Goal: Task Accomplishment & Management: Complete application form

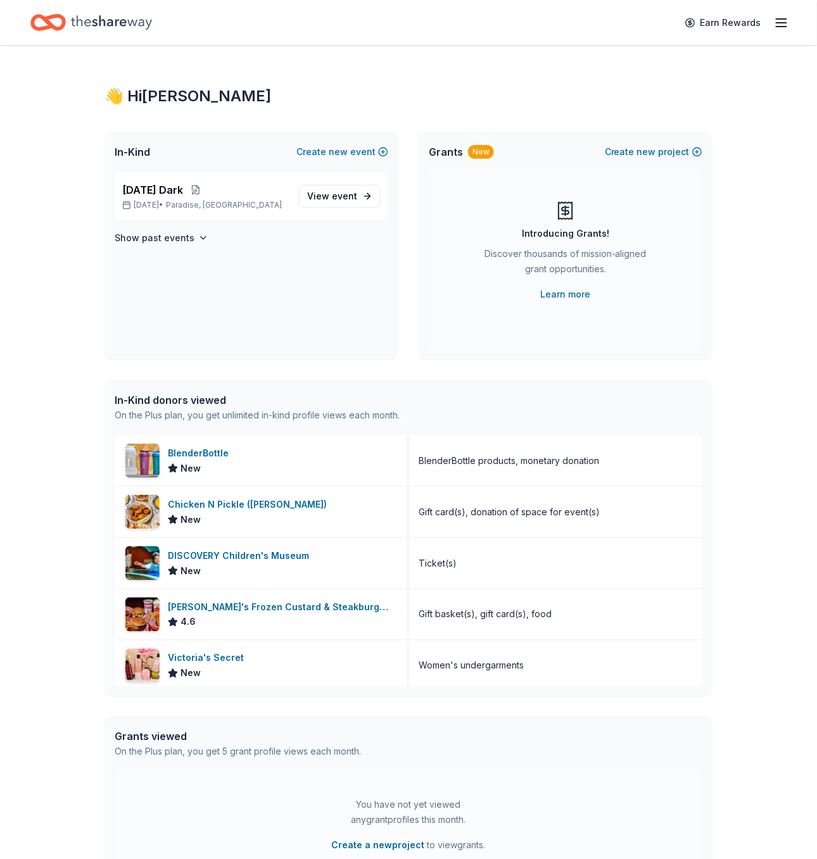
click at [58, 22] on icon "Home" at bounding box center [47, 23] width 35 height 30
click at [327, 194] on span "View event" at bounding box center [332, 196] width 50 height 15
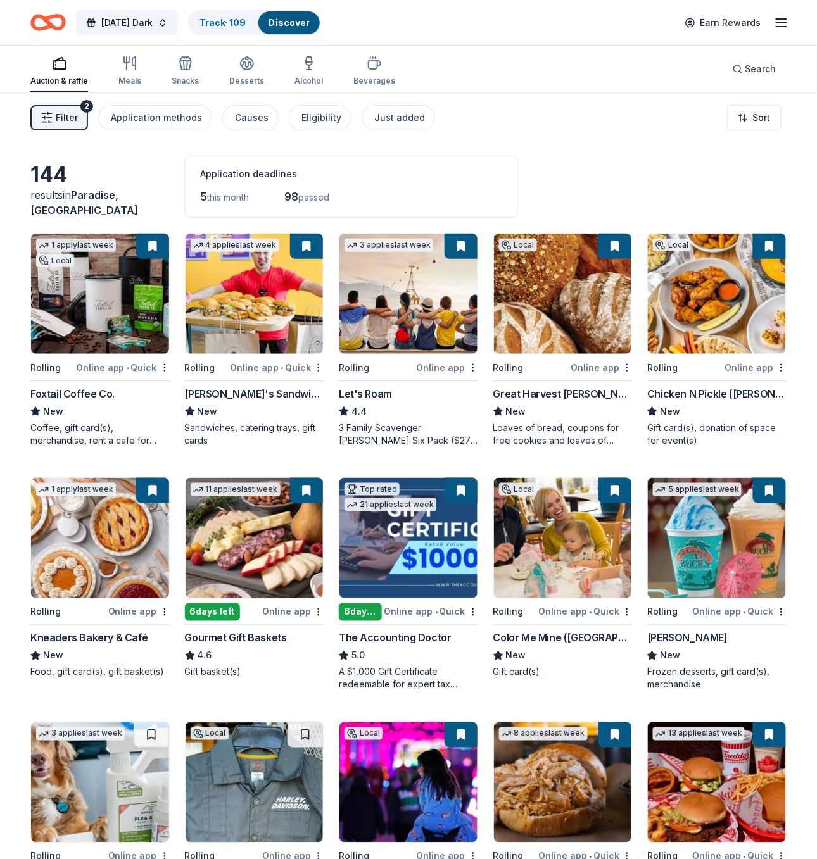
click at [294, 23] on link "Discover" at bounding box center [288, 22] width 41 height 11
click at [248, 30] on div "Track · 109" at bounding box center [222, 22] width 66 height 23
click at [233, 22] on link "Track · 109" at bounding box center [222, 22] width 46 height 11
click at [232, 19] on link "Track · 109" at bounding box center [222, 22] width 46 height 11
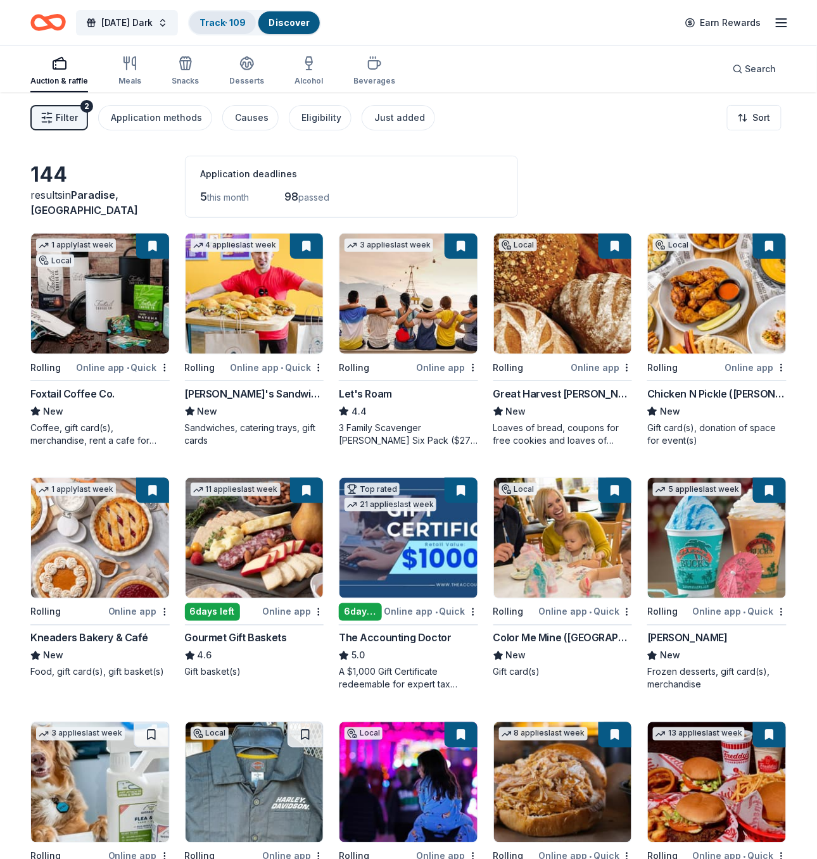
click at [234, 30] on div "Track · 109" at bounding box center [222, 22] width 66 height 23
click at [227, 22] on link "Track · 109" at bounding box center [222, 22] width 46 height 11
click at [239, 27] on link "Track · 109" at bounding box center [222, 22] width 46 height 11
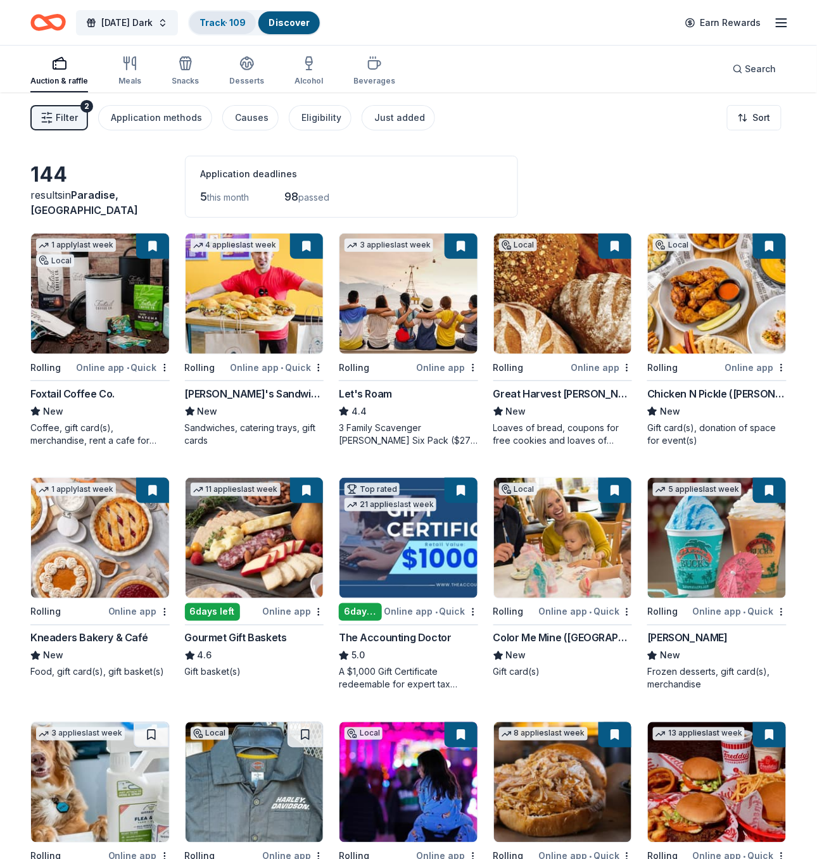
click at [239, 27] on link "Track · 109" at bounding box center [222, 22] width 46 height 11
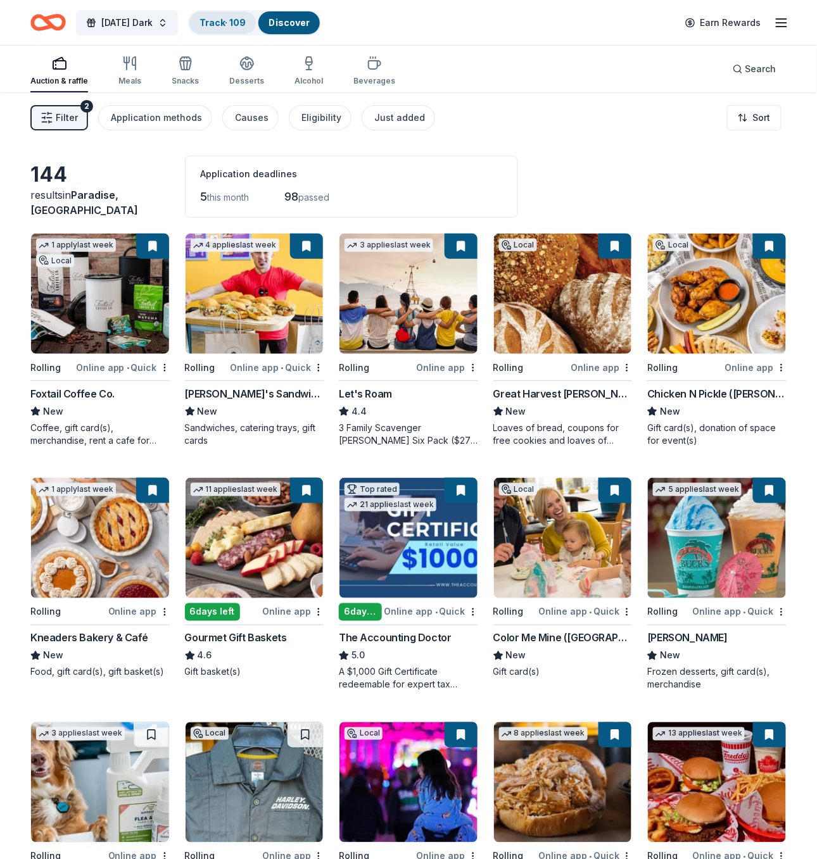
click at [239, 27] on link "Track · 109" at bounding box center [222, 22] width 46 height 11
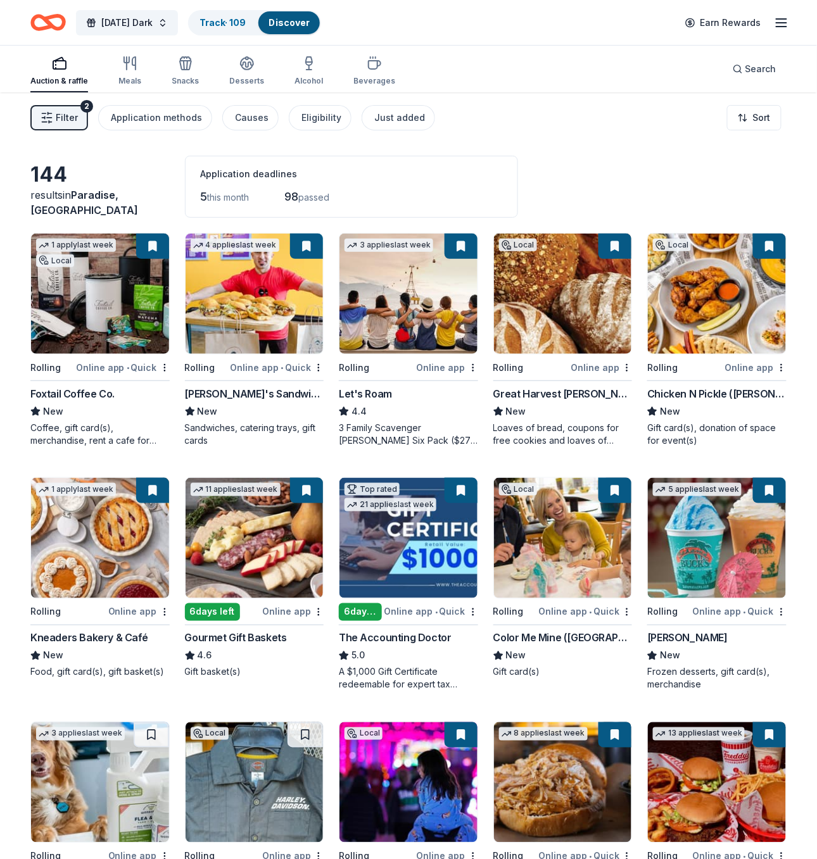
click at [304, 23] on link "Discover" at bounding box center [288, 22] width 41 height 11
click at [225, 30] on div "Track · 109" at bounding box center [222, 22] width 66 height 23
click at [241, 20] on link "Track · 109" at bounding box center [222, 22] width 46 height 11
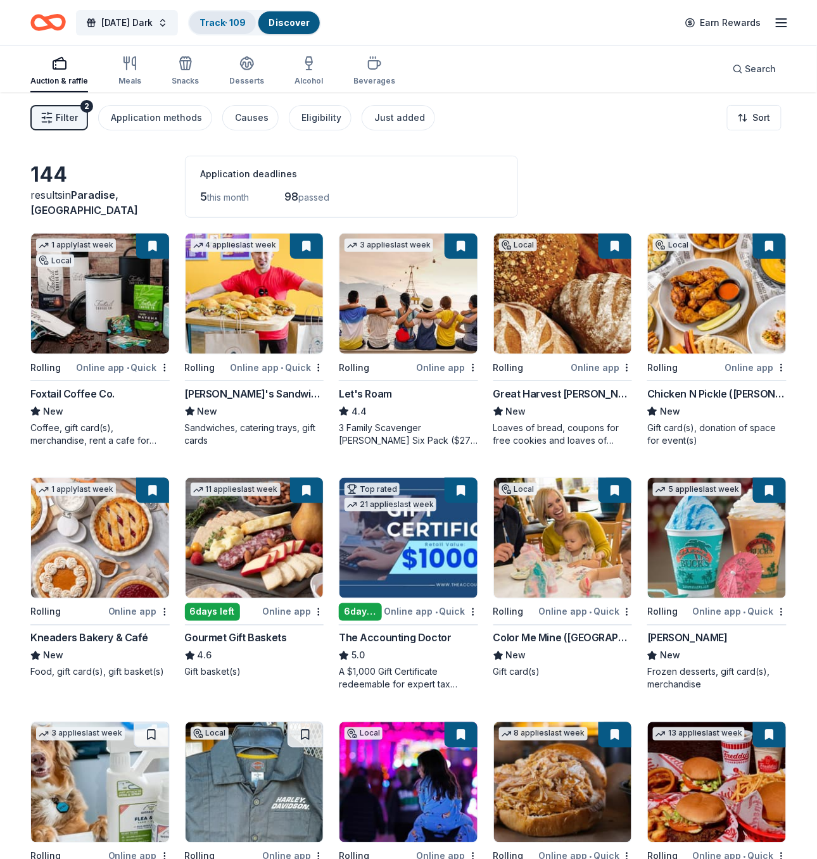
click at [241, 20] on link "Track · 109" at bounding box center [222, 22] width 46 height 11
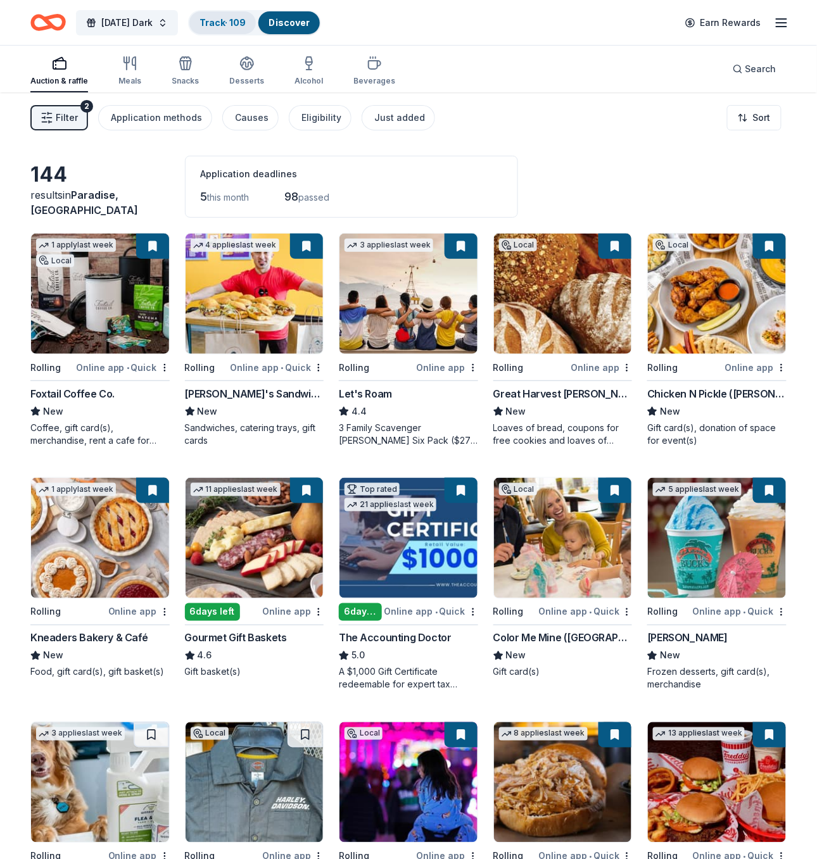
click at [241, 20] on link "Track · 109" at bounding box center [222, 22] width 46 height 11
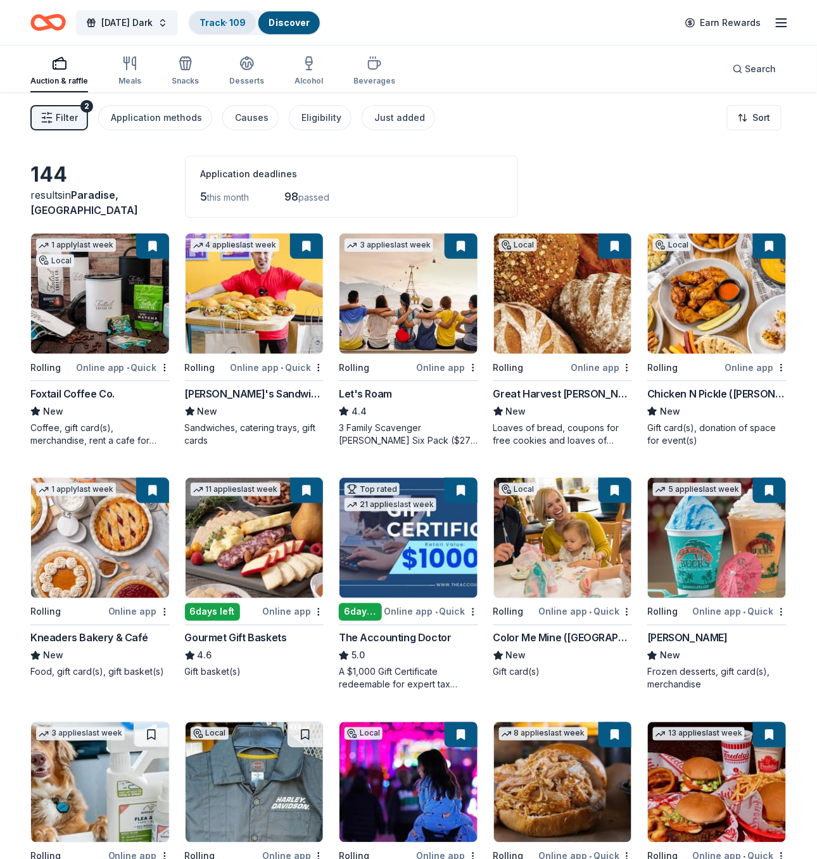
click at [241, 20] on link "Track · 109" at bounding box center [222, 22] width 46 height 11
click at [747, 59] on button "Search" at bounding box center [754, 68] width 64 height 25
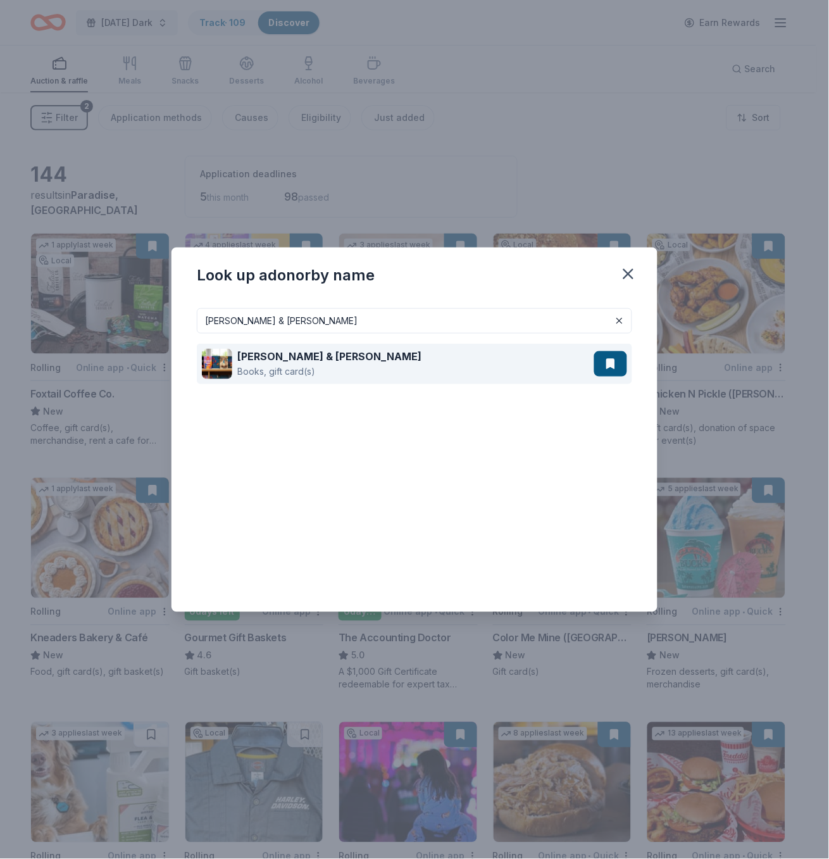
type input "Barnes & Noble"
click at [472, 373] on div "Barnes & Noble Books, gift card(s)" at bounding box center [398, 364] width 392 height 41
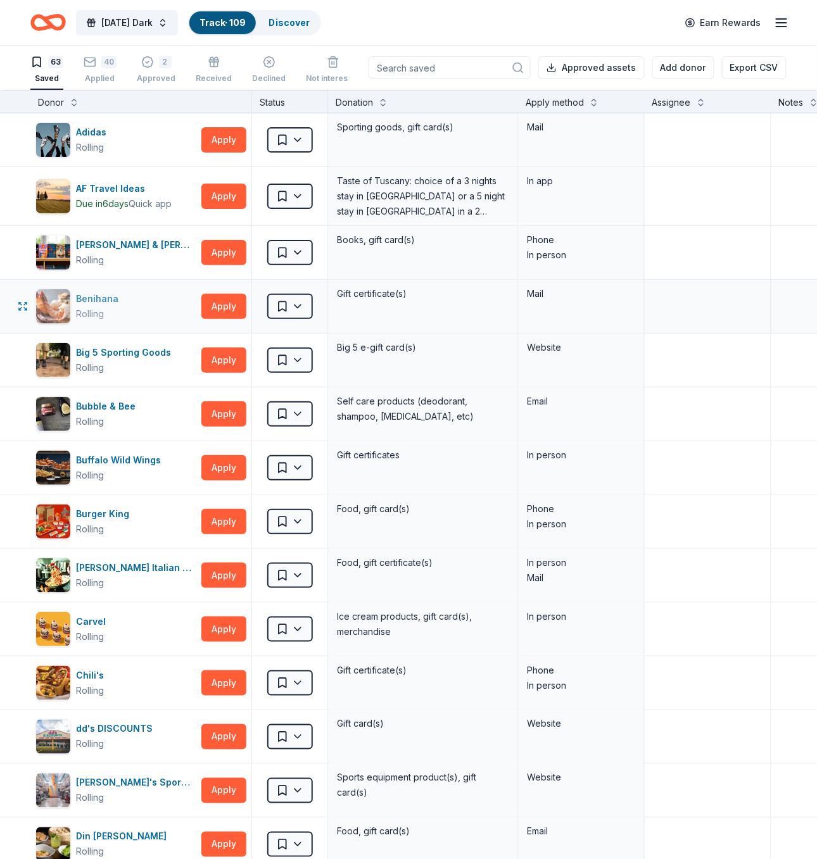
click at [99, 301] on div "Benihana" at bounding box center [99, 298] width 47 height 15
click at [229, 355] on button "Apply" at bounding box center [223, 360] width 45 height 25
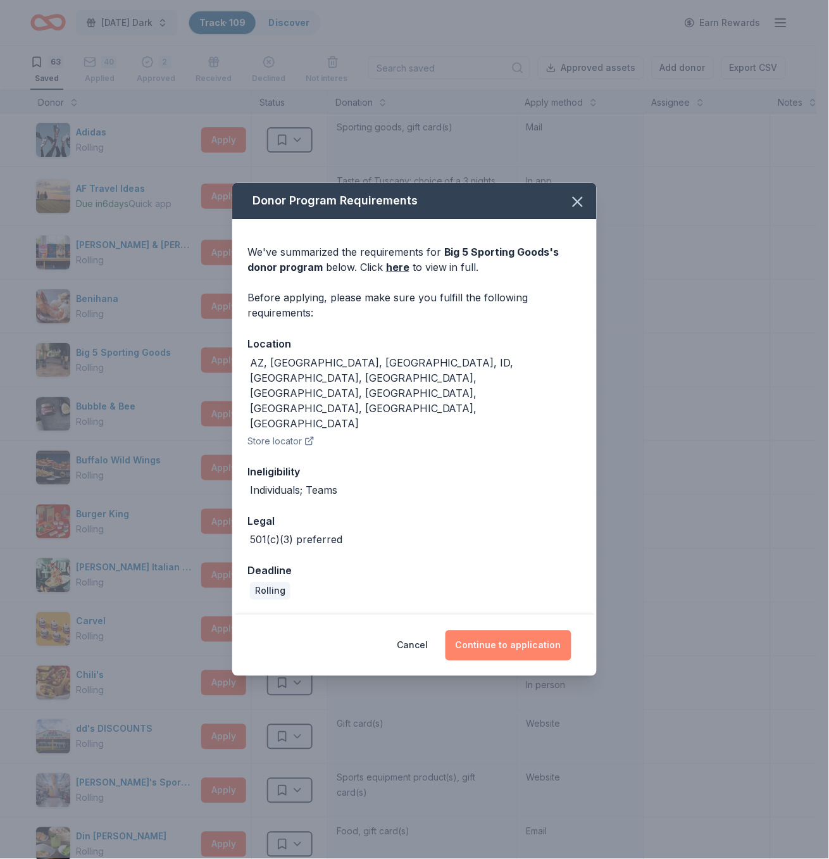
click at [513, 630] on button "Continue to application" at bounding box center [509, 645] width 126 height 30
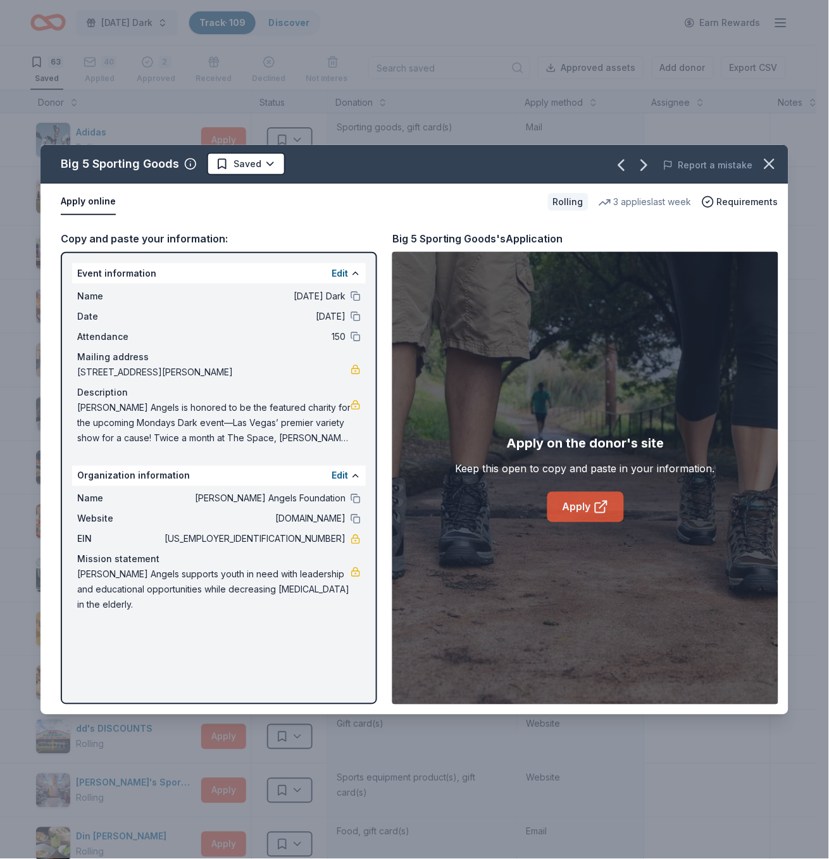
click at [576, 501] on link "Apply" at bounding box center [586, 507] width 77 height 30
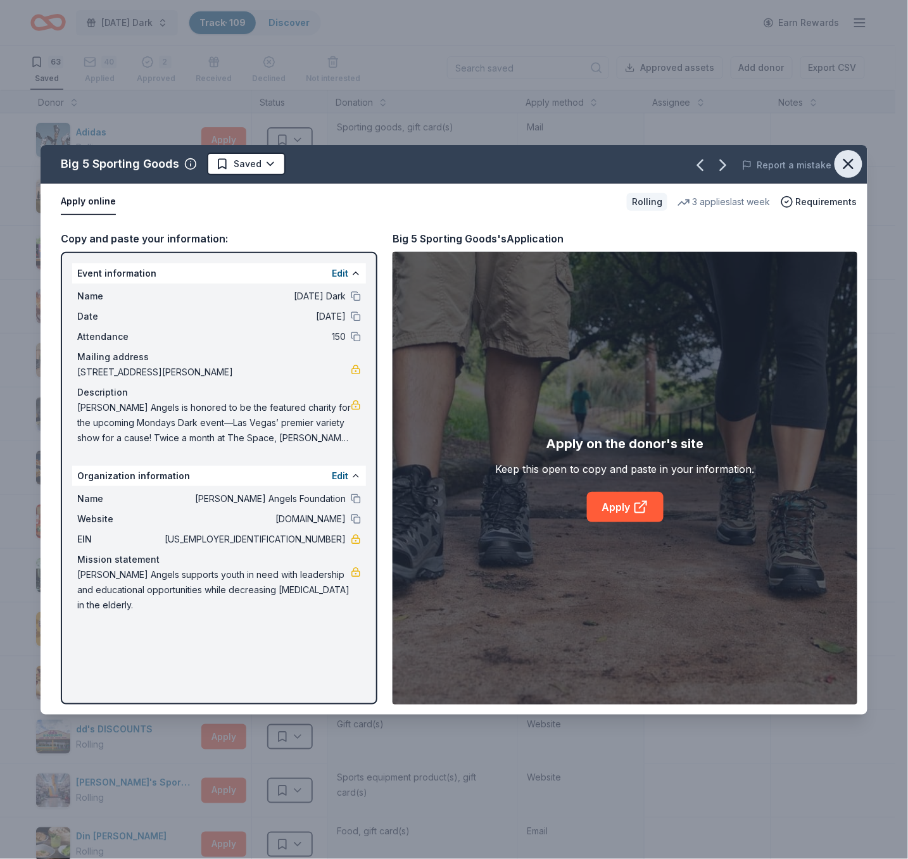
click at [816, 167] on icon "button" at bounding box center [848, 164] width 18 height 18
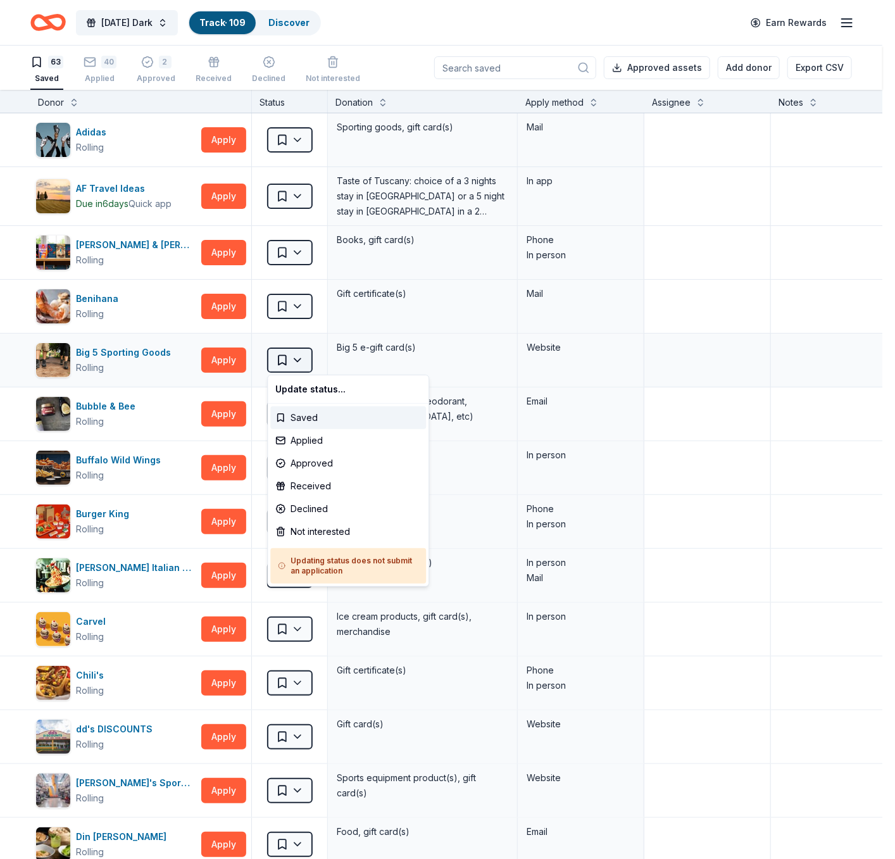
click at [291, 361] on html "Monday's Dark Track · 109 Discover Earn Rewards 63 Saved 40 Applied 2 Approved …" at bounding box center [447, 429] width 895 height 859
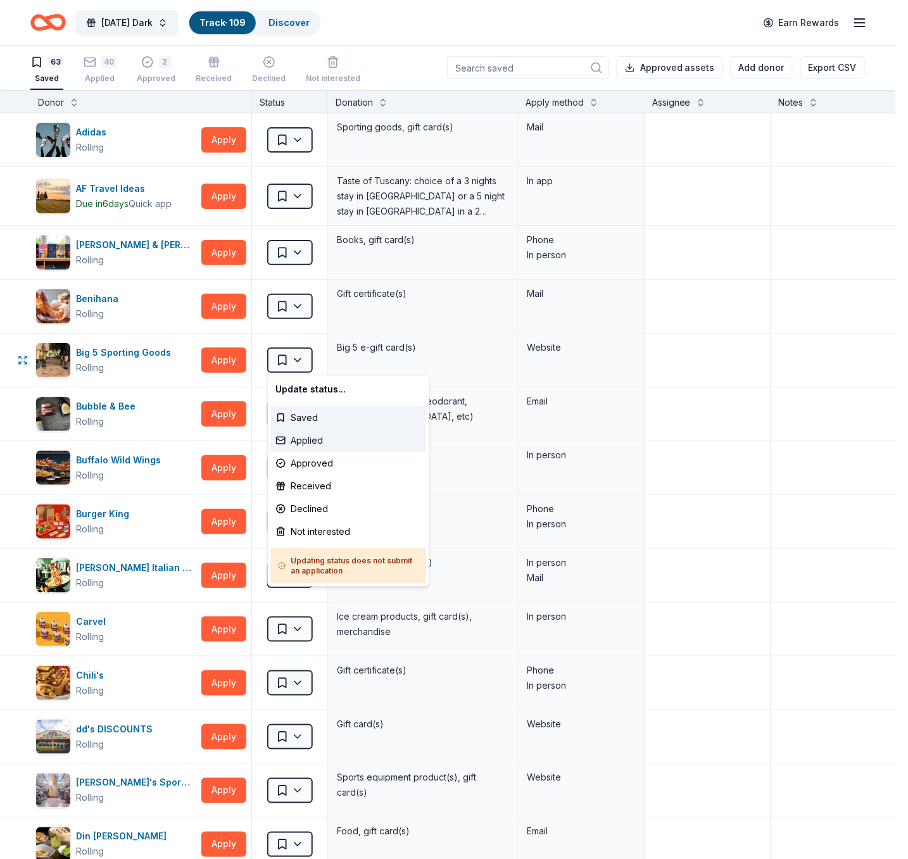
click at [306, 439] on div "Applied" at bounding box center [348, 440] width 156 height 23
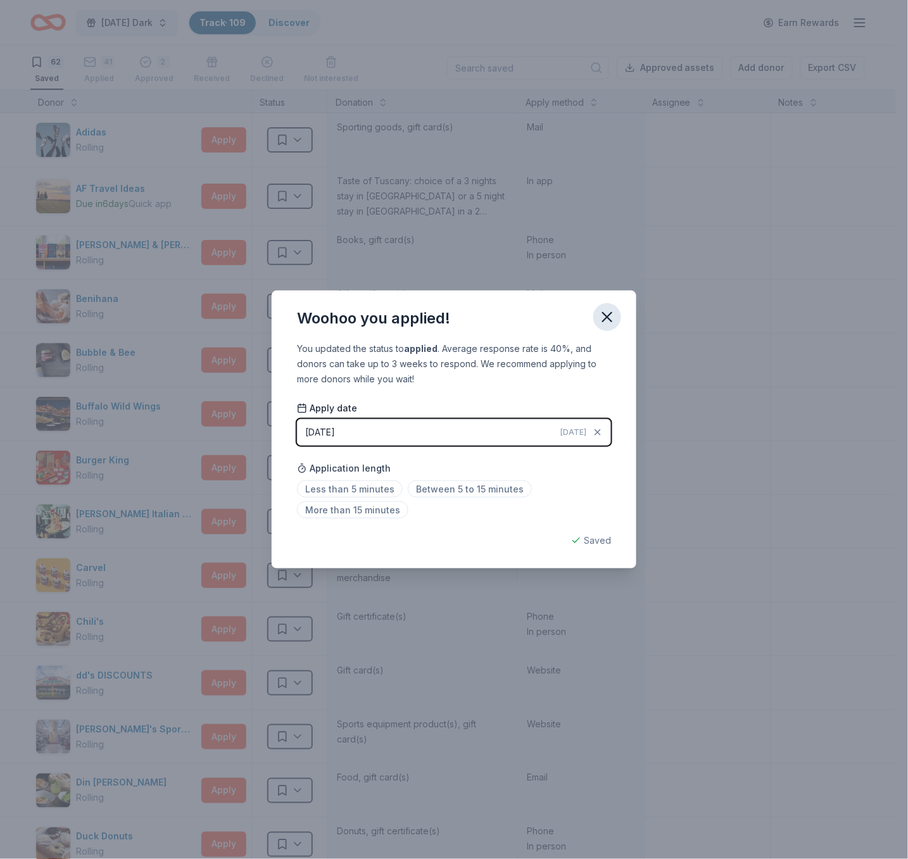
click at [606, 315] on icon "button" at bounding box center [607, 317] width 18 height 18
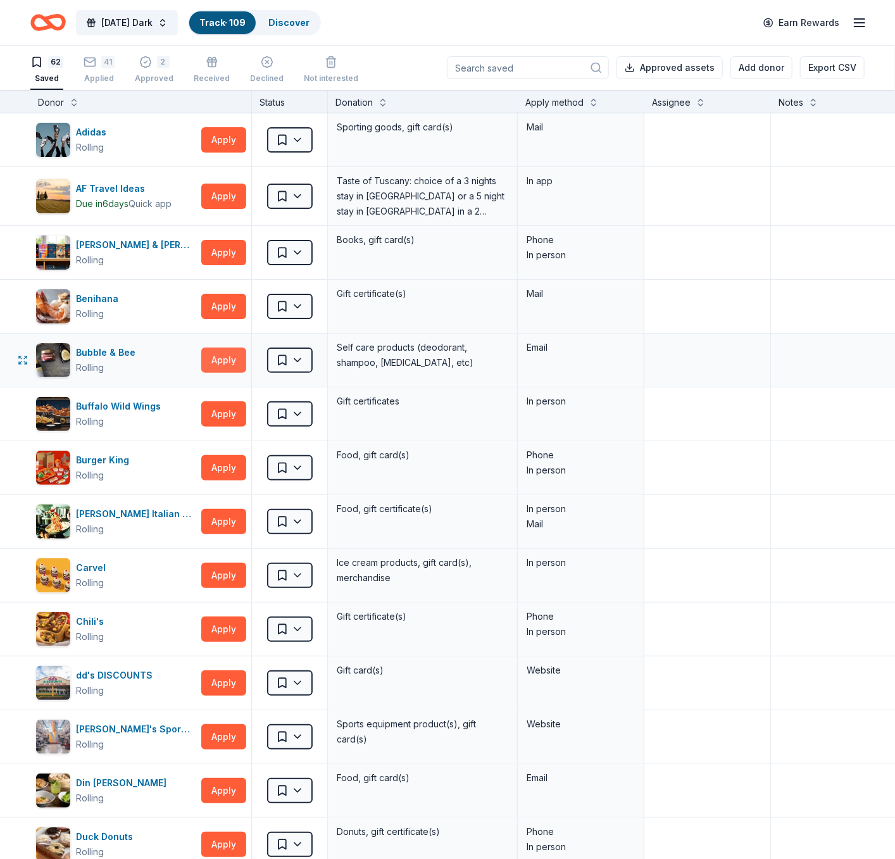
click at [223, 356] on button "Apply" at bounding box center [223, 360] width 45 height 25
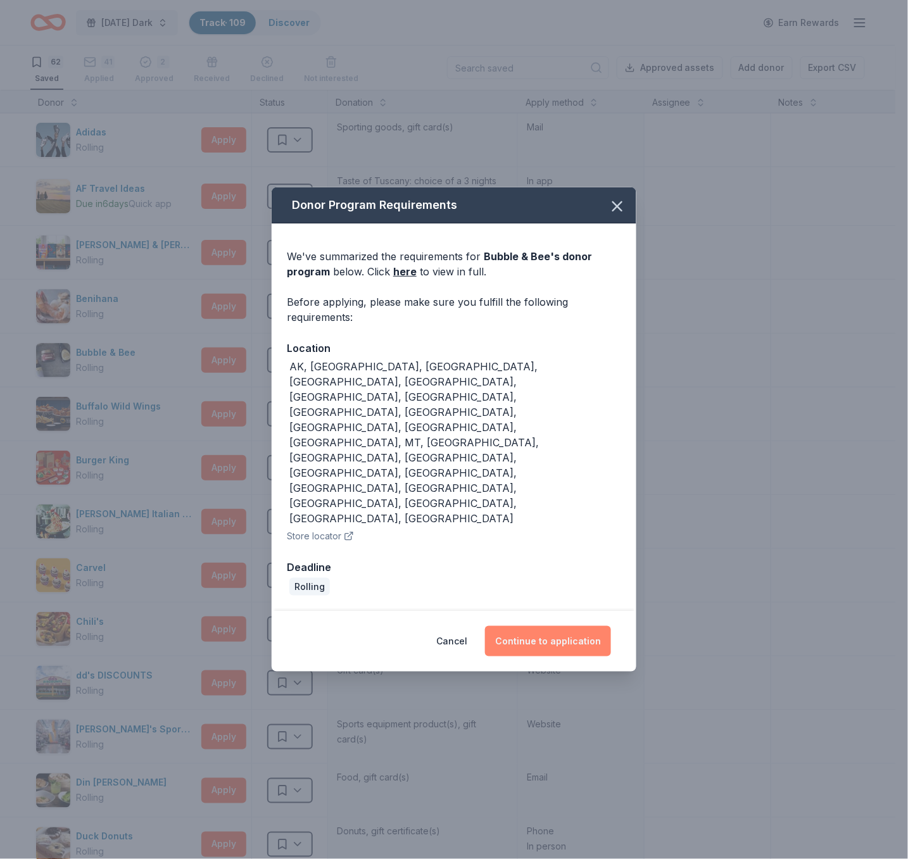
click at [557, 626] on button "Continue to application" at bounding box center [548, 641] width 126 height 30
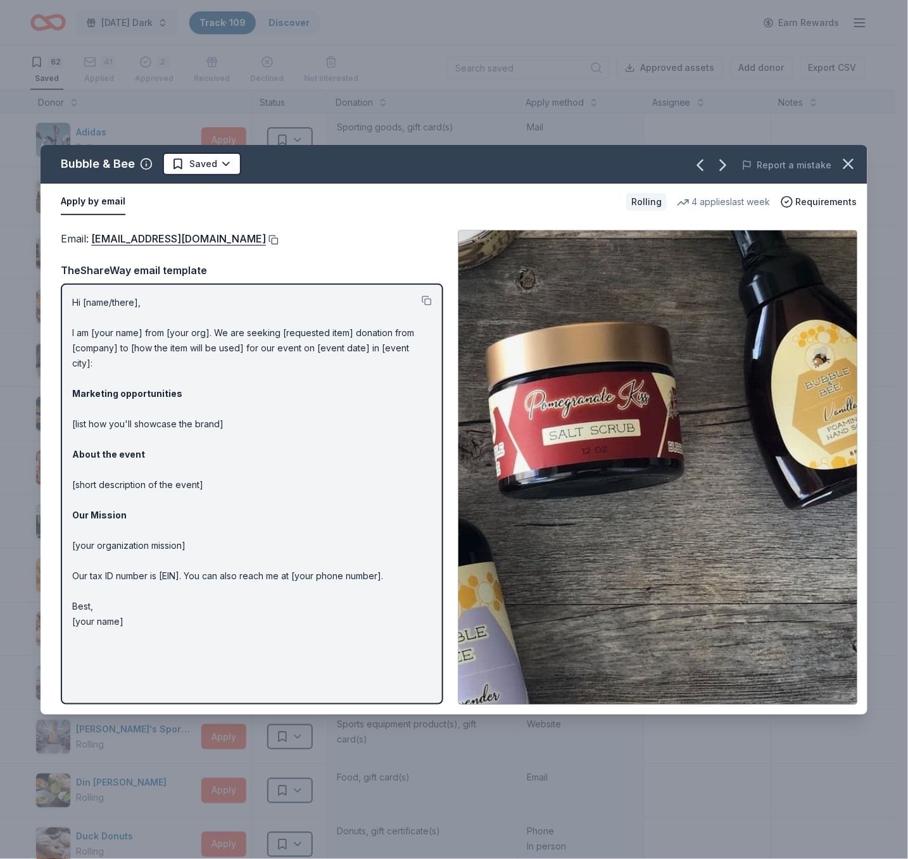
click at [266, 236] on button at bounding box center [272, 240] width 13 height 10
click at [307, 209] on div "Apply by email" at bounding box center [338, 202] width 555 height 27
click at [816, 166] on icon "button" at bounding box center [848, 164] width 18 height 18
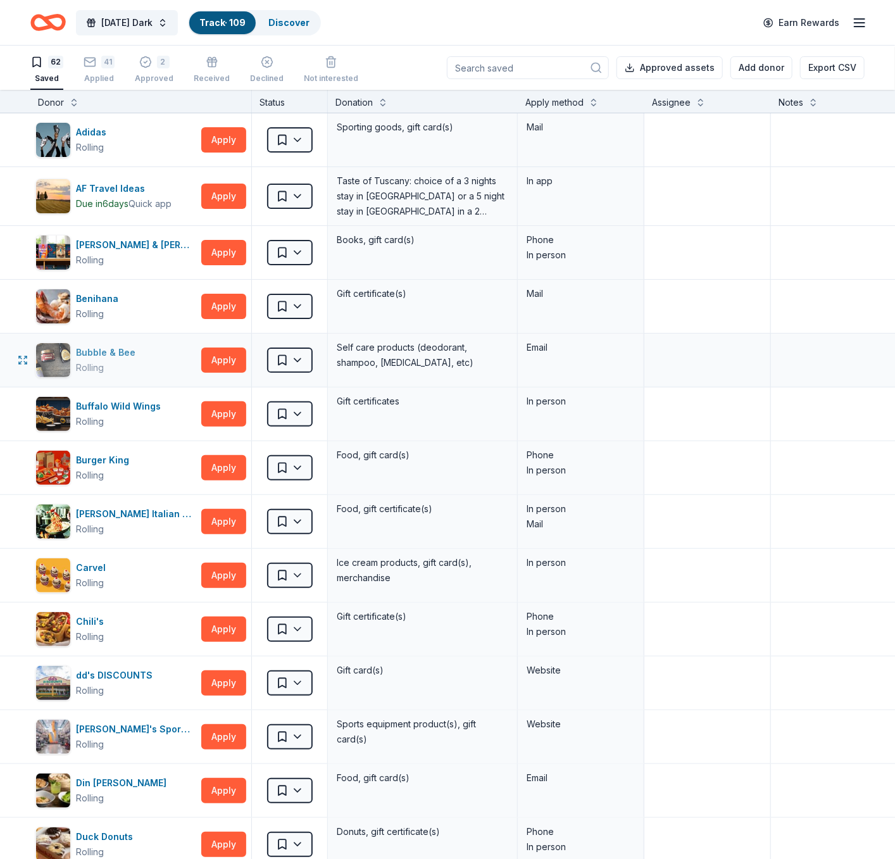
click at [106, 358] on div "Bubble & Bee" at bounding box center [108, 352] width 65 height 15
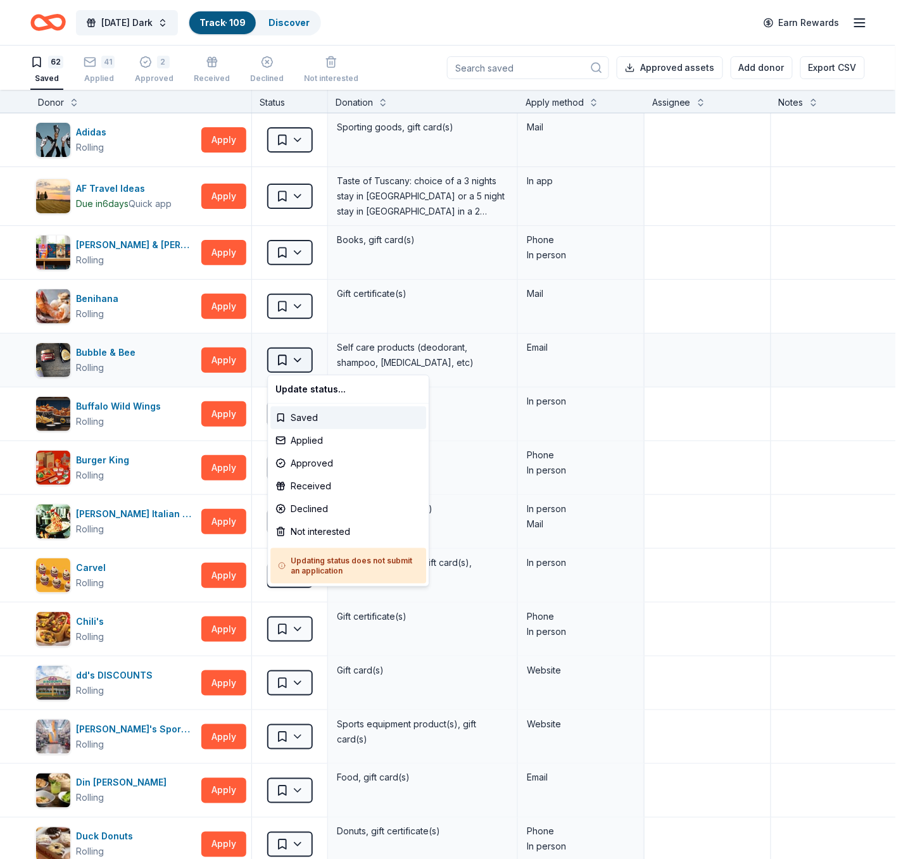
click at [301, 358] on html "Monday's Dark Track · 109 Discover Earn Rewards 62 Saved 41 Applied 2 Approved …" at bounding box center [454, 429] width 908 height 859
click at [301, 442] on div "Applied" at bounding box center [348, 440] width 156 height 23
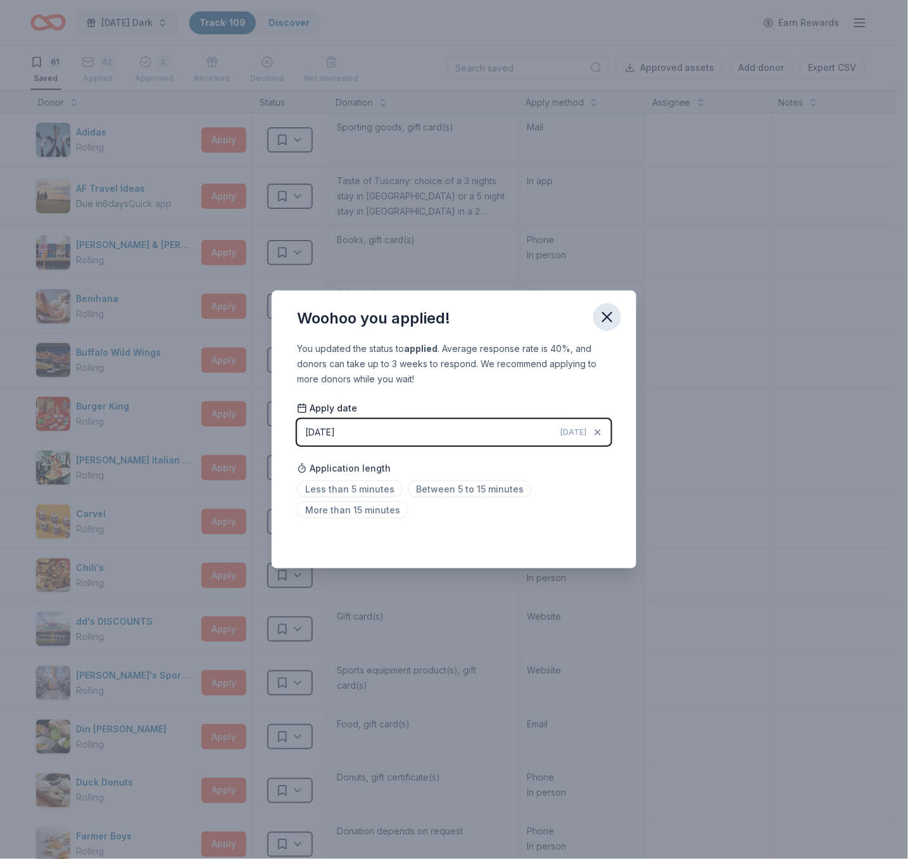
click at [605, 322] on icon "button" at bounding box center [607, 317] width 18 height 18
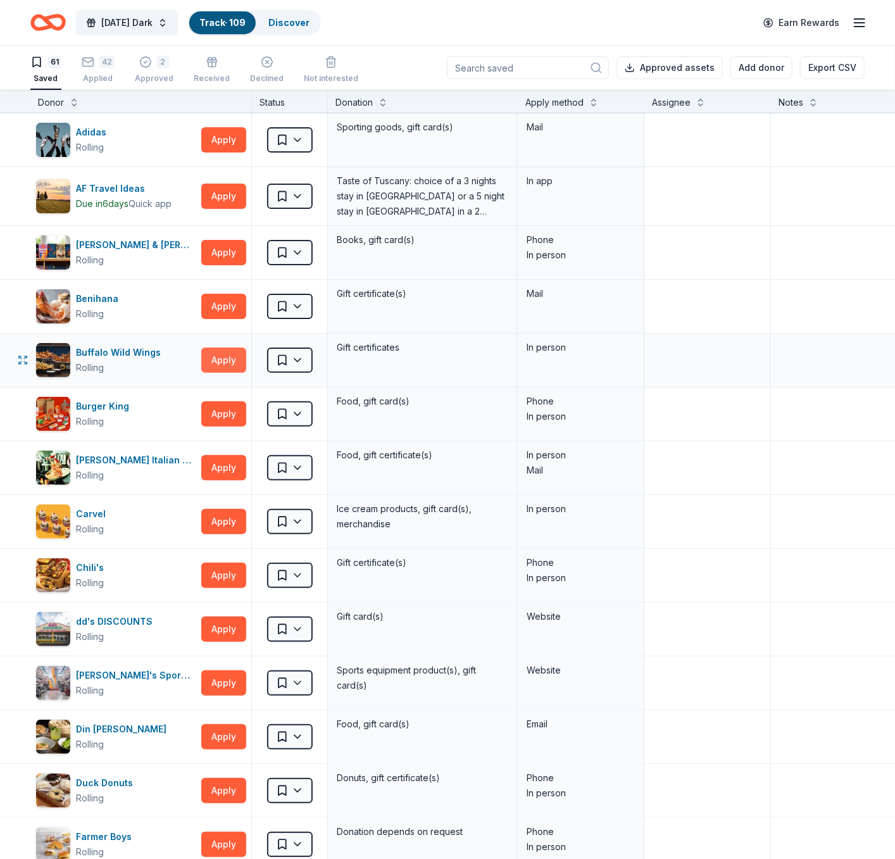
click at [230, 366] on button "Apply" at bounding box center [223, 360] width 45 height 25
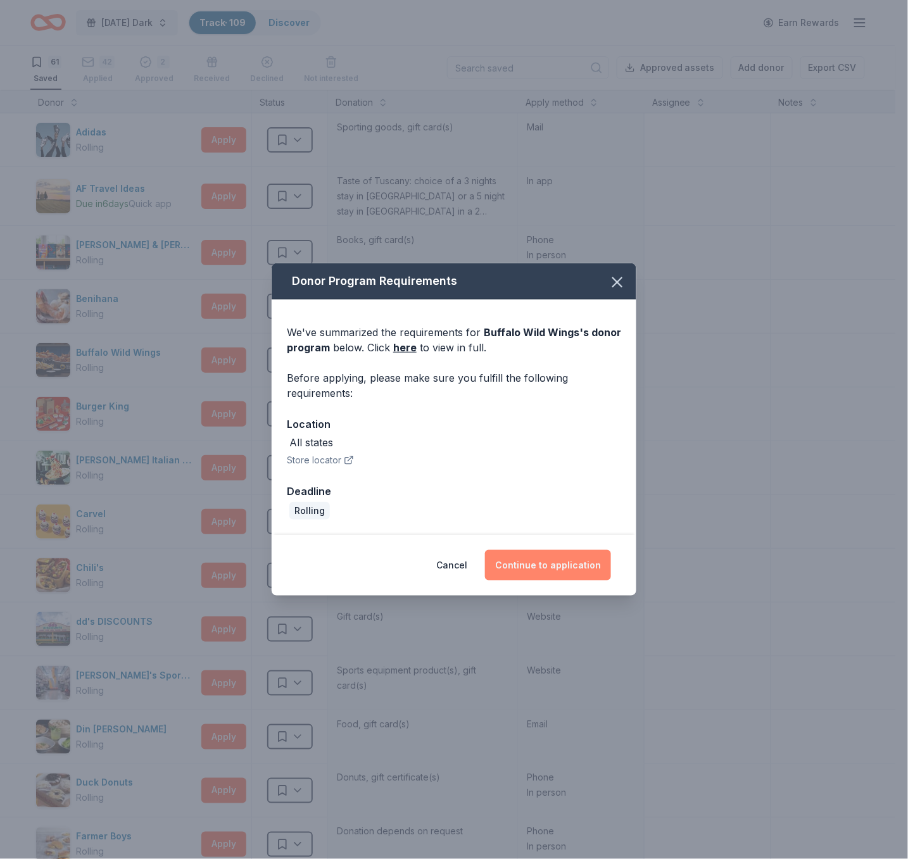
click at [532, 563] on button "Continue to application" at bounding box center [548, 565] width 126 height 30
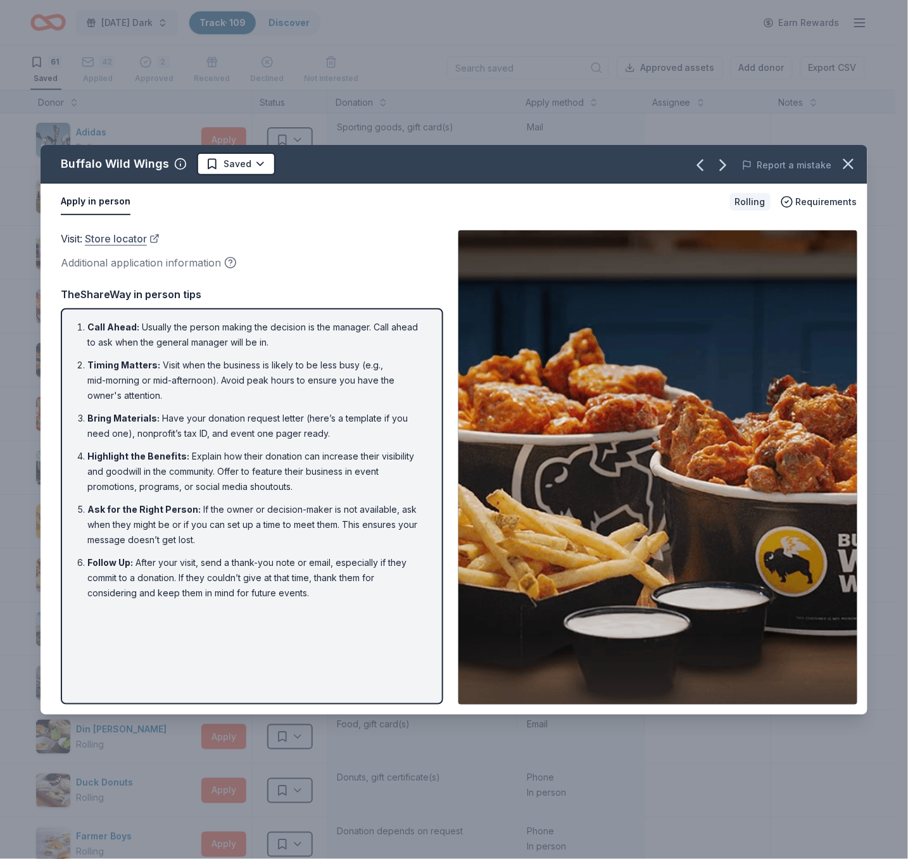
click at [115, 241] on link "Store locator" at bounding box center [122, 238] width 75 height 16
click at [816, 167] on icon "button" at bounding box center [848, 164] width 18 height 18
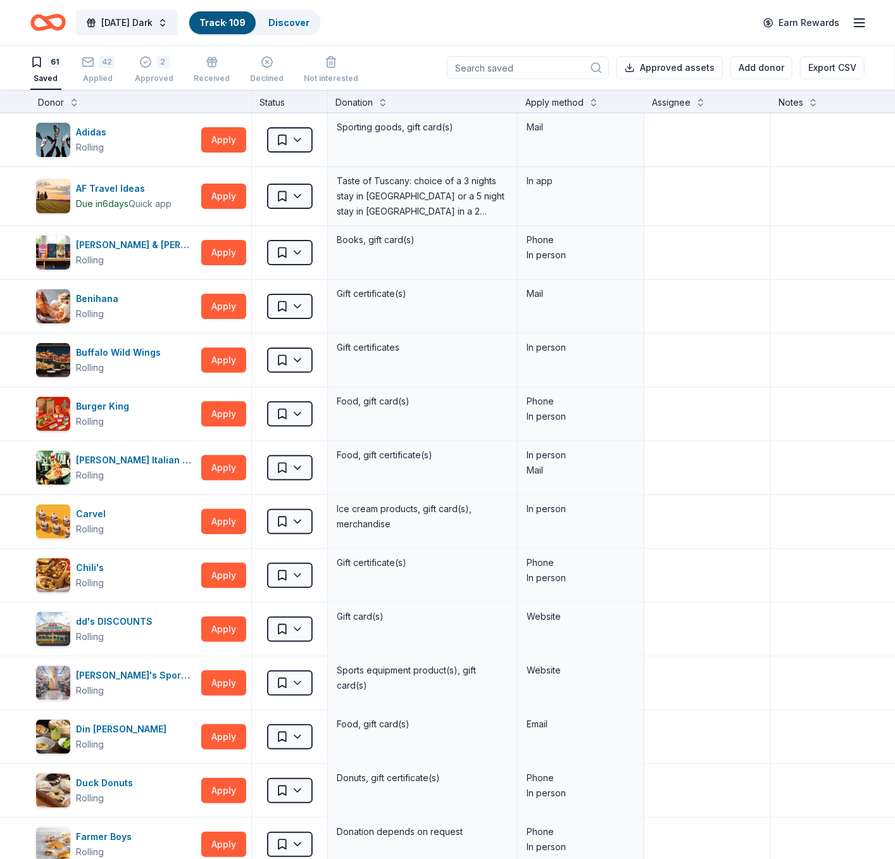
click at [579, 100] on div "Apply method" at bounding box center [554, 102] width 58 height 15
click at [593, 100] on button at bounding box center [594, 101] width 10 height 13
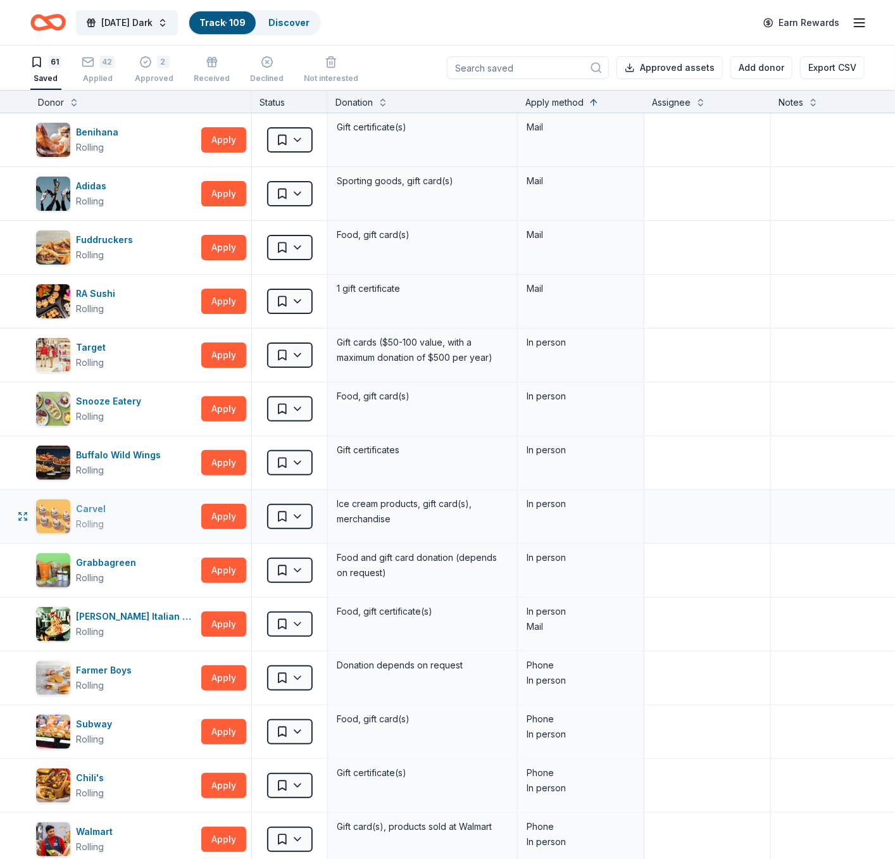
click at [150, 511] on div "Carvel Rolling" at bounding box center [115, 516] width 161 height 35
click at [142, 562] on div "Grabbagreen Rolling" at bounding box center [115, 570] width 161 height 35
click at [231, 624] on button "Apply" at bounding box center [223, 623] width 45 height 25
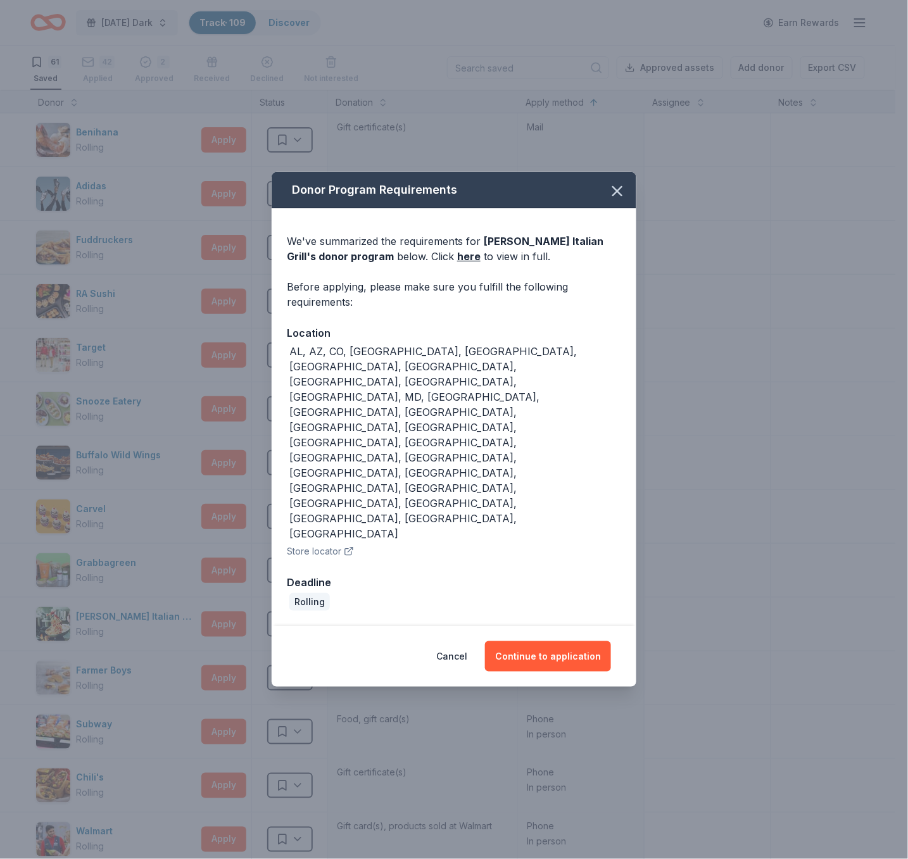
click at [321, 544] on button "Store locator" at bounding box center [320, 551] width 67 height 15
click at [613, 196] on icon "button" at bounding box center [617, 191] width 9 height 9
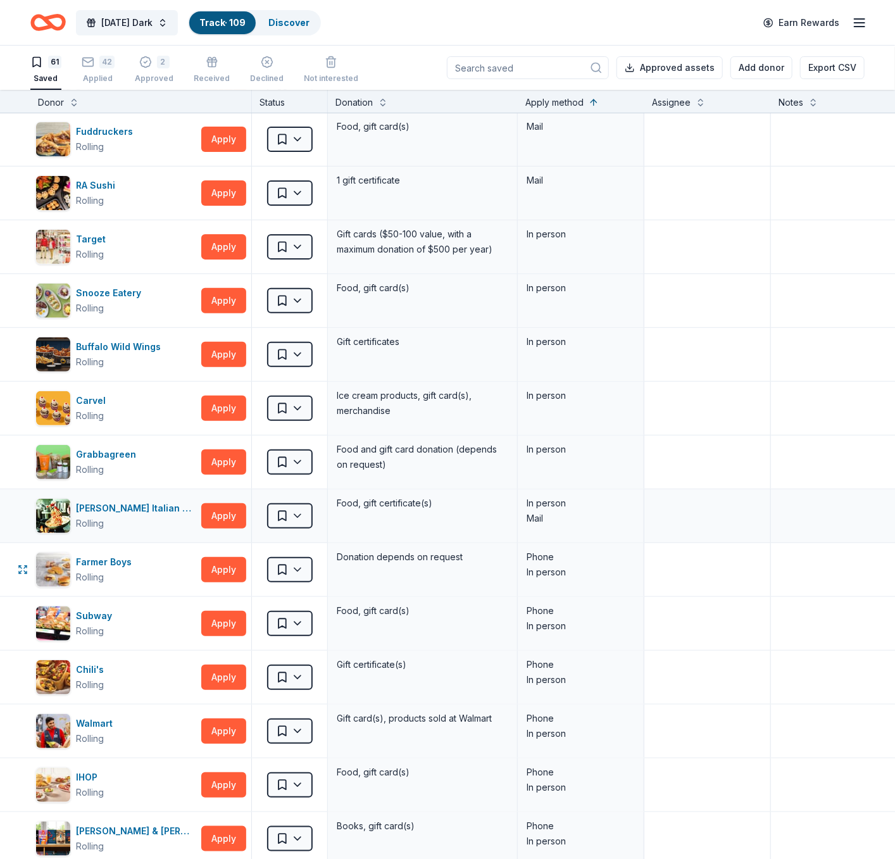
scroll to position [122, 0]
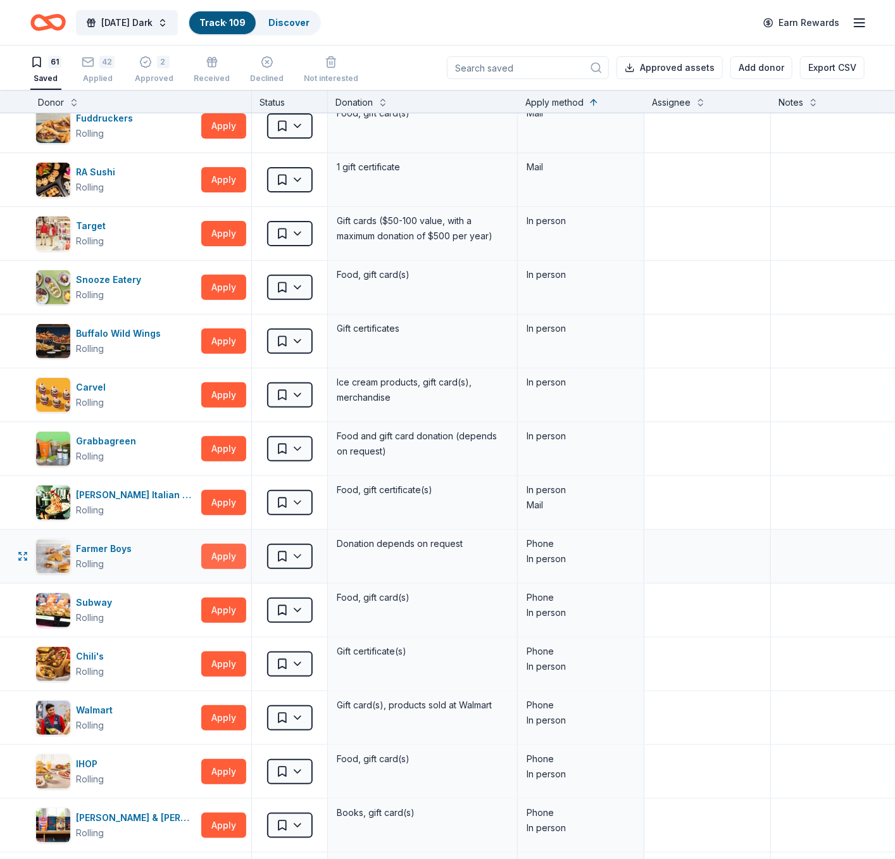
click at [225, 558] on button "Apply" at bounding box center [223, 556] width 45 height 25
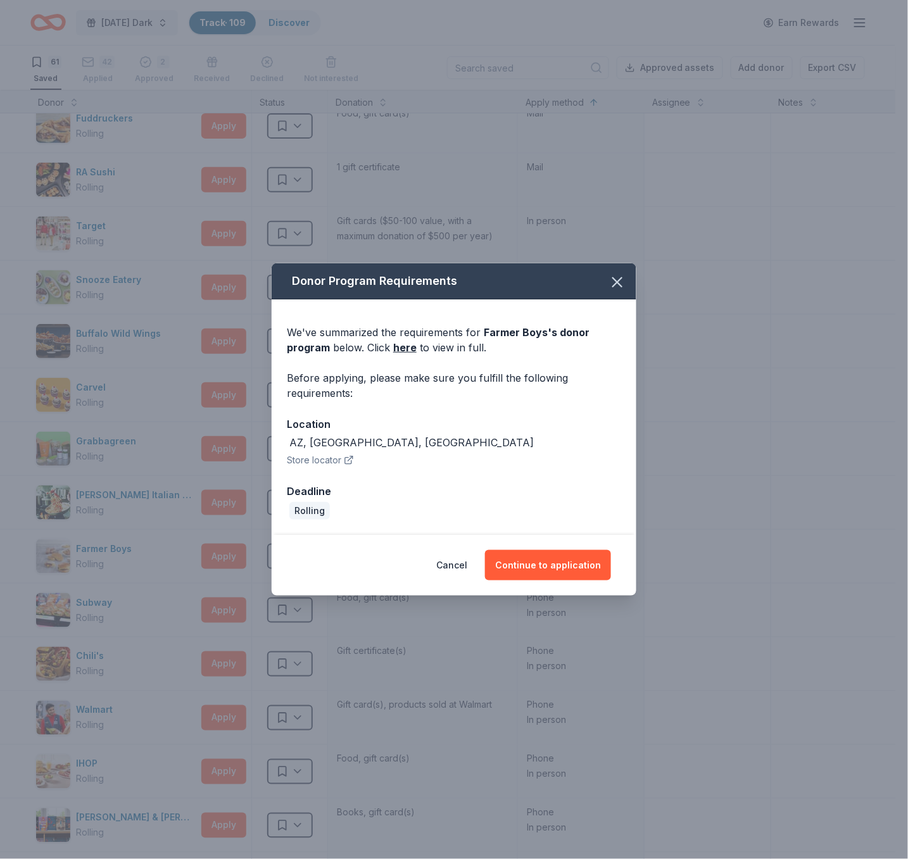
click at [327, 462] on button "Store locator" at bounding box center [320, 460] width 67 height 15
click at [623, 279] on icon "button" at bounding box center [617, 282] width 18 height 18
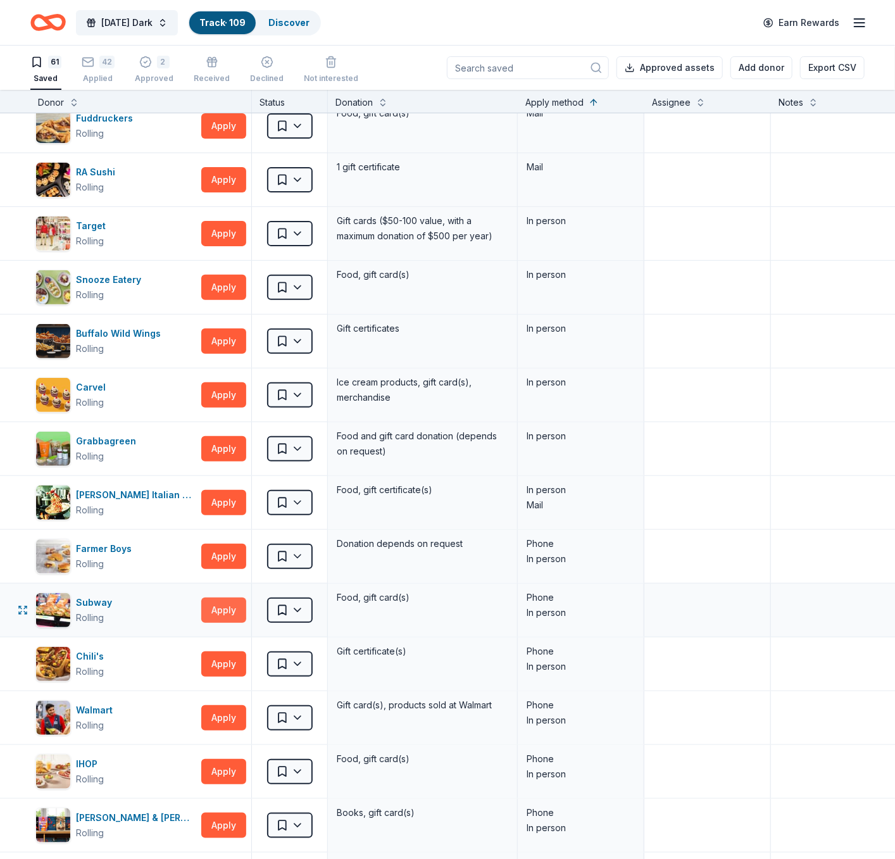
click at [216, 613] on button "Apply" at bounding box center [223, 610] width 45 height 25
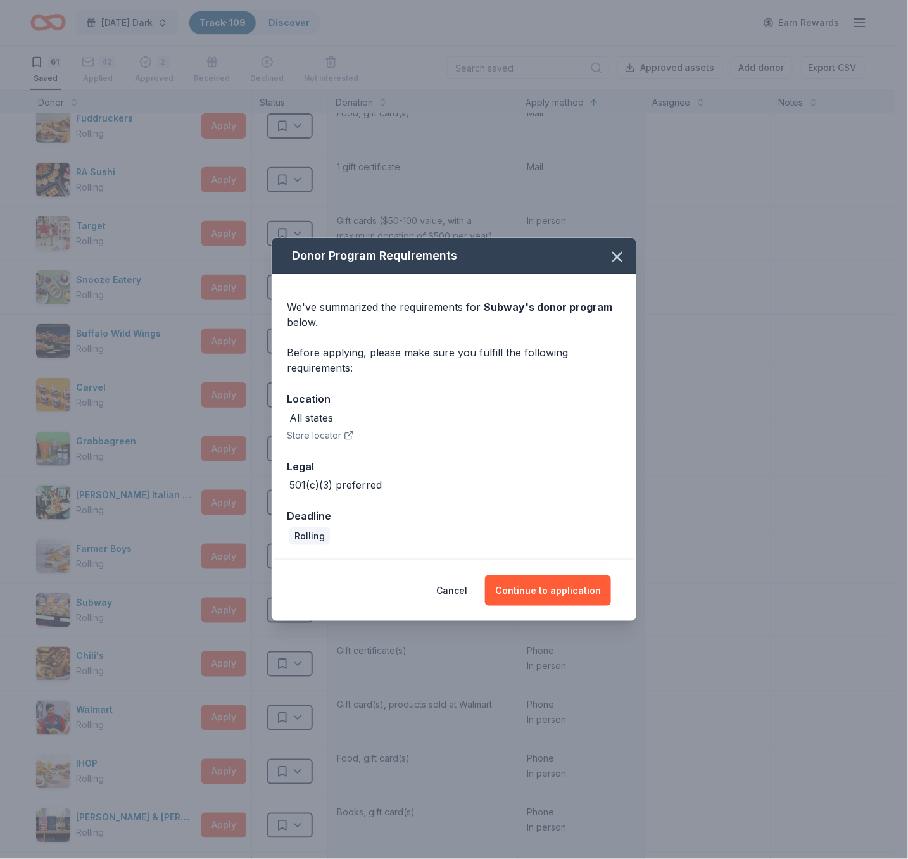
click at [320, 438] on button "Store locator" at bounding box center [320, 435] width 67 height 15
click at [622, 261] on icon "button" at bounding box center [617, 257] width 18 height 18
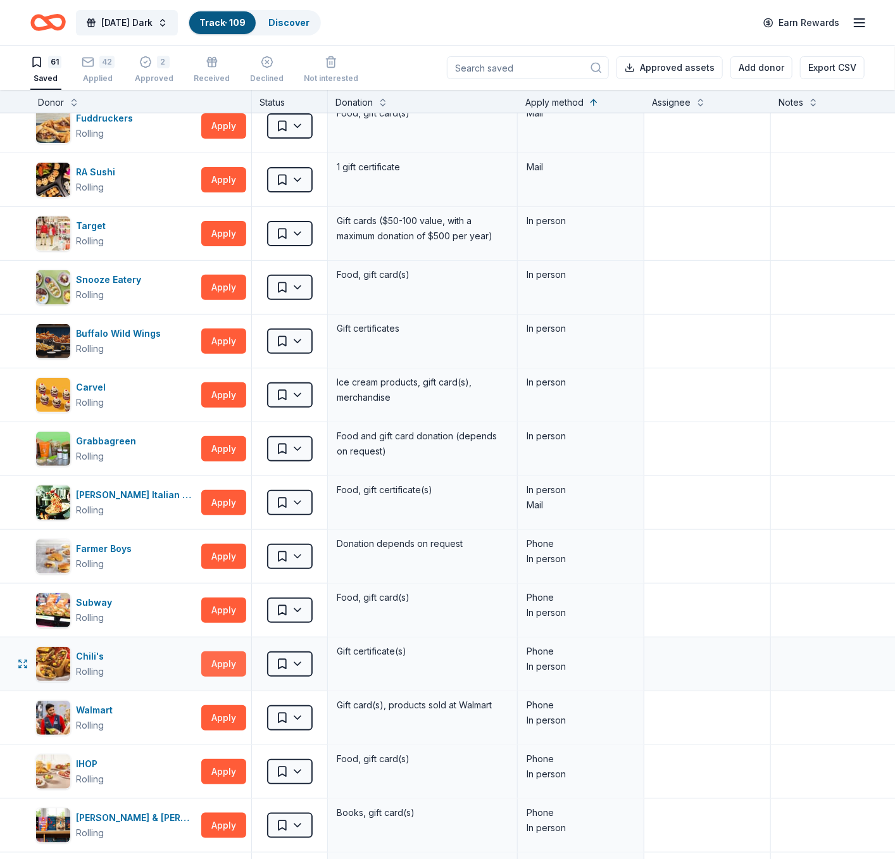
click at [220, 670] on button "Apply" at bounding box center [223, 663] width 45 height 25
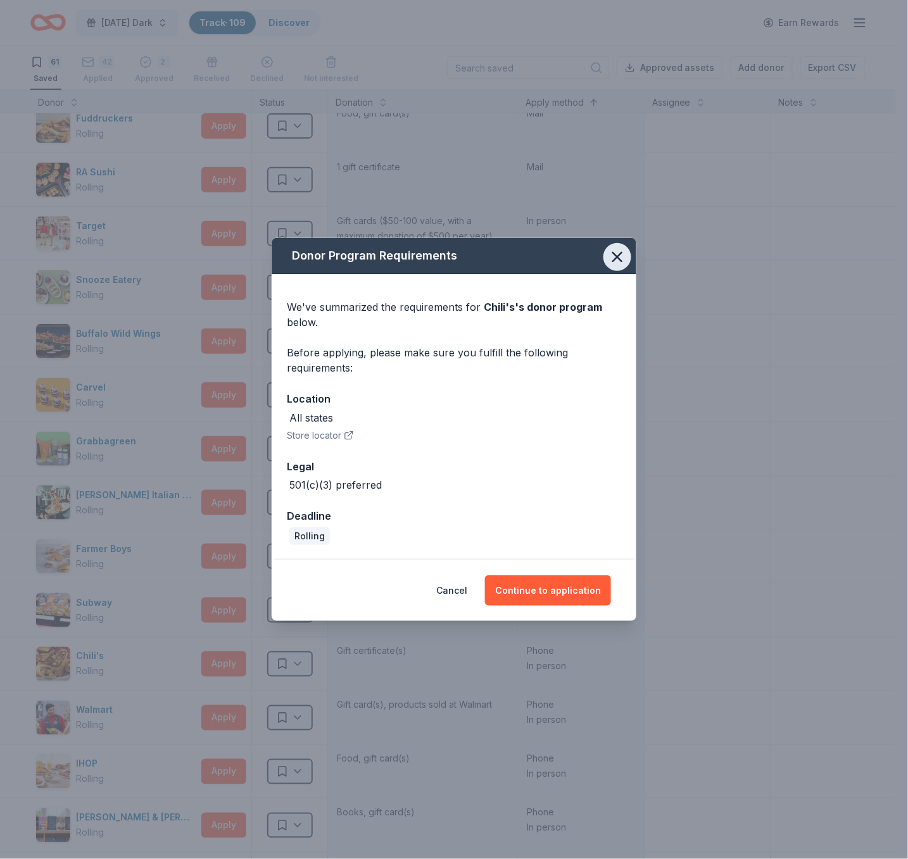
click at [619, 255] on icon "button" at bounding box center [617, 257] width 9 height 9
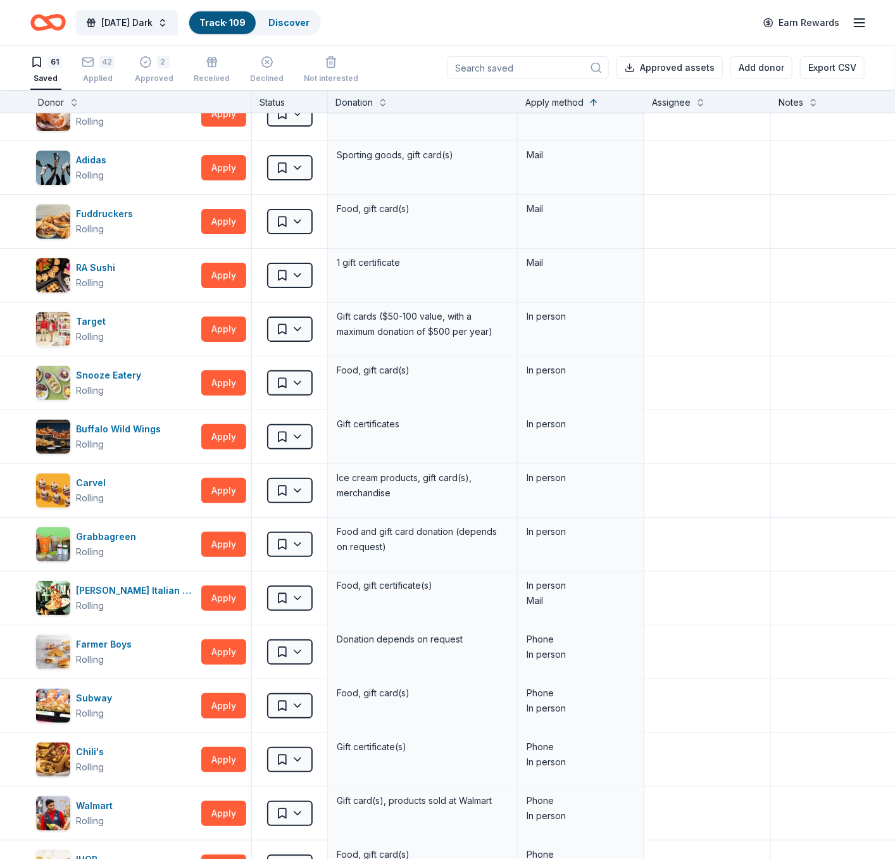
scroll to position [0, 0]
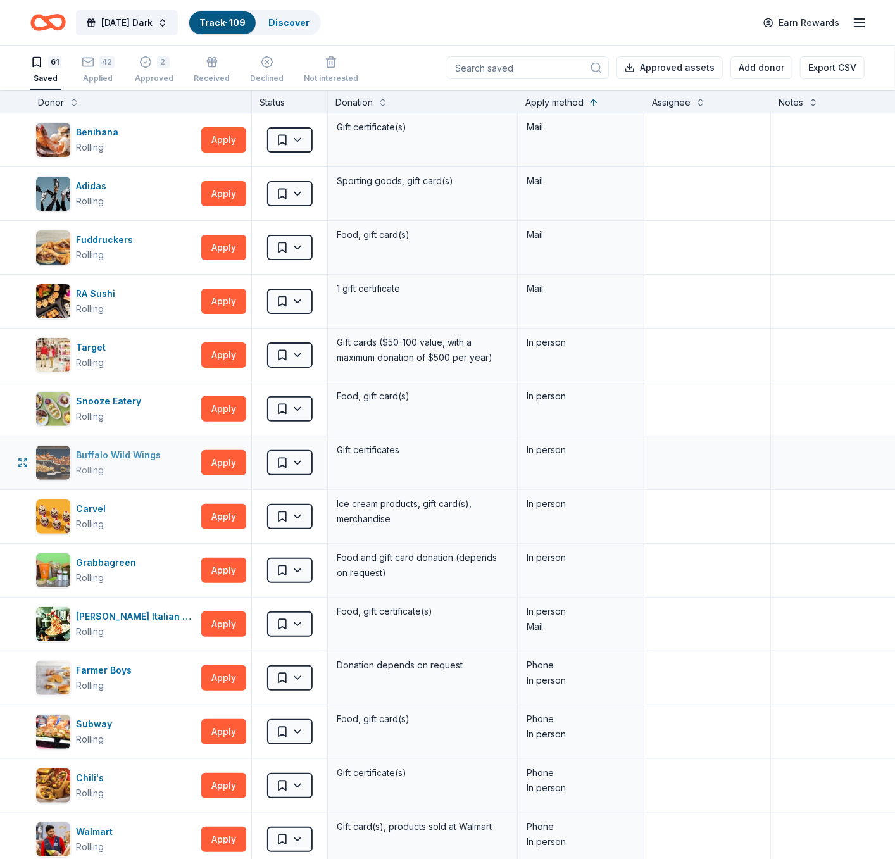
click at [136, 448] on div "Buffalo Wild Wings" at bounding box center [121, 455] width 90 height 15
click at [77, 101] on button at bounding box center [74, 101] width 10 height 13
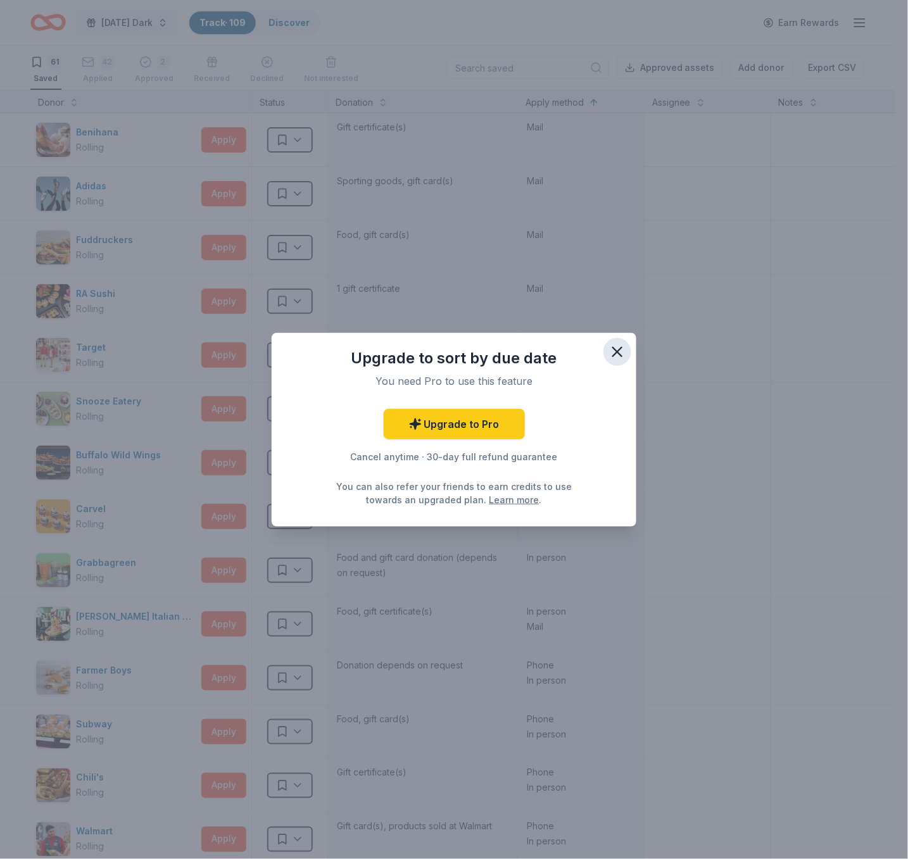
click at [610, 349] on icon "button" at bounding box center [617, 352] width 18 height 18
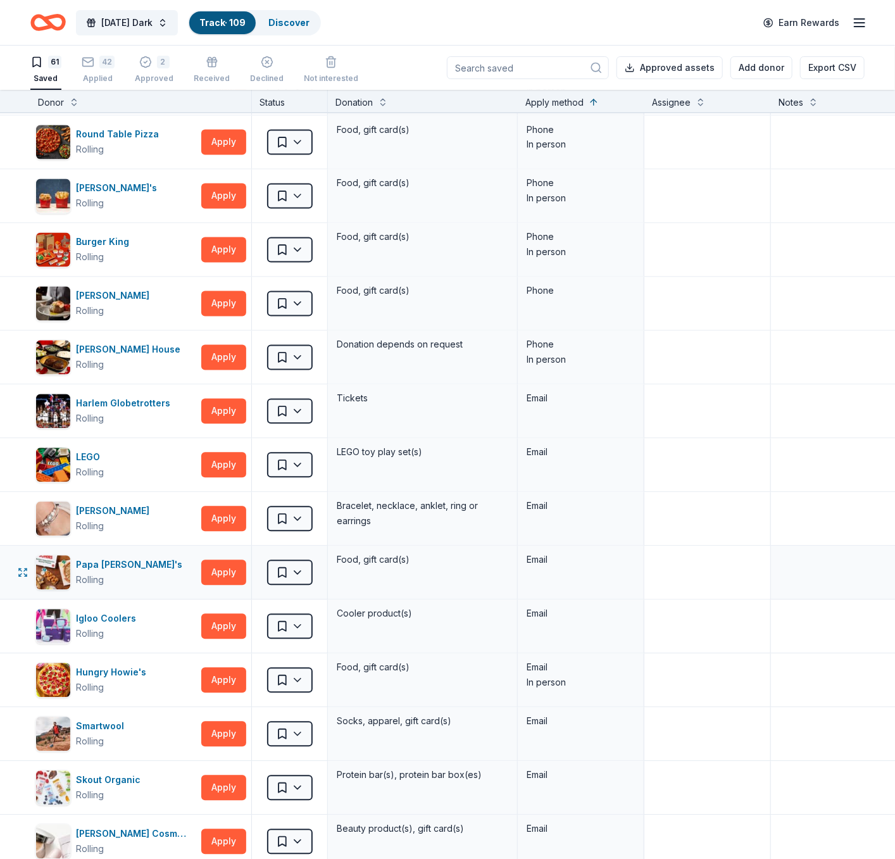
scroll to position [1074, 0]
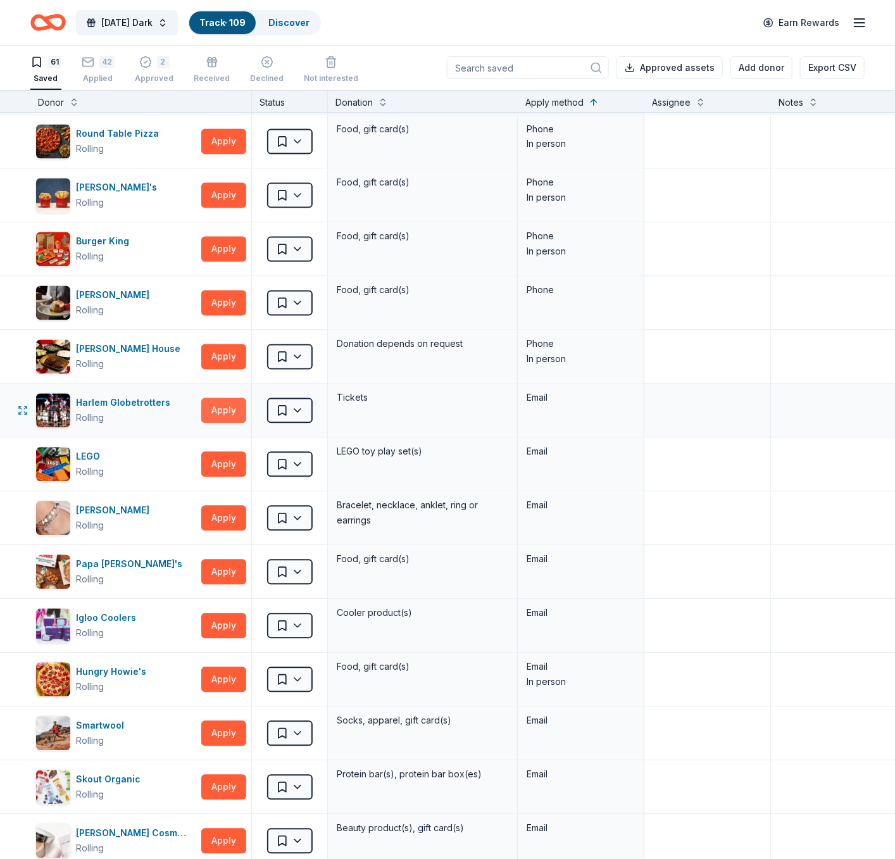
click at [227, 410] on button "Apply" at bounding box center [223, 410] width 45 height 25
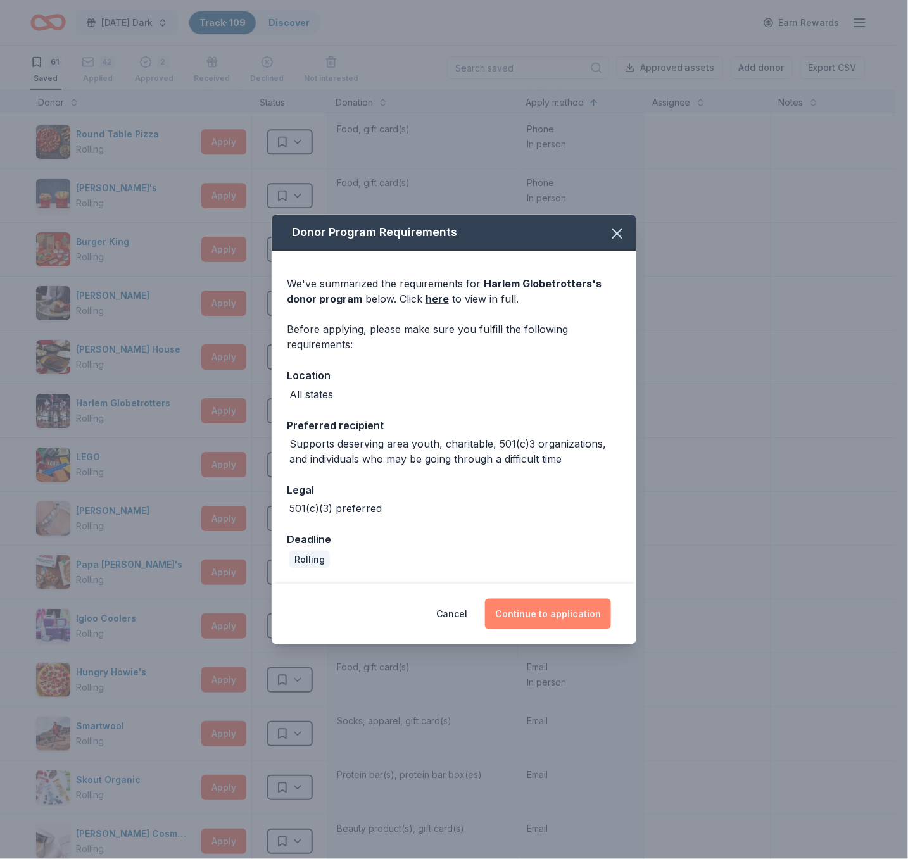
click at [531, 611] on button "Continue to application" at bounding box center [548, 614] width 126 height 30
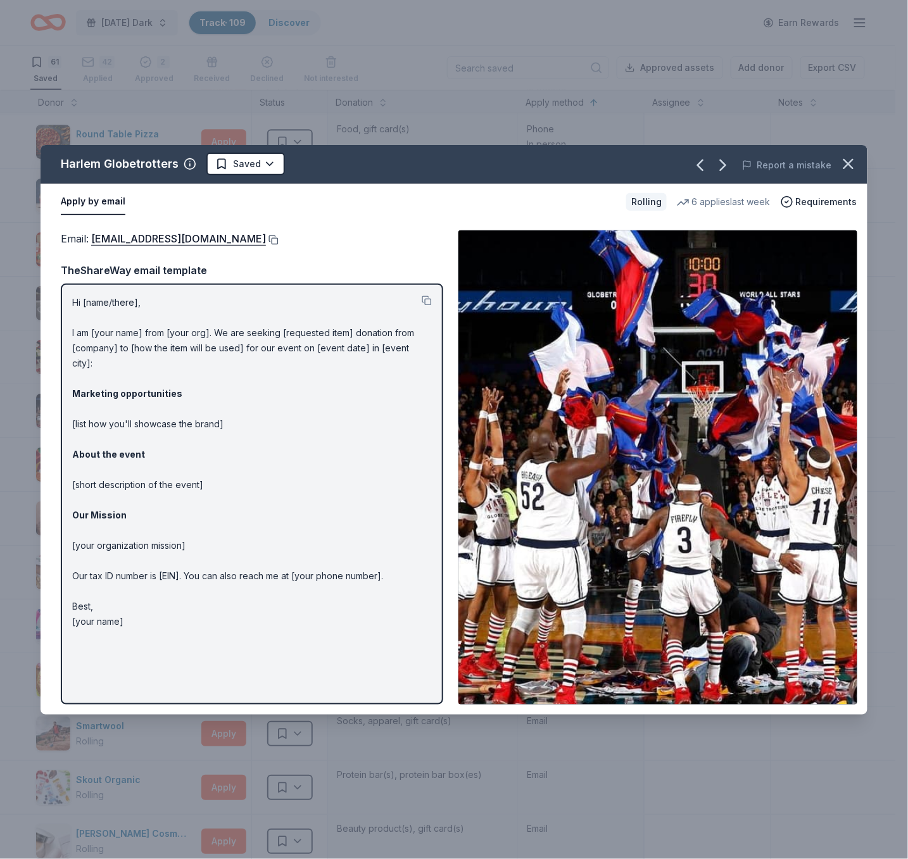
click at [266, 236] on button at bounding box center [272, 240] width 13 height 10
click at [569, 154] on div "Report a mistake" at bounding box center [707, 164] width 320 height 35
click at [816, 165] on icon "button" at bounding box center [848, 164] width 18 height 18
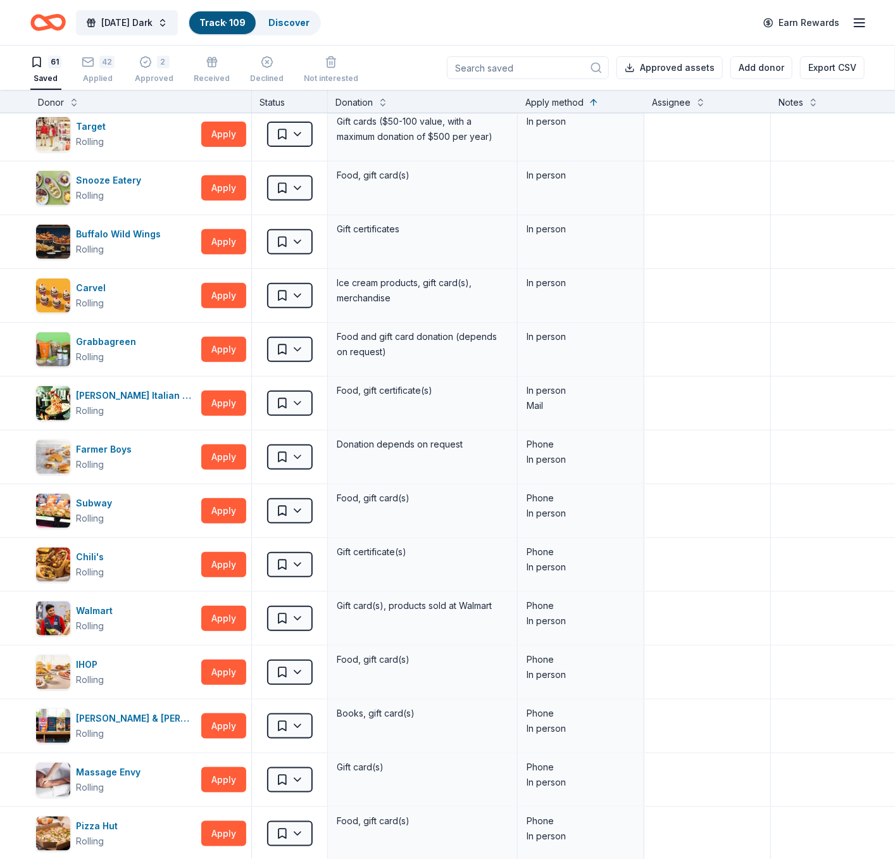
scroll to position [139, 0]
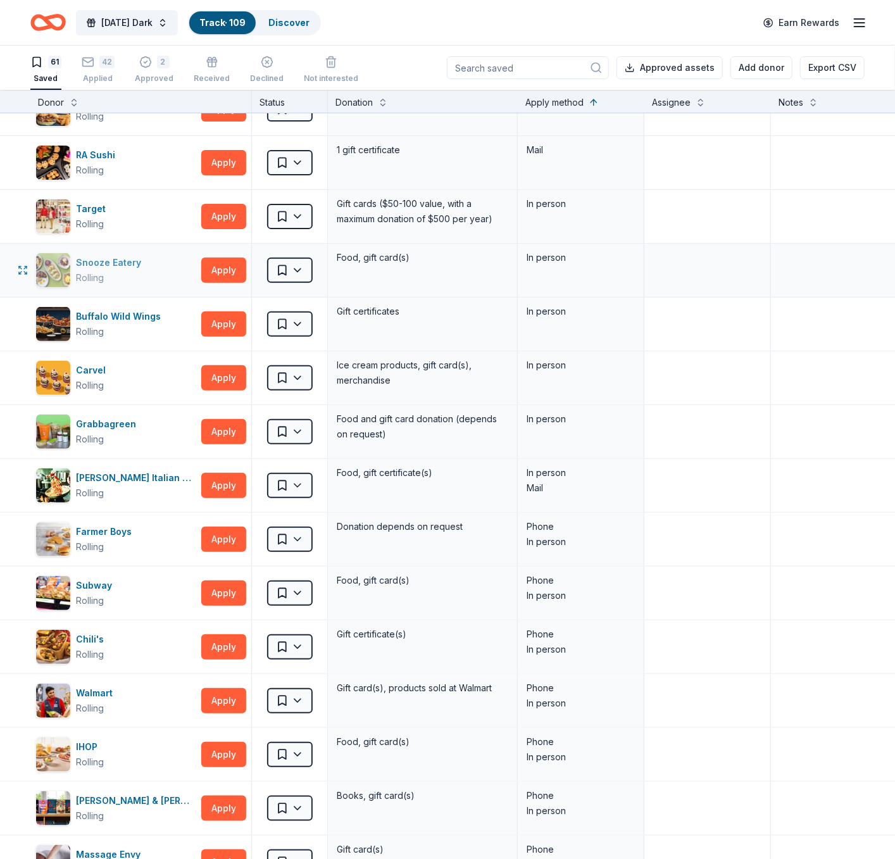
click at [158, 277] on div "Snooze Eatery Rolling" at bounding box center [115, 270] width 161 height 35
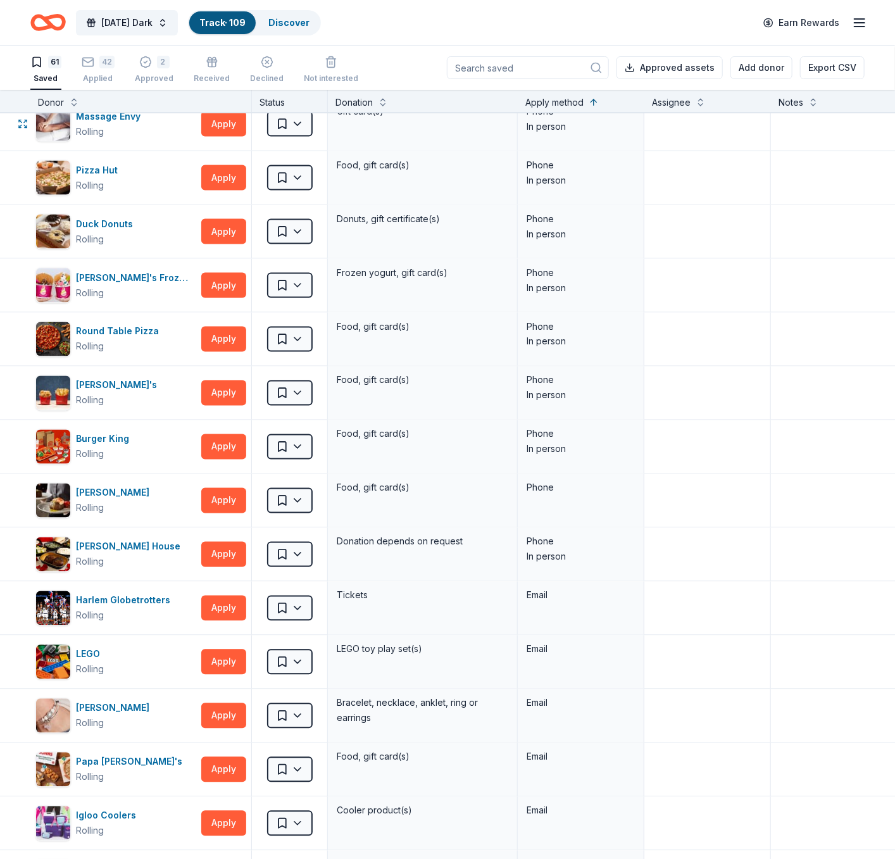
scroll to position [877, 0]
click at [165, 611] on div "Rolling" at bounding box center [125, 615] width 99 height 15
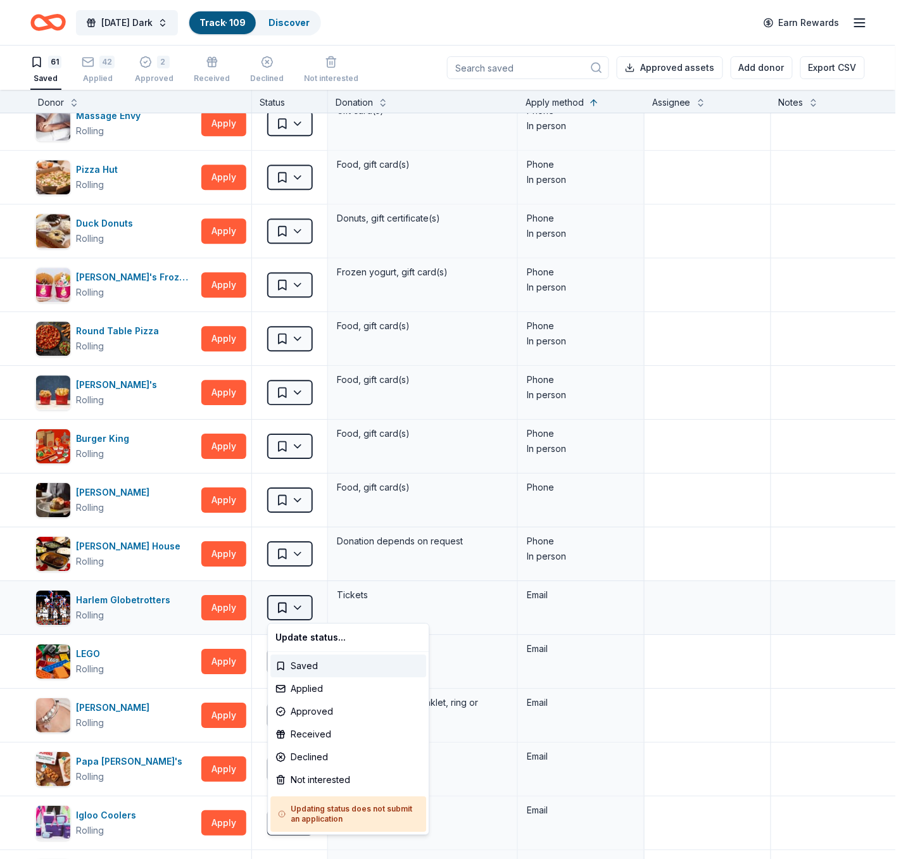
click at [270, 610] on html "Monday's Dark Track · 109 Discover Earn Rewards 61 Saved 42 Applied 2 Approved …" at bounding box center [454, 429] width 908 height 859
click at [281, 689] on div "Applied" at bounding box center [348, 689] width 156 height 23
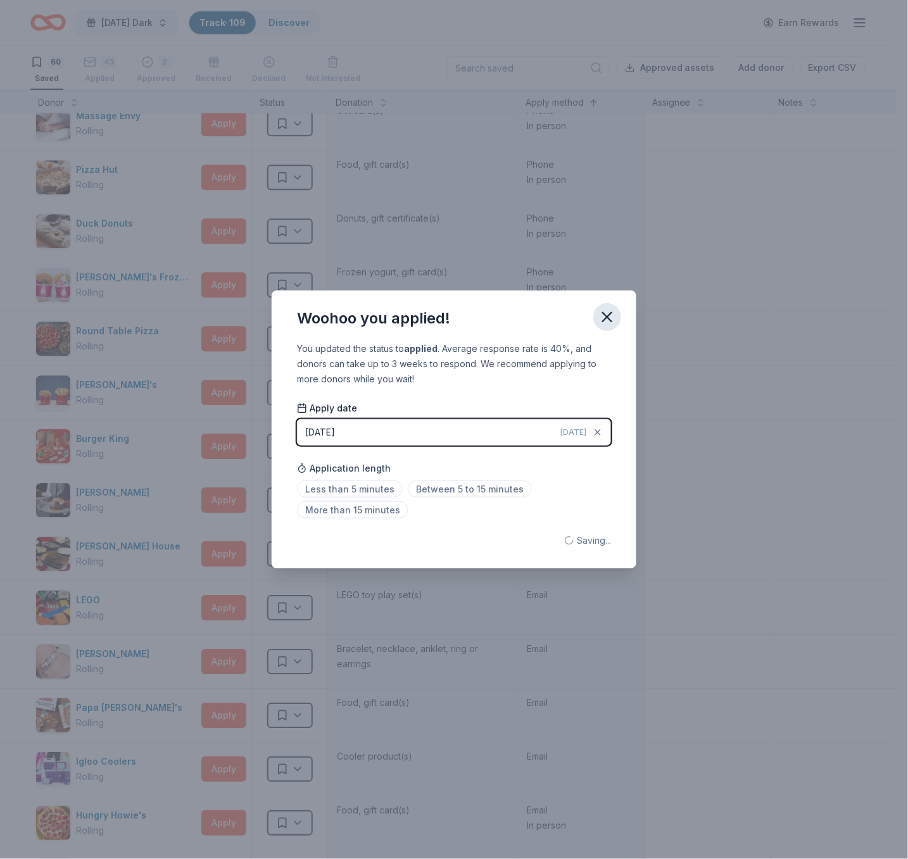
click at [610, 316] on icon "button" at bounding box center [607, 317] width 18 height 18
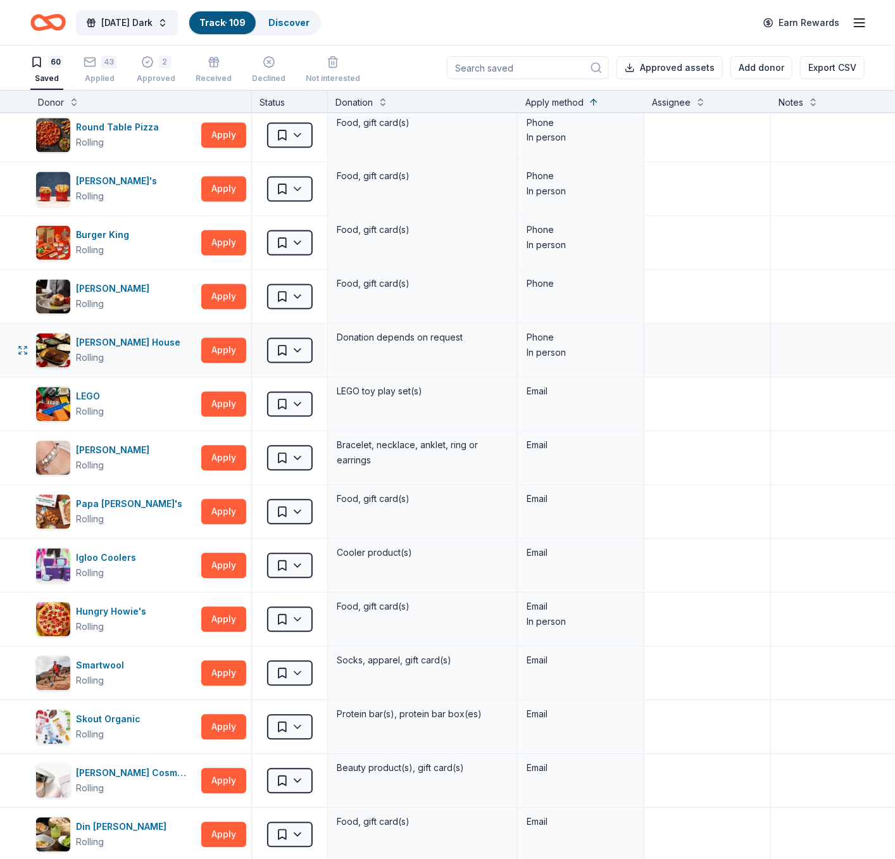
scroll to position [1086, 0]
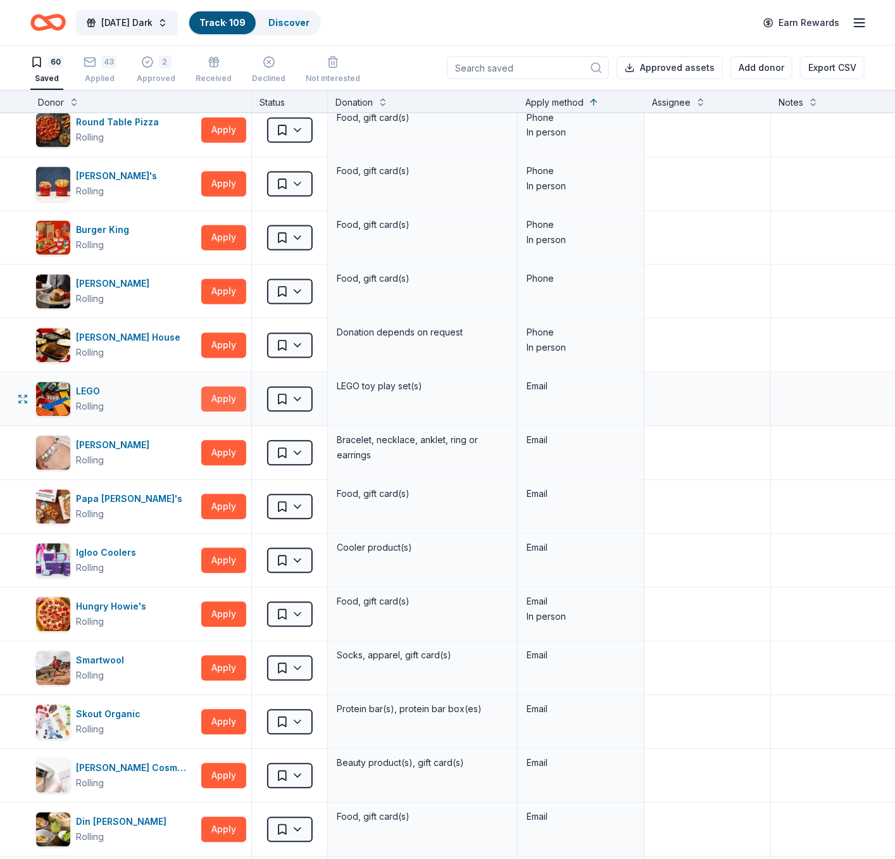
click at [219, 404] on button "Apply" at bounding box center [223, 399] width 45 height 25
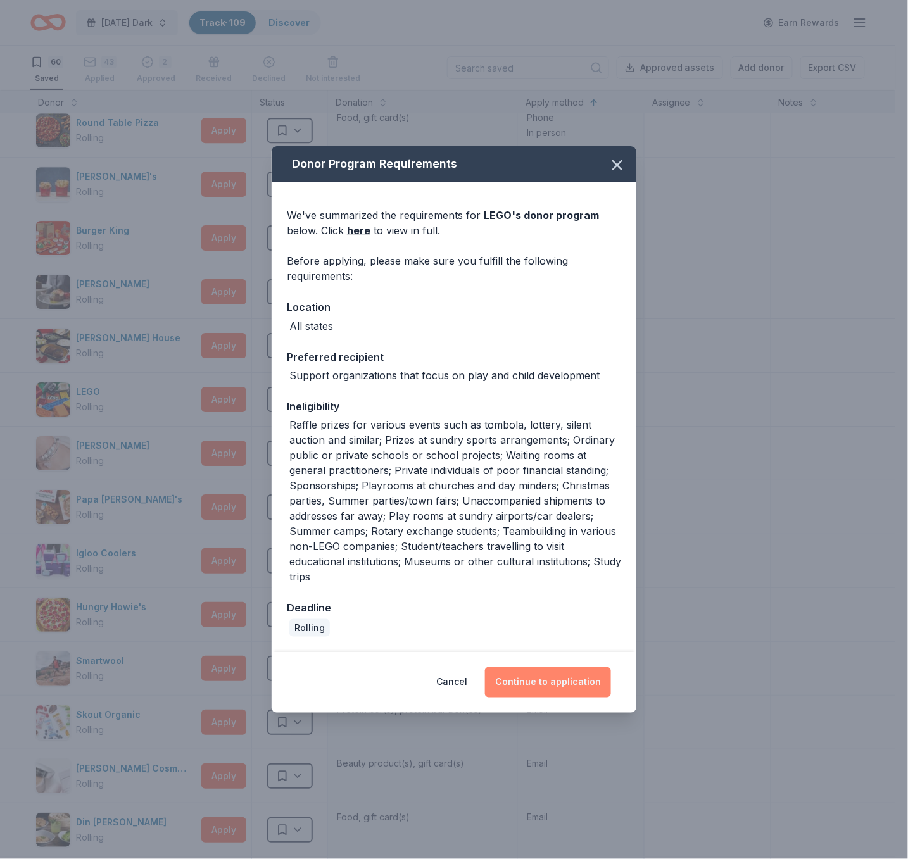
click at [538, 682] on button "Continue to application" at bounding box center [548, 682] width 126 height 30
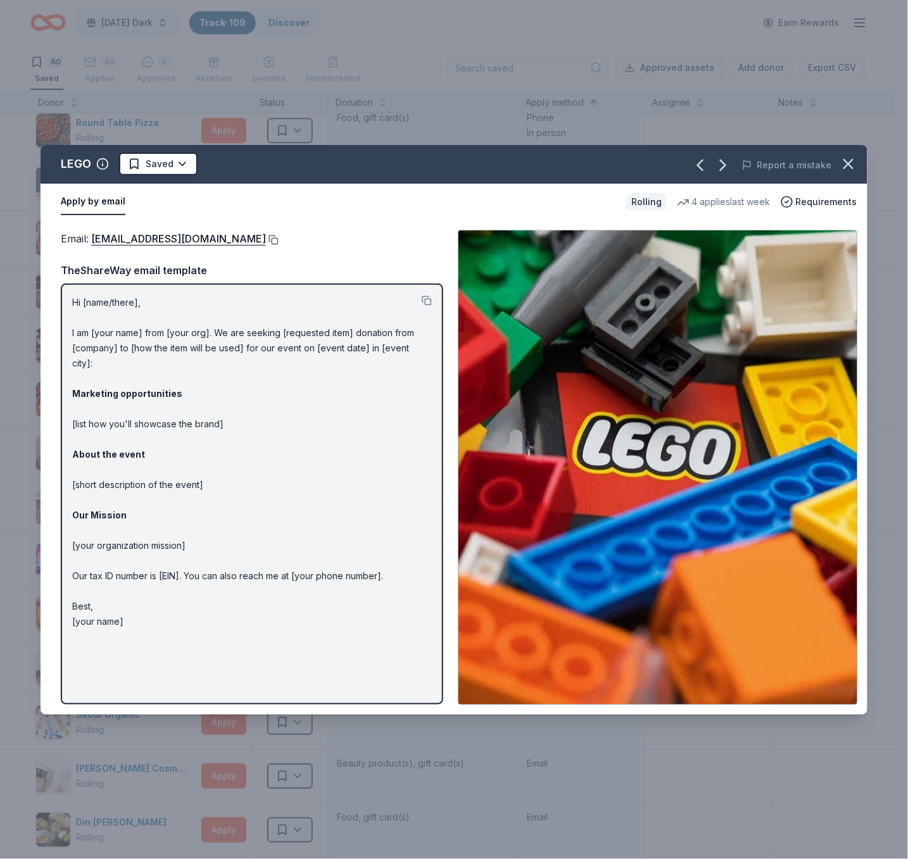
click at [266, 237] on button at bounding box center [272, 240] width 13 height 10
click at [266, 241] on button at bounding box center [272, 240] width 13 height 10
click at [356, 204] on div "Apply by email" at bounding box center [338, 202] width 555 height 27
click at [816, 164] on icon "button" at bounding box center [848, 164] width 18 height 18
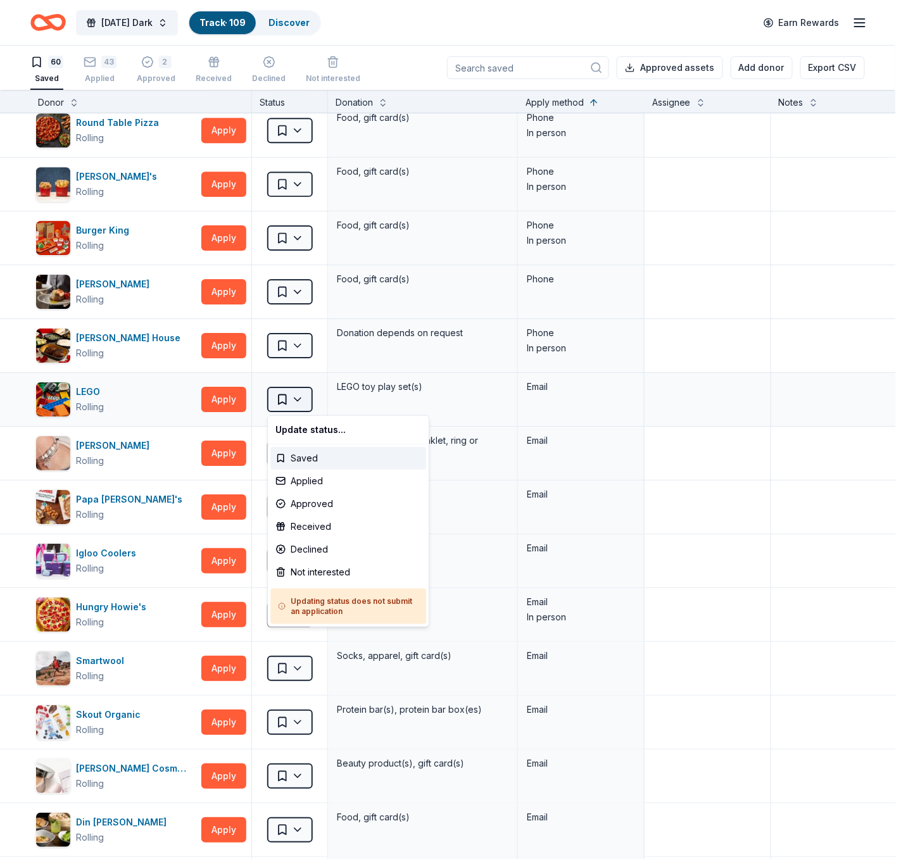
click at [296, 399] on html "Monday's Dark Track · 109 Discover Earn Rewards 60 Saved 43 Applied 2 Approved …" at bounding box center [454, 429] width 908 height 859
click at [308, 479] on div "Applied" at bounding box center [348, 481] width 156 height 23
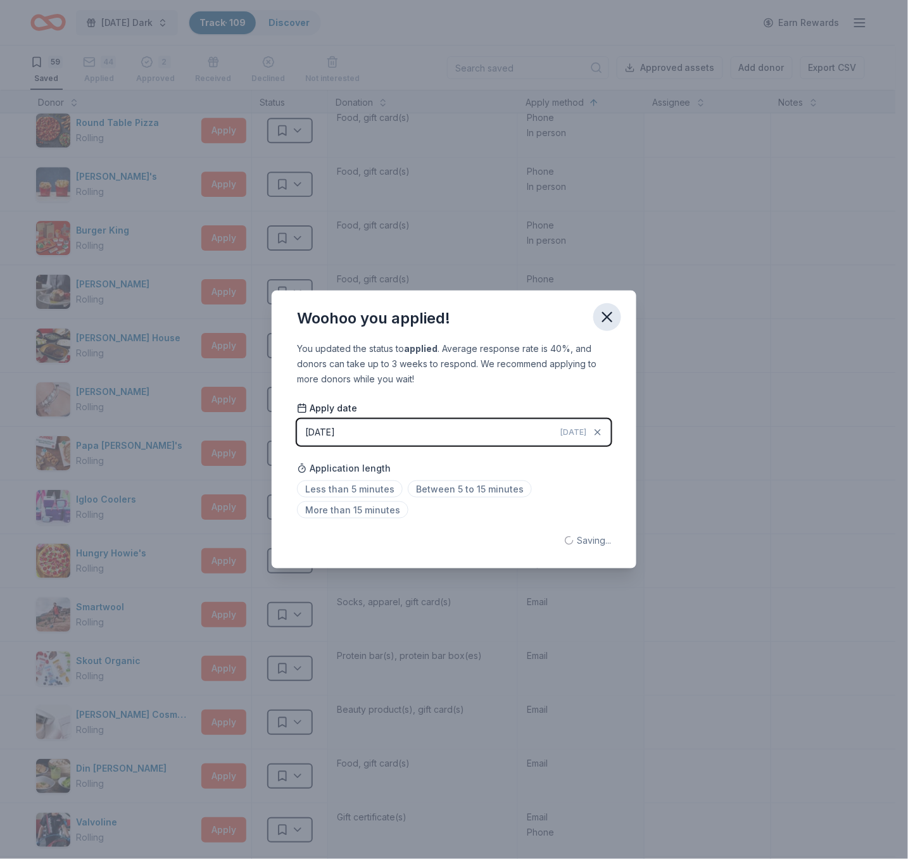
click at [604, 317] on icon "button" at bounding box center [607, 317] width 18 height 18
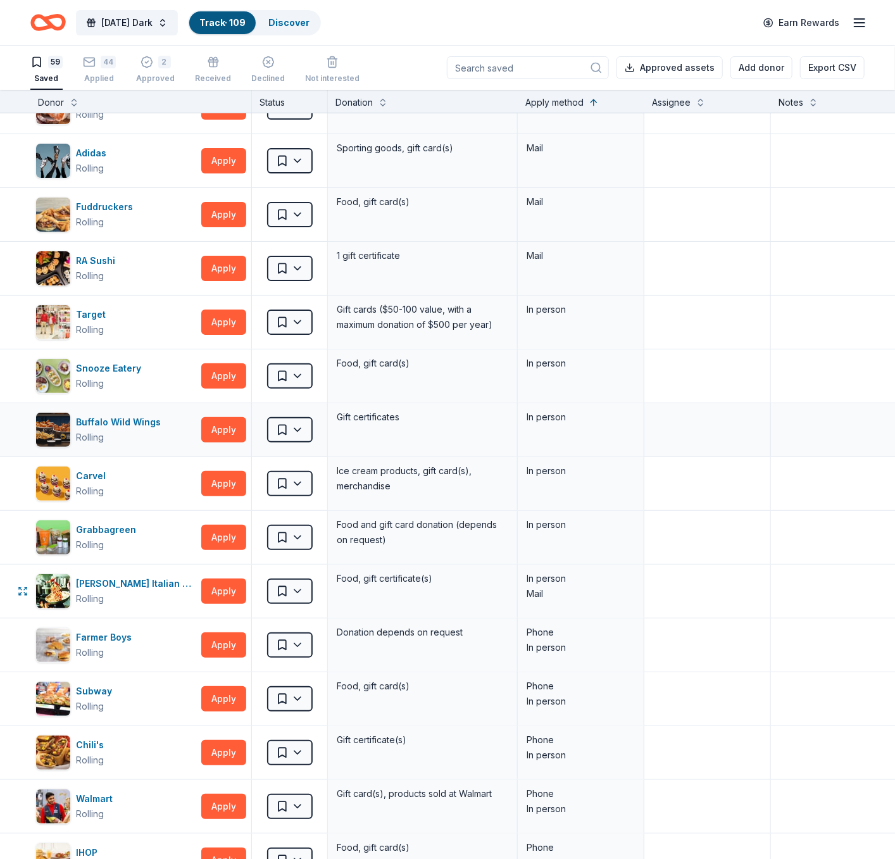
scroll to position [32, 0]
click at [216, 323] on button "Apply" at bounding box center [223, 322] width 45 height 25
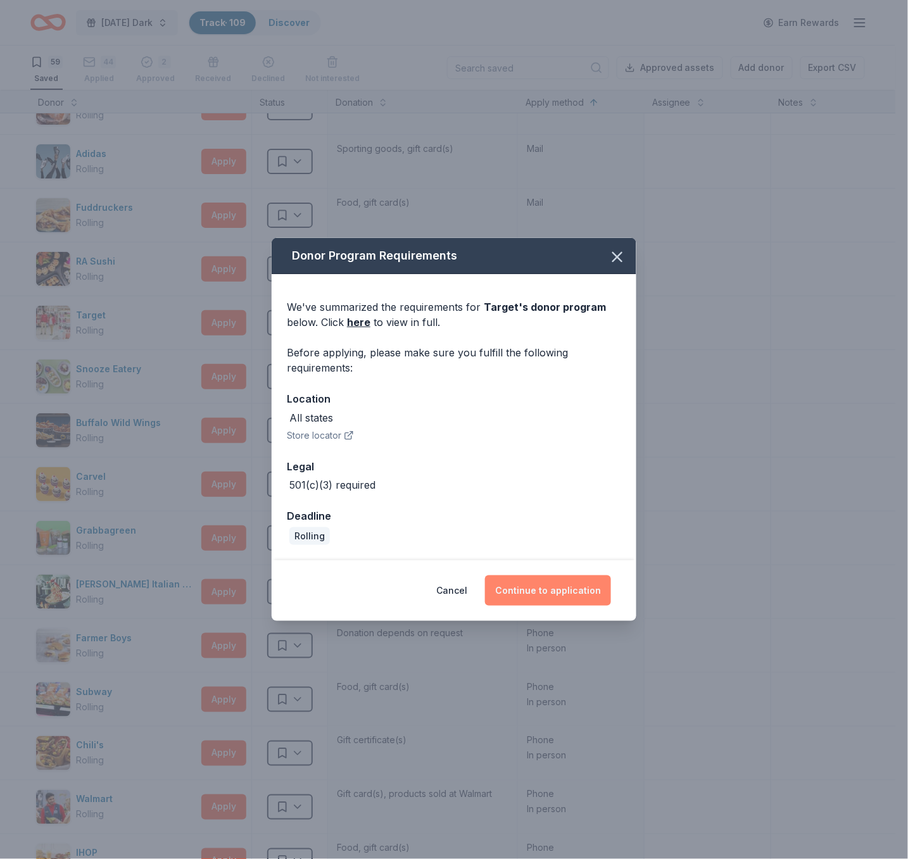
click at [544, 590] on button "Continue to application" at bounding box center [548, 590] width 126 height 30
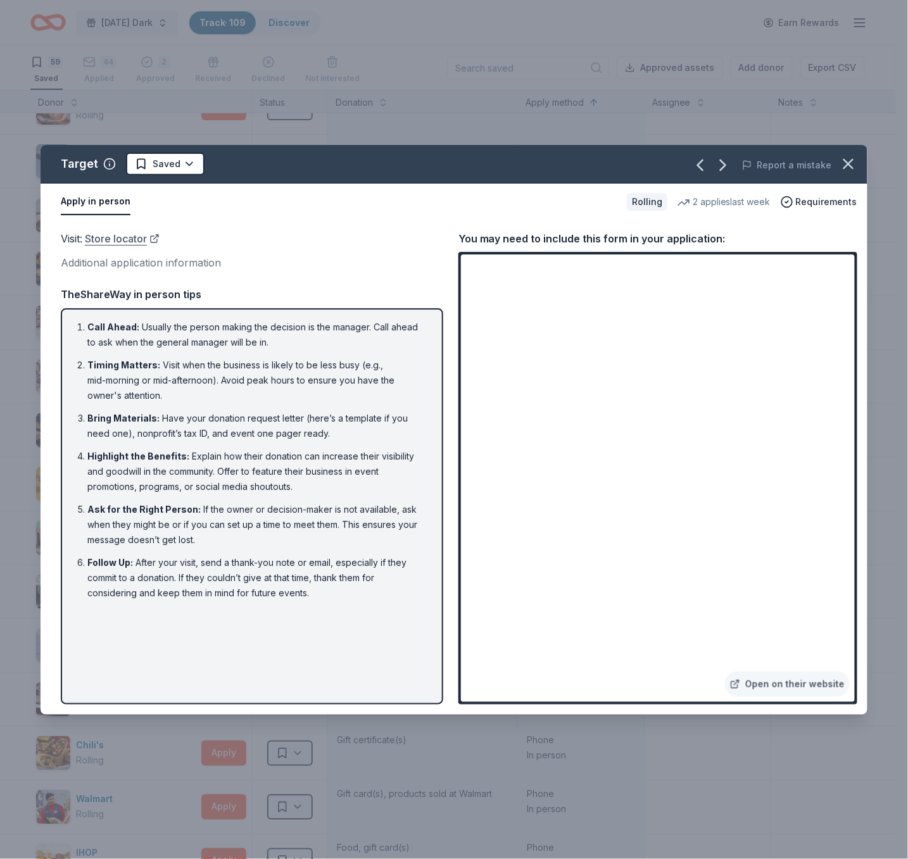
click at [124, 239] on link "Store locator" at bounding box center [122, 238] width 75 height 16
click at [583, 171] on div "Report a mistake" at bounding box center [707, 164] width 320 height 35
click at [816, 158] on icon "button" at bounding box center [848, 164] width 18 height 18
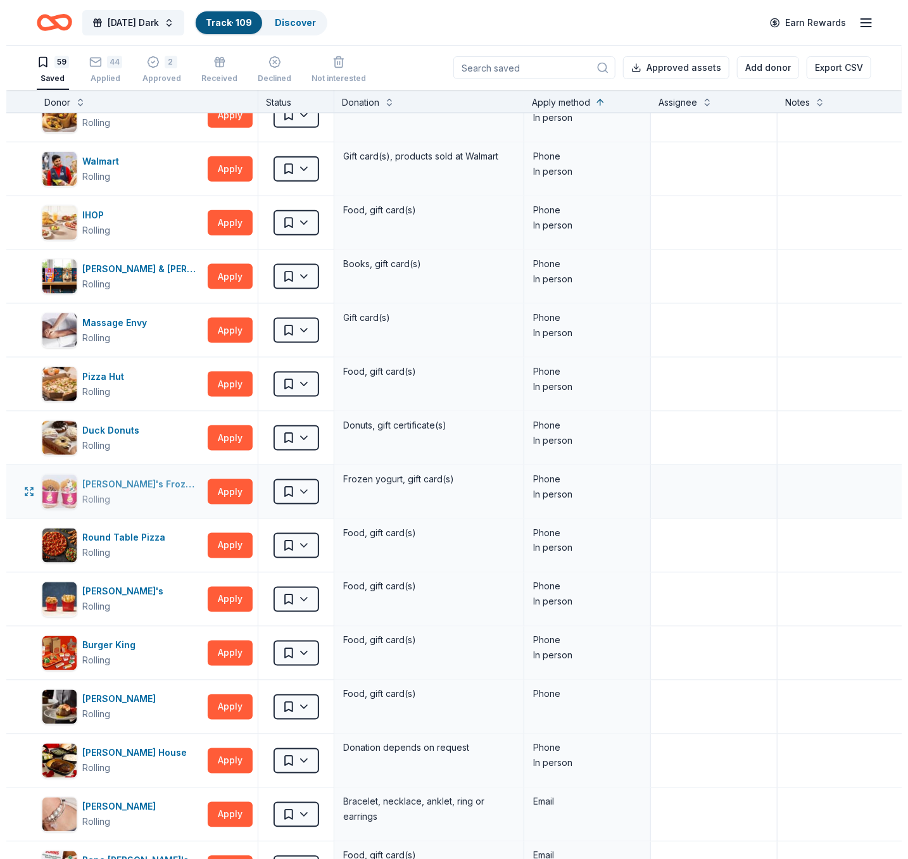
scroll to position [671, 0]
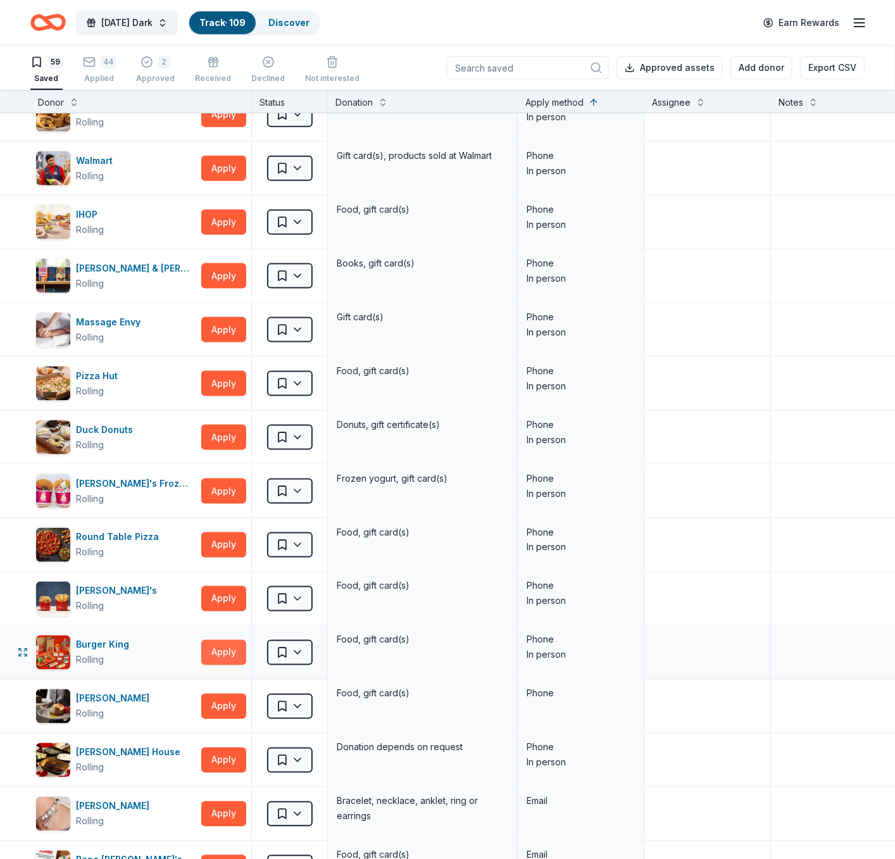
click at [220, 652] on button "Apply" at bounding box center [223, 652] width 45 height 25
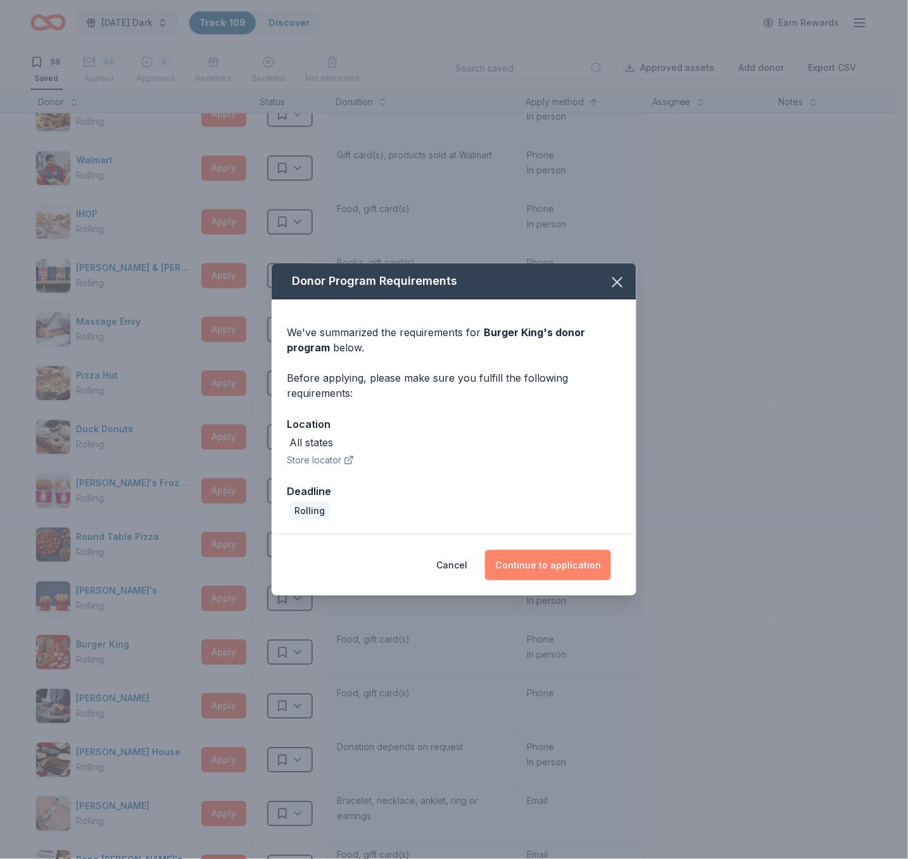
click at [536, 559] on button "Continue to application" at bounding box center [548, 565] width 126 height 30
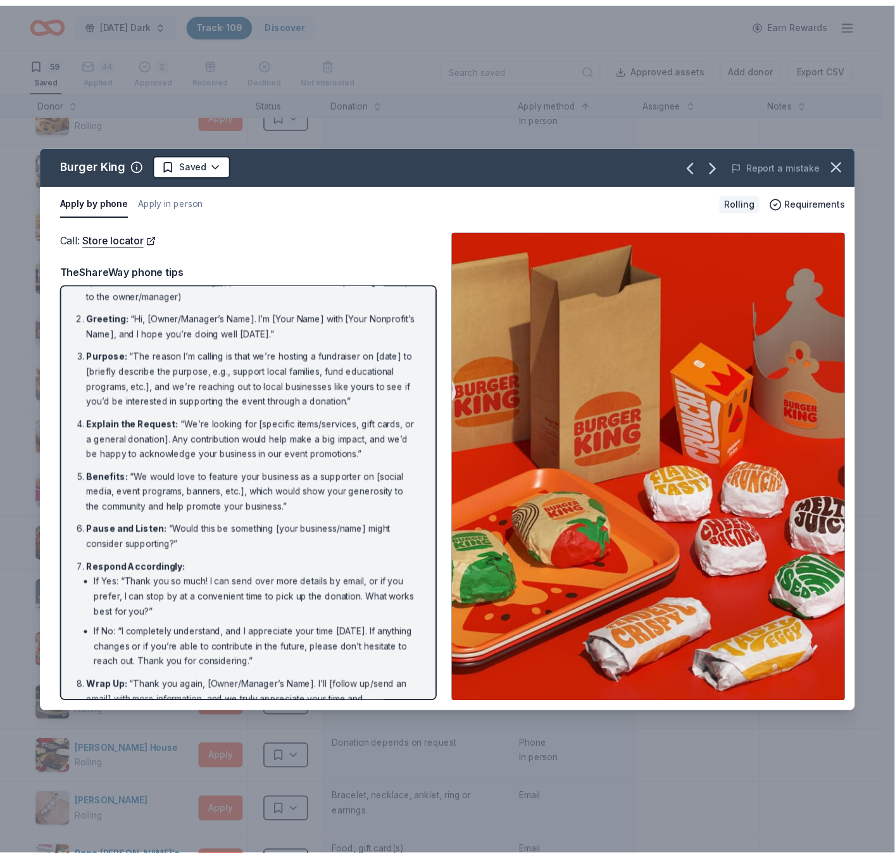
scroll to position [0, 0]
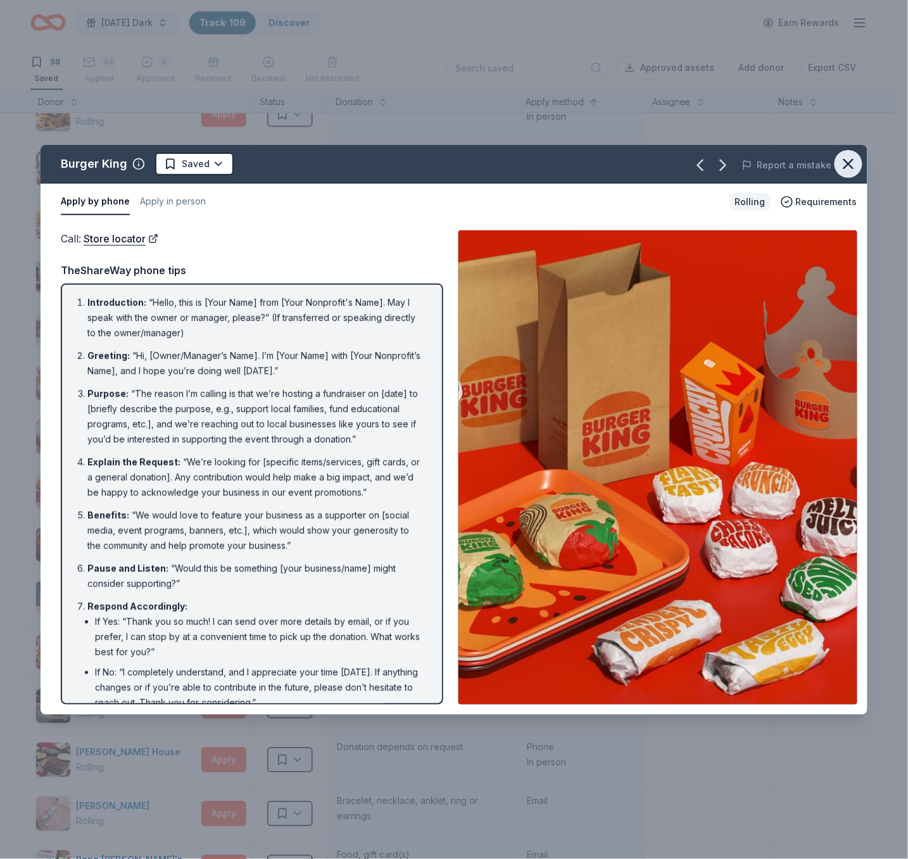
click at [816, 162] on icon "button" at bounding box center [848, 164] width 18 height 18
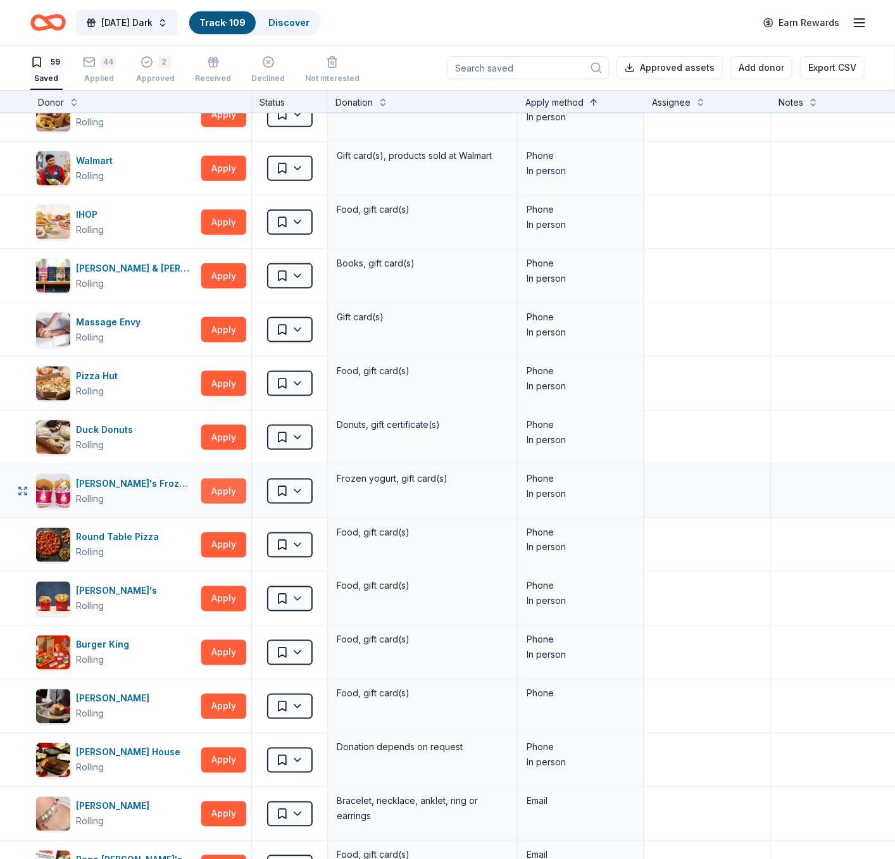
click at [239, 492] on button "Apply" at bounding box center [223, 491] width 45 height 25
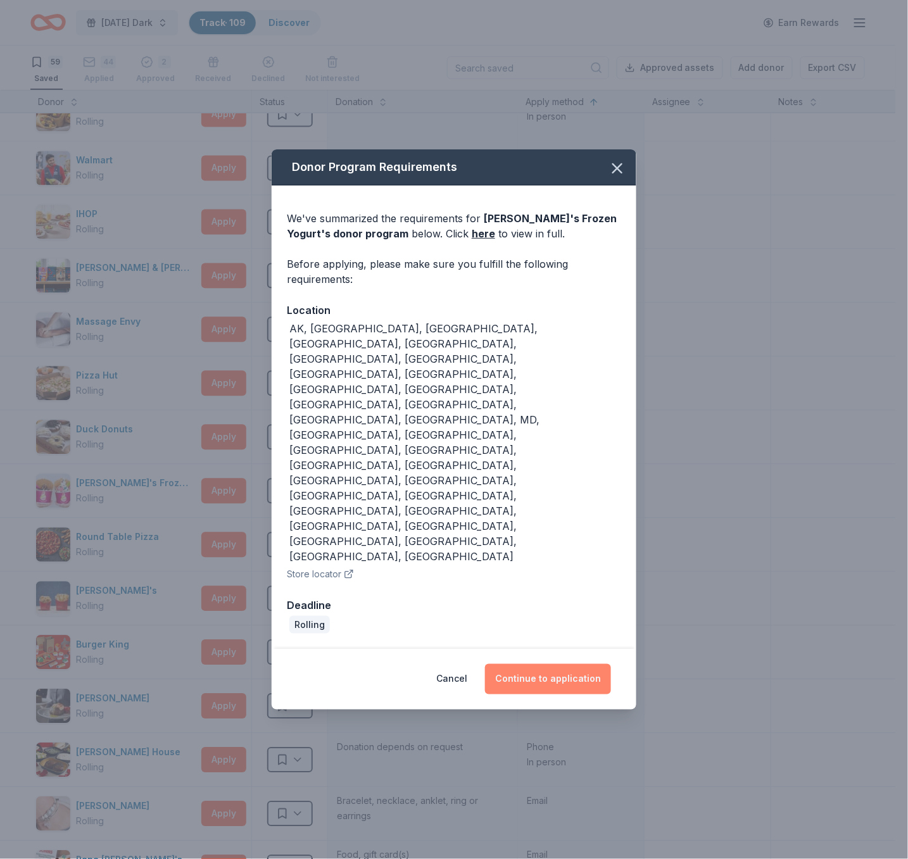
click at [530, 664] on button "Continue to application" at bounding box center [548, 679] width 126 height 30
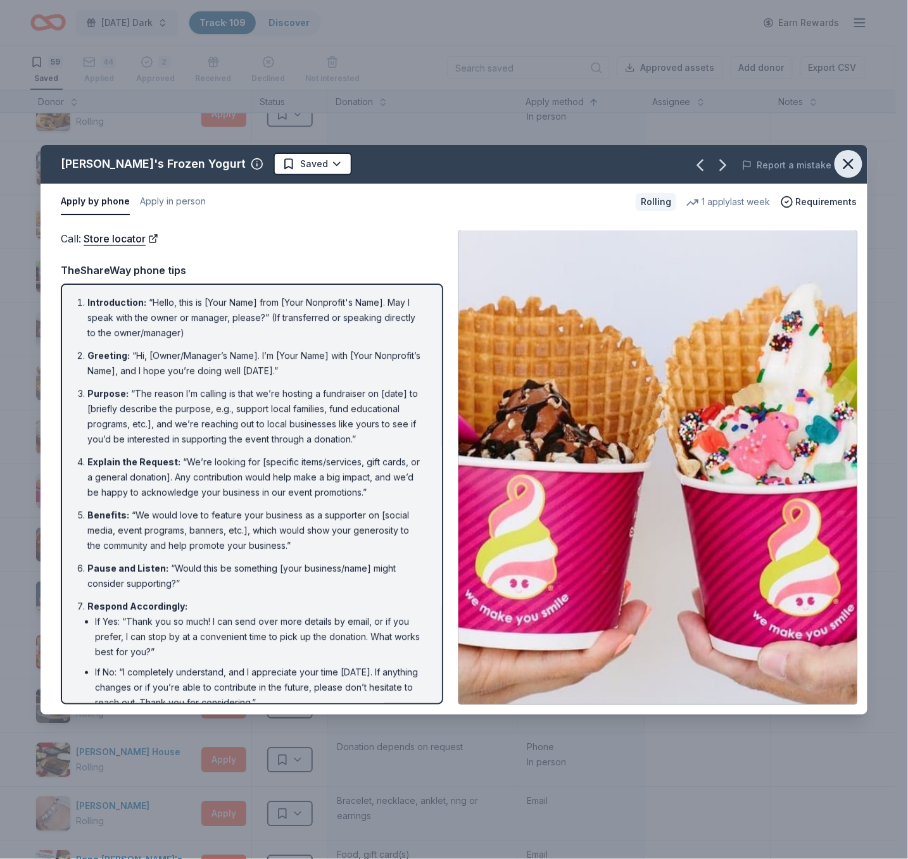
click at [816, 165] on icon "button" at bounding box center [848, 164] width 9 height 9
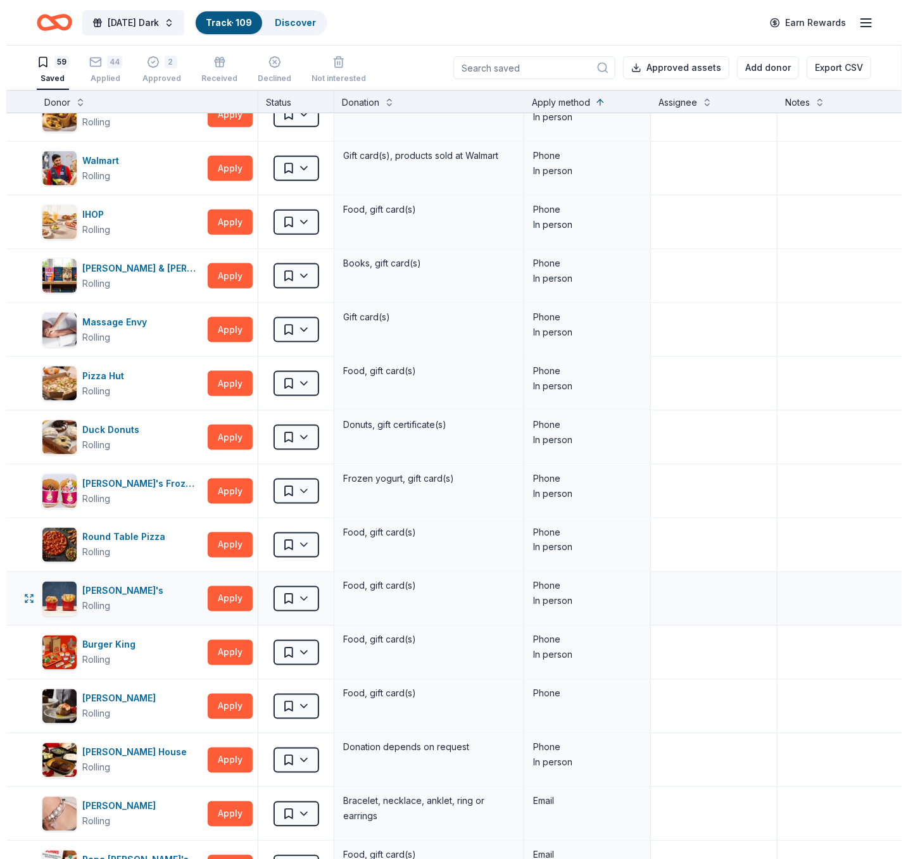
scroll to position [679, 0]
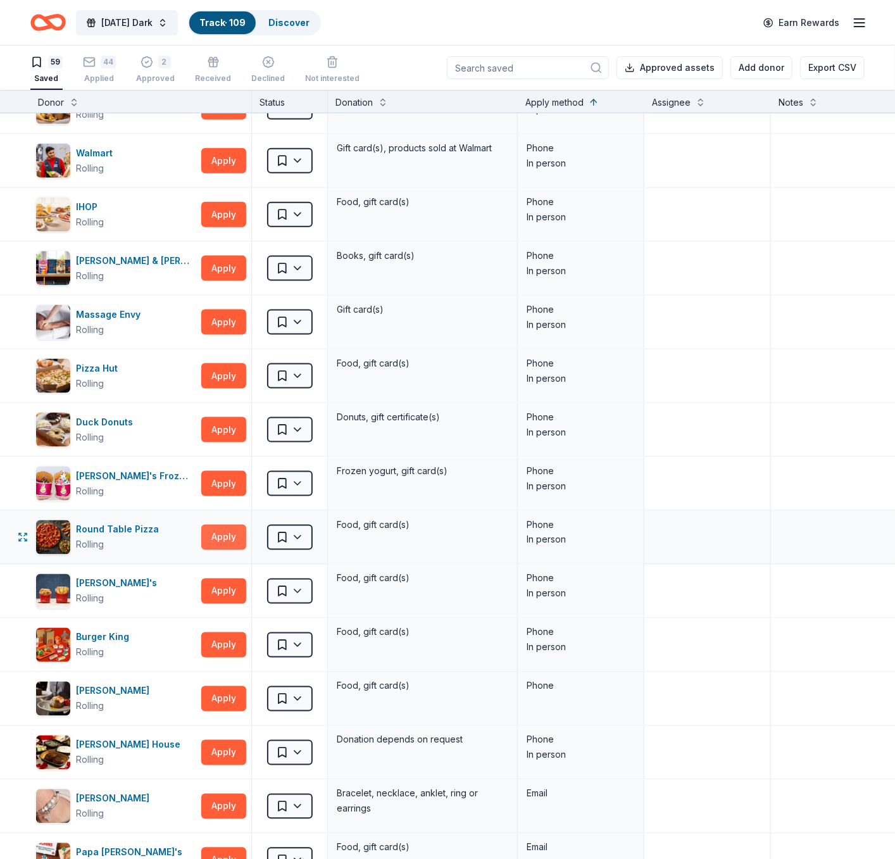
click at [230, 538] on button "Apply" at bounding box center [223, 537] width 45 height 25
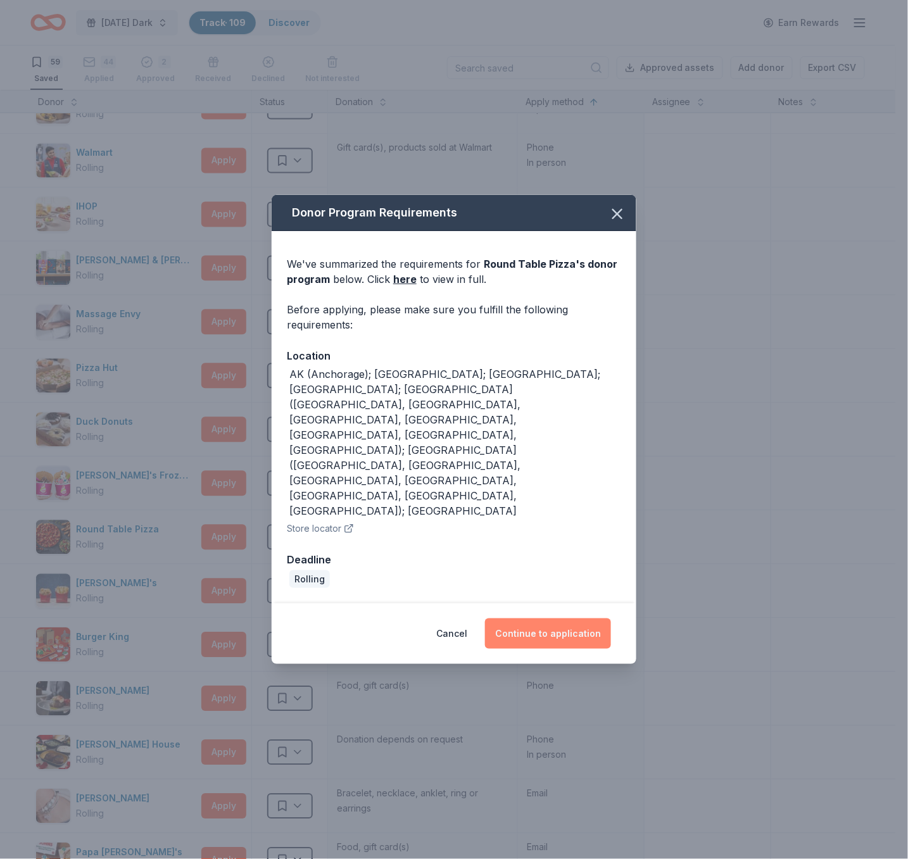
click at [528, 618] on button "Continue to application" at bounding box center [548, 633] width 126 height 30
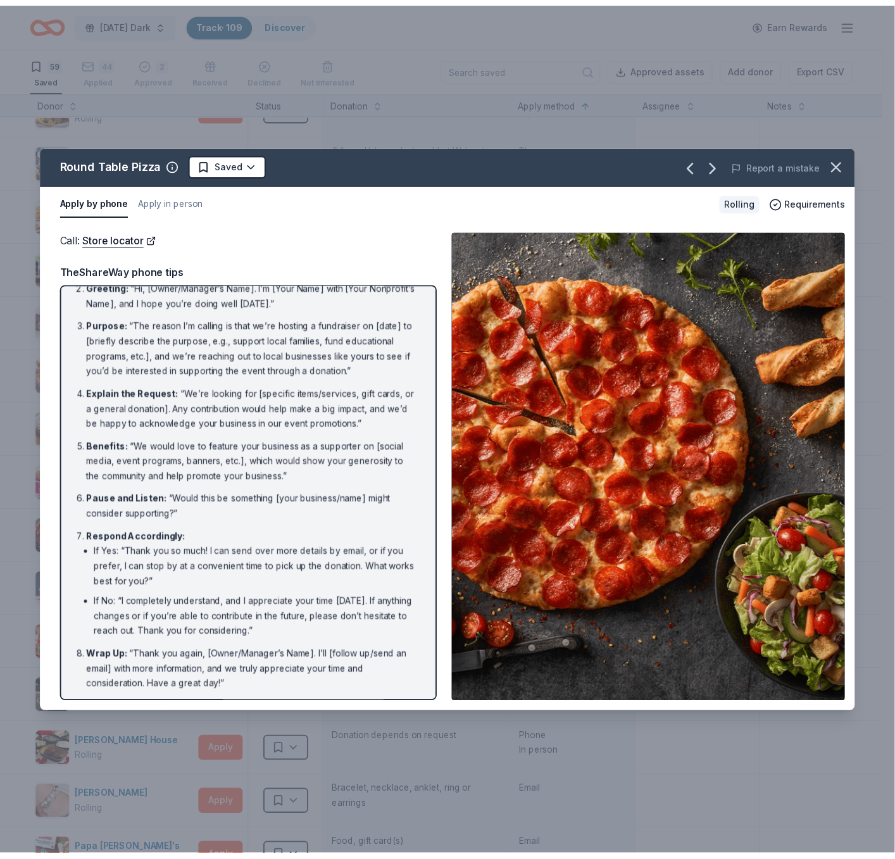
scroll to position [0, 0]
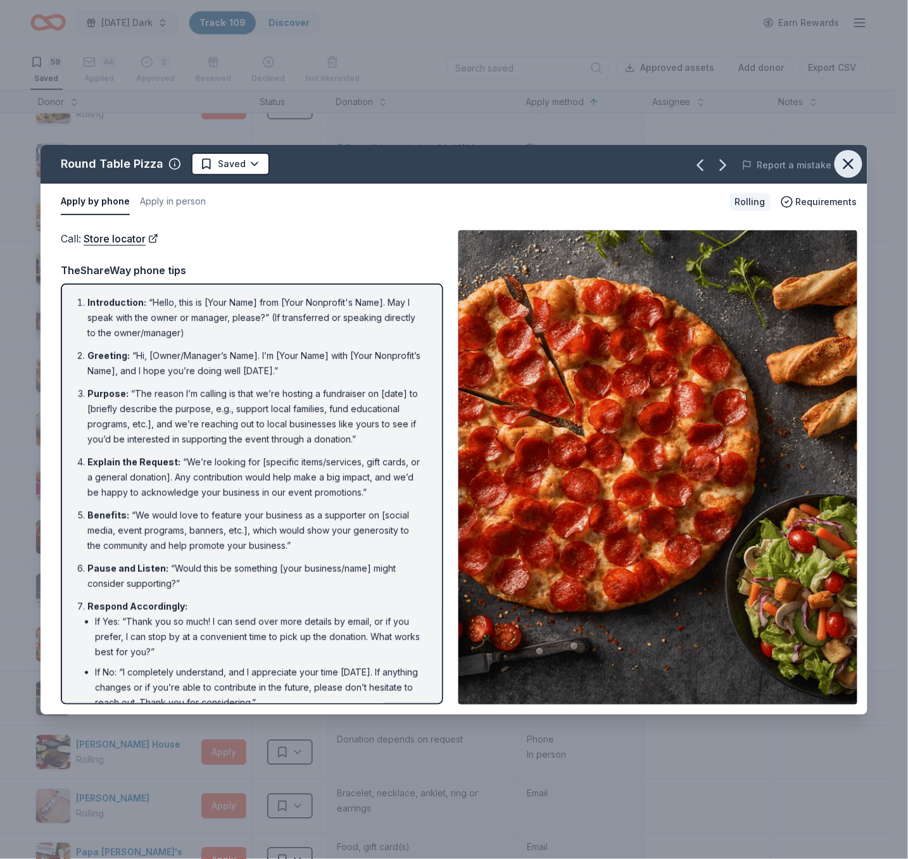
click at [816, 167] on icon "button" at bounding box center [848, 164] width 18 height 18
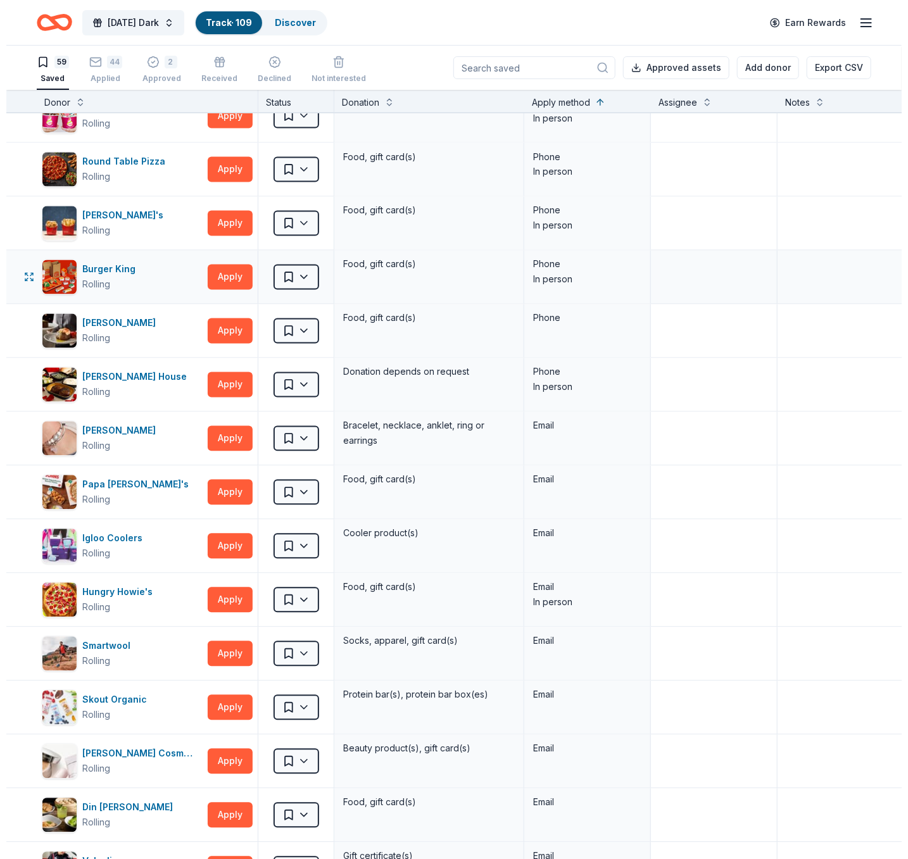
scroll to position [1046, 0]
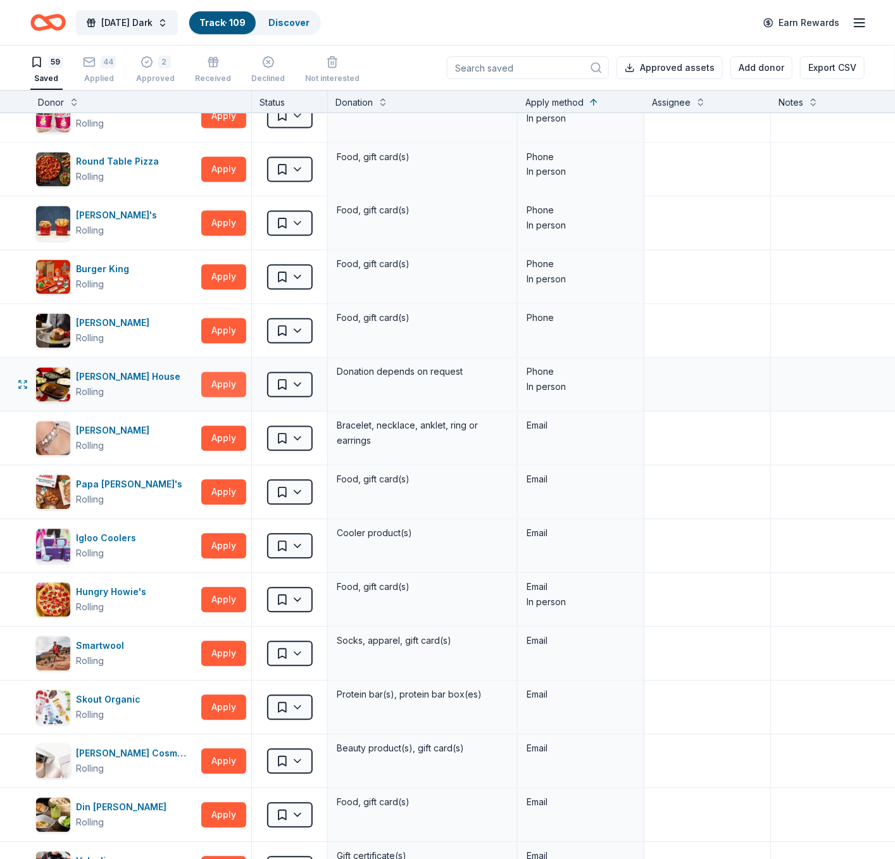
click at [226, 391] on button "Apply" at bounding box center [223, 384] width 45 height 25
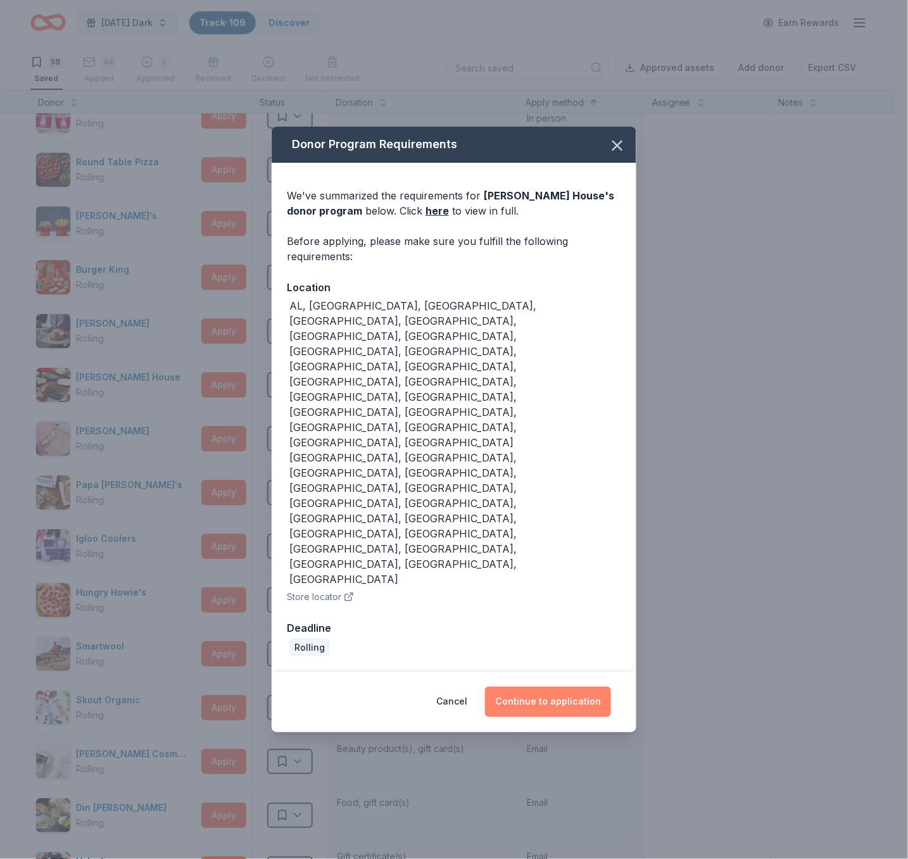
click at [534, 687] on button "Continue to application" at bounding box center [548, 702] width 126 height 30
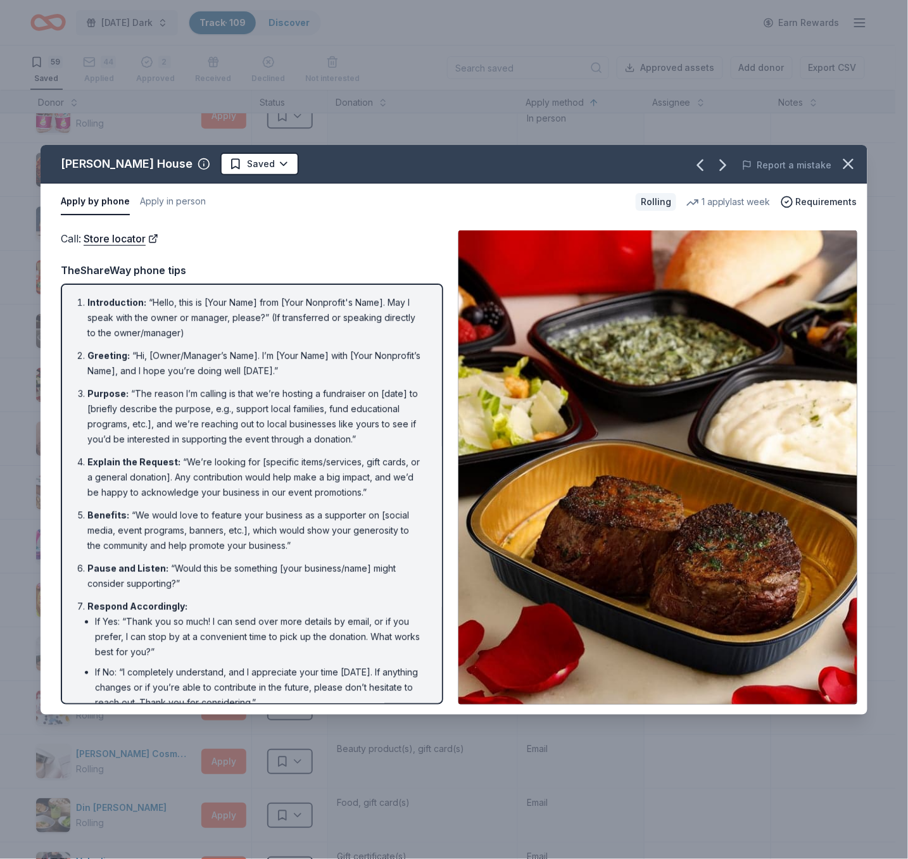
scroll to position [68, 0]
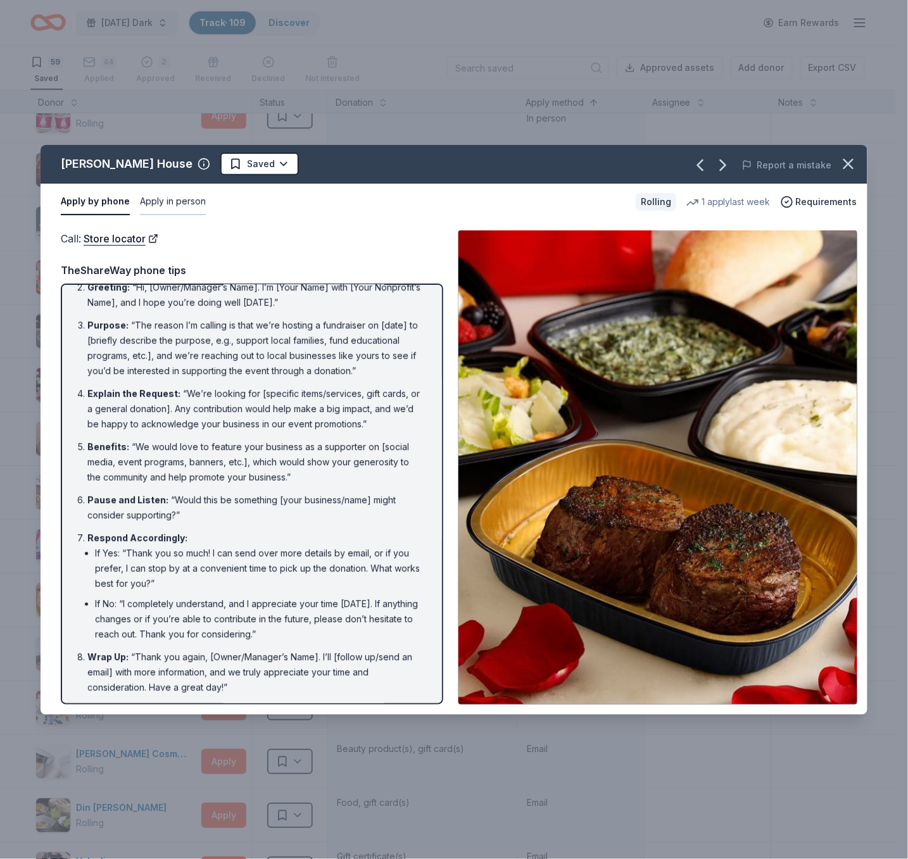
click at [169, 203] on button "Apply in person" at bounding box center [173, 202] width 66 height 27
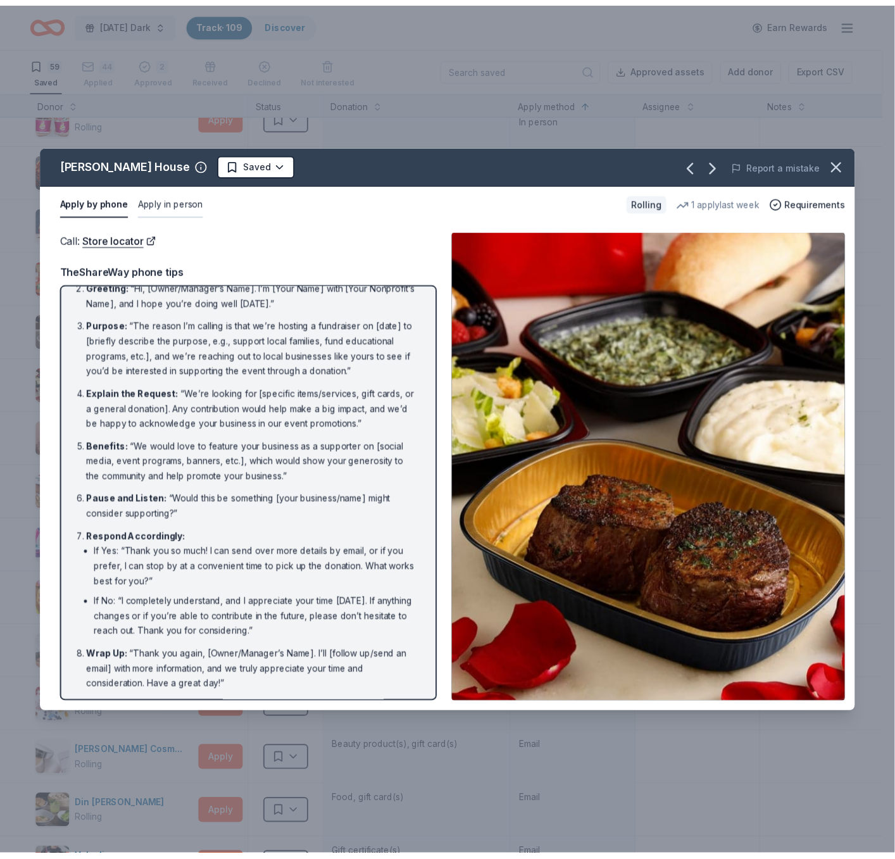
scroll to position [0, 0]
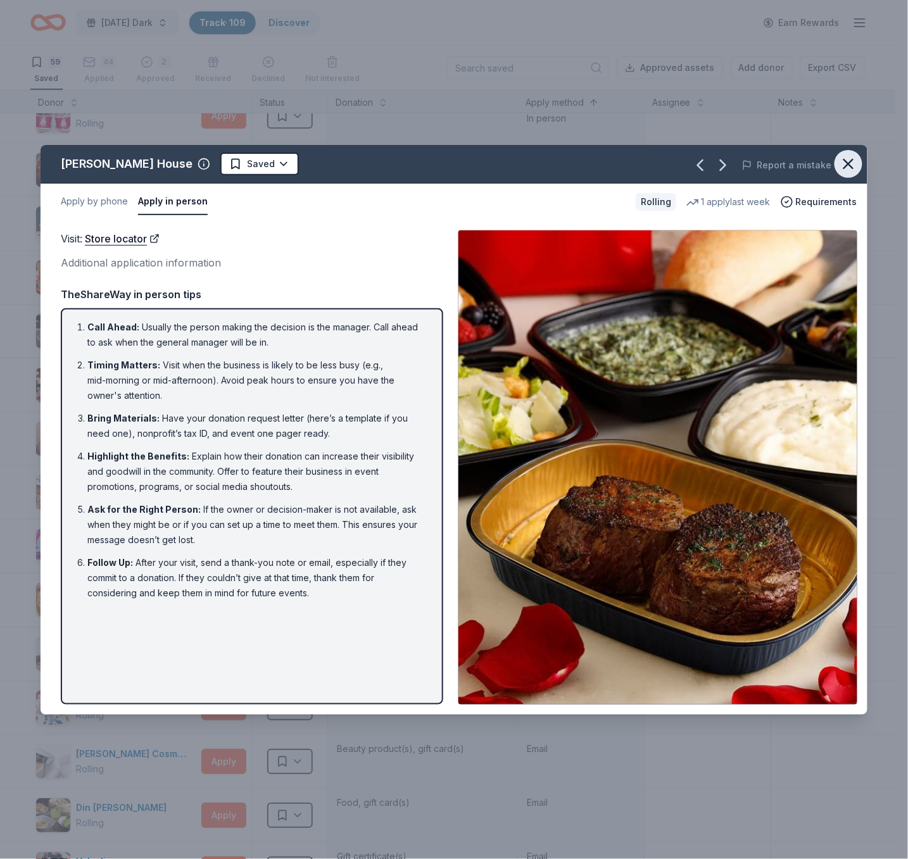
click at [816, 165] on icon "button" at bounding box center [848, 164] width 9 height 9
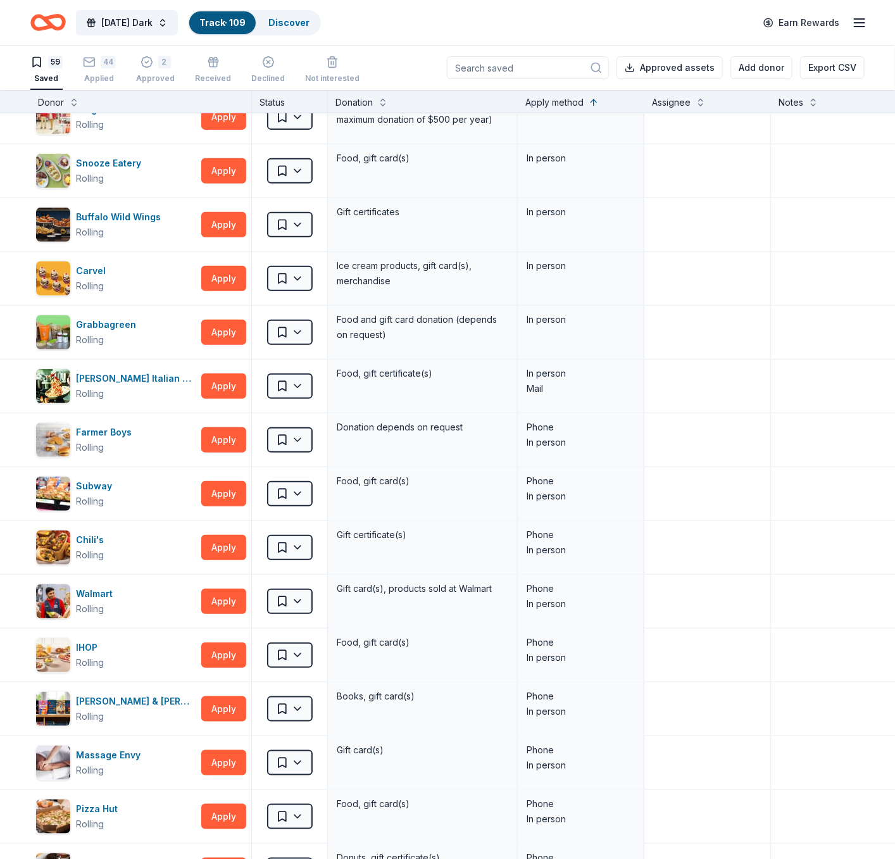
scroll to position [236, 0]
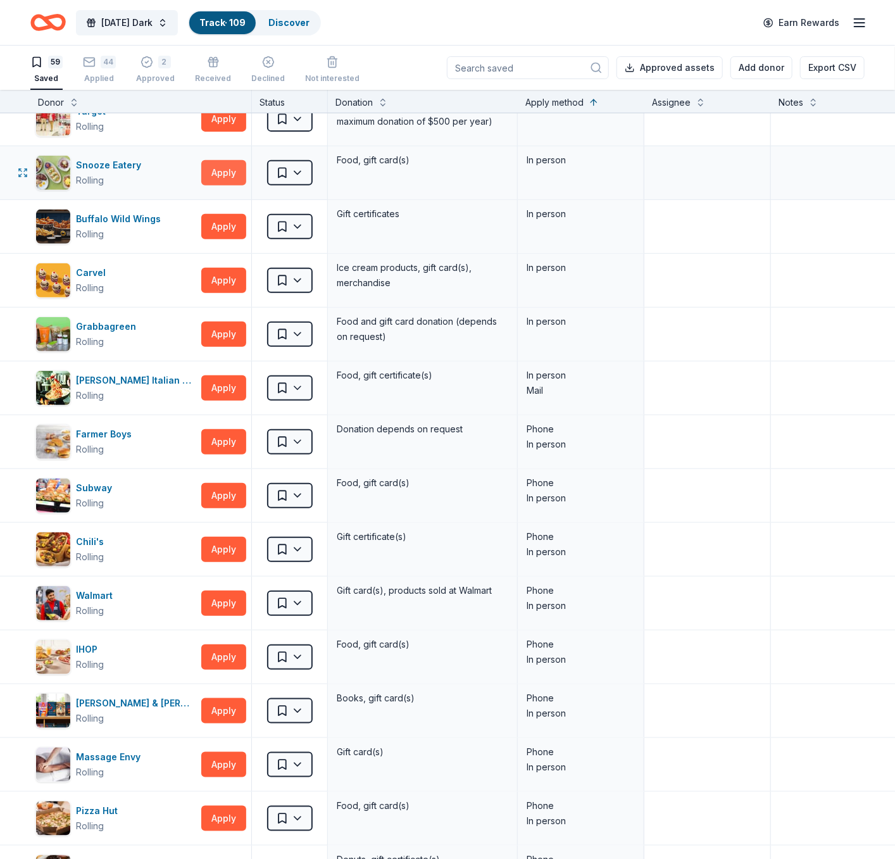
click at [232, 173] on button "Apply" at bounding box center [223, 172] width 45 height 25
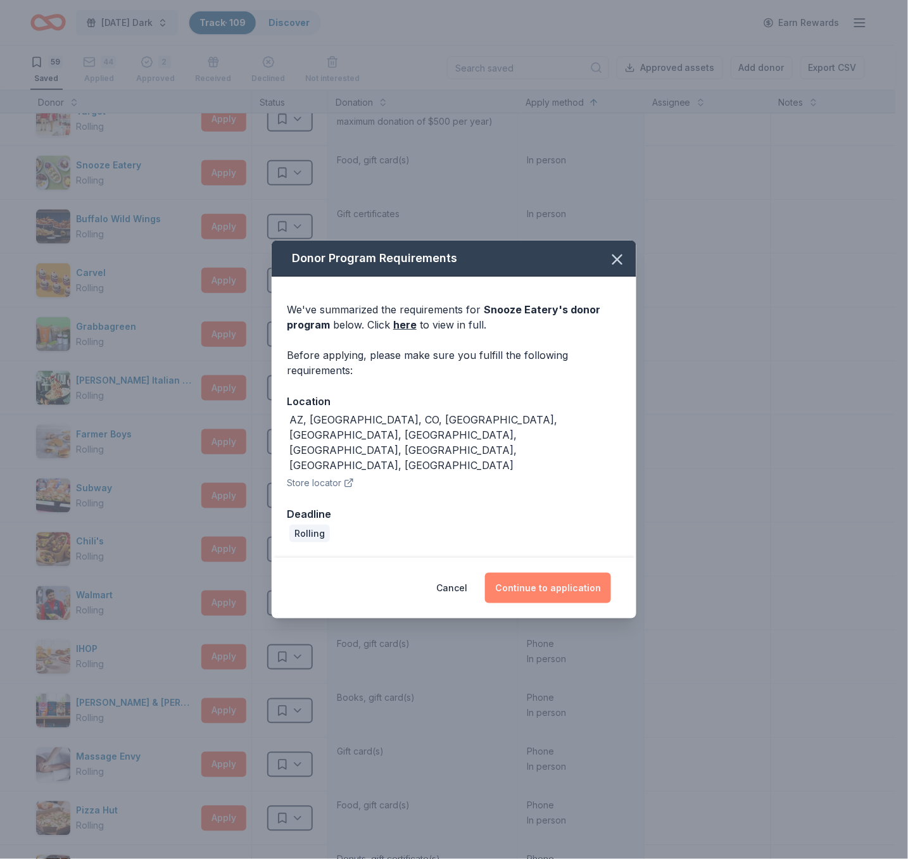
click at [522, 573] on button "Continue to application" at bounding box center [548, 588] width 126 height 30
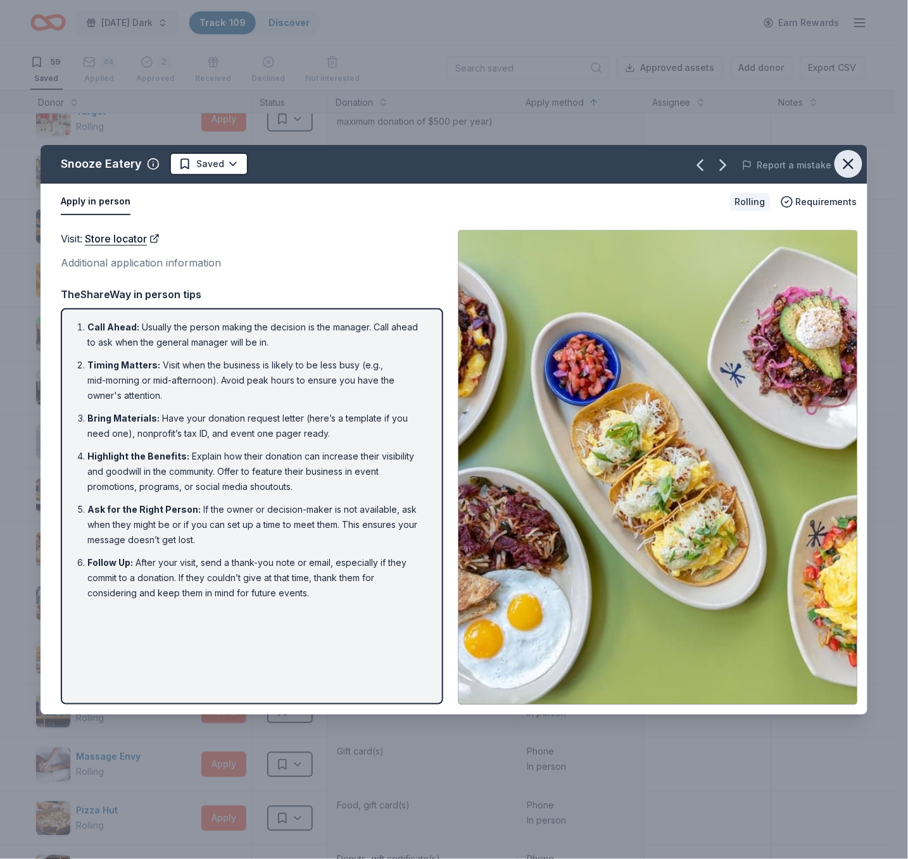
click at [816, 163] on icon "button" at bounding box center [848, 164] width 18 height 18
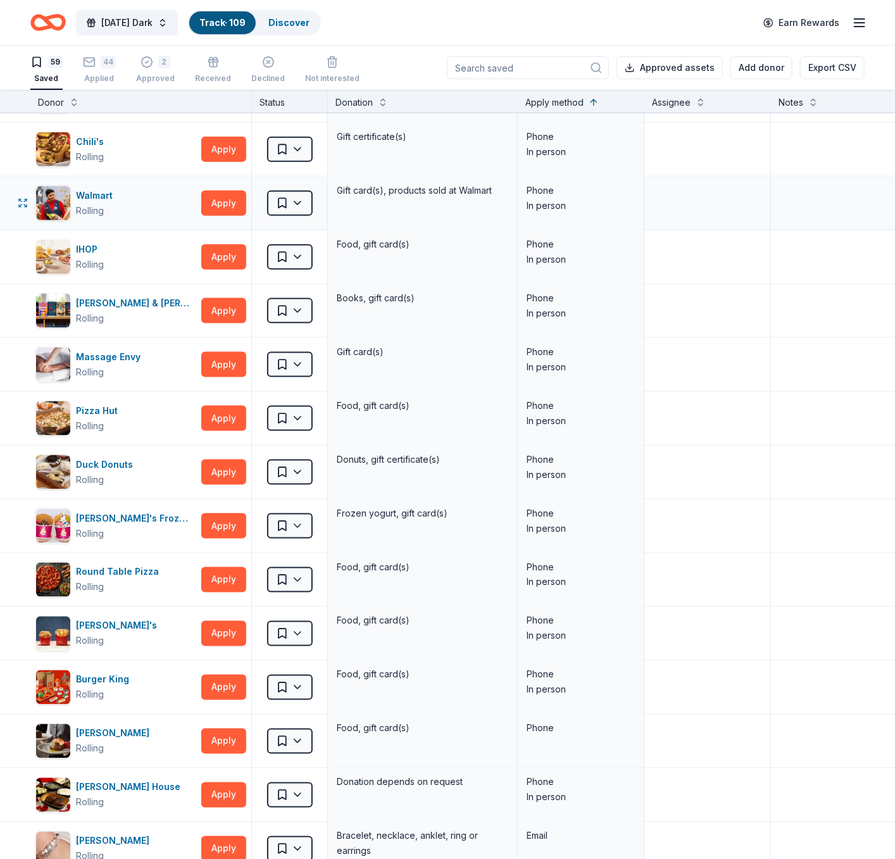
scroll to position [637, 0]
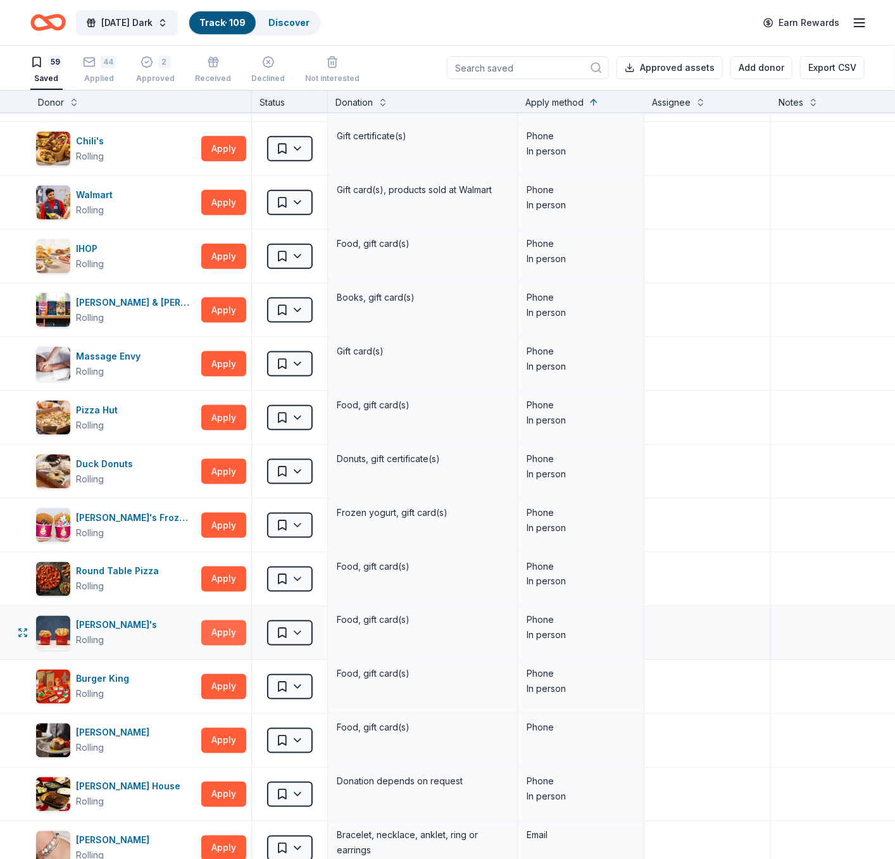
click at [218, 639] on button "Apply" at bounding box center [223, 632] width 45 height 25
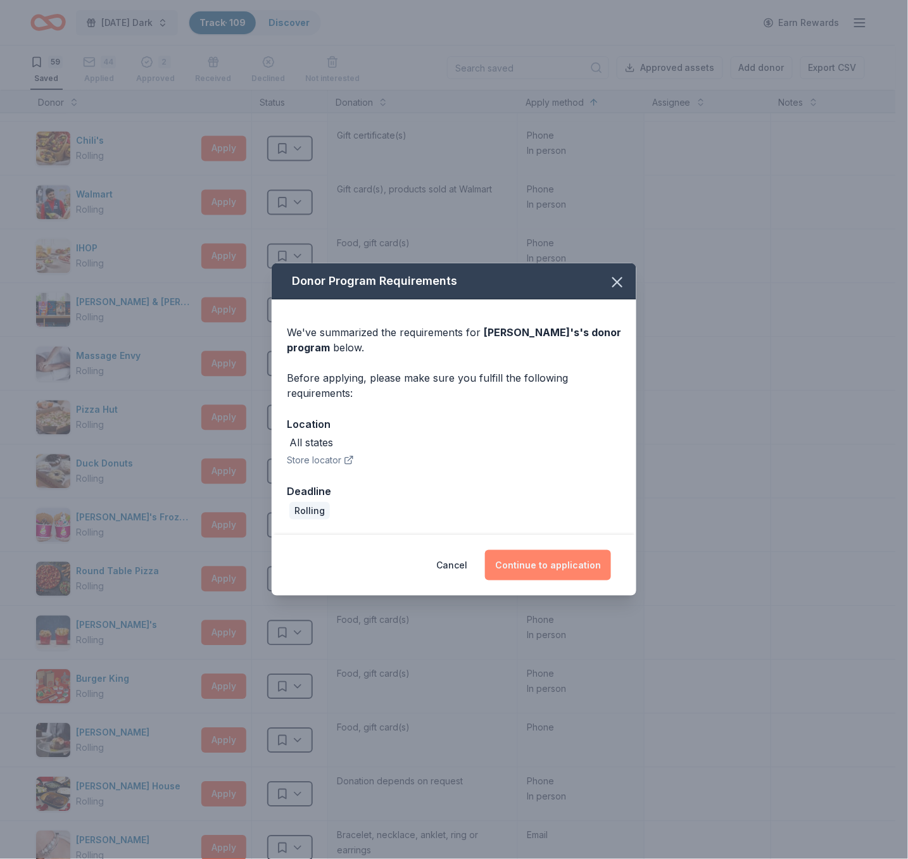
click at [545, 565] on button "Continue to application" at bounding box center [548, 565] width 126 height 30
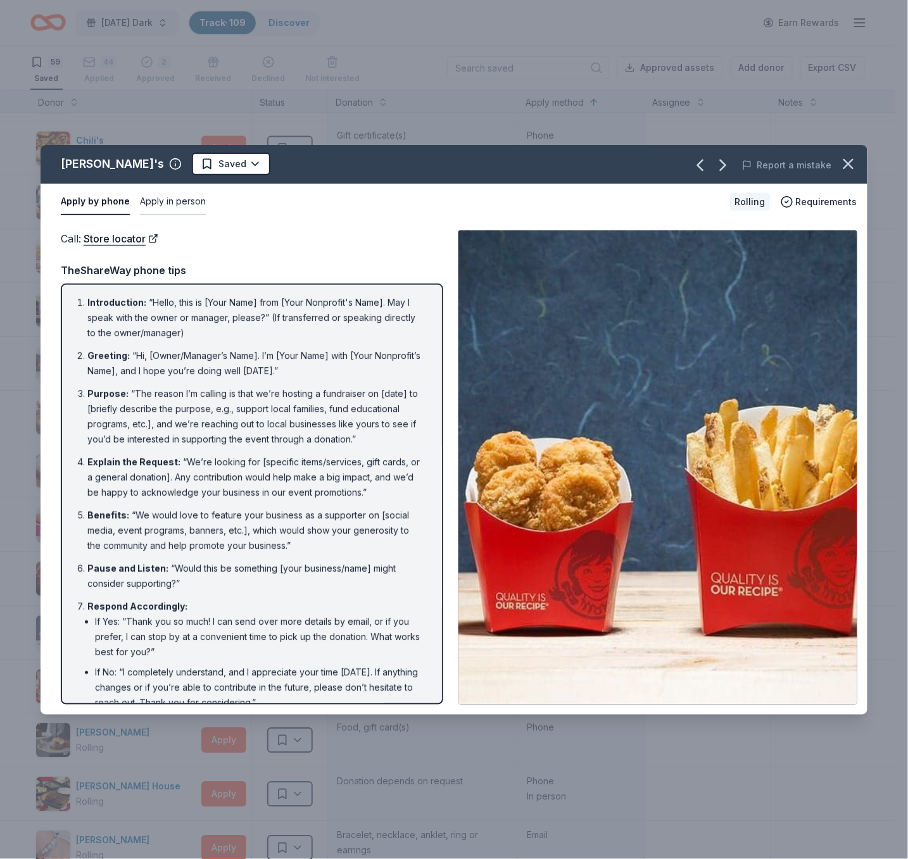
click at [185, 204] on button "Apply in person" at bounding box center [173, 202] width 66 height 27
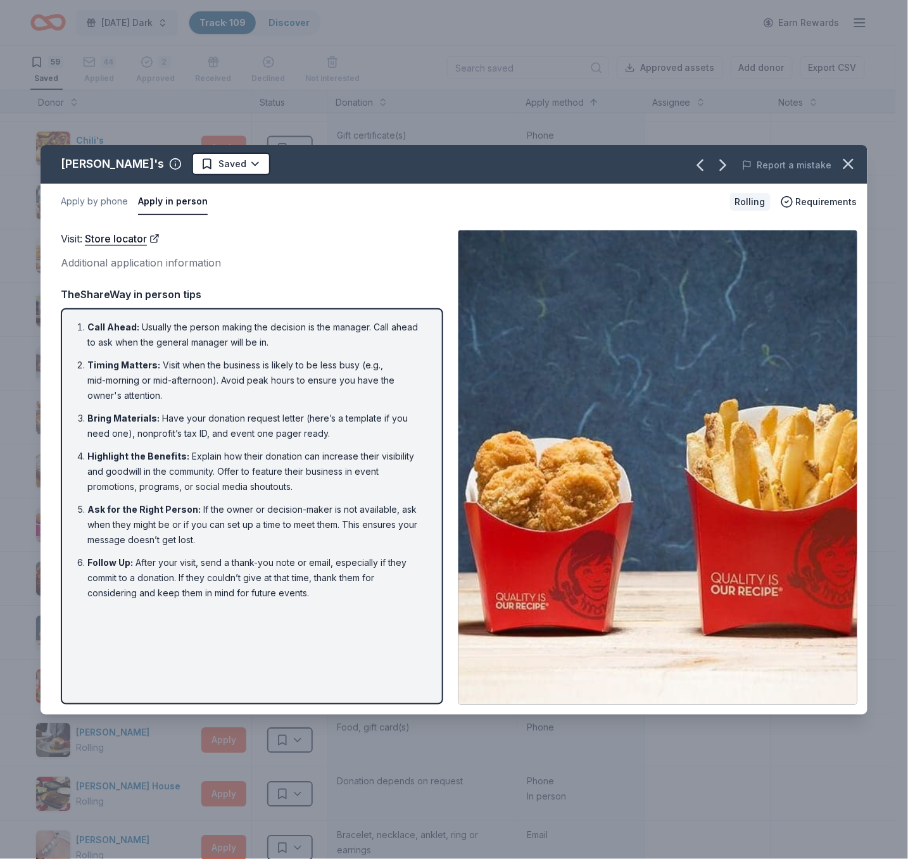
click at [636, 194] on div "Apply by phone Apply in person" at bounding box center [390, 202] width 659 height 27
click at [816, 168] on icon "button" at bounding box center [848, 164] width 18 height 18
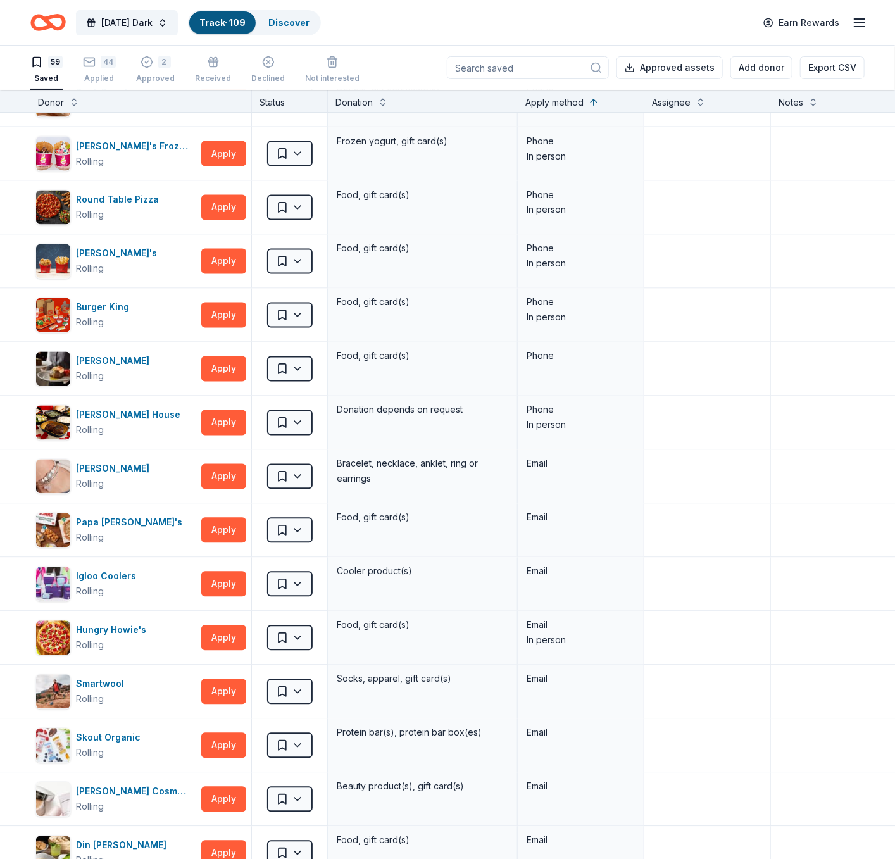
scroll to position [1015, 0]
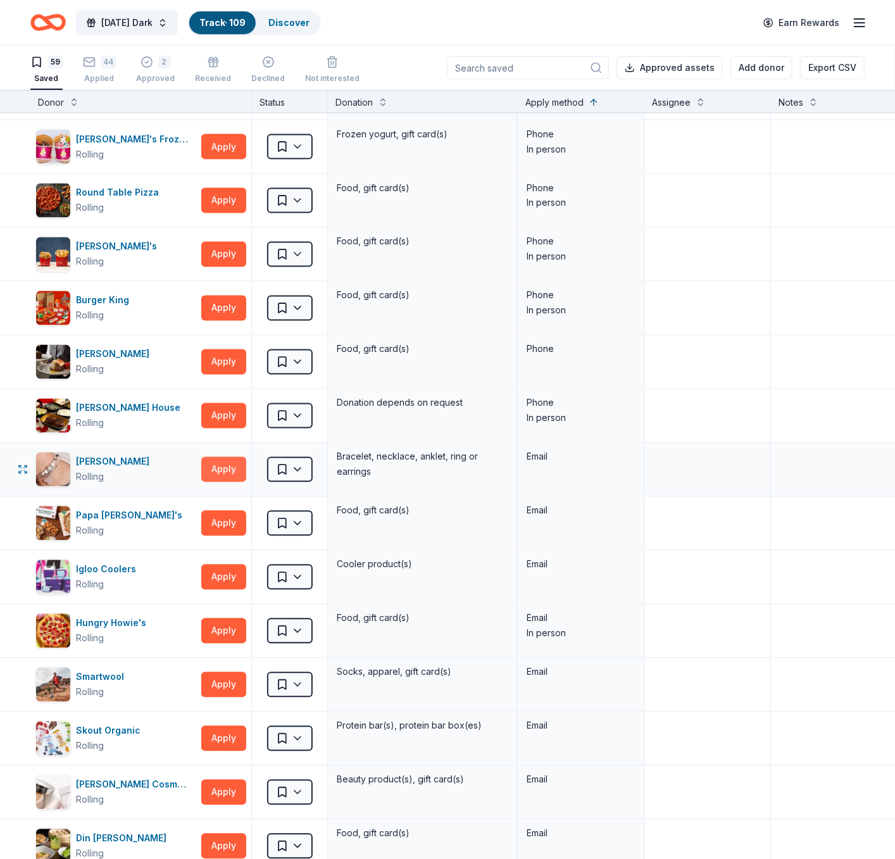
click at [232, 472] on button "Apply" at bounding box center [223, 469] width 45 height 25
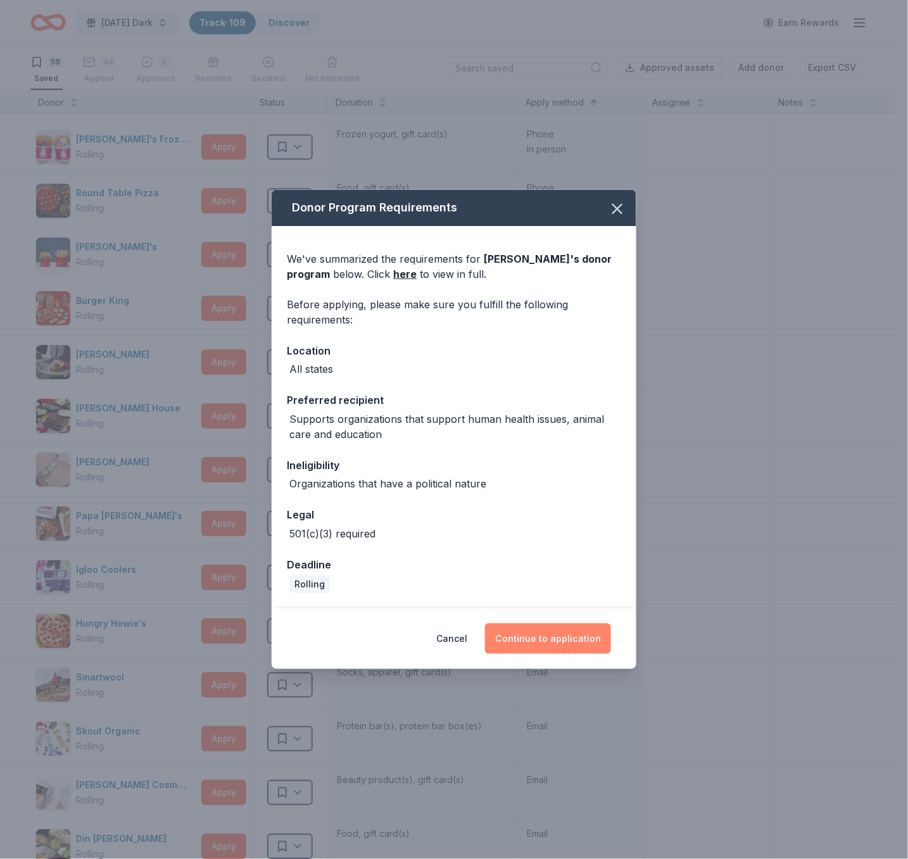
click at [541, 634] on button "Continue to application" at bounding box center [548, 639] width 126 height 30
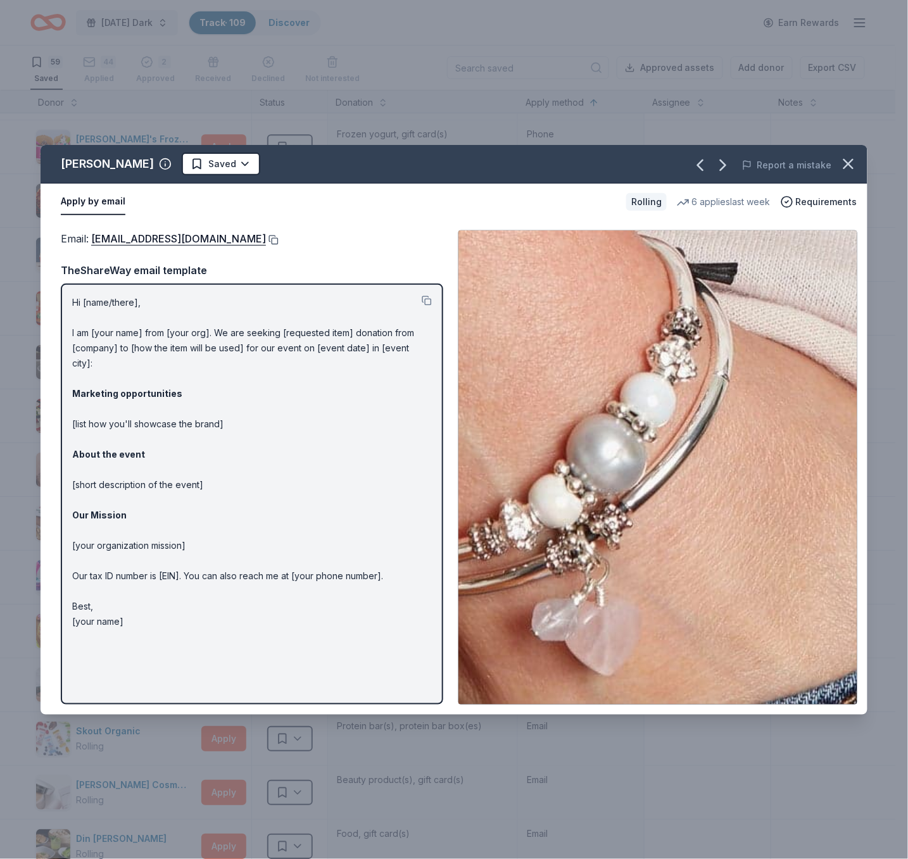
click at [266, 243] on button at bounding box center [272, 240] width 13 height 10
click at [391, 203] on div "Apply by email" at bounding box center [338, 202] width 555 height 27
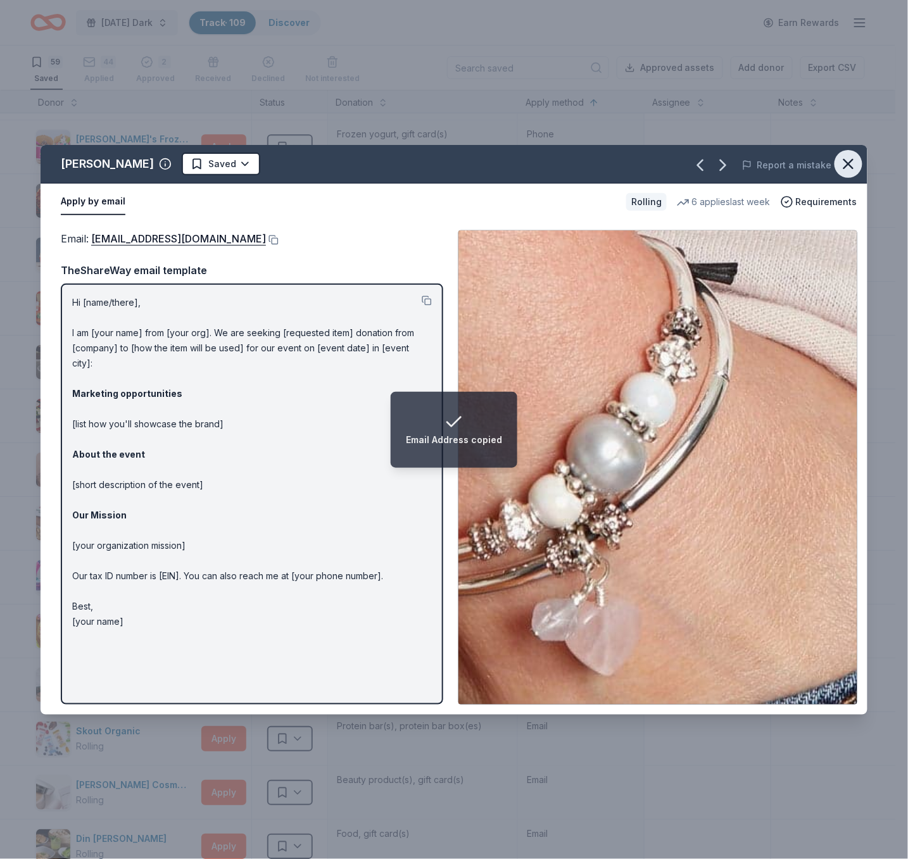
click at [816, 163] on icon "button" at bounding box center [848, 164] width 18 height 18
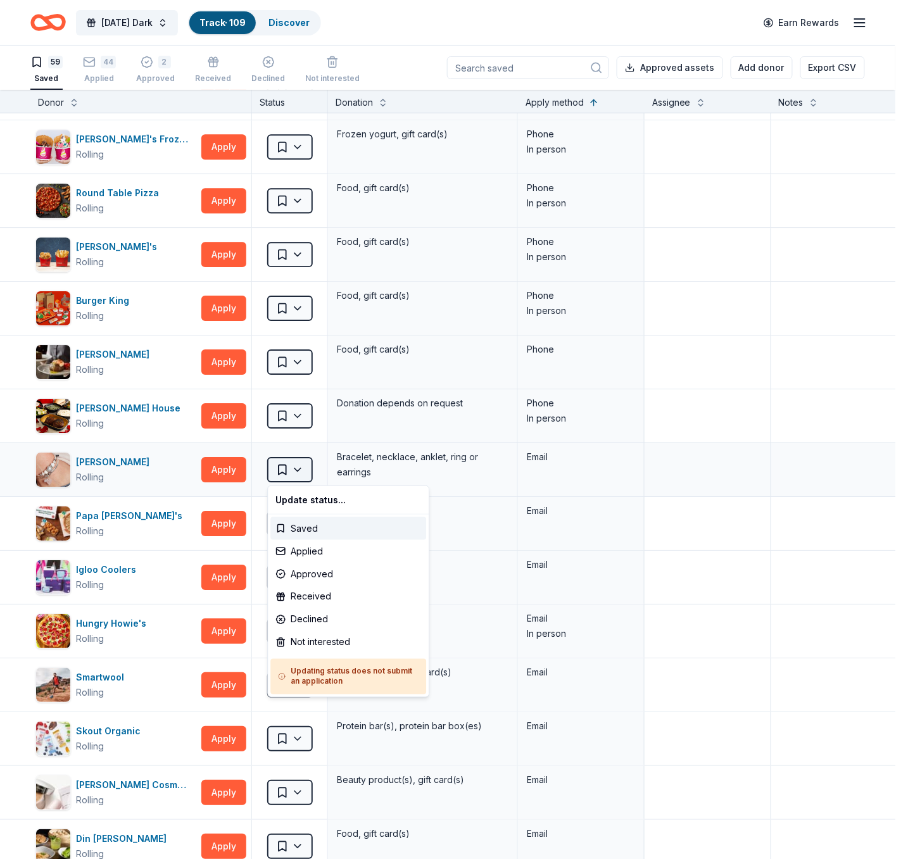
click at [285, 466] on html "Monday's Dark Track · 109 Discover Earn Rewards 59 Saved 44 Applied 2 Approved …" at bounding box center [454, 429] width 908 height 859
click at [317, 550] on div "Applied" at bounding box center [348, 551] width 156 height 23
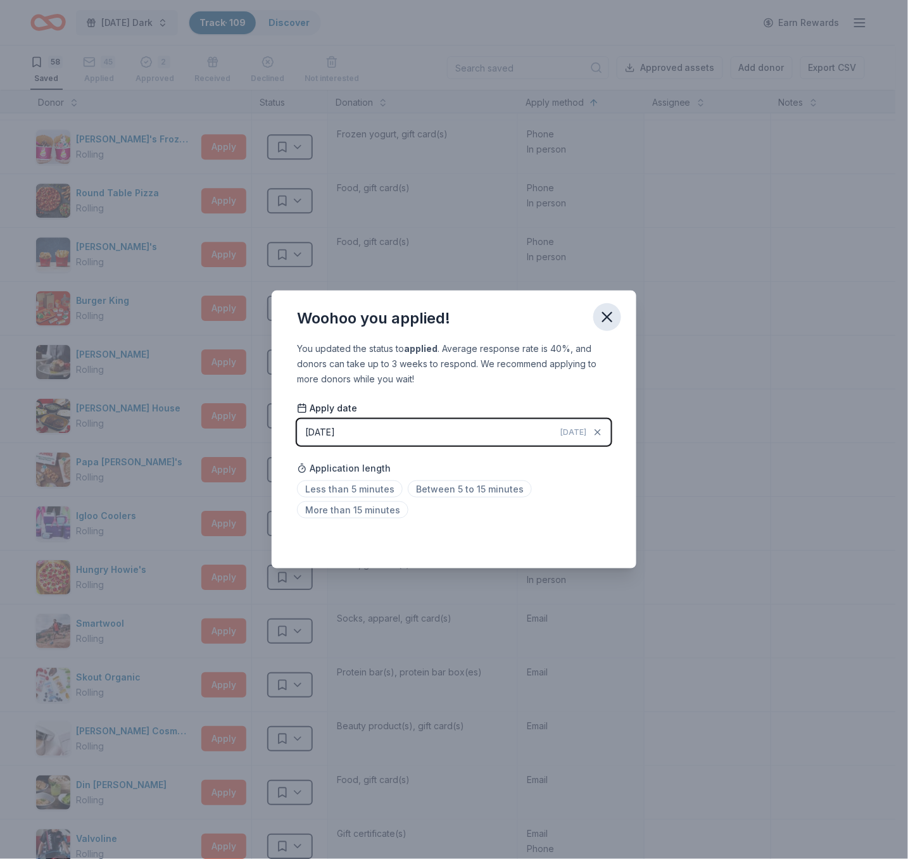
click at [598, 315] on icon "button" at bounding box center [607, 317] width 18 height 18
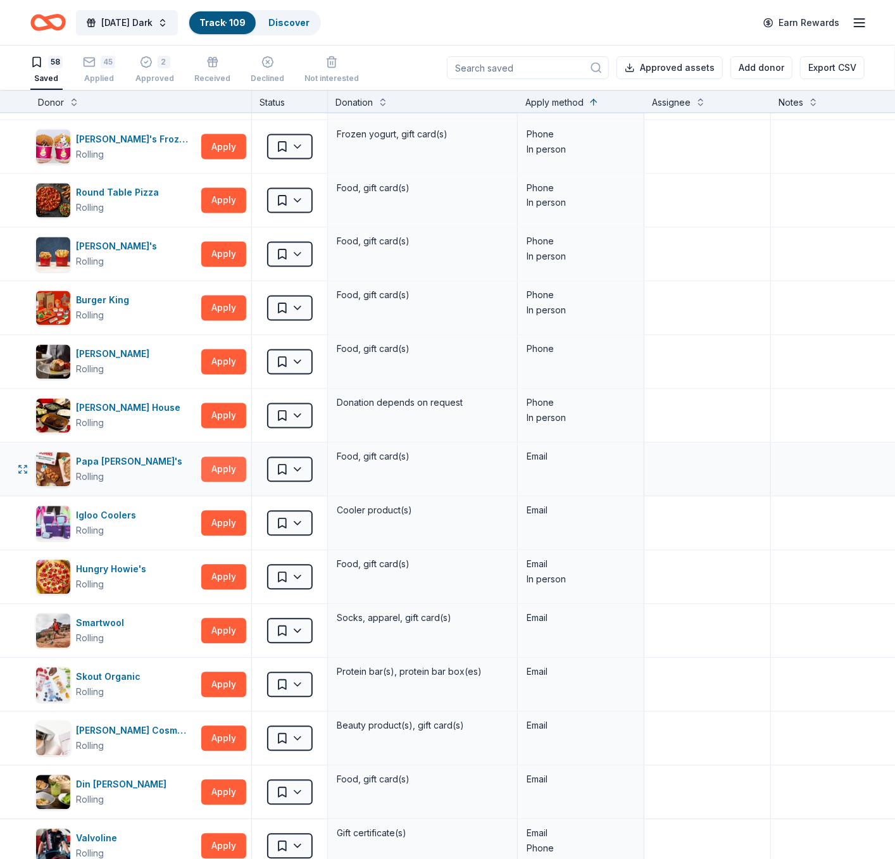
click at [217, 469] on button "Apply" at bounding box center [223, 469] width 45 height 25
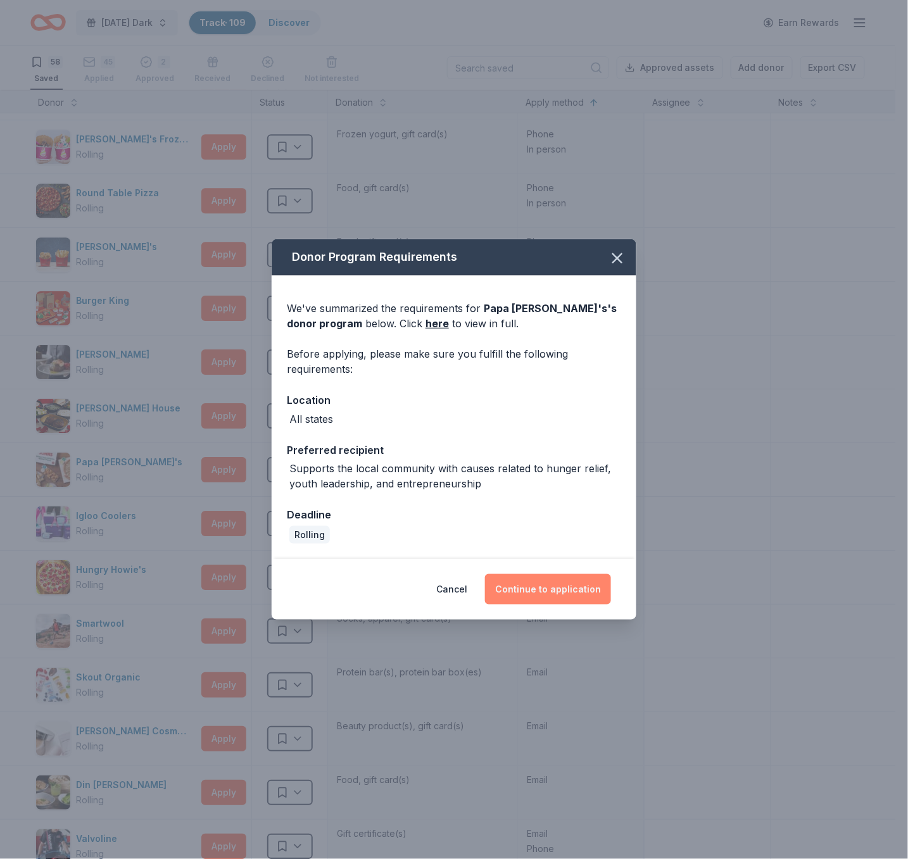
click at [533, 581] on button "Continue to application" at bounding box center [548, 589] width 126 height 30
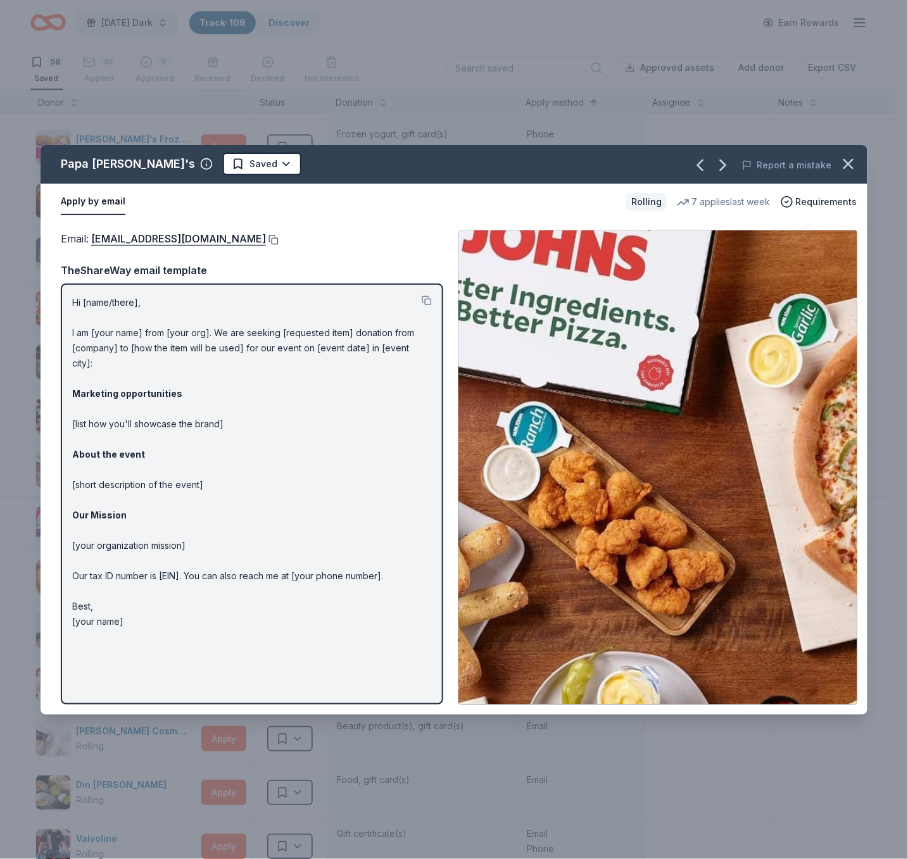
click at [266, 241] on button at bounding box center [272, 240] width 13 height 10
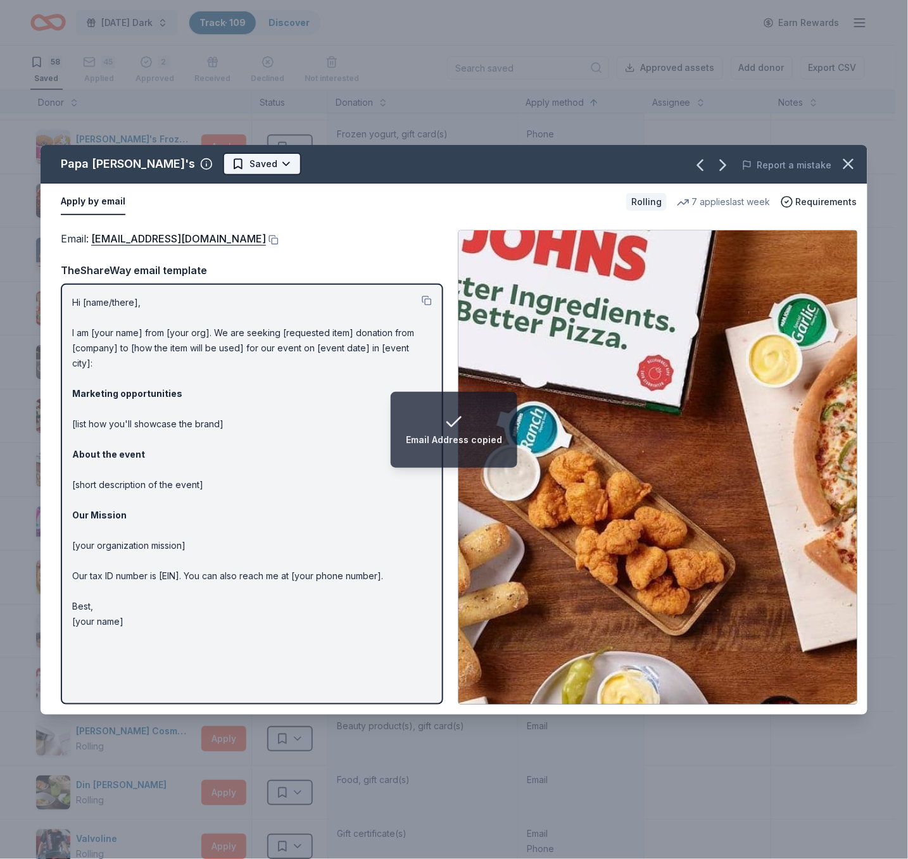
click at [218, 164] on html "Email Address copied Monday's Dark Track · 109 Discover Earn Rewards 58 Saved 4…" at bounding box center [454, 429] width 908 height 859
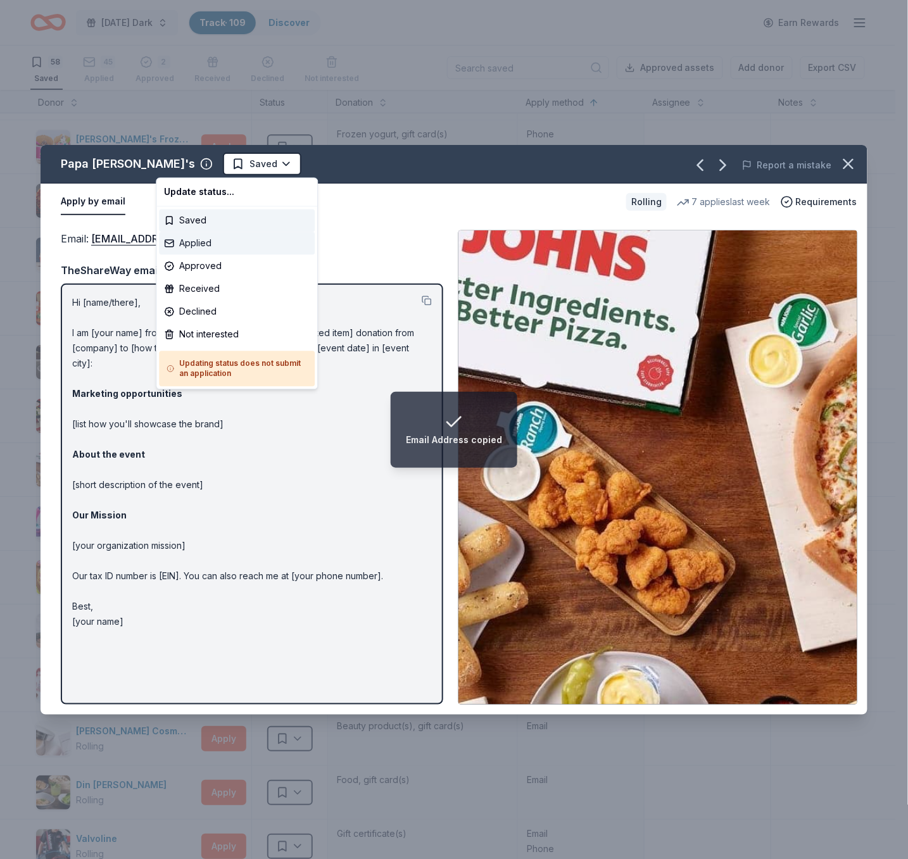
click at [226, 242] on div "Applied" at bounding box center [237, 243] width 156 height 23
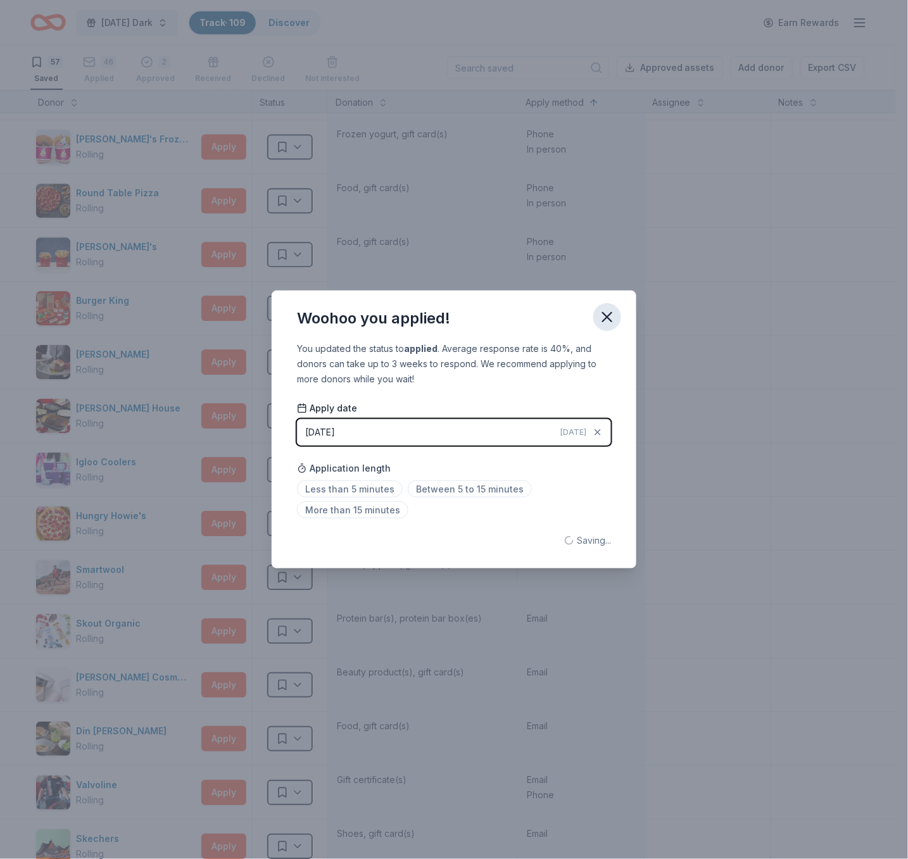
click at [615, 320] on icon "button" at bounding box center [607, 317] width 18 height 18
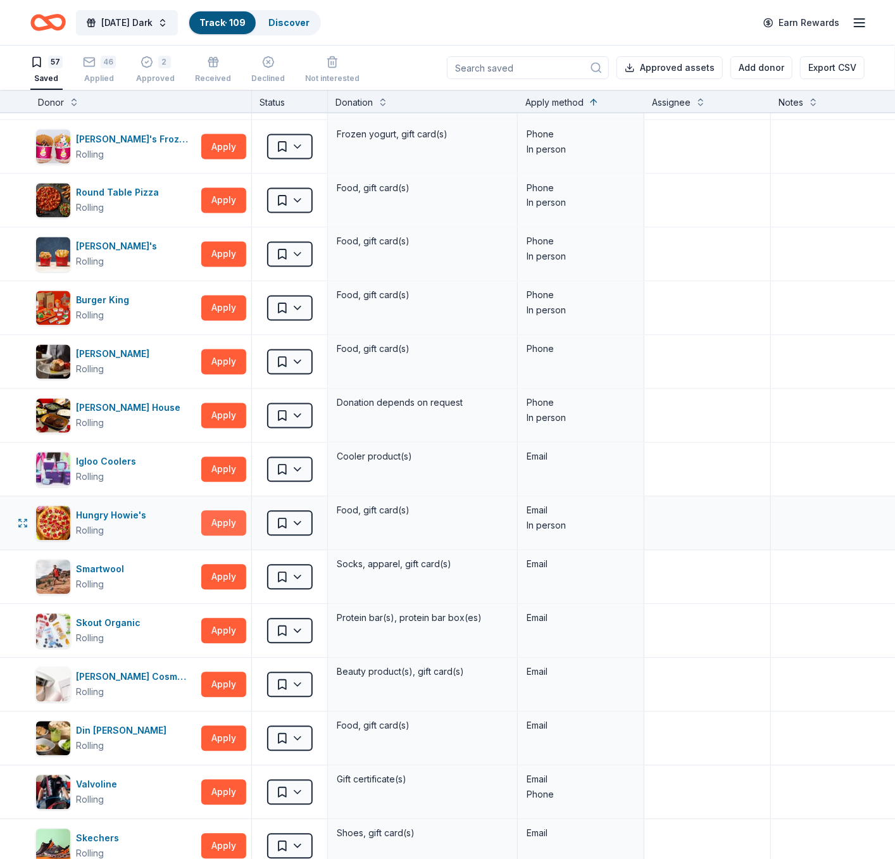
click at [230, 525] on button "Apply" at bounding box center [223, 523] width 45 height 25
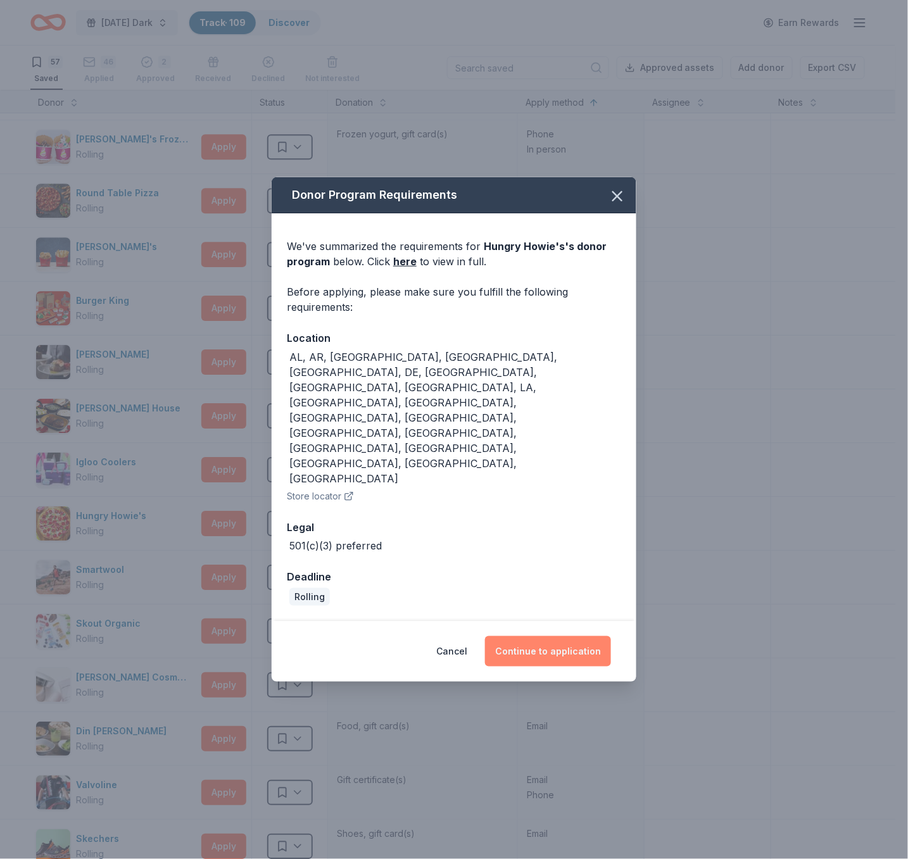
click at [558, 636] on button "Continue to application" at bounding box center [548, 651] width 126 height 30
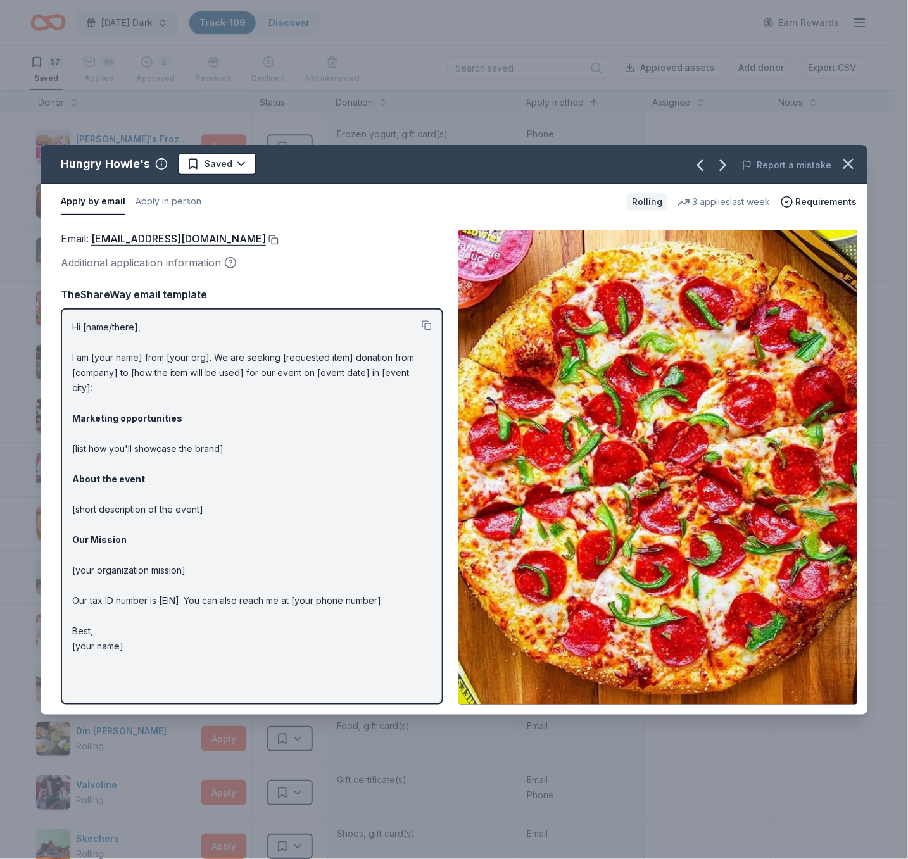
click at [266, 235] on button at bounding box center [272, 240] width 13 height 10
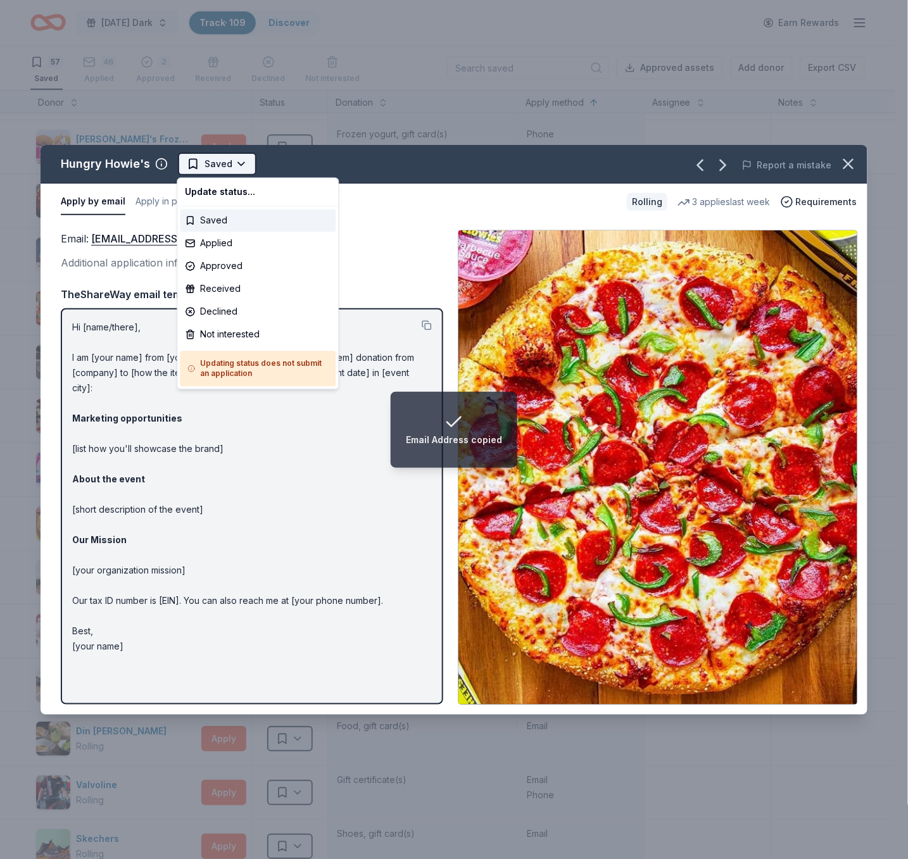
click at [235, 166] on html "Email Address copied Monday's Dark Track · 109 Discover Earn Rewards 57 Saved 4…" at bounding box center [454, 429] width 908 height 859
click at [241, 239] on div "Applied" at bounding box center [258, 243] width 156 height 23
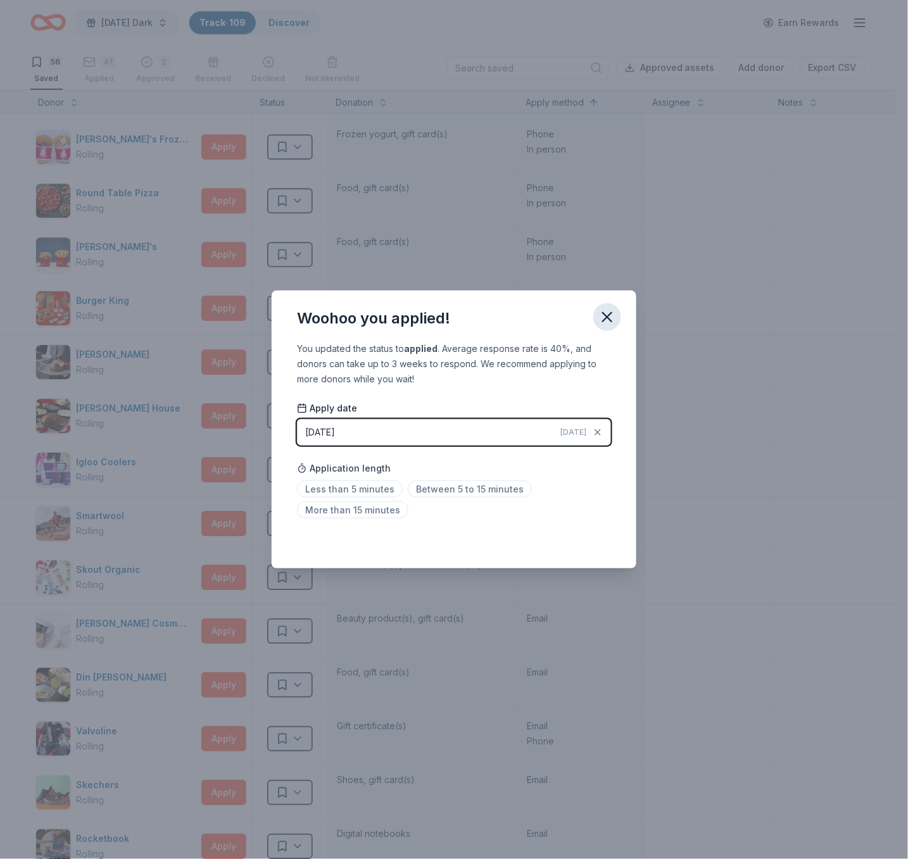
click at [610, 322] on icon "button" at bounding box center [607, 317] width 18 height 18
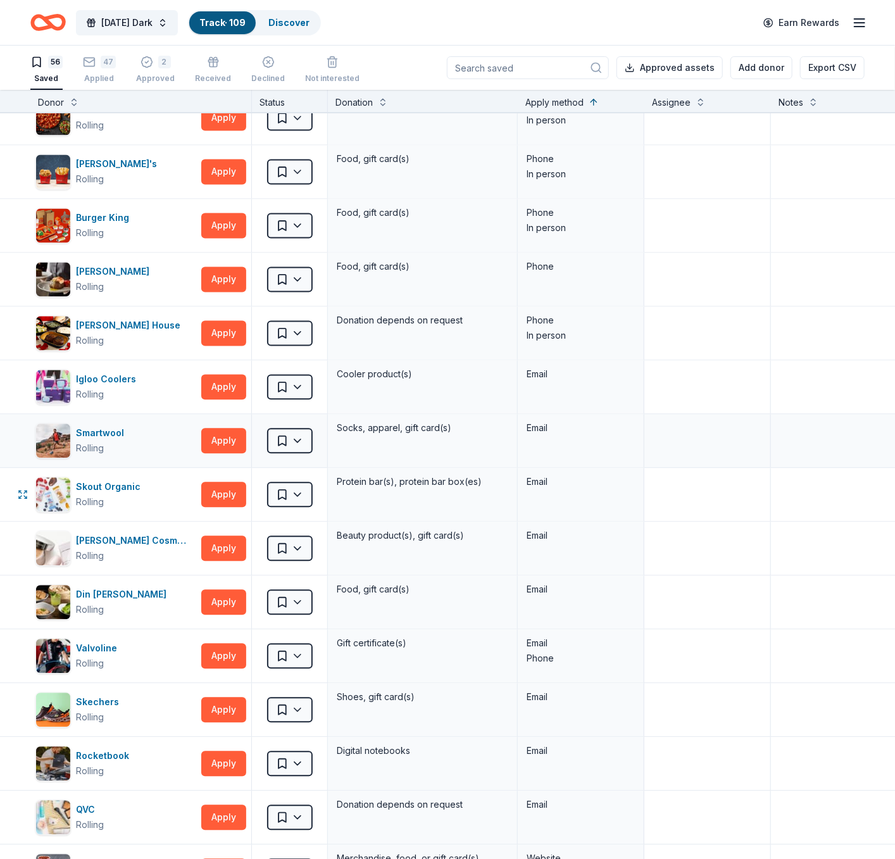
scroll to position [1097, 0]
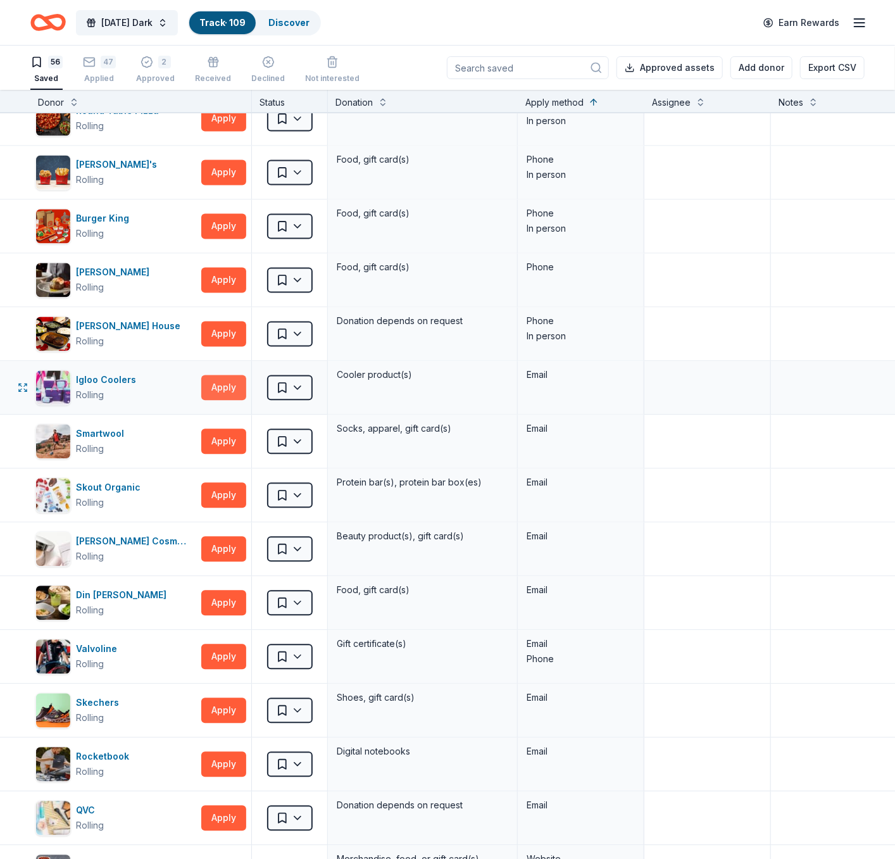
click at [230, 394] on button "Apply" at bounding box center [223, 387] width 45 height 25
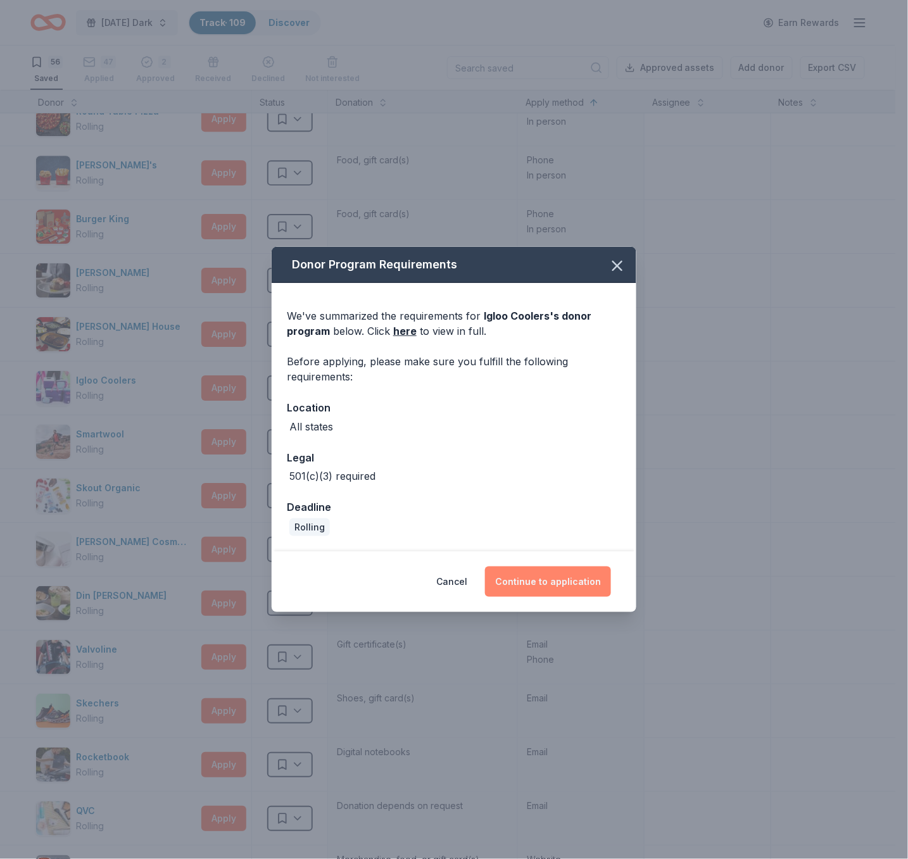
click at [529, 595] on button "Continue to application" at bounding box center [548, 582] width 126 height 30
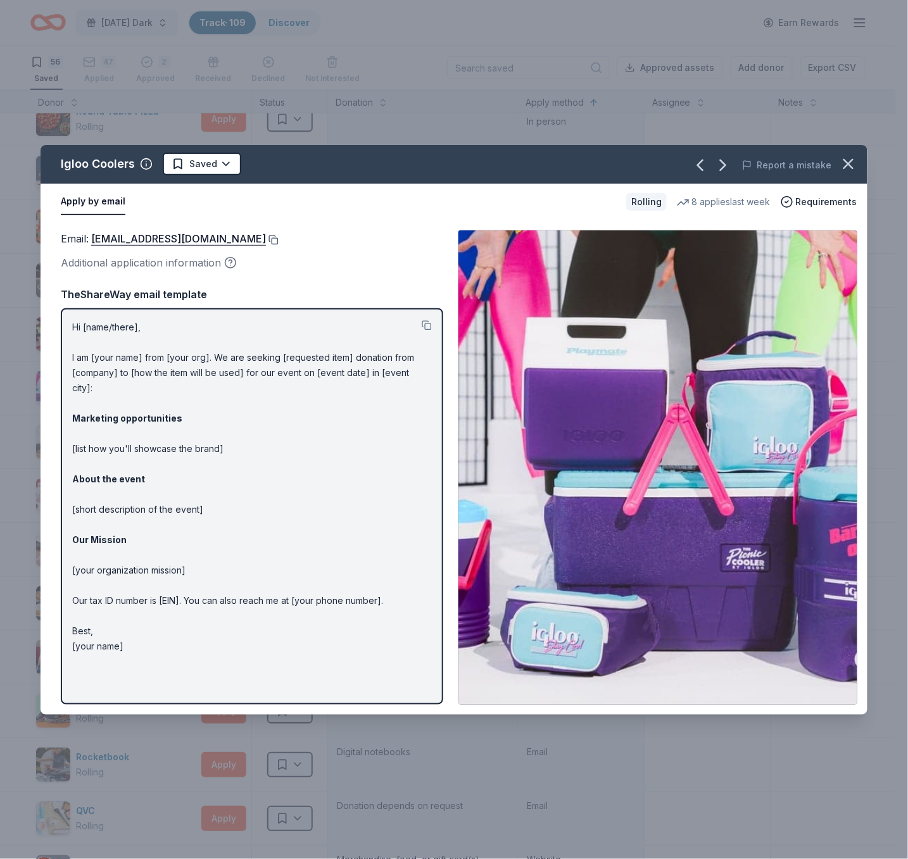
click at [266, 239] on button at bounding box center [272, 240] width 13 height 10
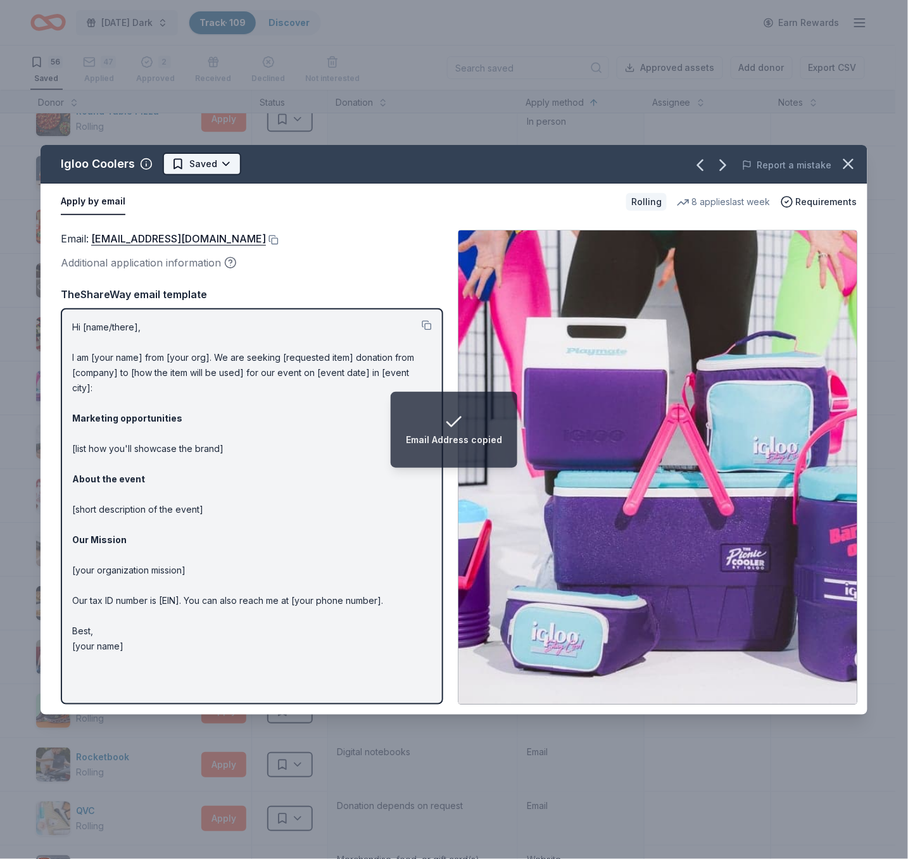
click at [219, 161] on html "Email Address copied Monday's Dark Track · 109 Discover Earn Rewards 56 Saved 4…" at bounding box center [454, 429] width 908 height 859
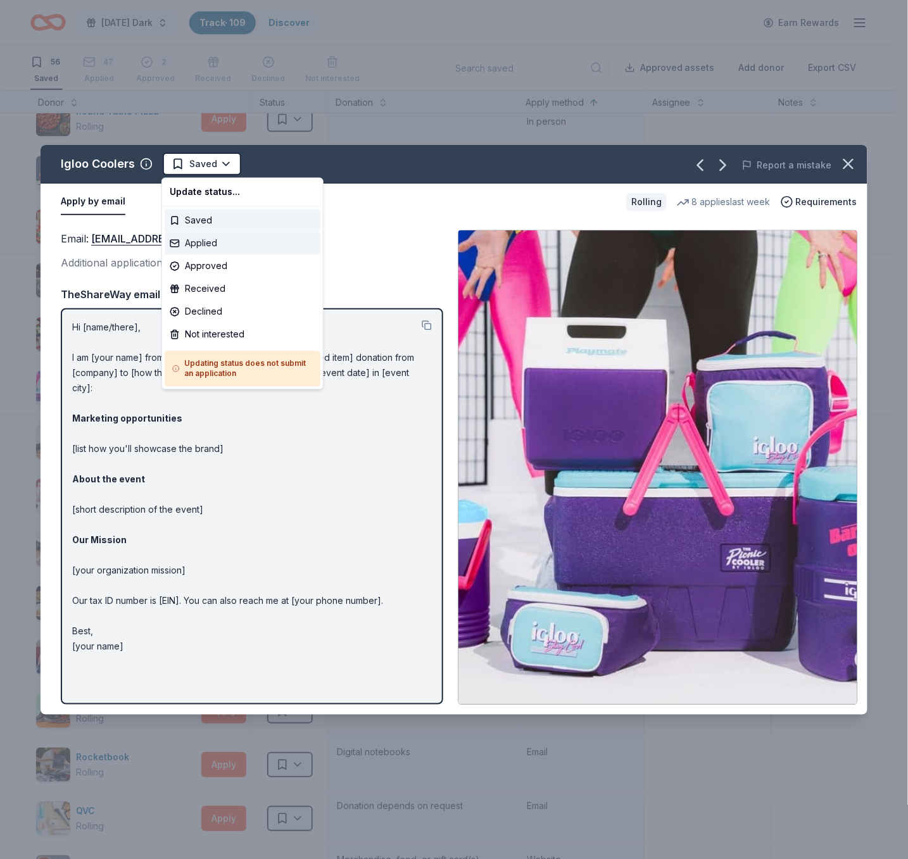
click at [244, 244] on div "Applied" at bounding box center [243, 243] width 156 height 23
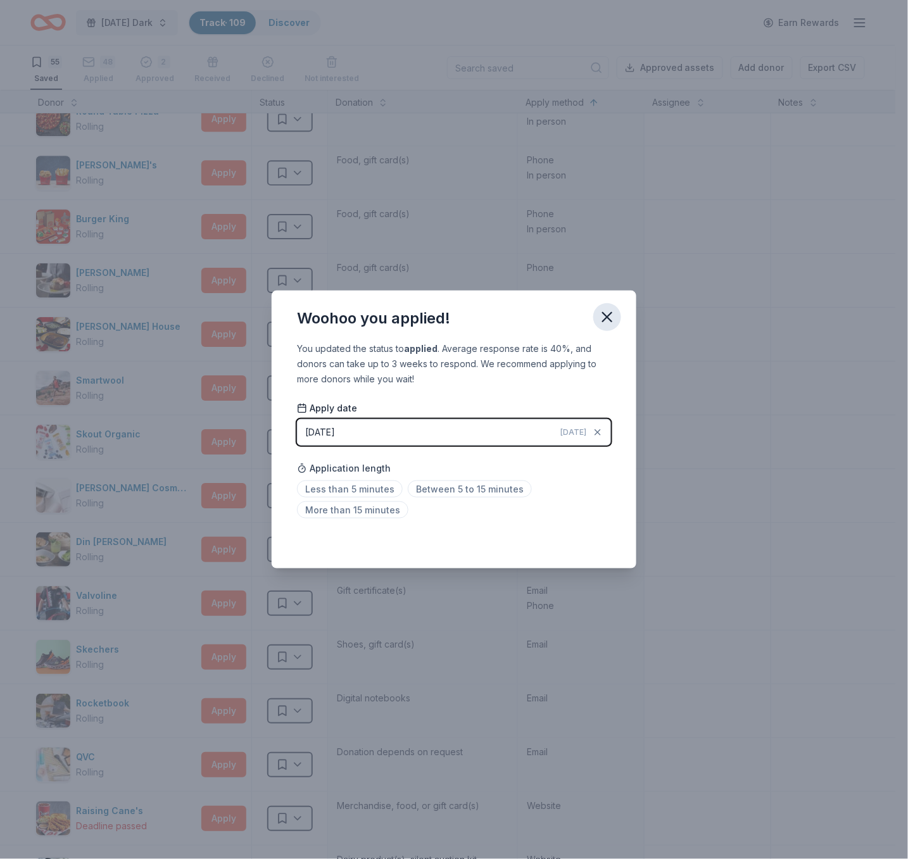
click at [606, 319] on icon "button" at bounding box center [607, 317] width 9 height 9
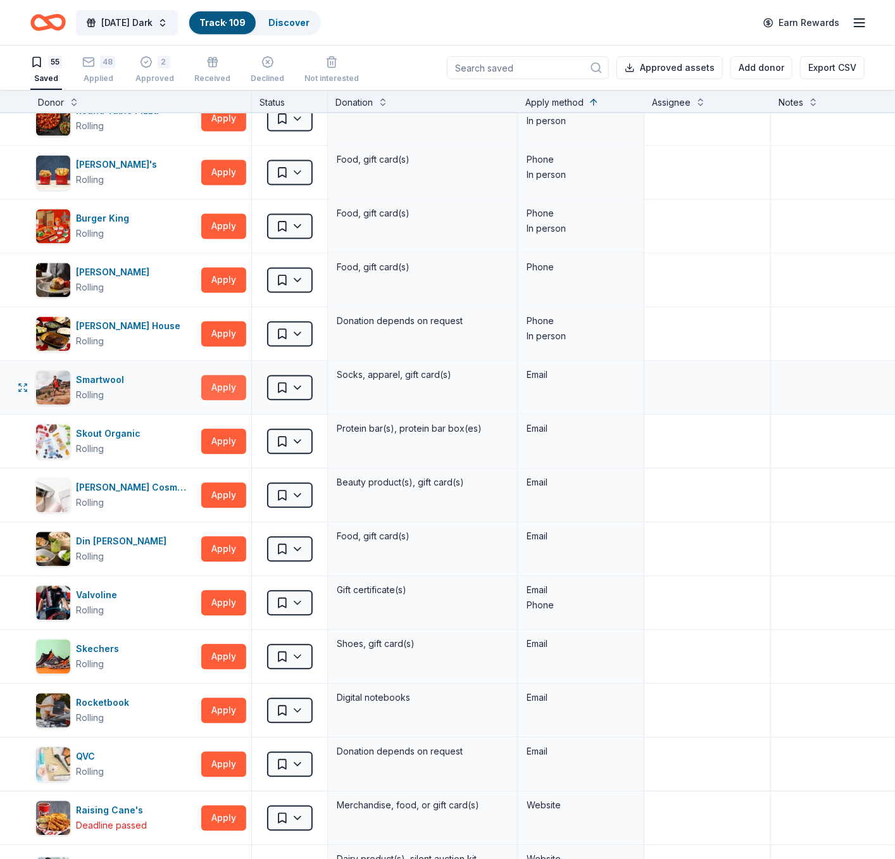
click at [230, 386] on button "Apply" at bounding box center [223, 387] width 45 height 25
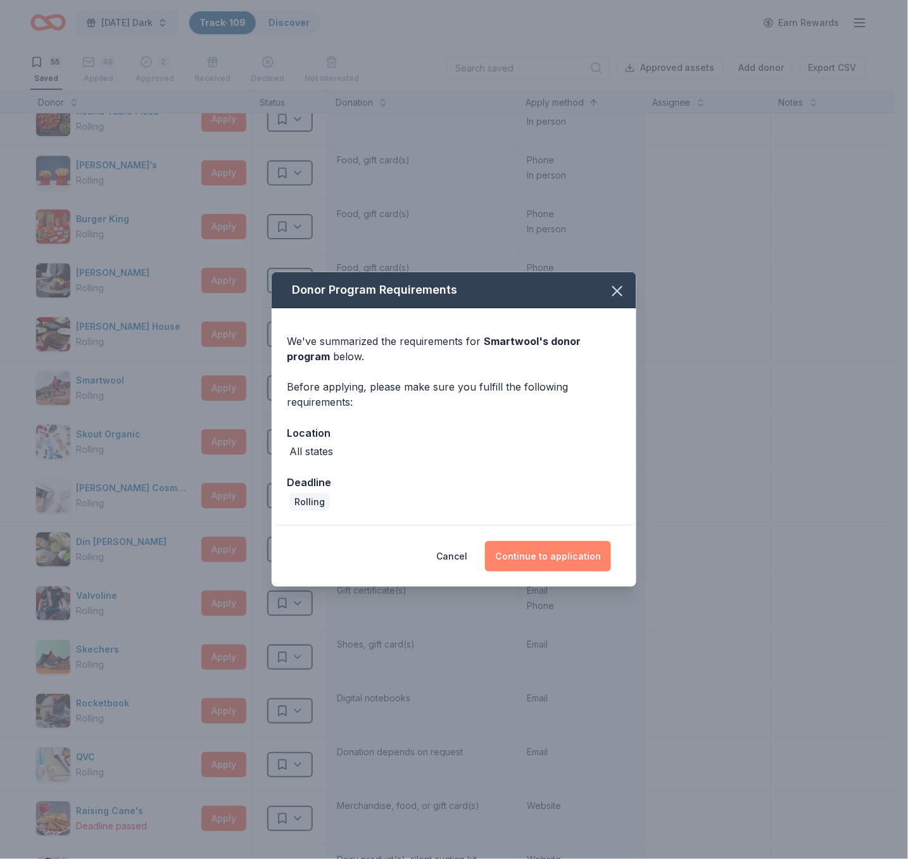
click at [568, 561] on button "Continue to application" at bounding box center [548, 556] width 126 height 30
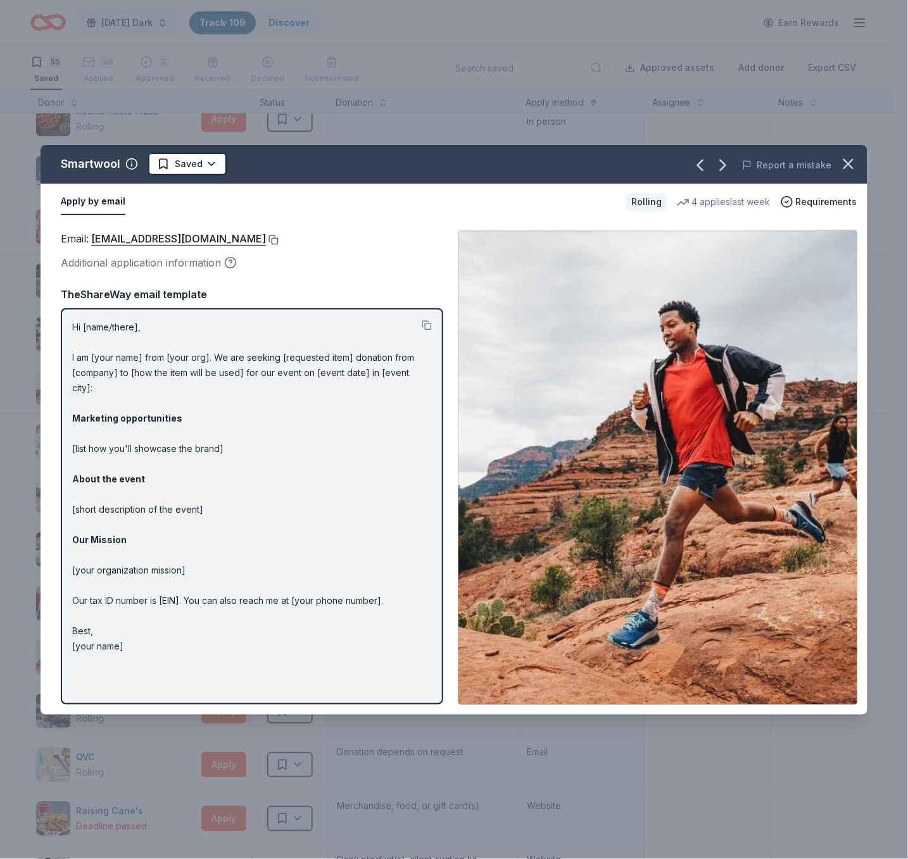
click at [266, 238] on button at bounding box center [272, 240] width 13 height 10
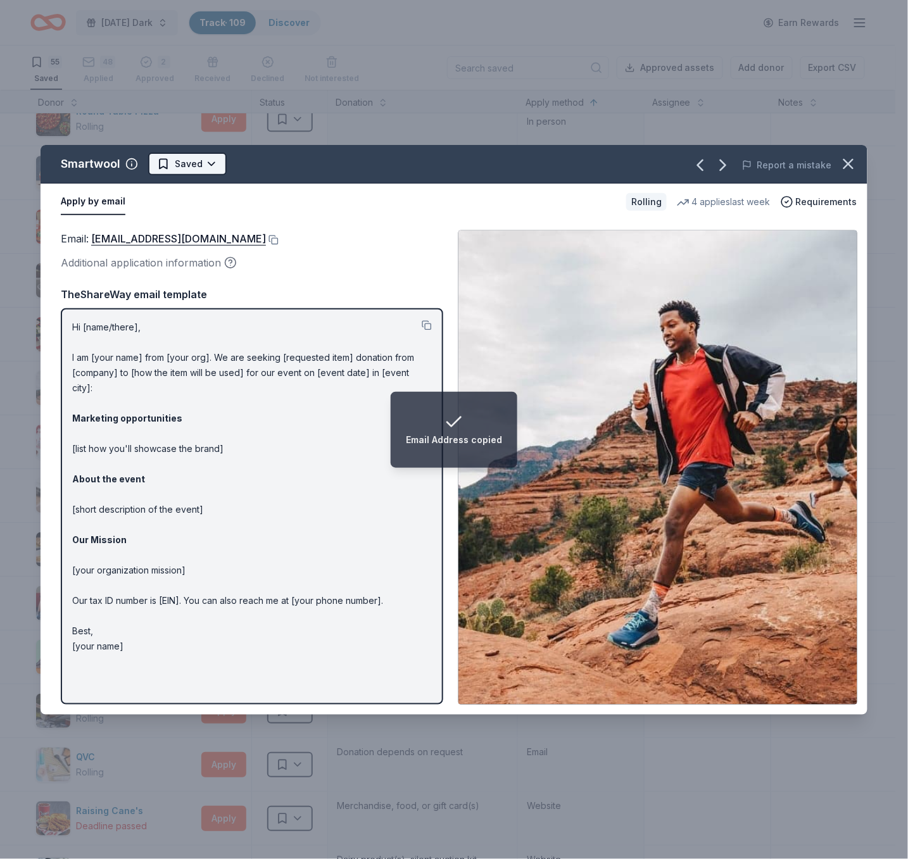
click at [208, 165] on html "Email Address copied Monday's Dark Track · 109 Discover Earn Rewards 55 Saved 4…" at bounding box center [454, 429] width 908 height 859
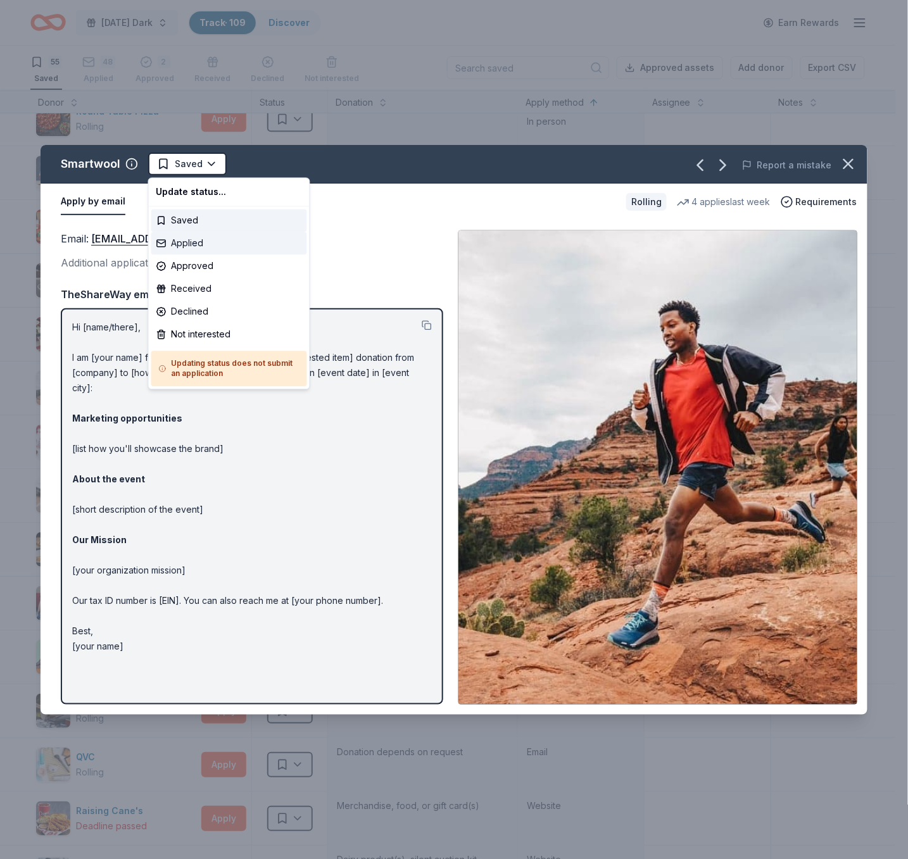
click at [223, 241] on div "Applied" at bounding box center [229, 243] width 156 height 23
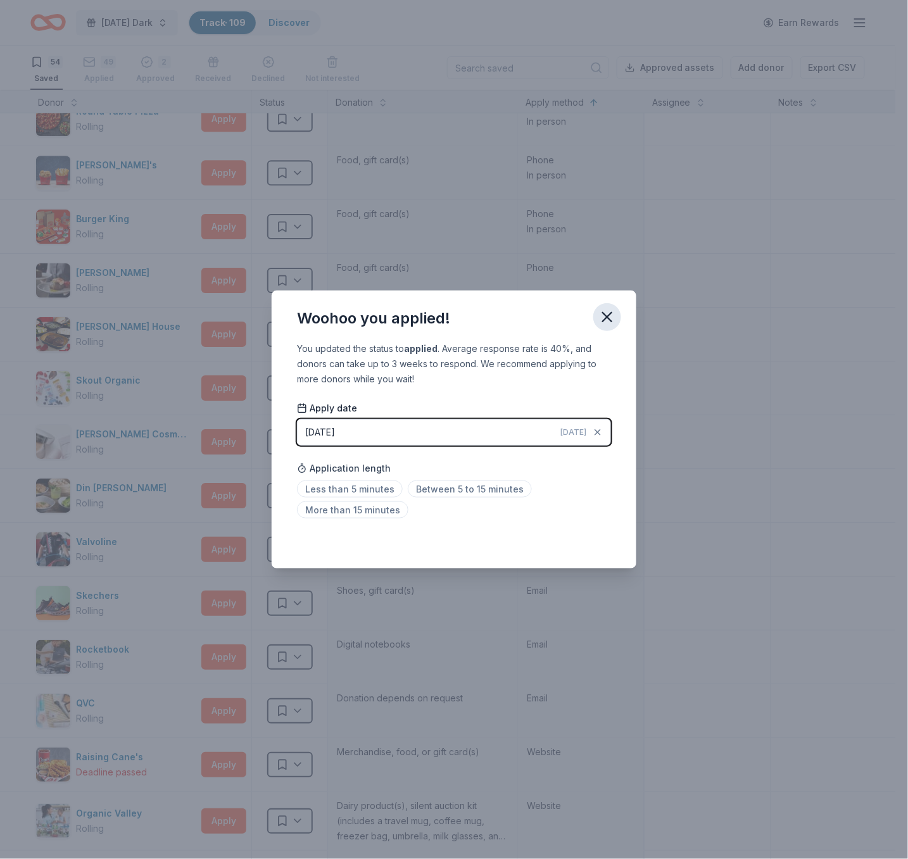
click at [613, 328] on button "button" at bounding box center [607, 317] width 28 height 28
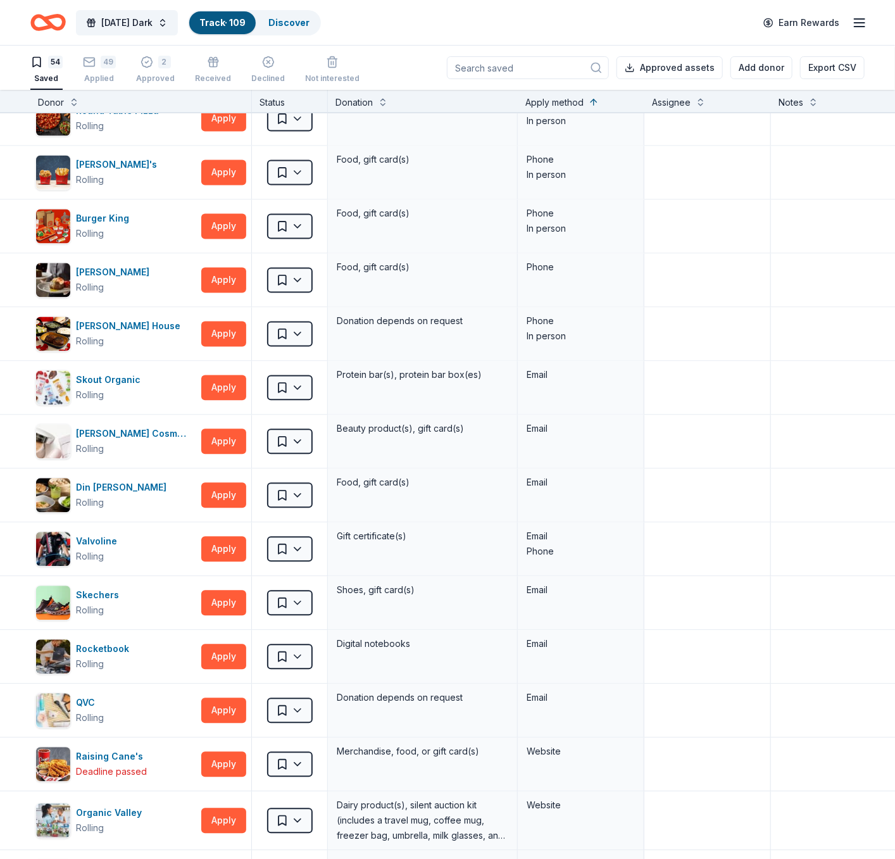
click at [458, 51] on div "54 Saved 49 Applied 2 Approved Received Declined Not interested Approved assets…" at bounding box center [447, 68] width 834 height 44
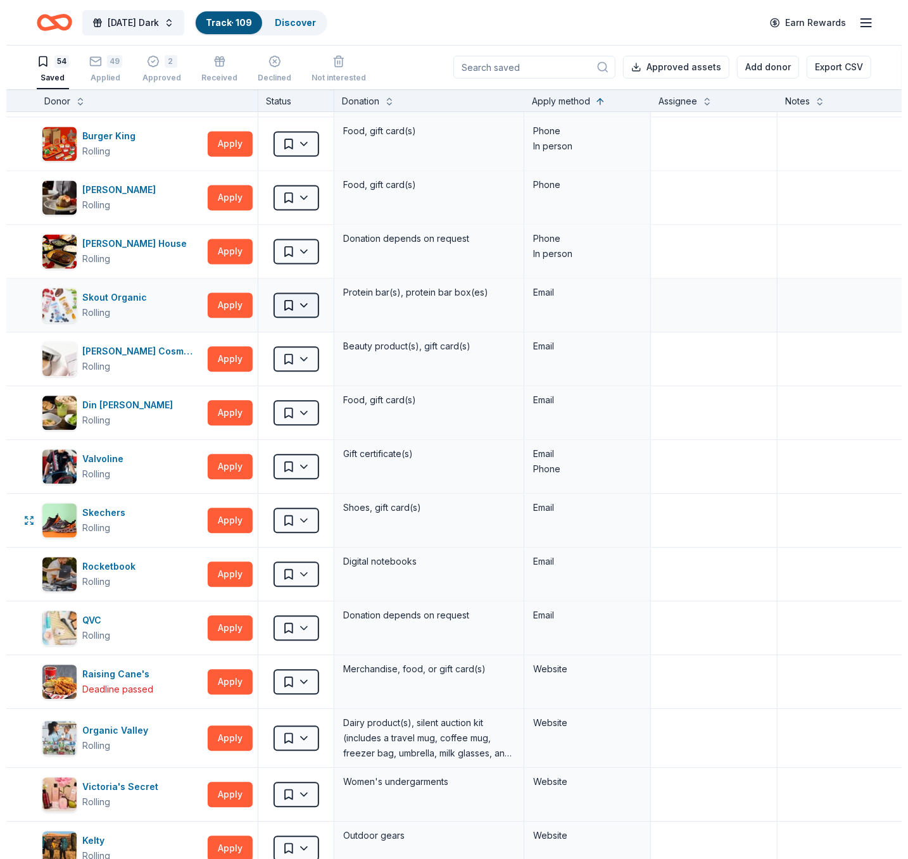
scroll to position [1172, 0]
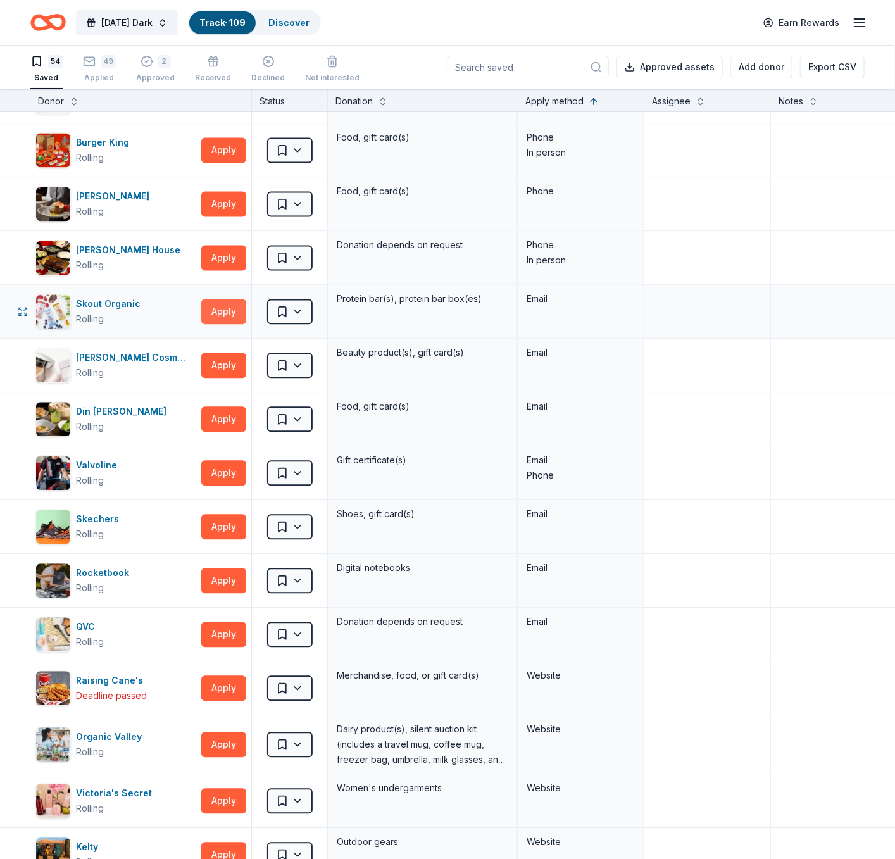
click at [227, 310] on button "Apply" at bounding box center [223, 311] width 45 height 25
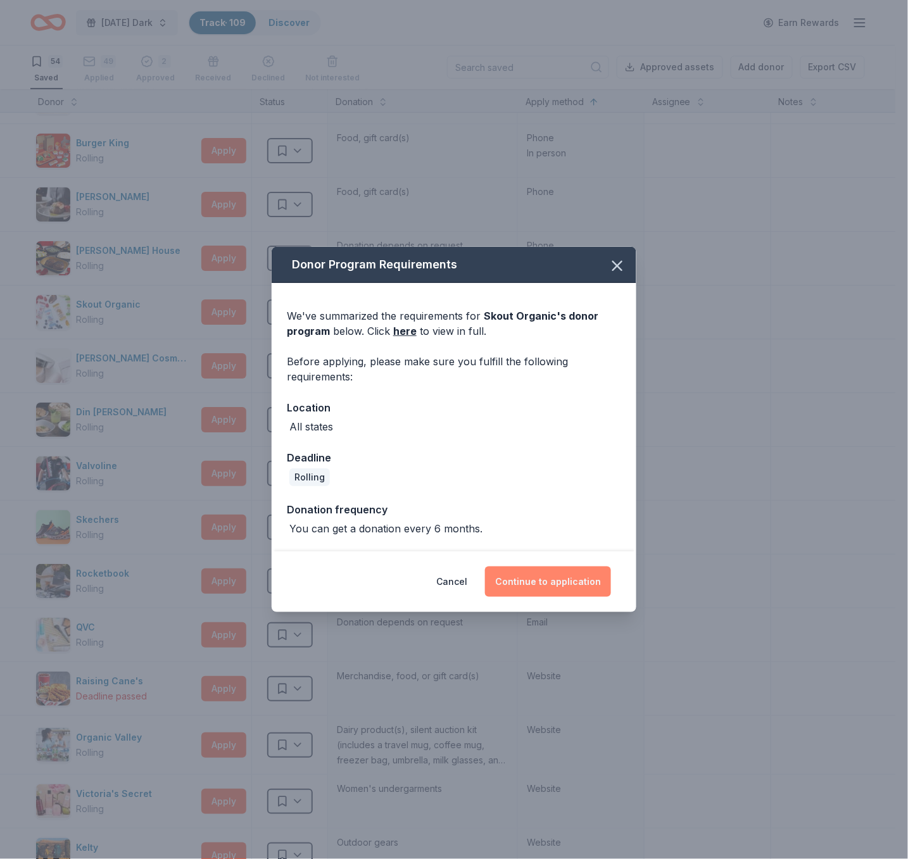
click at [589, 582] on button "Continue to application" at bounding box center [548, 582] width 126 height 30
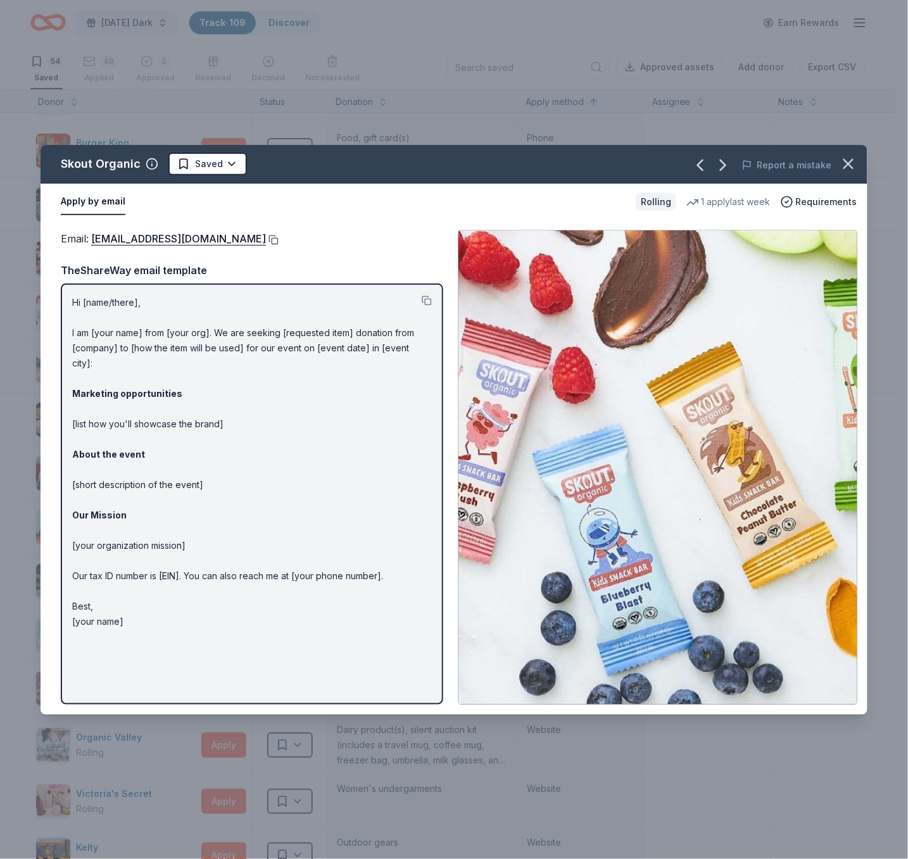
click at [266, 239] on button at bounding box center [272, 240] width 13 height 10
click at [266, 235] on button at bounding box center [272, 240] width 13 height 10
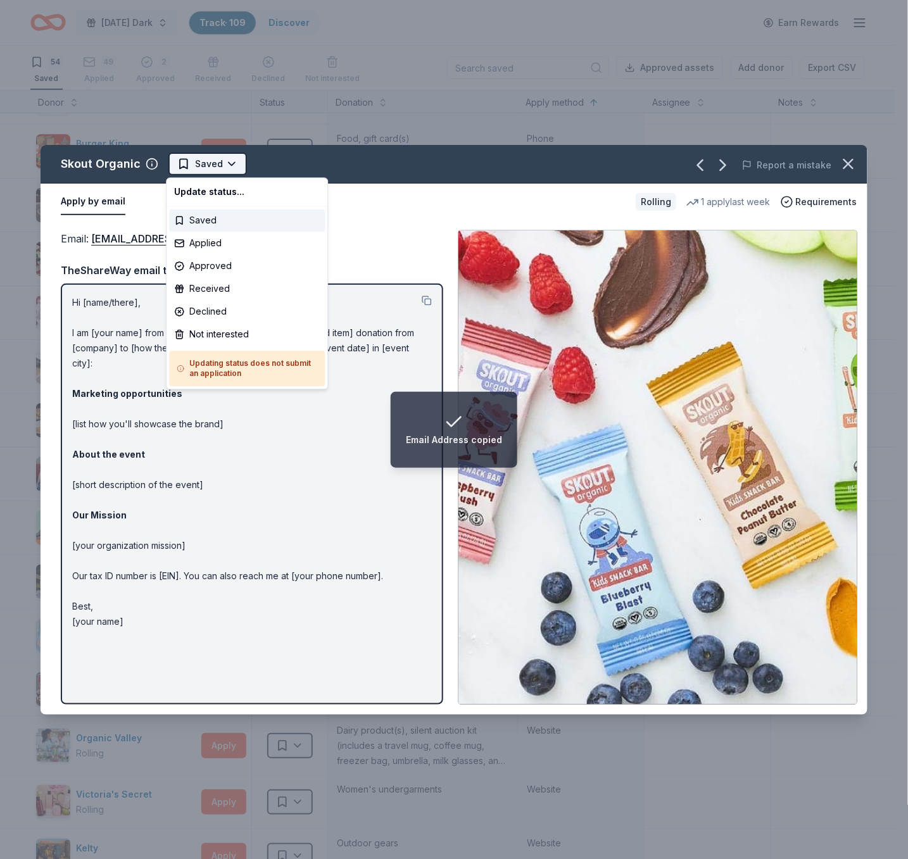
click at [229, 166] on html "Email Address copied Monday's Dark Track · 109 Discover Earn Rewards 54 Saved 4…" at bounding box center [454, 429] width 908 height 859
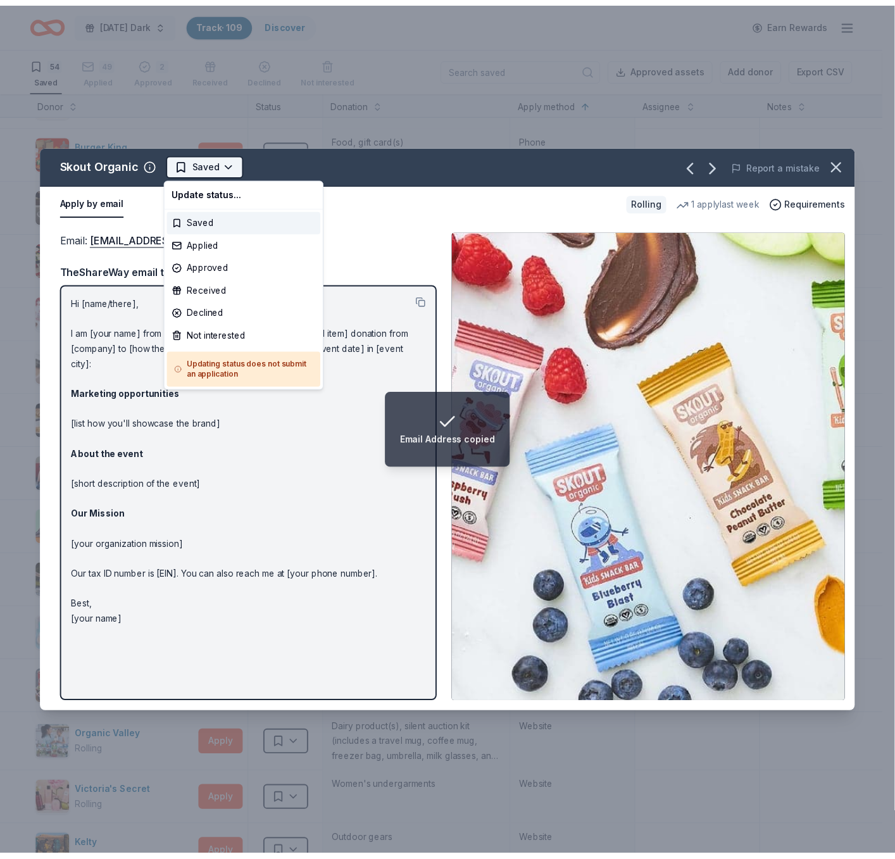
scroll to position [0, 0]
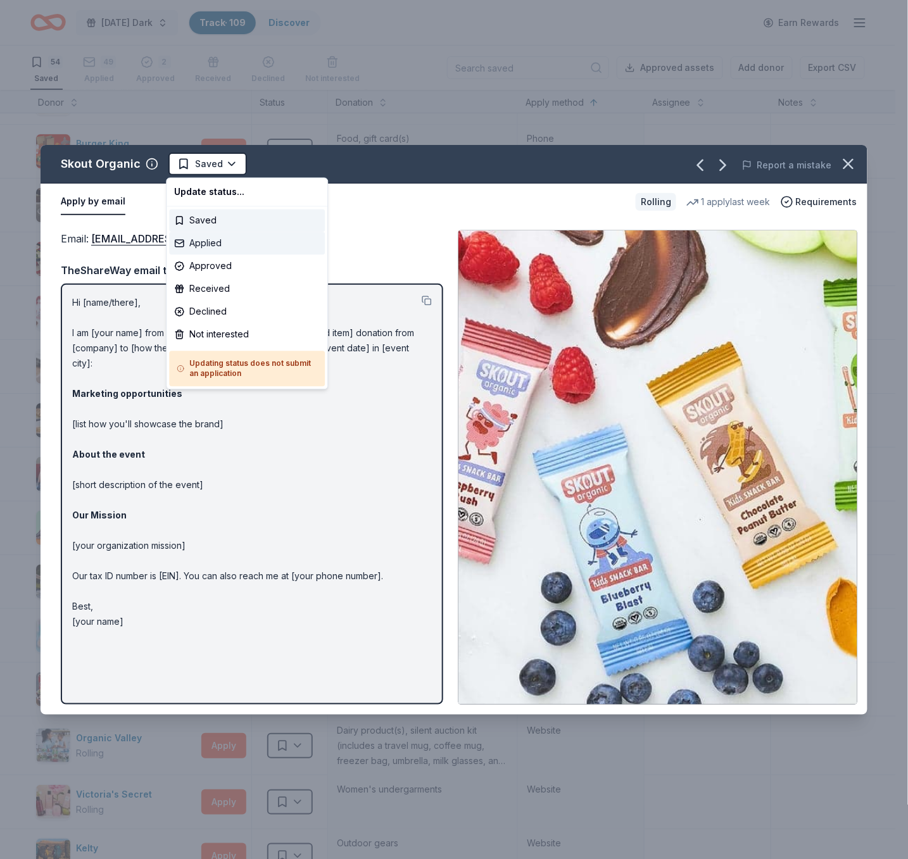
click at [226, 239] on div "Applied" at bounding box center [247, 243] width 156 height 23
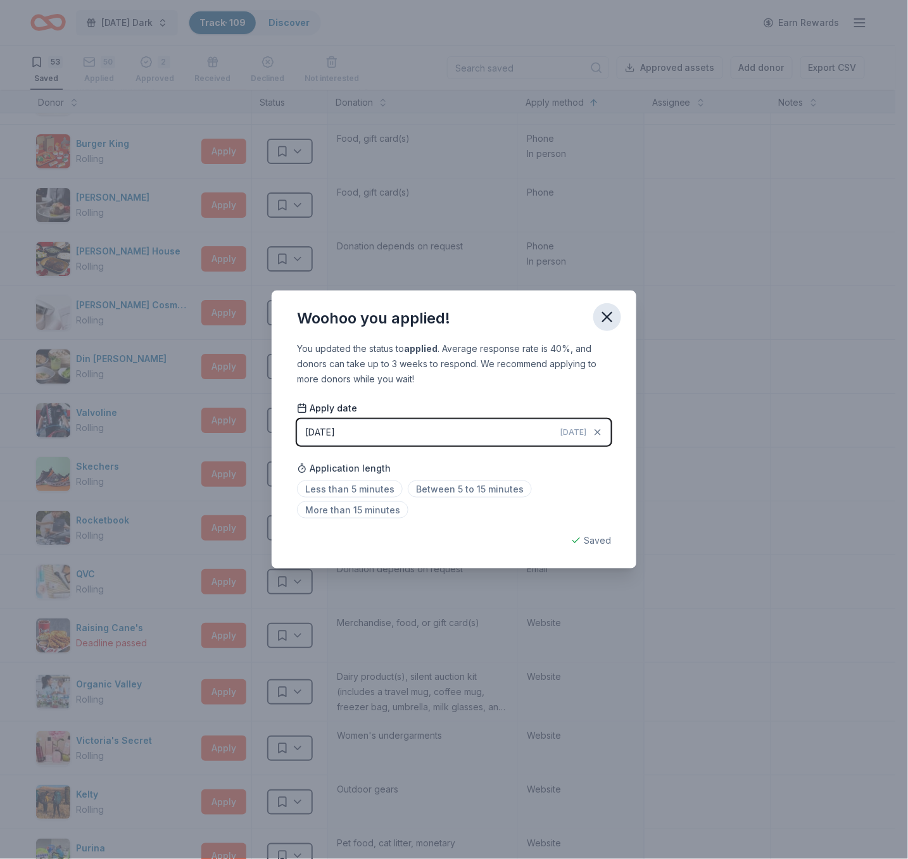
click at [605, 317] on icon "button" at bounding box center [607, 317] width 9 height 9
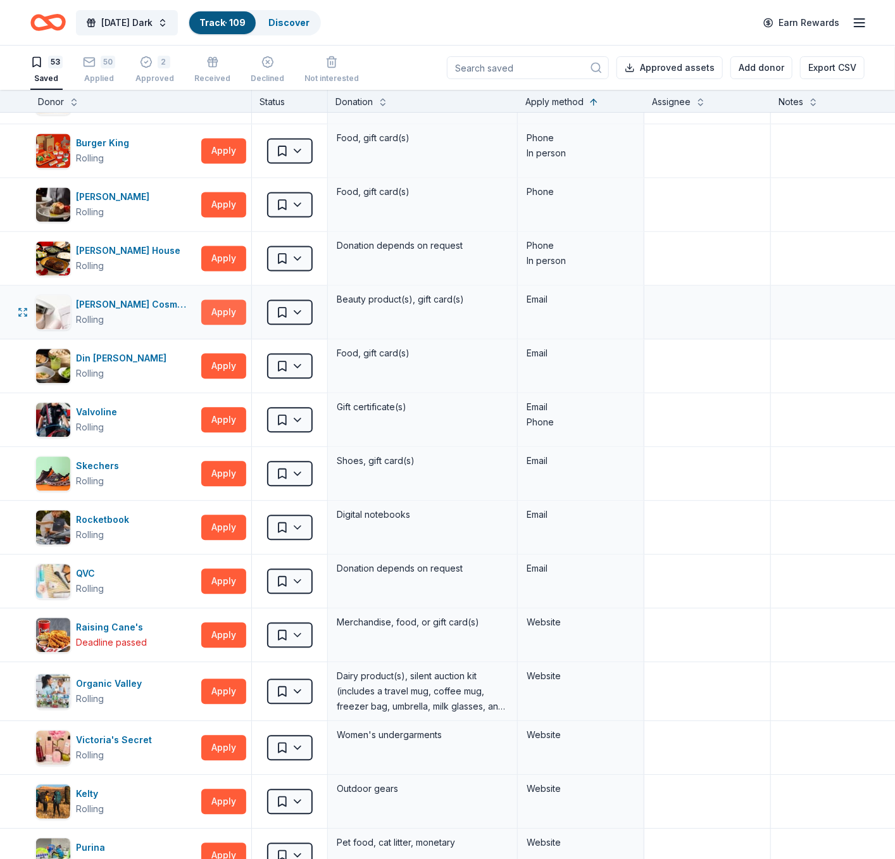
click at [226, 318] on button "Apply" at bounding box center [223, 312] width 45 height 25
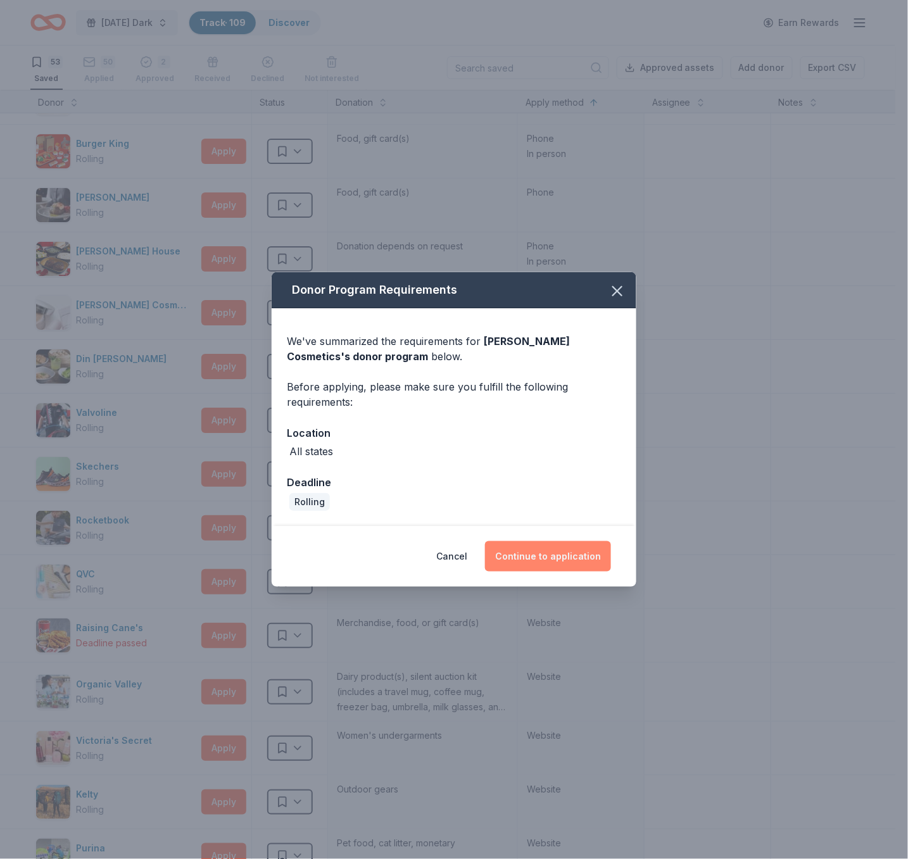
click at [568, 562] on button "Continue to application" at bounding box center [548, 556] width 126 height 30
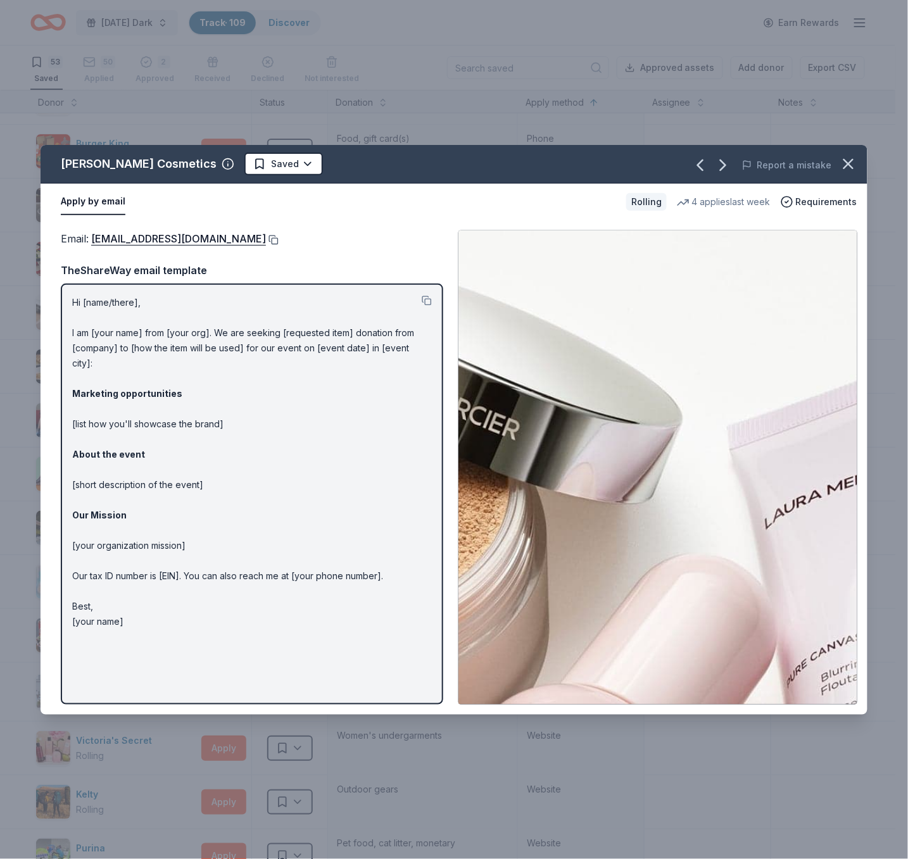
click at [266, 241] on button at bounding box center [272, 240] width 13 height 10
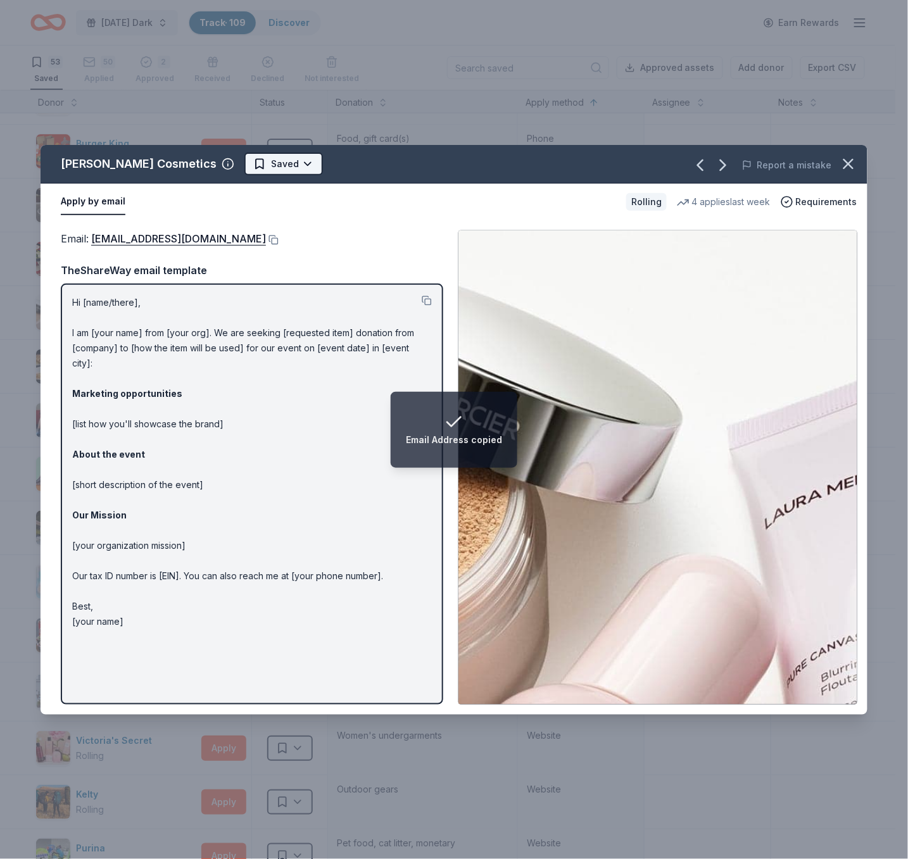
click at [287, 166] on html "Email Address copied Monday's Dark Track · 109 Discover Earn Rewards 53 Saved 5…" at bounding box center [454, 429] width 908 height 859
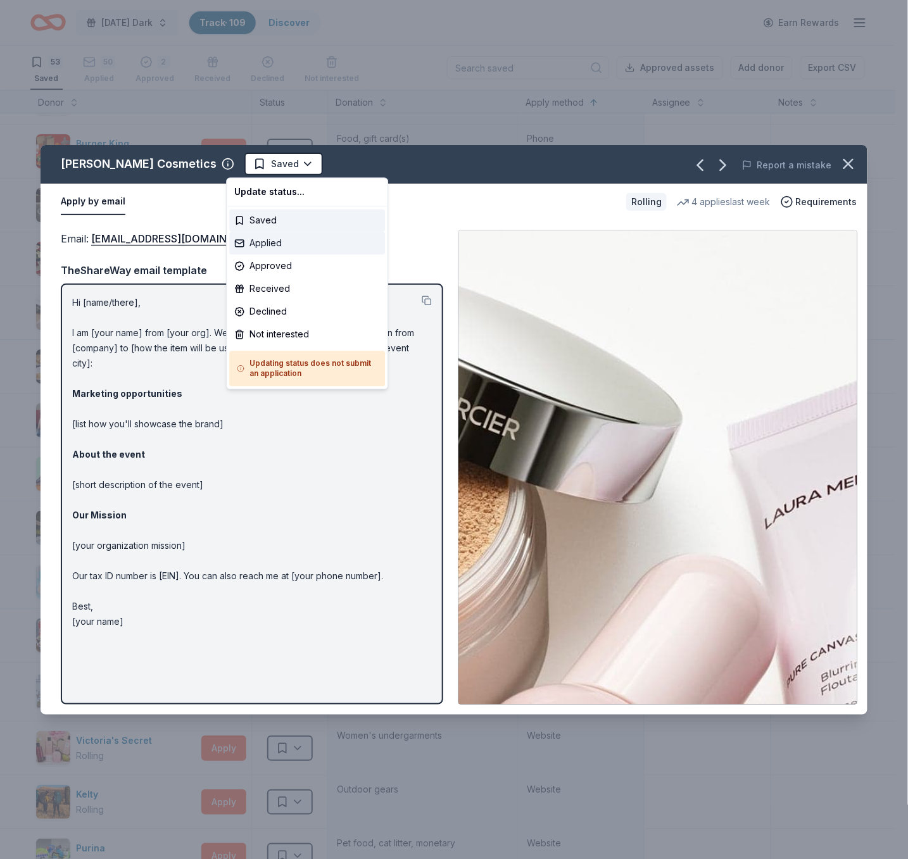
click at [298, 245] on div "Applied" at bounding box center [307, 243] width 156 height 23
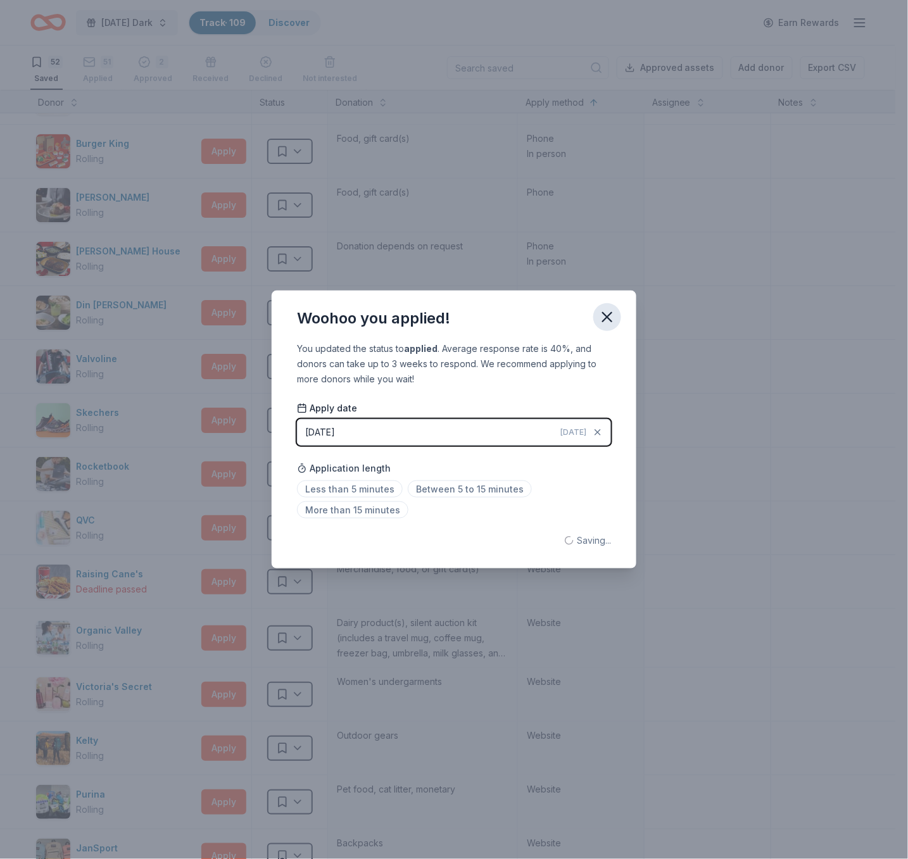
click at [606, 317] on icon "button" at bounding box center [607, 317] width 9 height 9
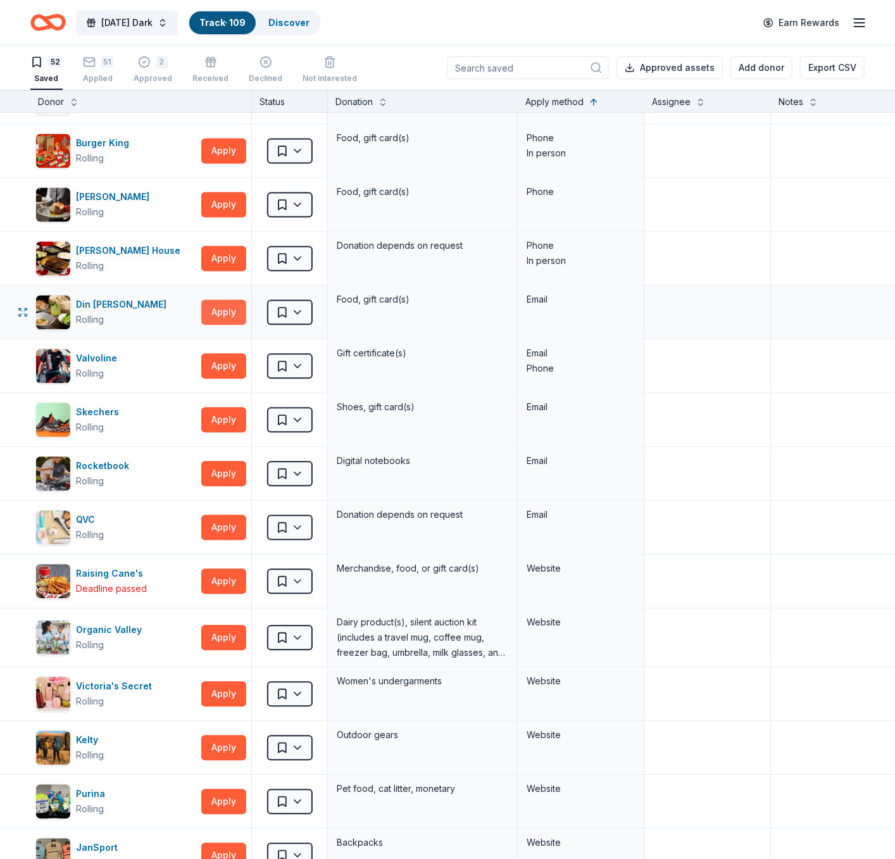
click at [211, 309] on button "Apply" at bounding box center [223, 312] width 45 height 25
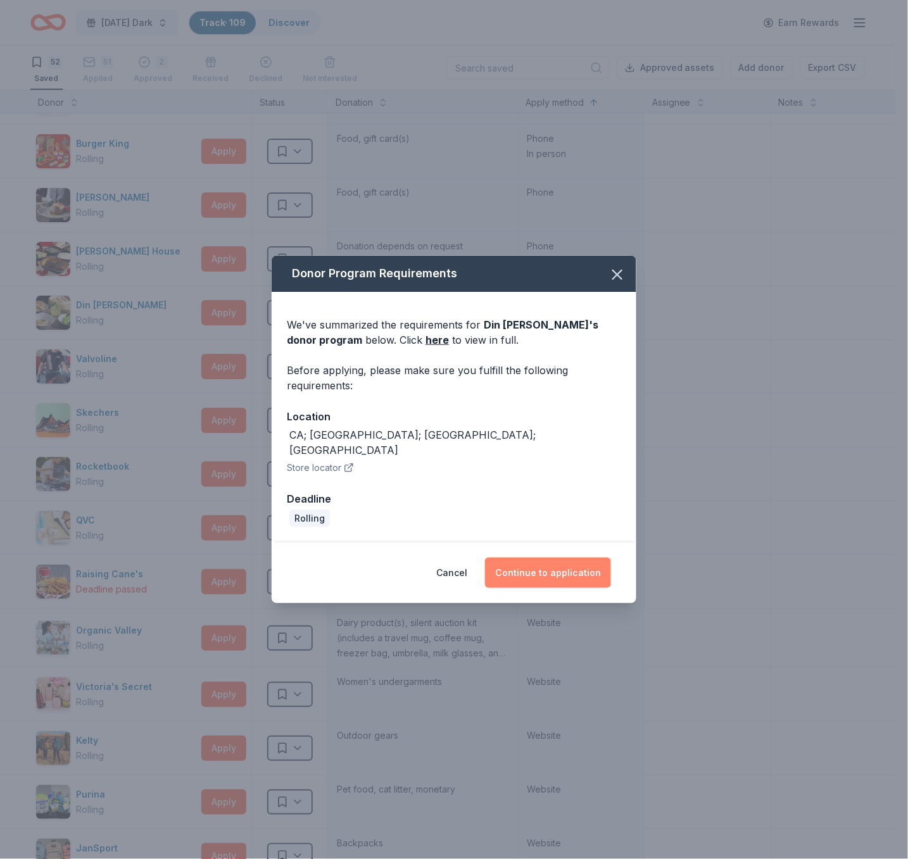
click at [520, 568] on button "Continue to application" at bounding box center [548, 573] width 126 height 30
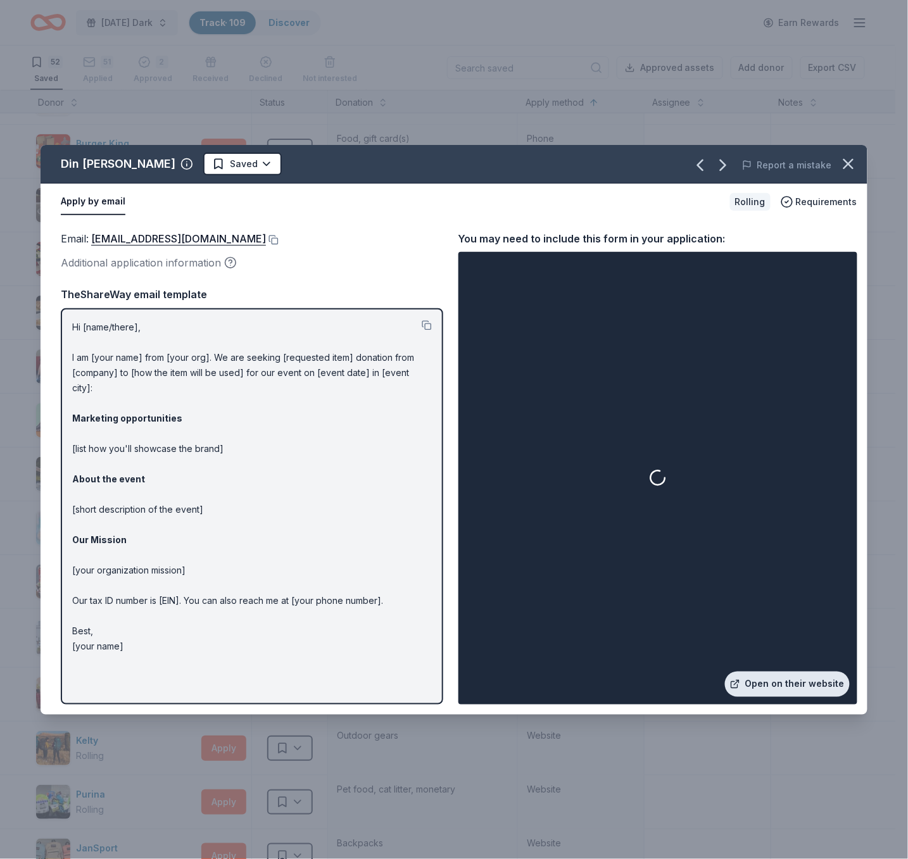
click at [787, 680] on link "Open on their website" at bounding box center [787, 684] width 125 height 25
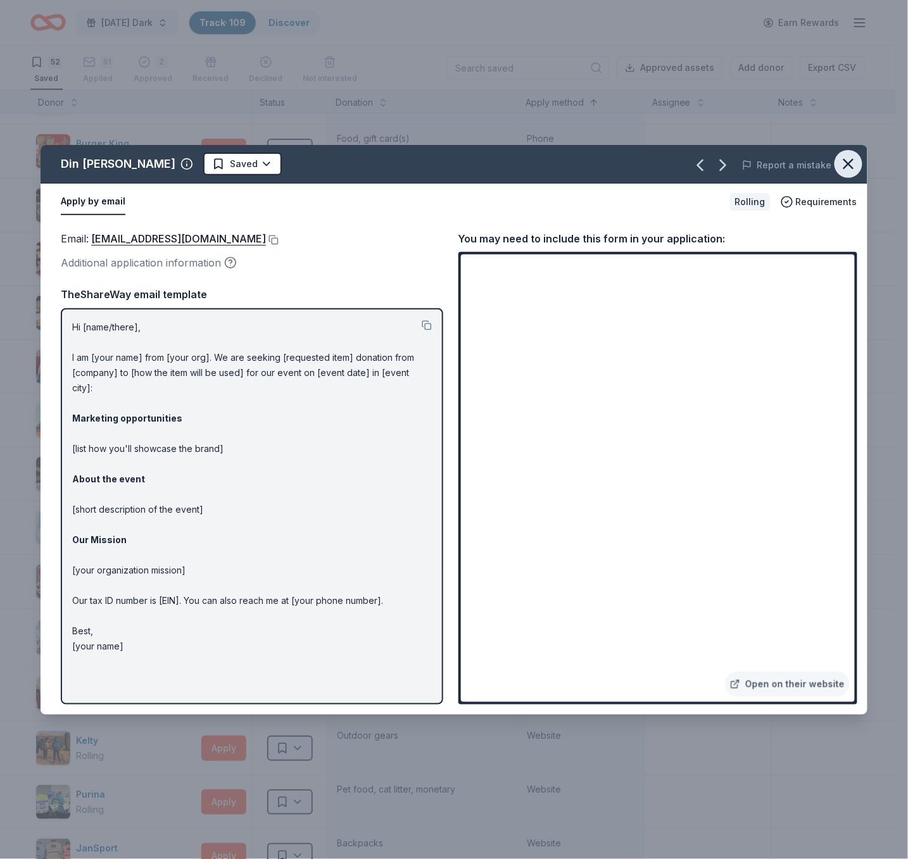
click at [816, 165] on icon "button" at bounding box center [848, 164] width 18 height 18
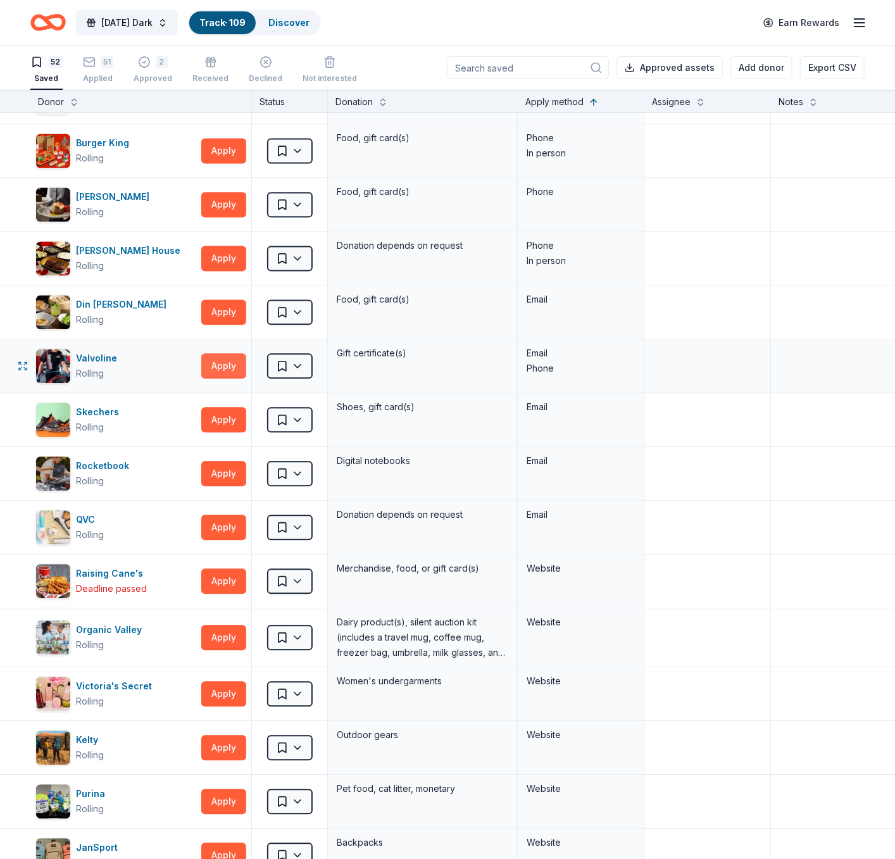
click at [229, 365] on button "Apply" at bounding box center [223, 366] width 45 height 25
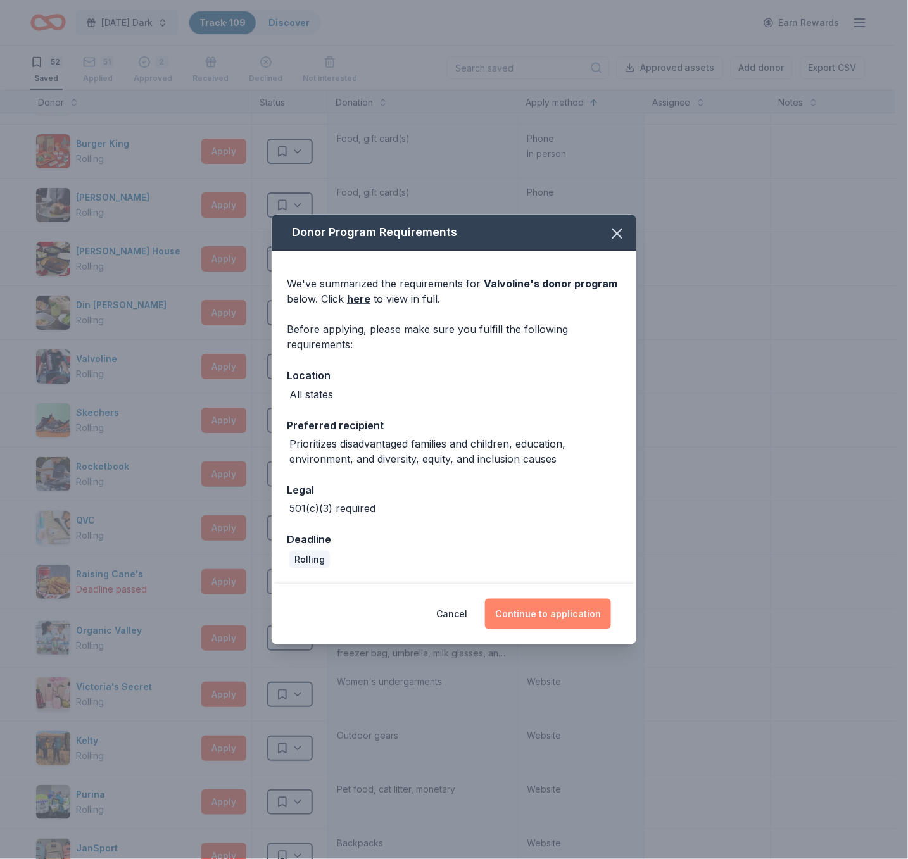
click at [578, 611] on button "Continue to application" at bounding box center [548, 614] width 126 height 30
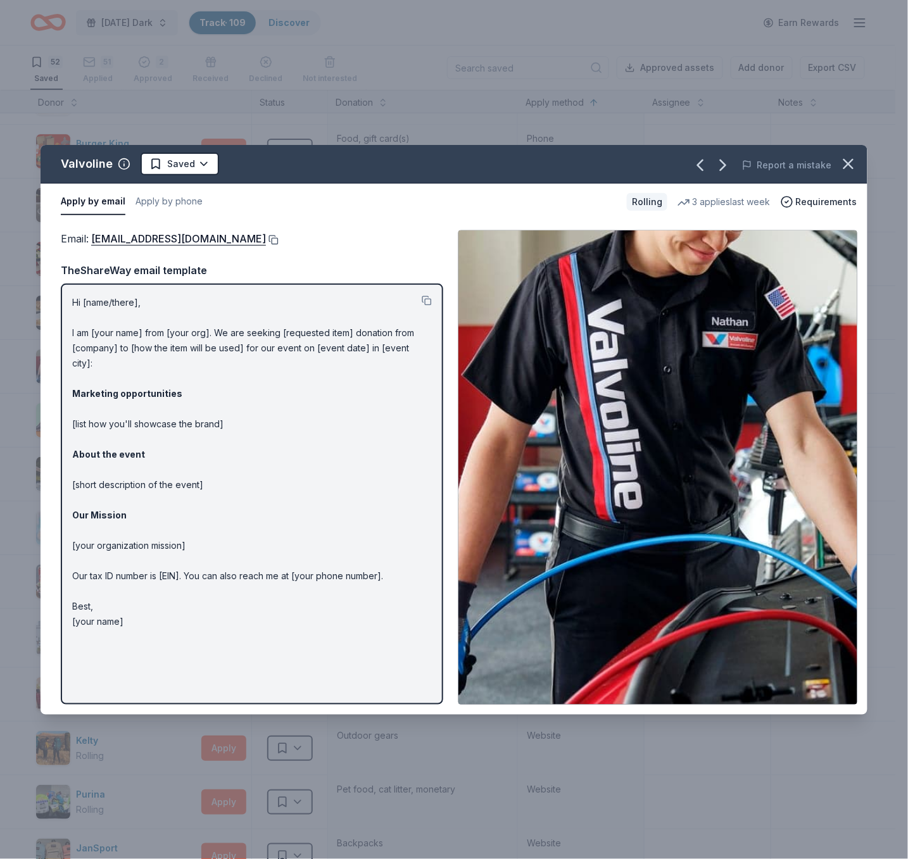
click at [266, 242] on button at bounding box center [272, 240] width 13 height 10
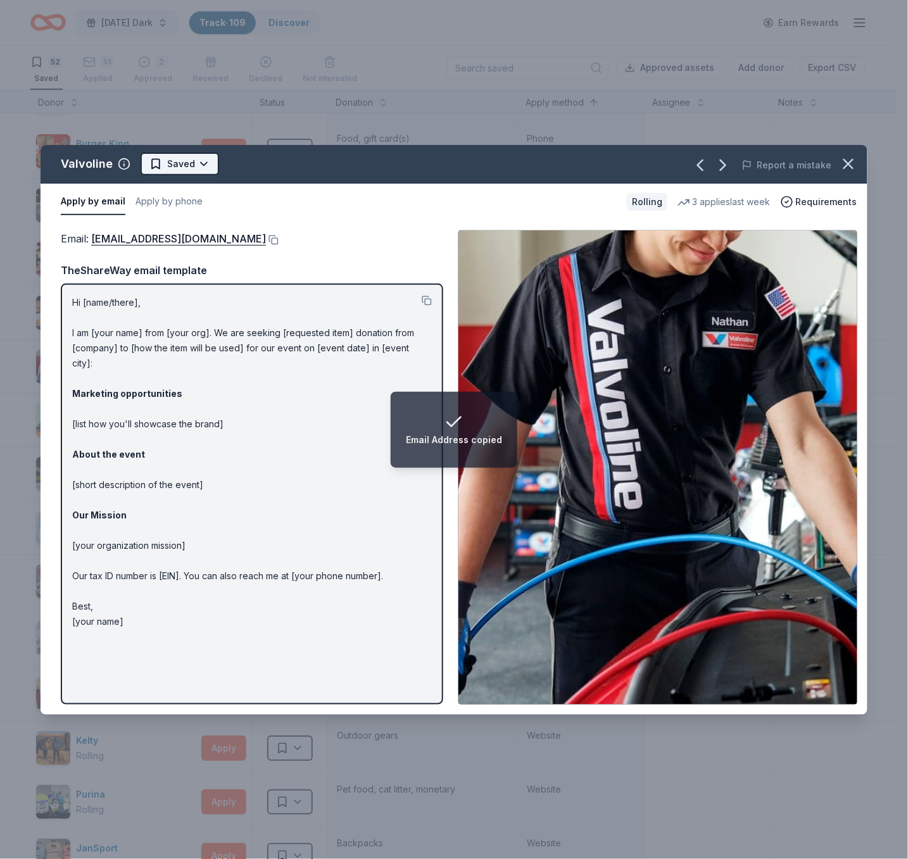
click at [199, 165] on html "Email Address copied Monday's Dark Track · 109 Discover Earn Rewards 52 Saved 5…" at bounding box center [454, 429] width 908 height 859
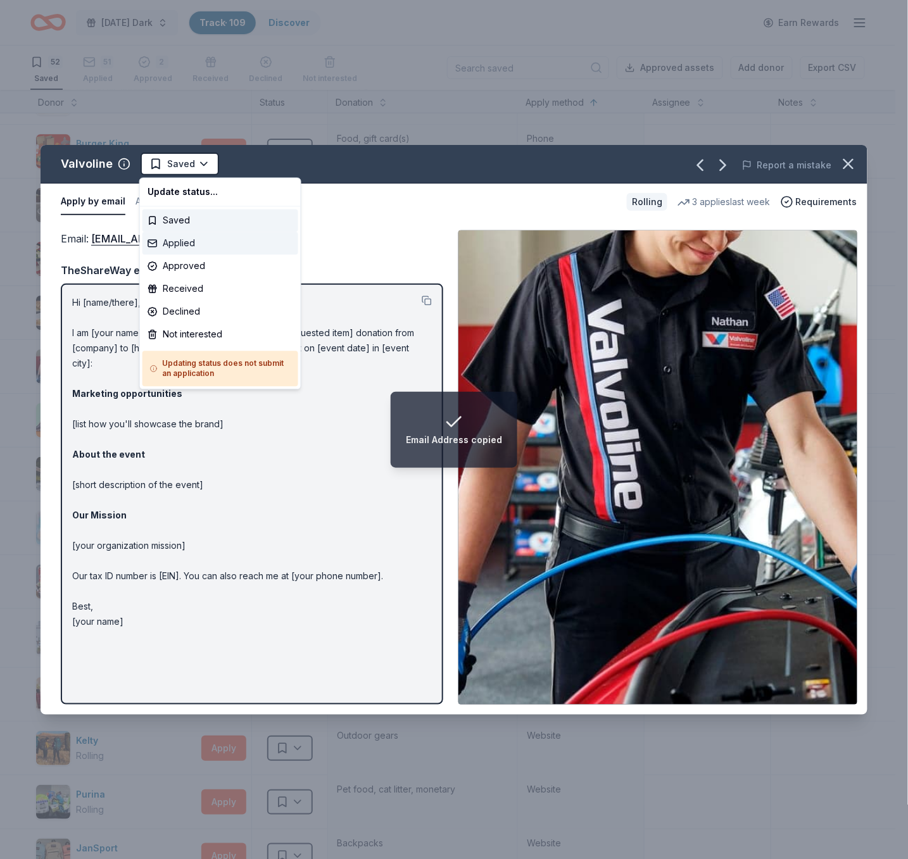
click at [199, 244] on div "Applied" at bounding box center [220, 243] width 156 height 23
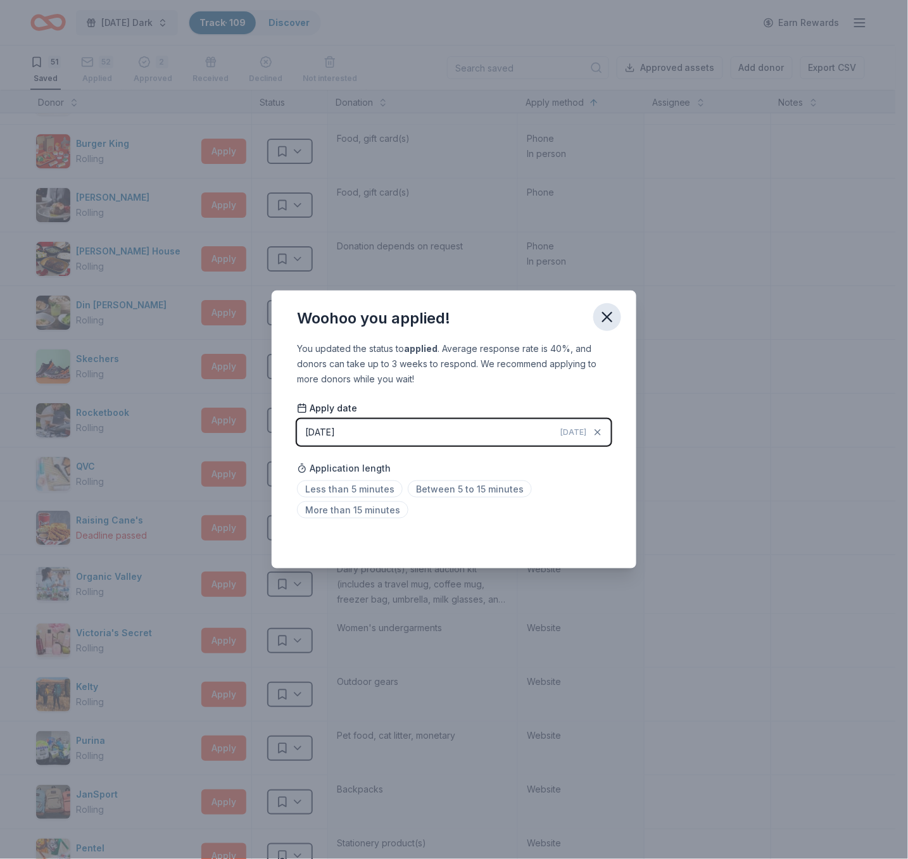
click at [610, 315] on icon "button" at bounding box center [607, 317] width 9 height 9
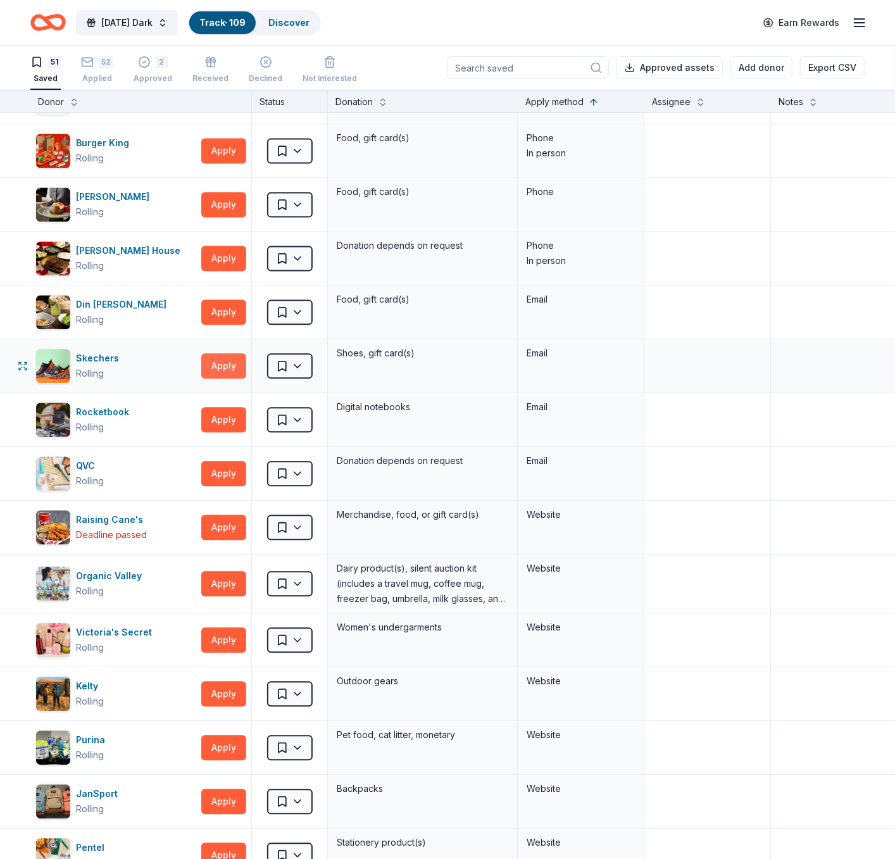
click at [217, 363] on button "Apply" at bounding box center [223, 366] width 45 height 25
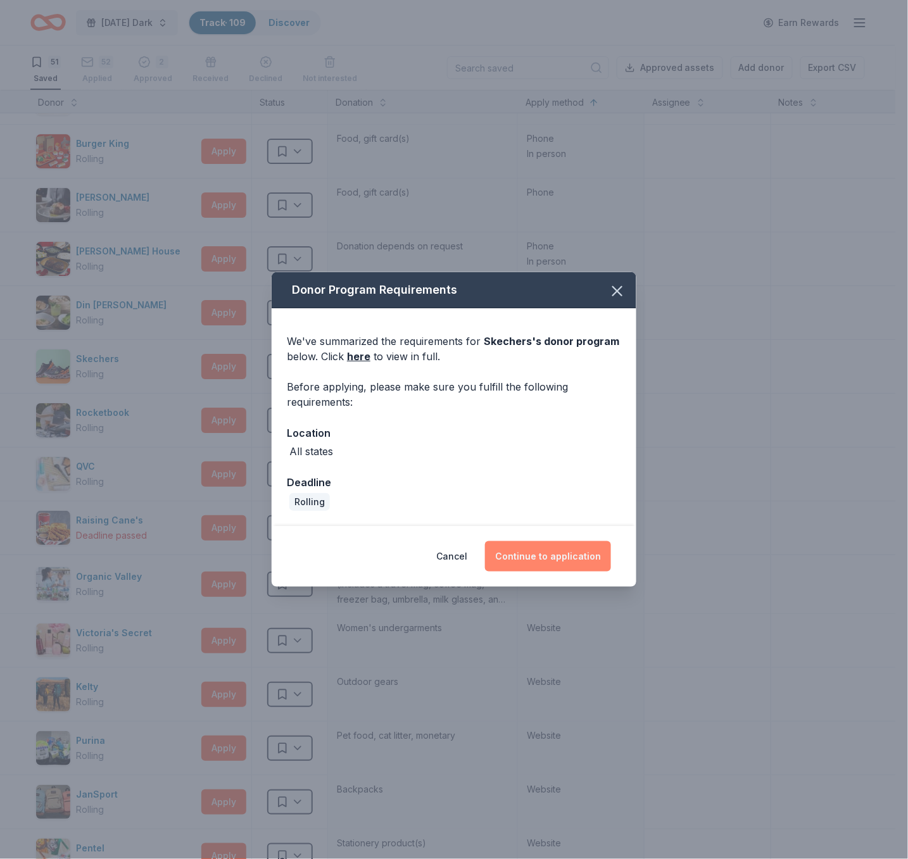
click at [579, 556] on button "Continue to application" at bounding box center [548, 556] width 126 height 30
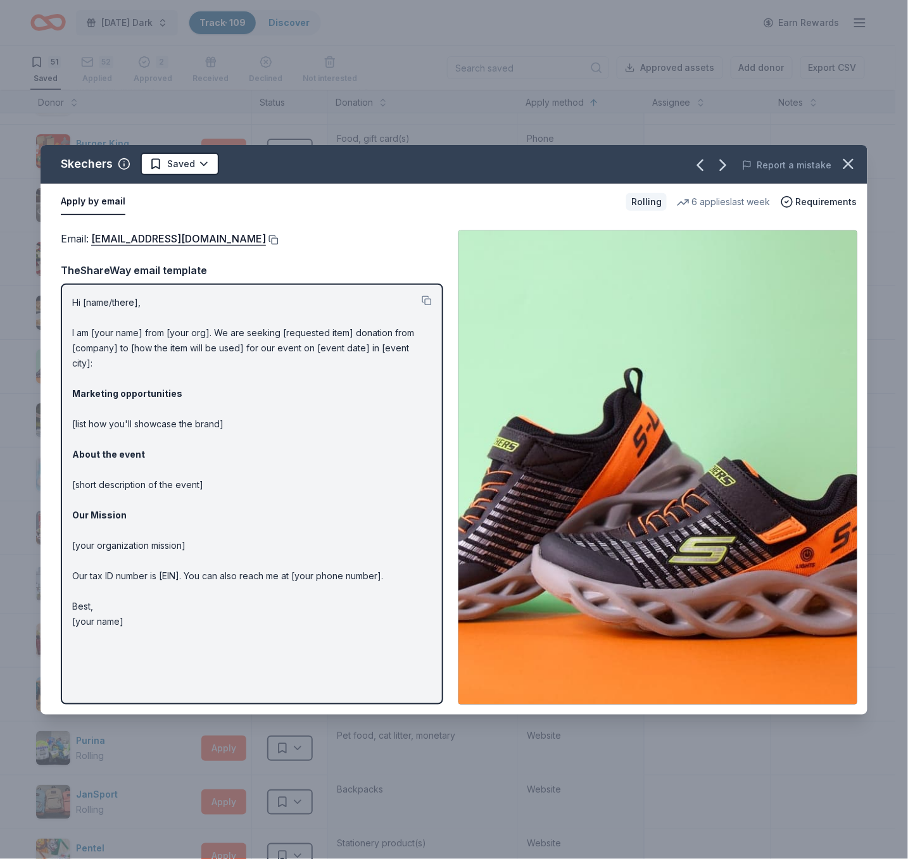
click at [266, 241] on button at bounding box center [272, 240] width 13 height 10
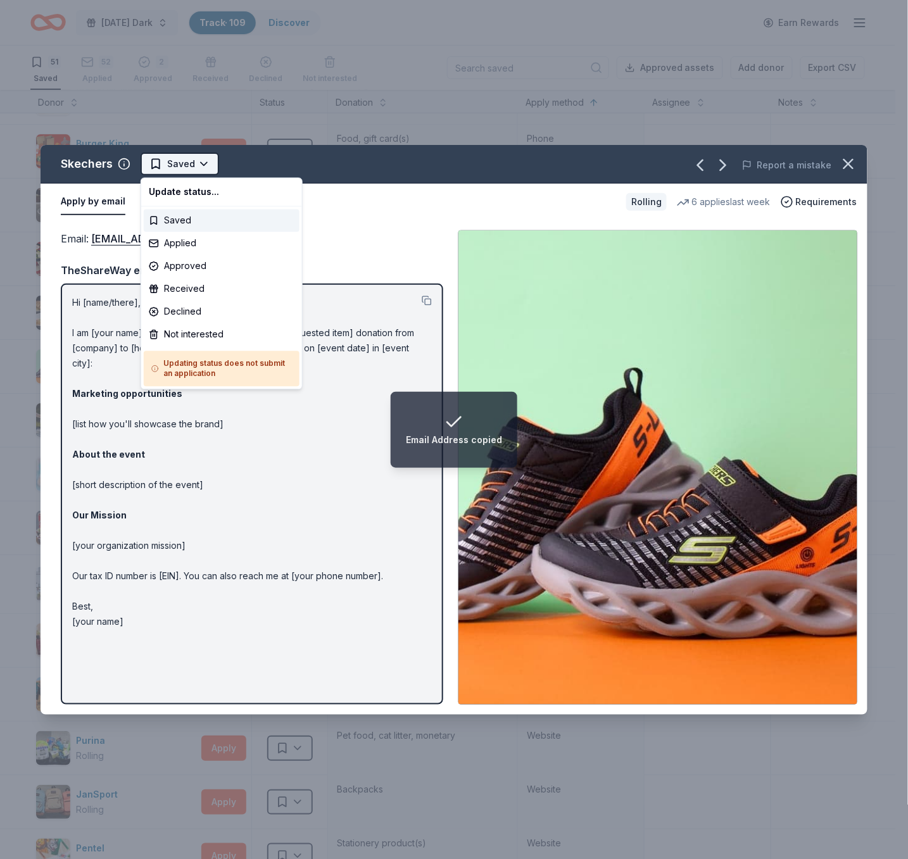
click at [201, 166] on html "Email Address copied Monday's Dark Track · 109 Discover Earn Rewards 51 Saved 5…" at bounding box center [454, 429] width 908 height 859
click at [194, 242] on div "Applied" at bounding box center [222, 243] width 156 height 23
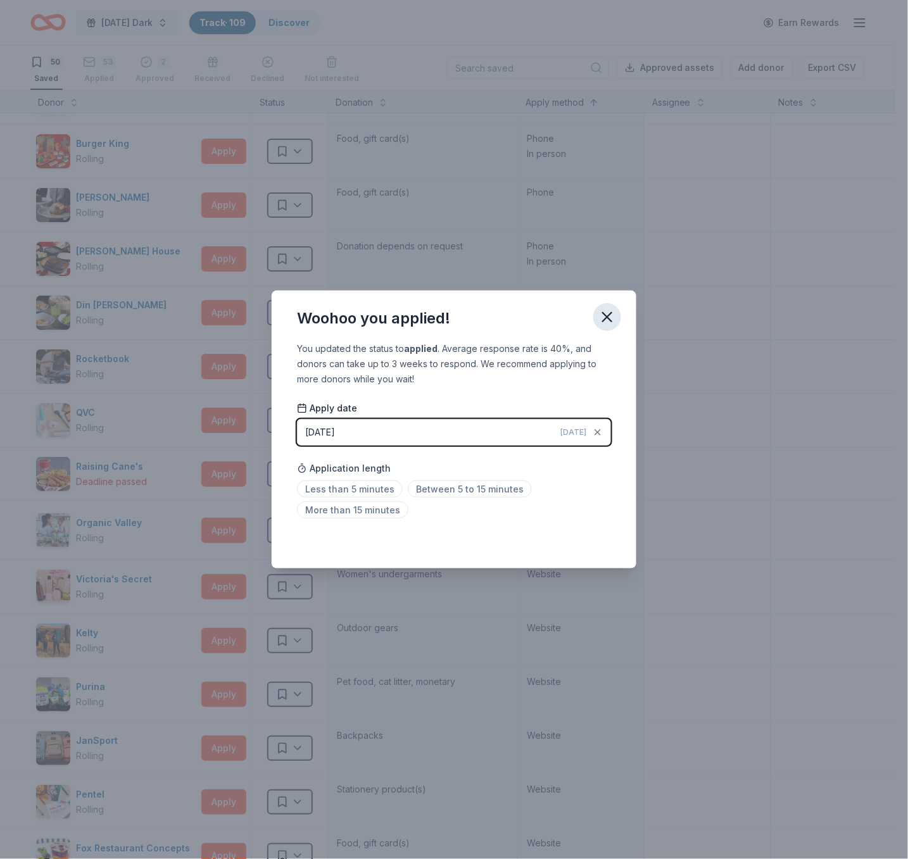
click at [603, 322] on icon "button" at bounding box center [607, 317] width 9 height 9
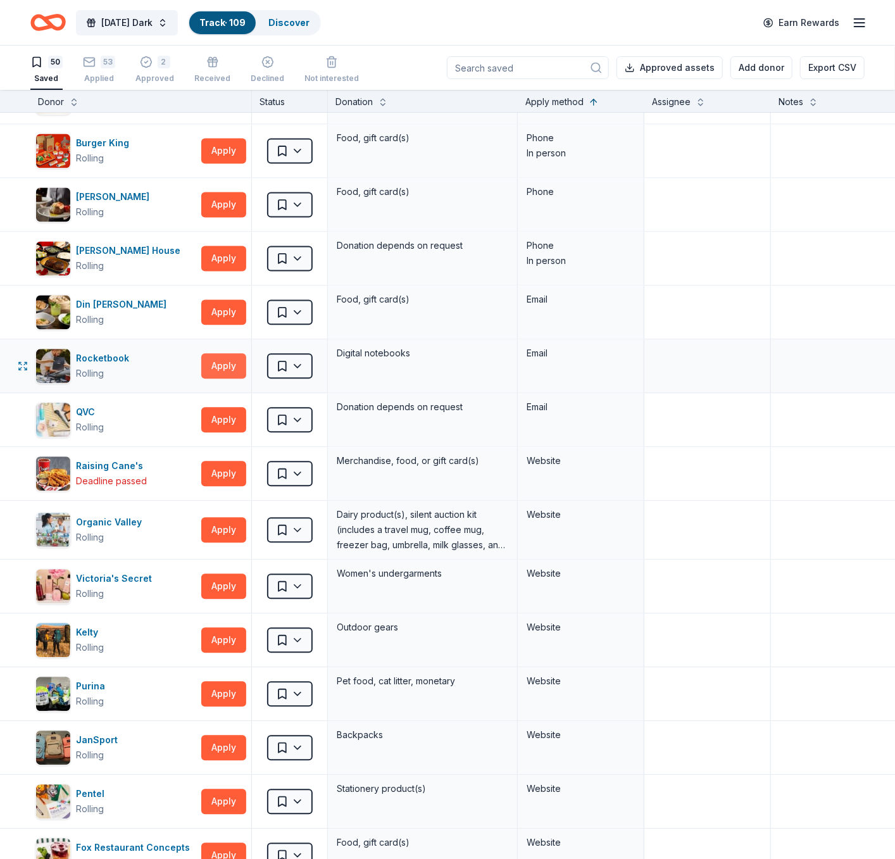
click at [224, 371] on button "Apply" at bounding box center [223, 366] width 45 height 25
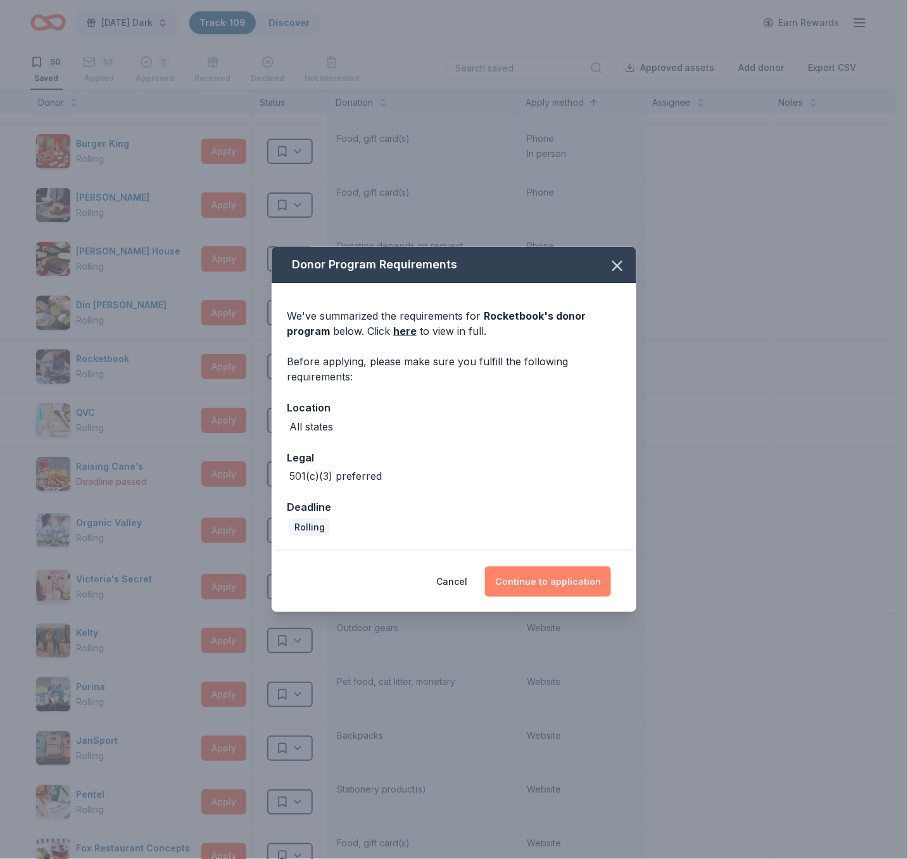
click at [558, 580] on button "Continue to application" at bounding box center [548, 582] width 126 height 30
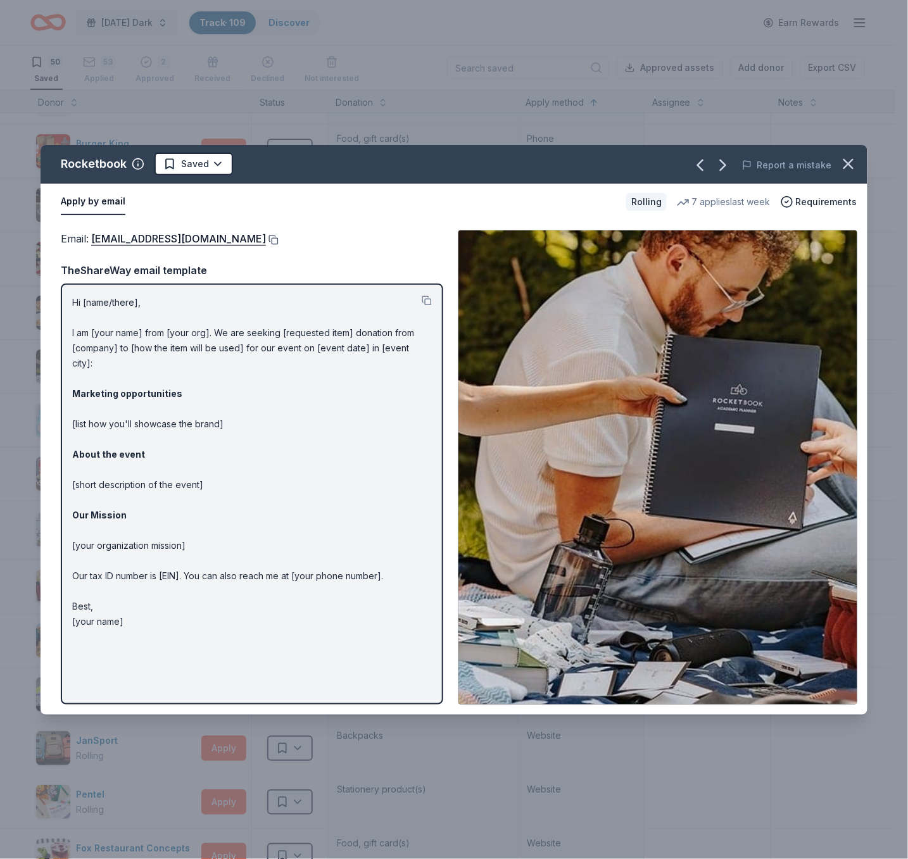
click at [279, 239] on button at bounding box center [272, 240] width 13 height 10
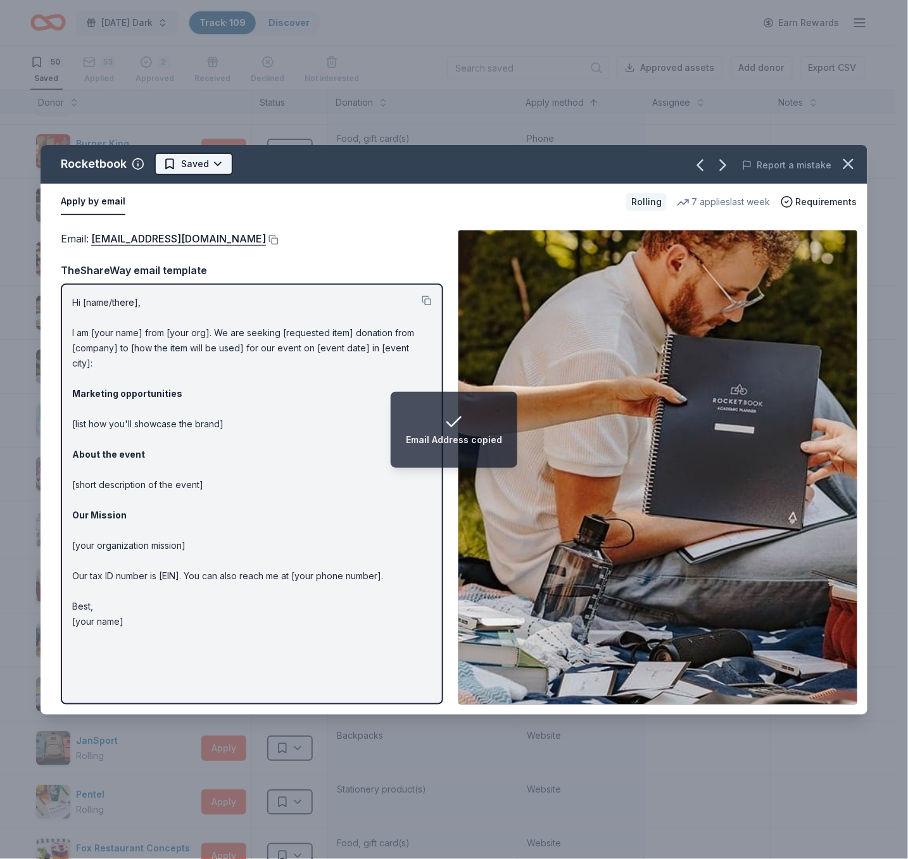
click at [215, 162] on html "Email Address copied Monday's Dark Track · 109 Discover Earn Rewards 50 Saved 5…" at bounding box center [454, 429] width 908 height 859
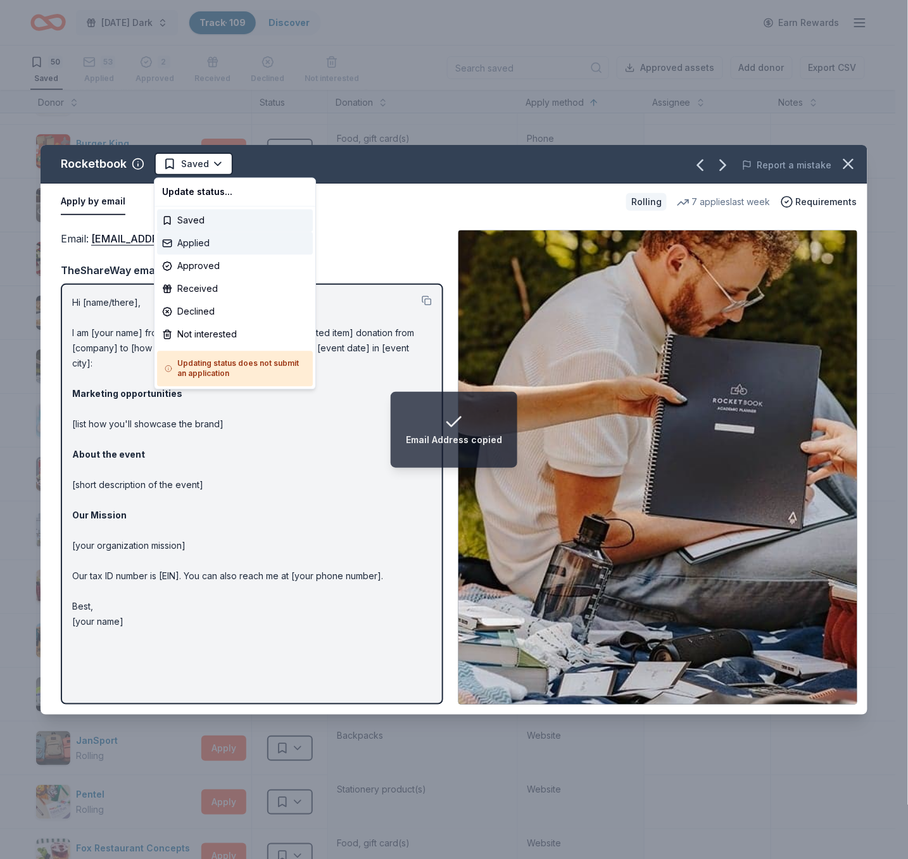
click at [235, 241] on div "Applied" at bounding box center [235, 243] width 156 height 23
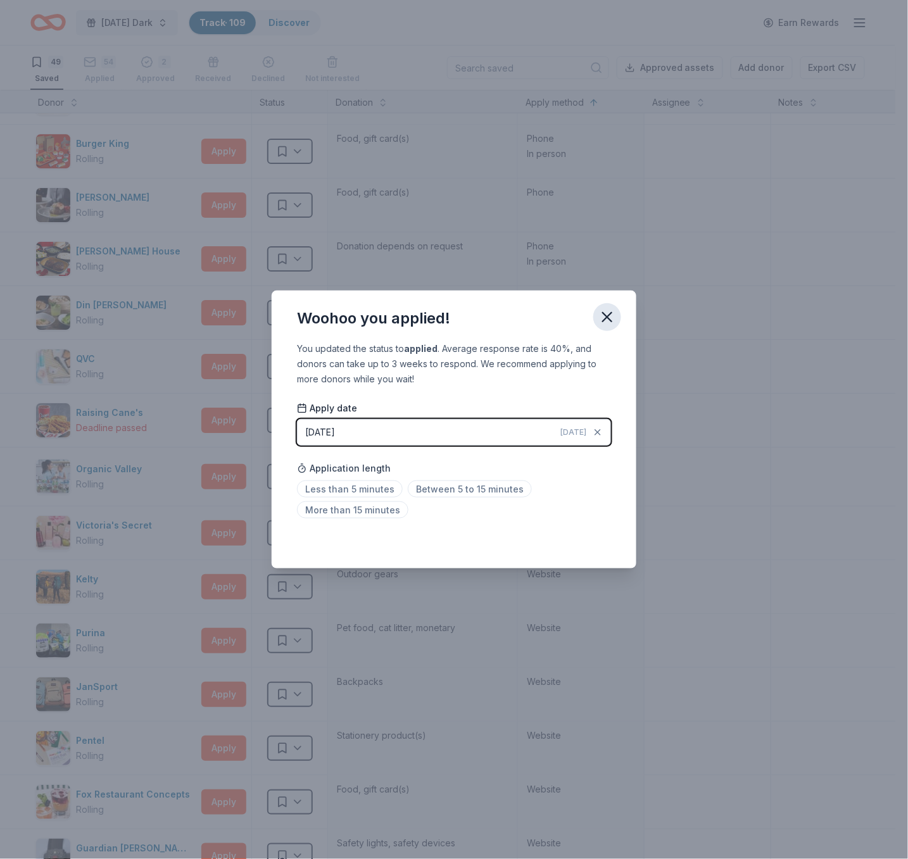
click at [611, 317] on icon "button" at bounding box center [607, 317] width 18 height 18
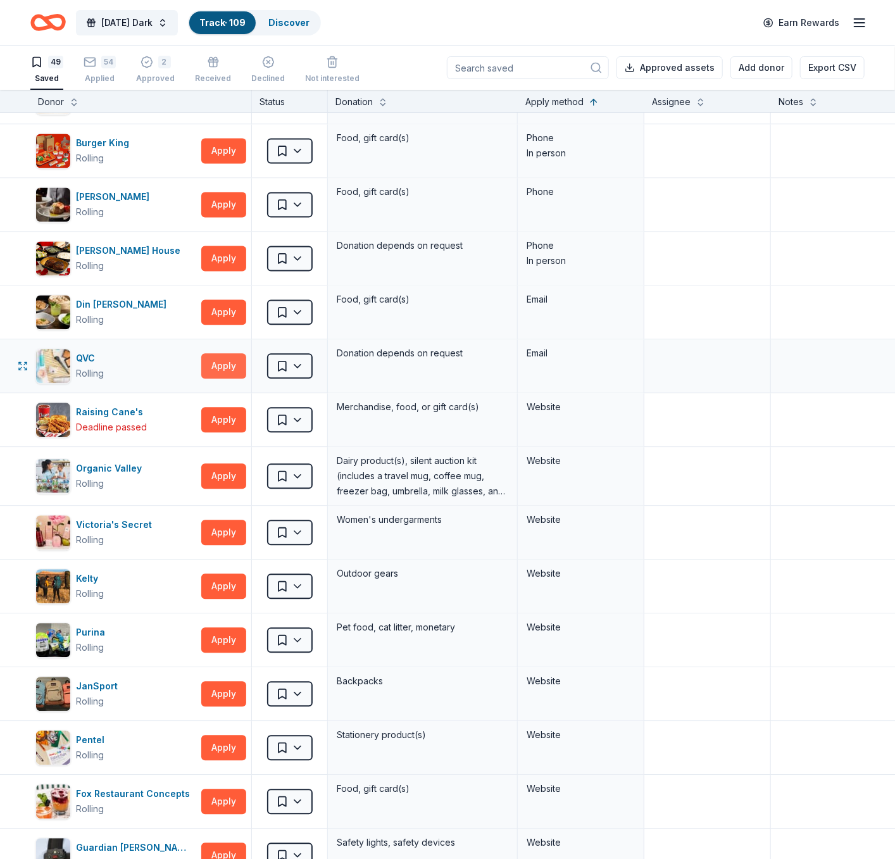
click at [227, 372] on button "Apply" at bounding box center [223, 366] width 45 height 25
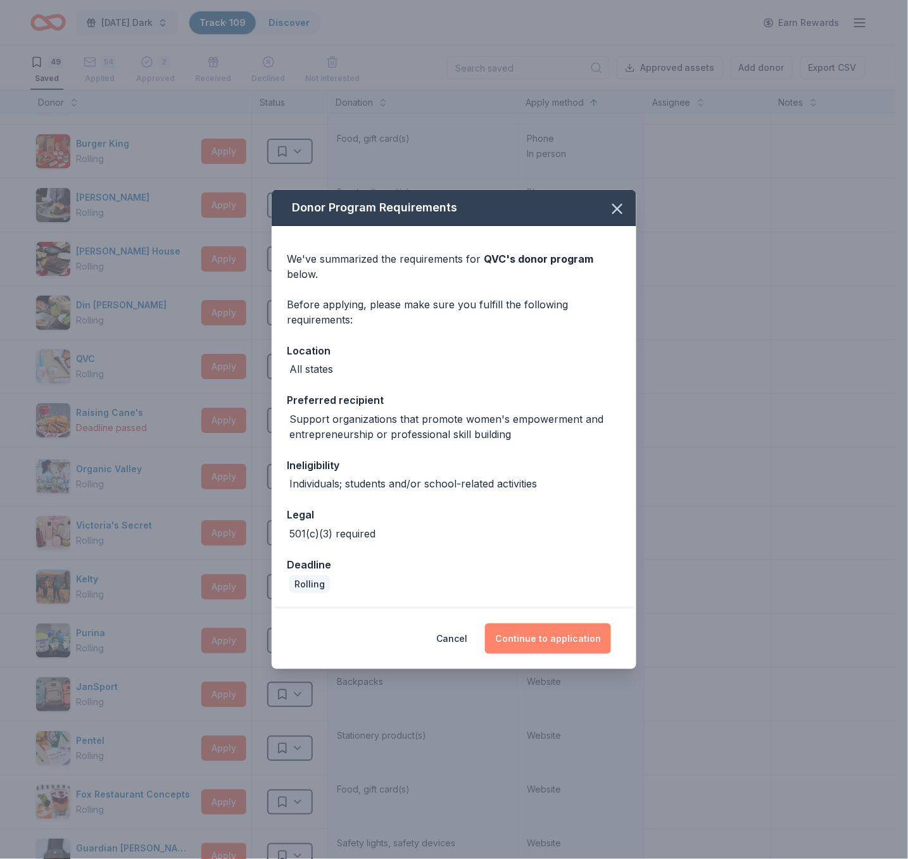
click at [551, 643] on button "Continue to application" at bounding box center [548, 639] width 126 height 30
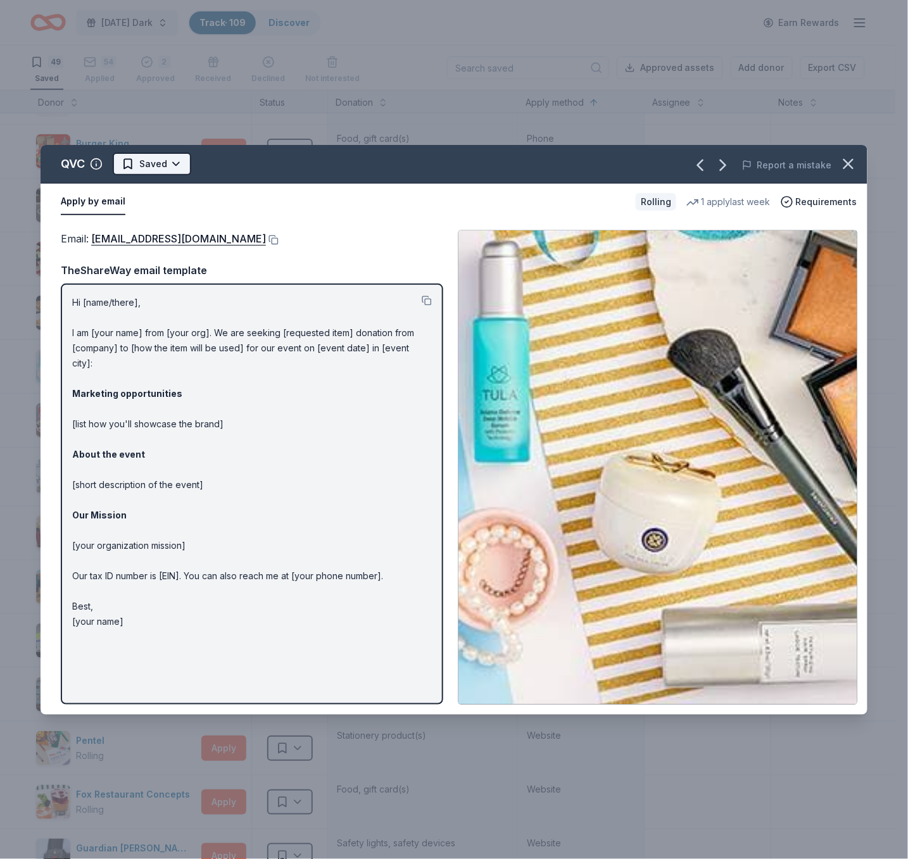
click at [176, 161] on html "Monday's Dark Track · 109 Discover Earn Rewards 49 Saved 54 Applied 2 Approved …" at bounding box center [454, 429] width 908 height 859
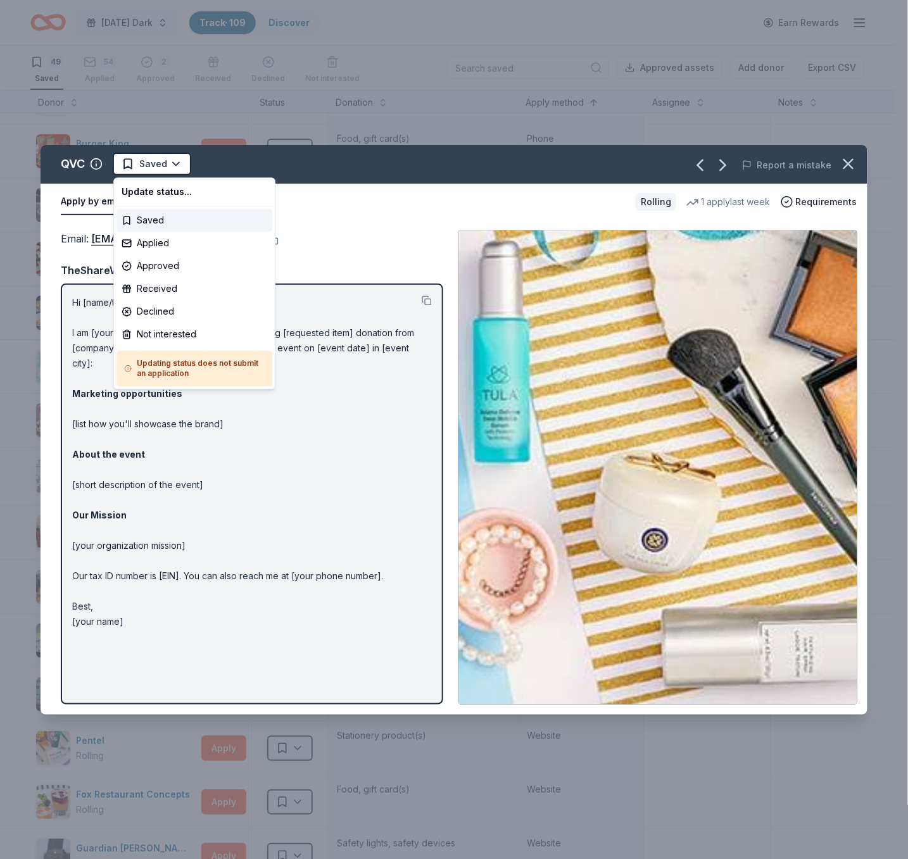
click at [397, 241] on html "Monday's Dark Track · 109 Discover Earn Rewards 49 Saved 54 Applied 2 Approved …" at bounding box center [454, 429] width 908 height 859
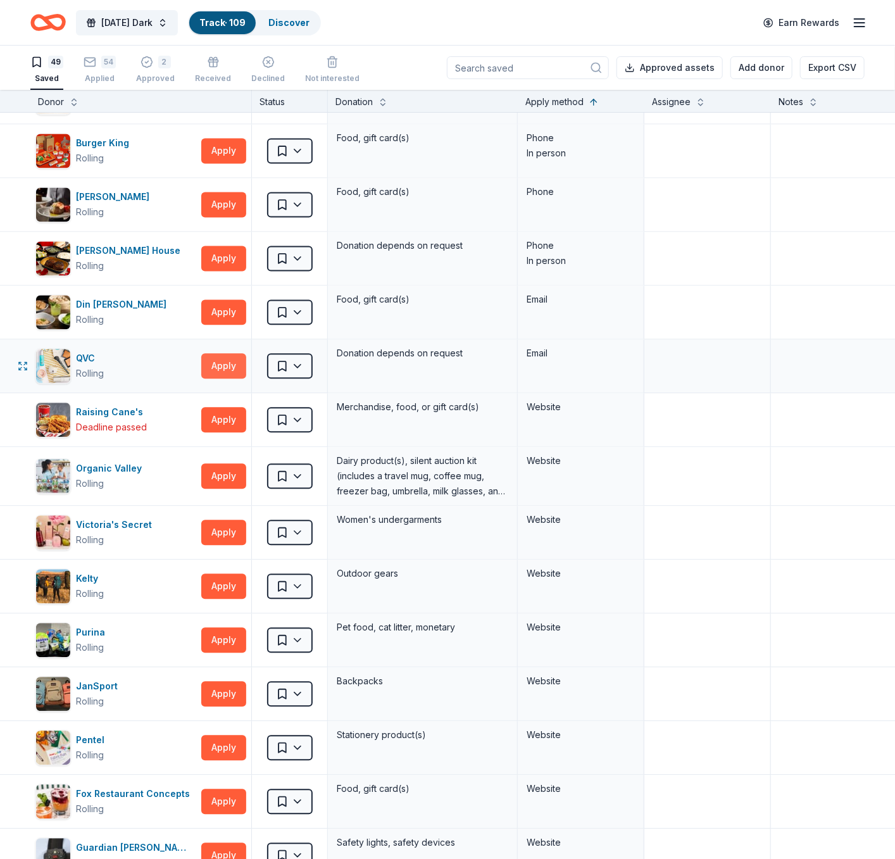
click at [224, 363] on button "Apply" at bounding box center [223, 366] width 45 height 25
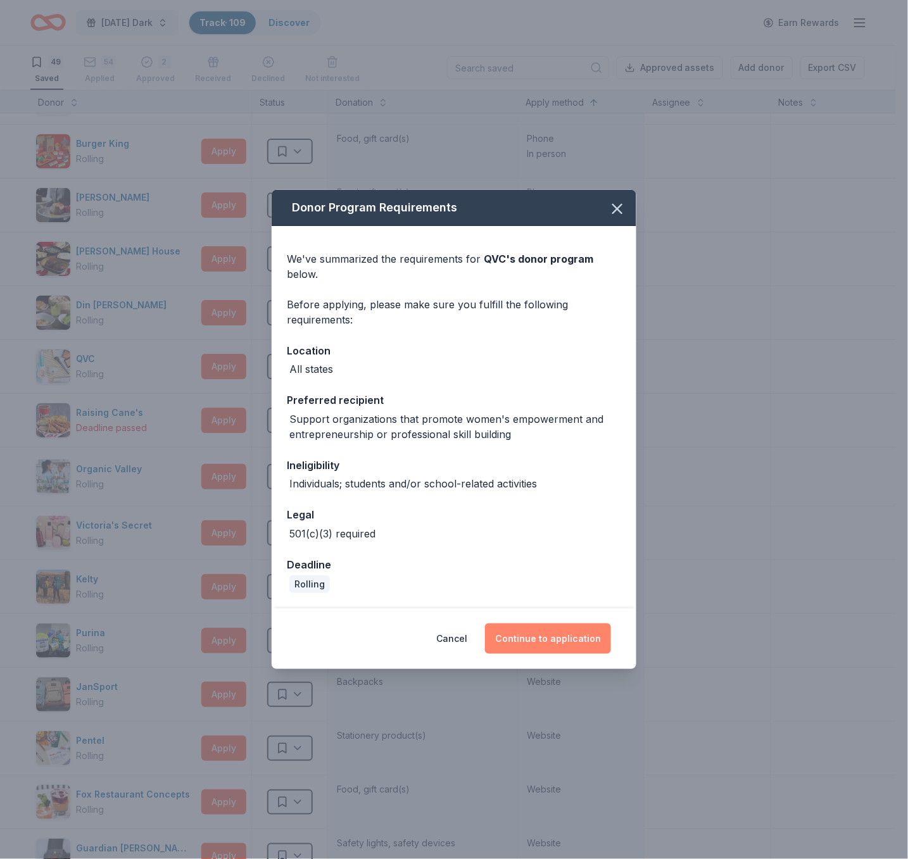
click at [580, 631] on button "Continue to application" at bounding box center [548, 639] width 126 height 30
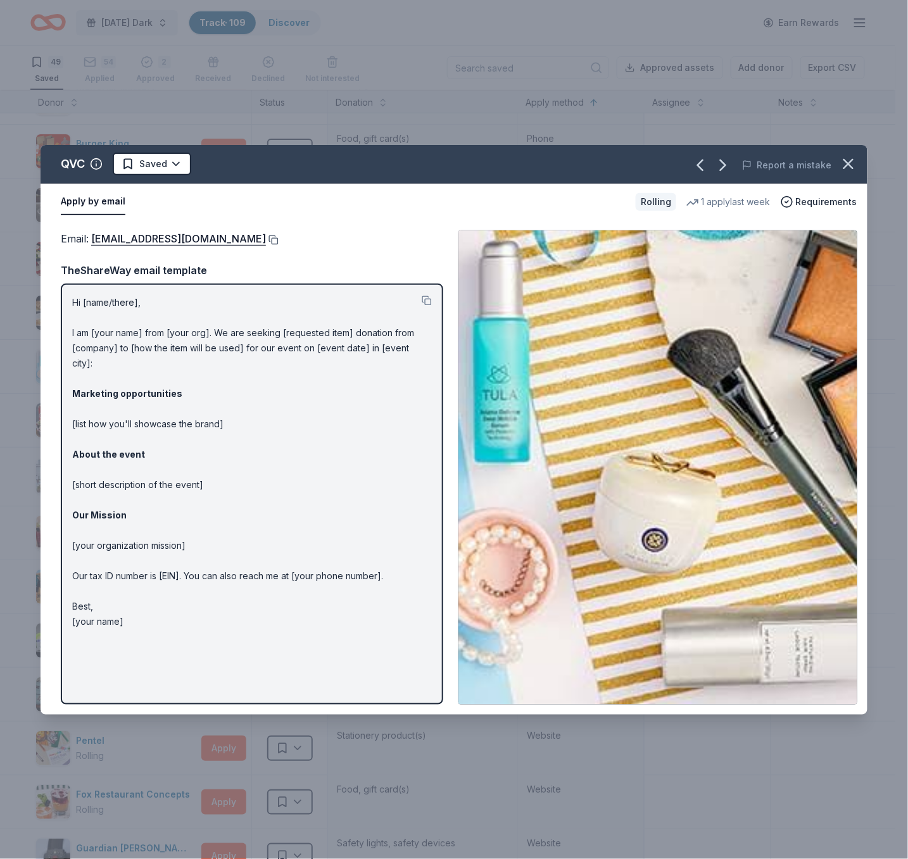
click at [266, 236] on button at bounding box center [272, 240] width 13 height 10
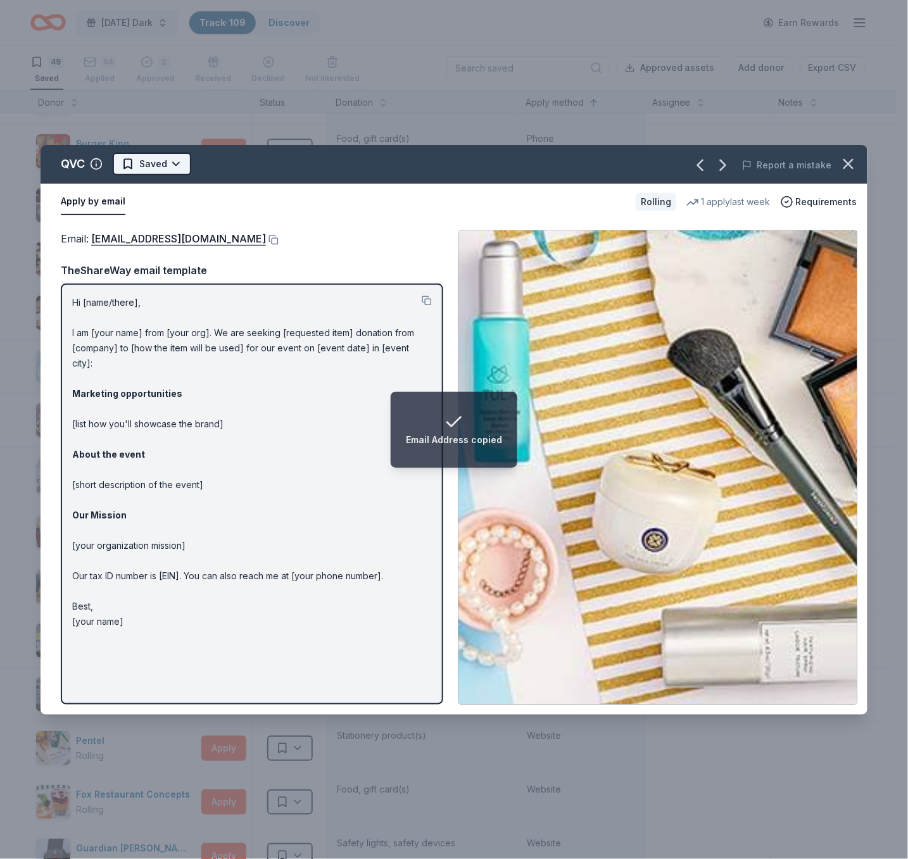
click at [174, 168] on html "Email Address copied Monday's Dark Track · 109 Discover Earn Rewards 49 Saved 5…" at bounding box center [454, 429] width 908 height 859
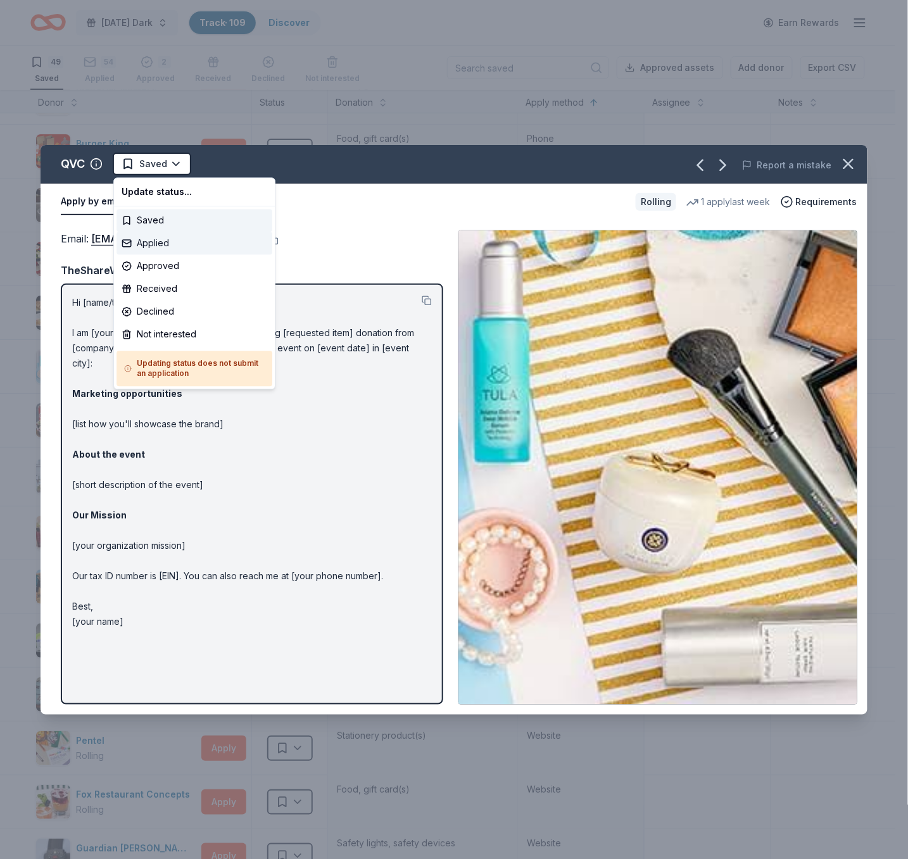
click at [194, 247] on div "Applied" at bounding box center [194, 243] width 156 height 23
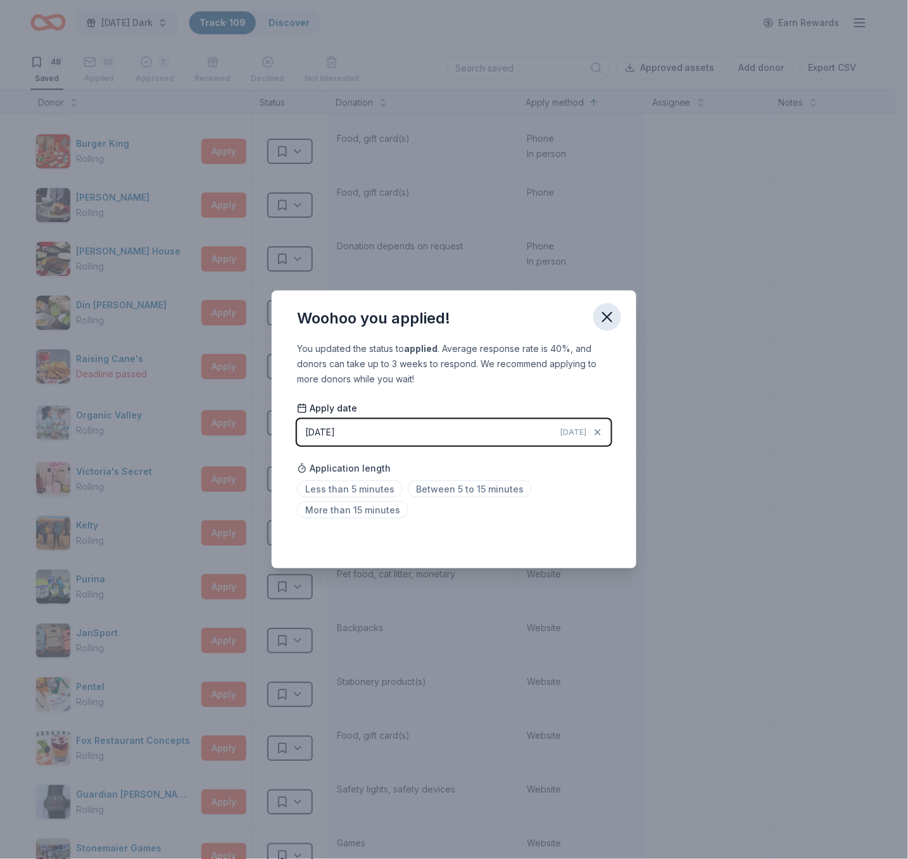
click at [608, 320] on icon "button" at bounding box center [607, 317] width 18 height 18
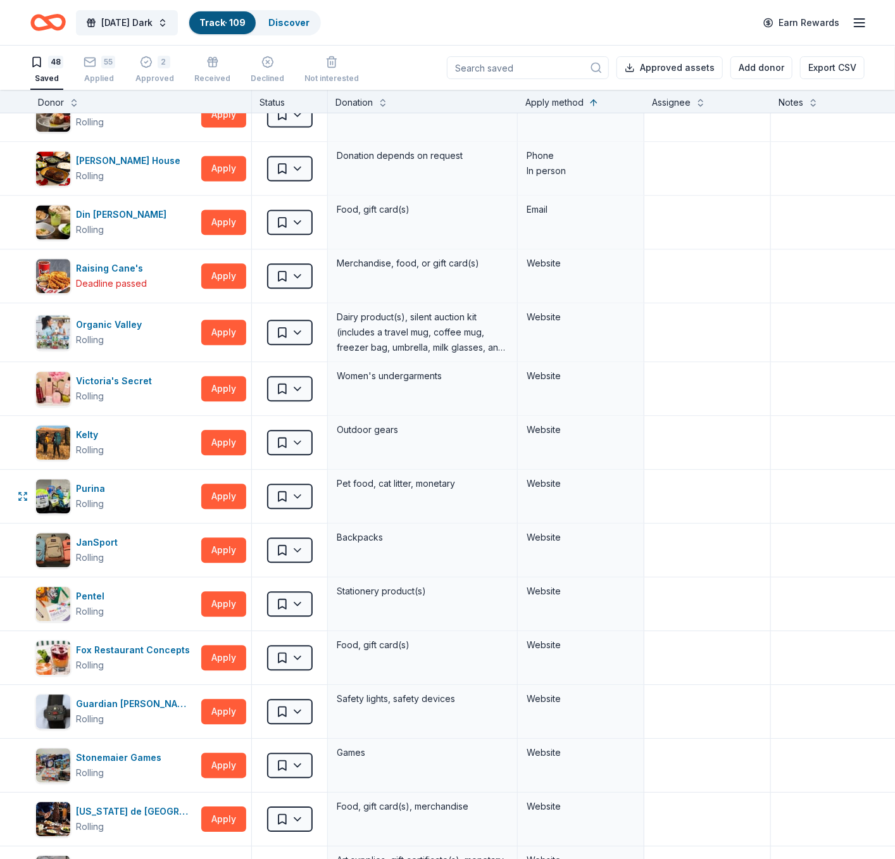
scroll to position [1230, 0]
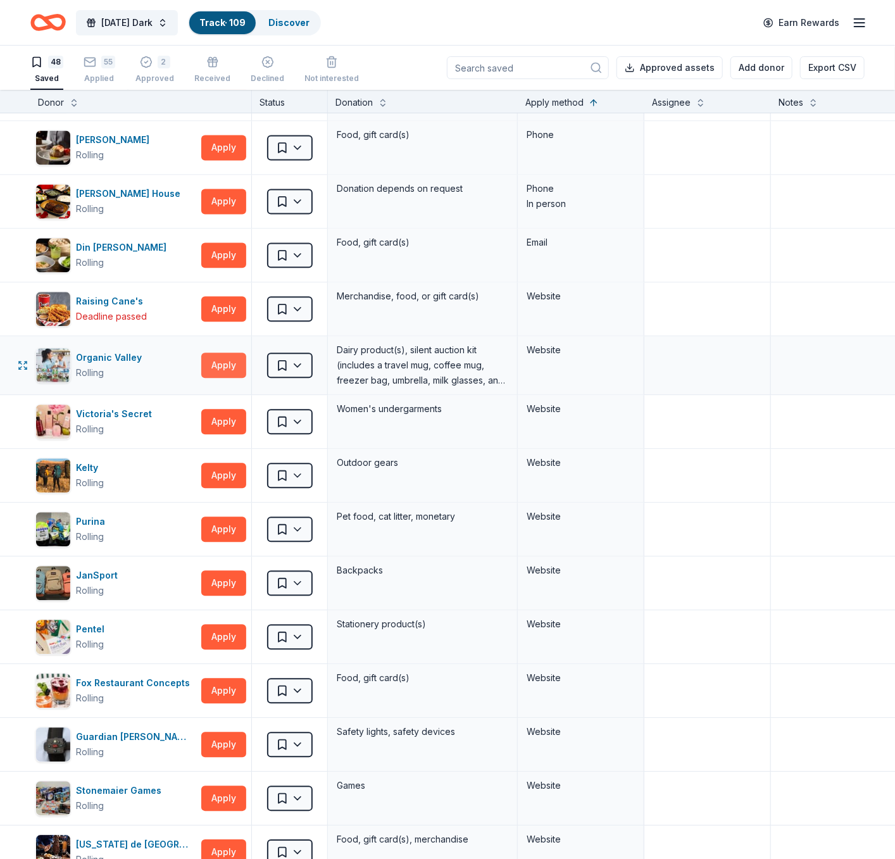
click at [223, 368] on button "Apply" at bounding box center [223, 365] width 45 height 25
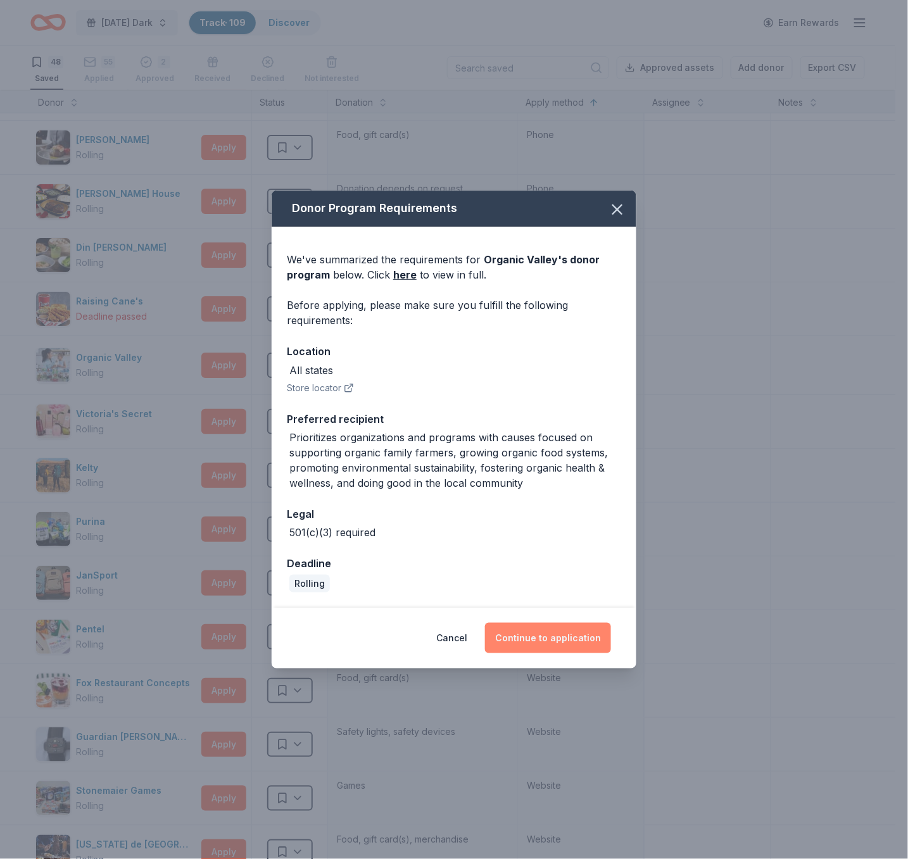
click at [521, 637] on button "Continue to application" at bounding box center [548, 638] width 126 height 30
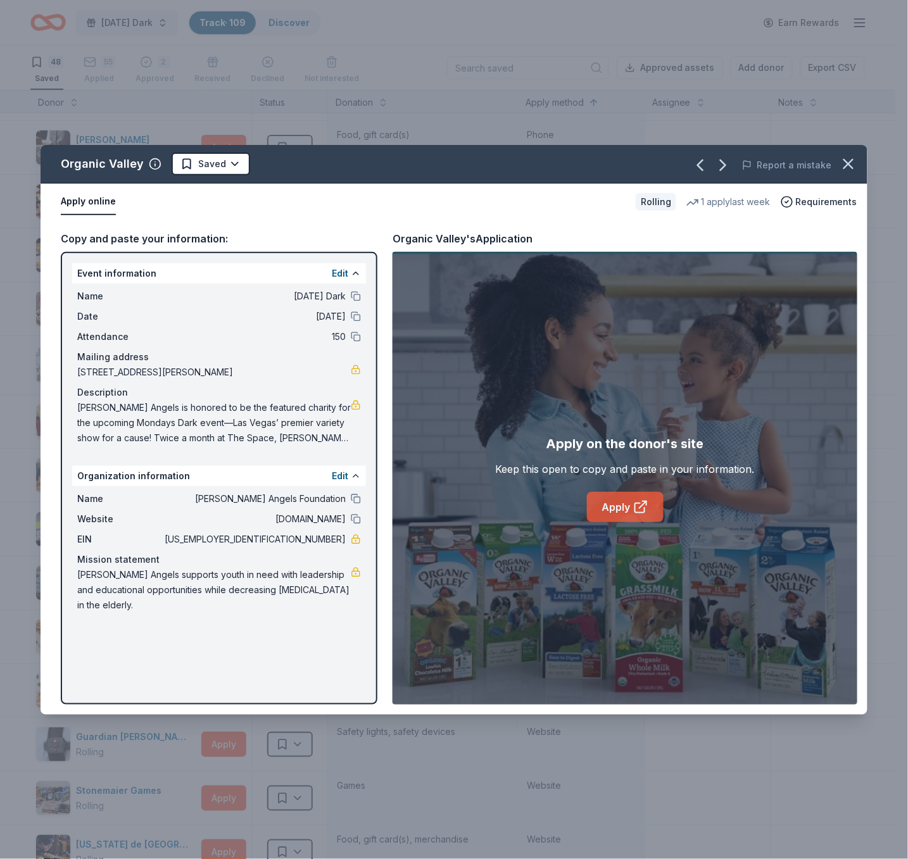
click at [642, 510] on icon at bounding box center [640, 506] width 15 height 15
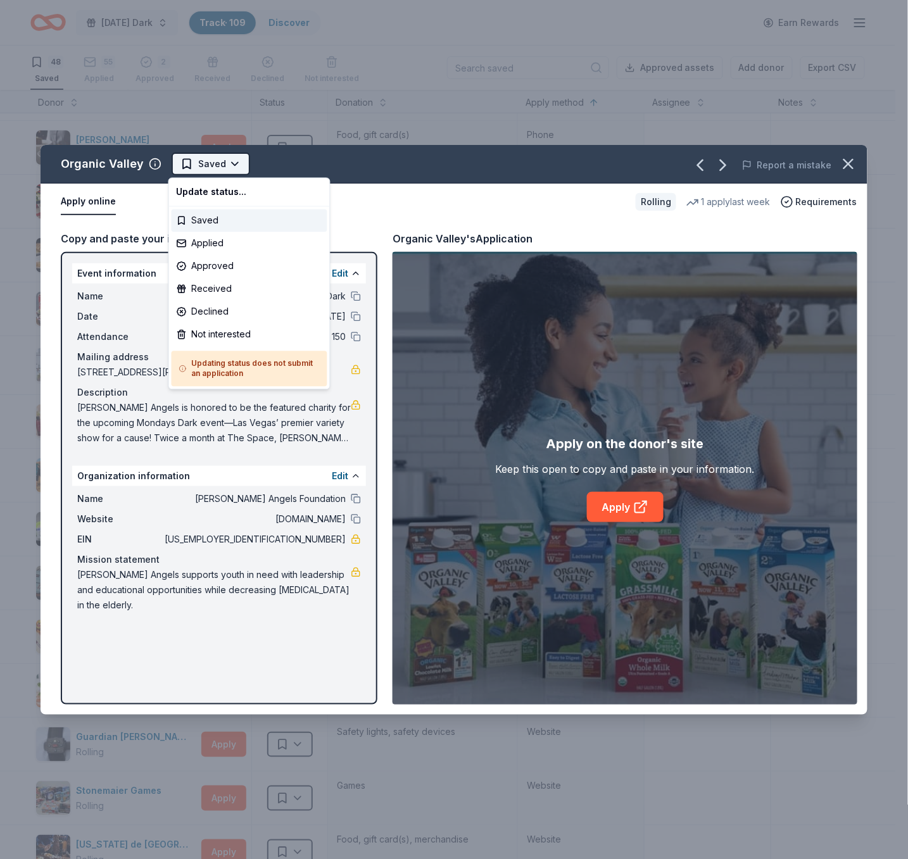
click at [227, 167] on html "Monday's Dark Track · 109 Discover Earn Rewards 48 Saved 55 Applied 2 Approved …" at bounding box center [454, 429] width 908 height 859
click at [215, 246] on div "Applied" at bounding box center [250, 243] width 156 height 23
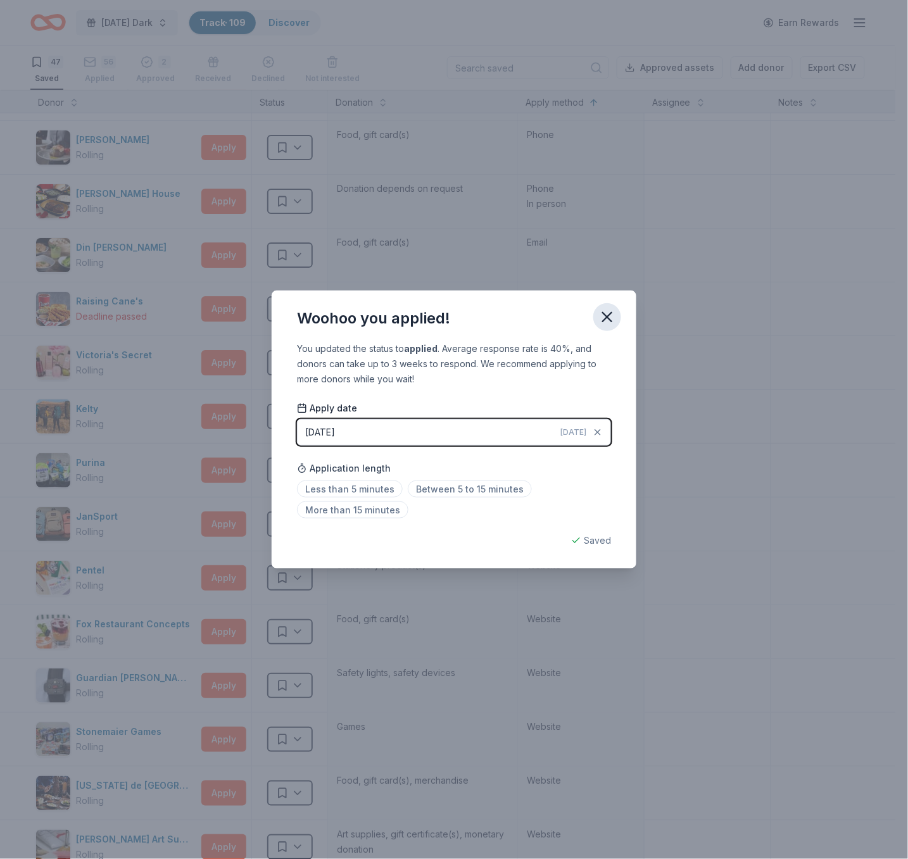
click at [608, 307] on button "button" at bounding box center [607, 317] width 28 height 28
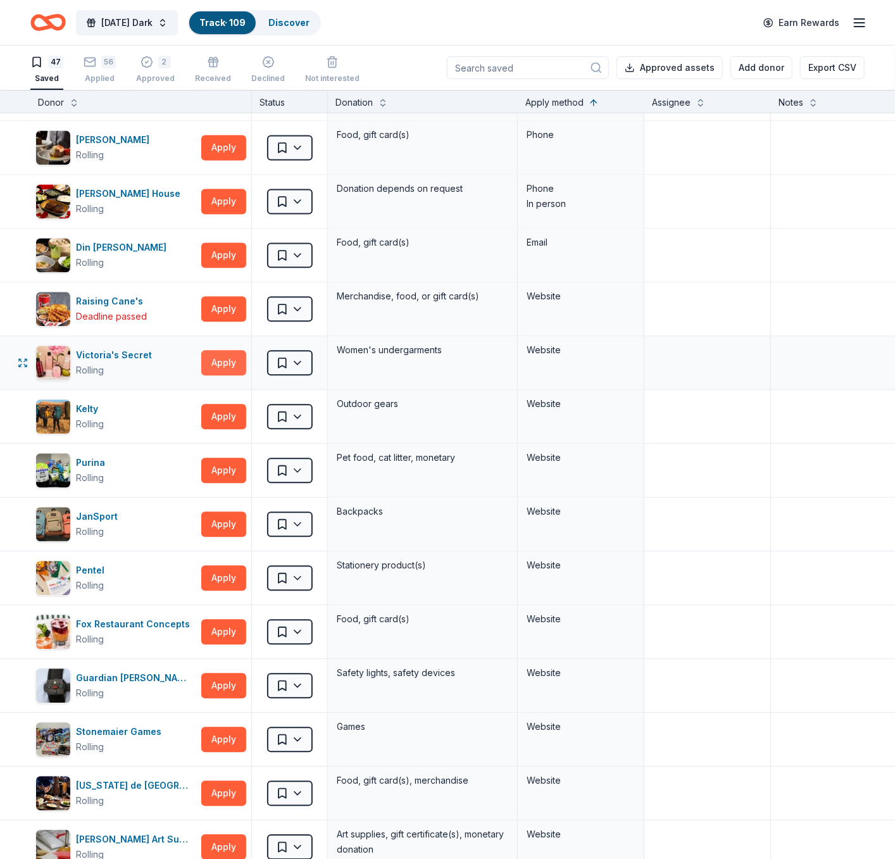
click at [224, 369] on button "Apply" at bounding box center [223, 362] width 45 height 25
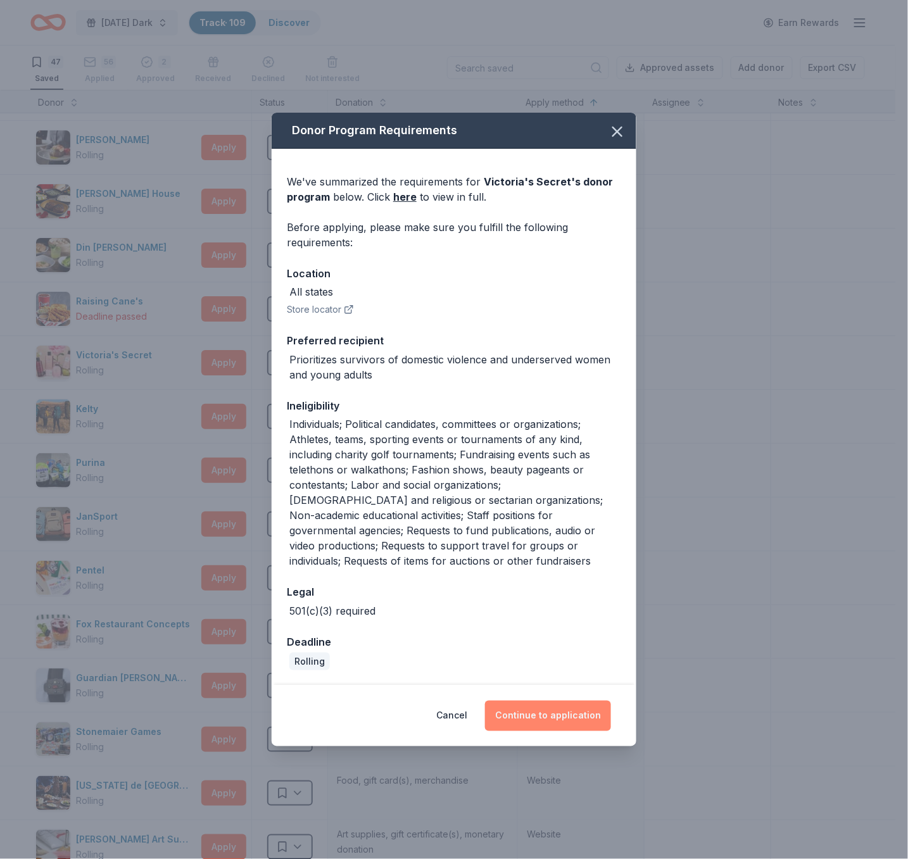
click at [541, 710] on button "Continue to application" at bounding box center [548, 716] width 126 height 30
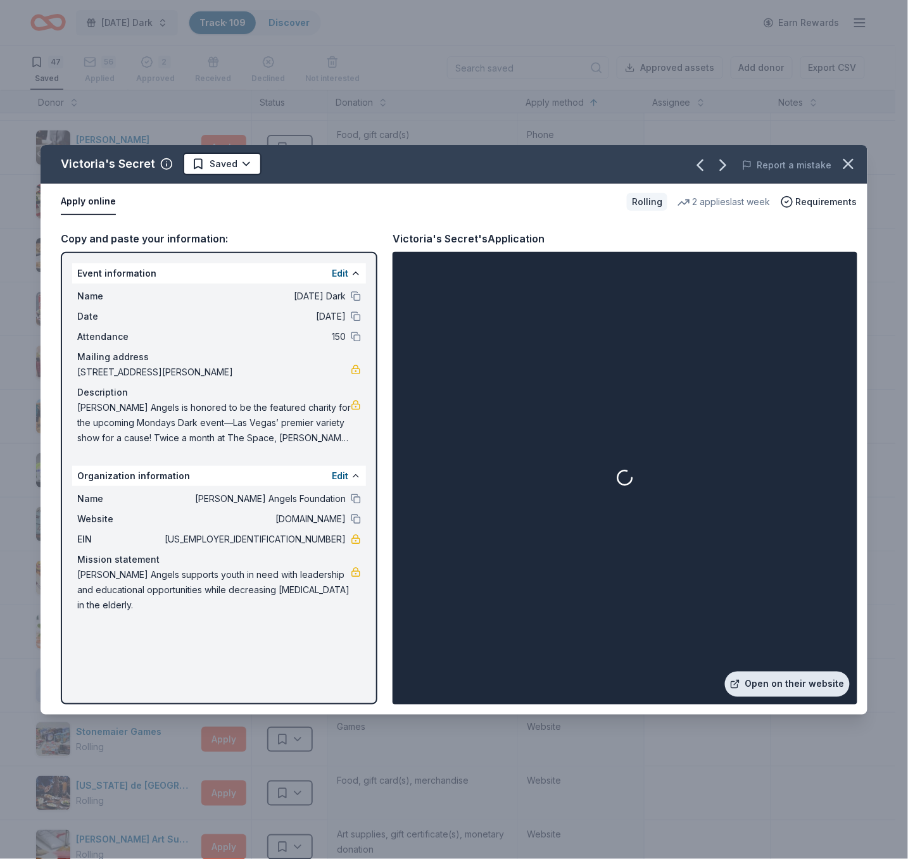
click at [796, 686] on link "Open on their website" at bounding box center [787, 684] width 125 height 25
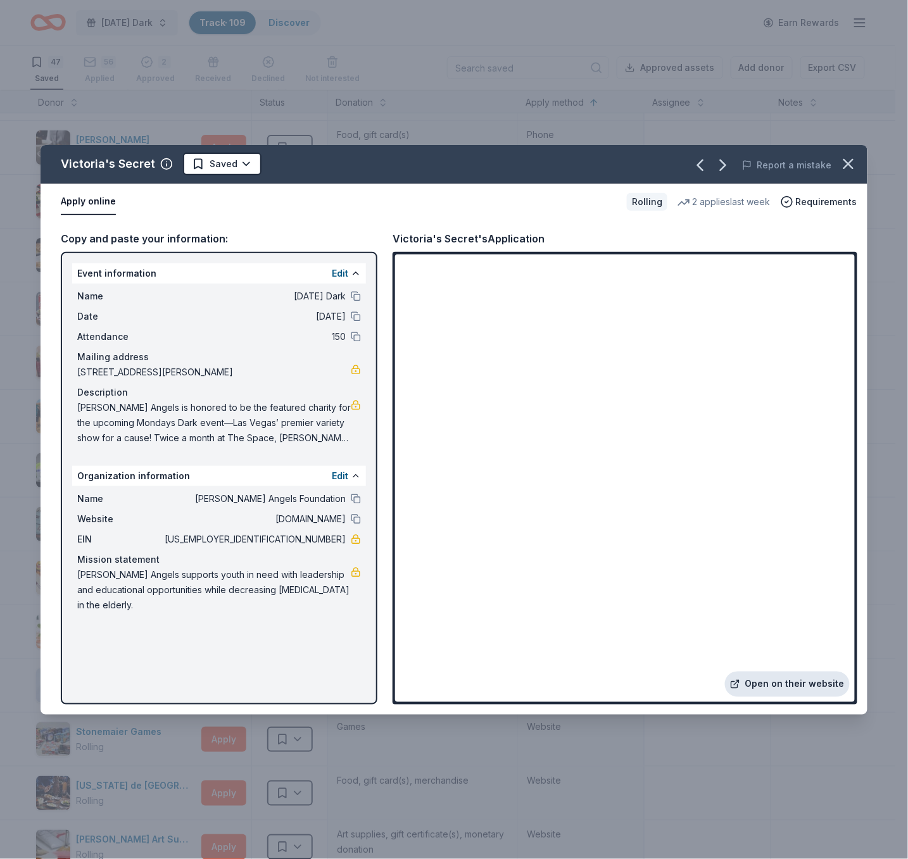
click at [767, 678] on link "Open on their website" at bounding box center [787, 684] width 125 height 25
click at [816, 167] on icon "button" at bounding box center [848, 164] width 18 height 18
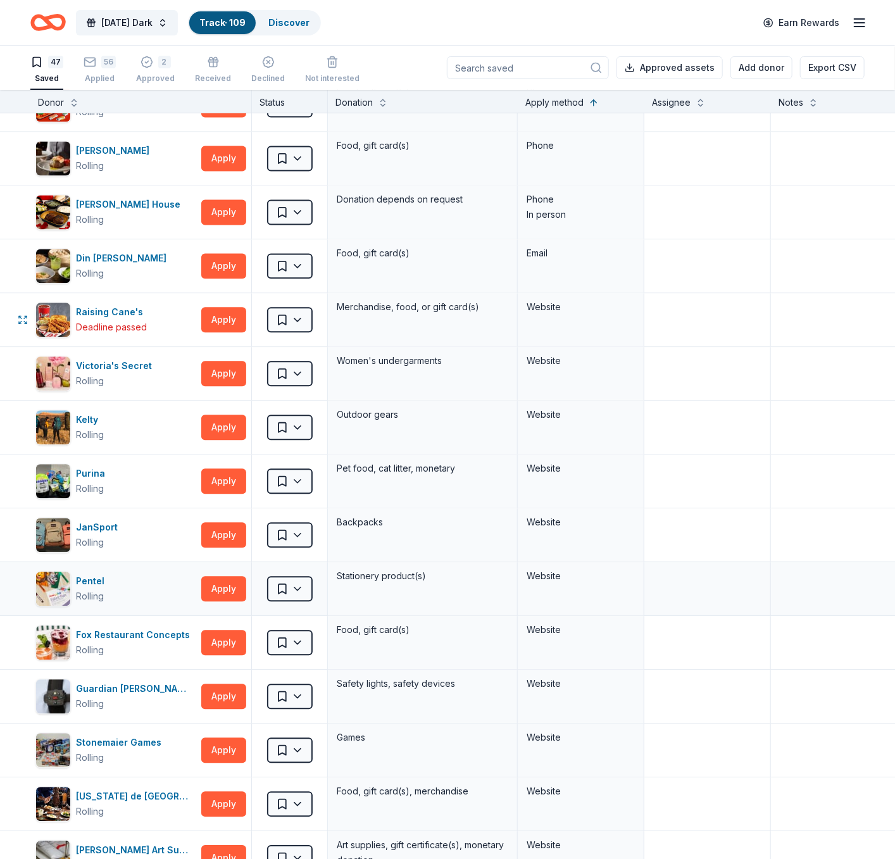
scroll to position [1244, 0]
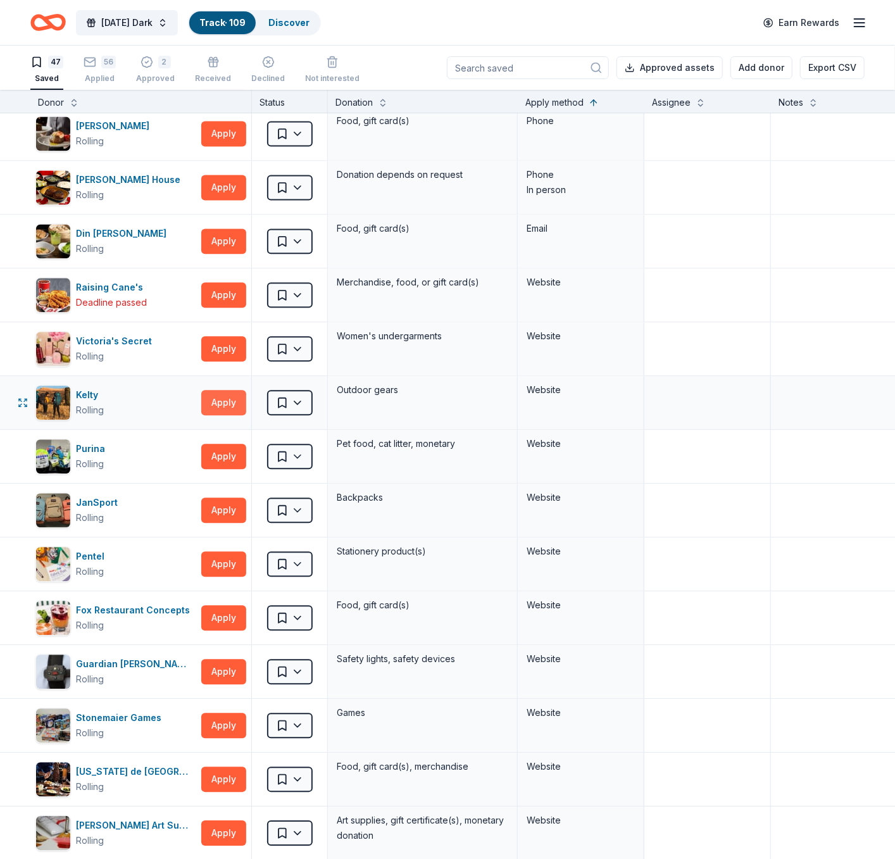
click at [217, 406] on button "Apply" at bounding box center [223, 402] width 45 height 25
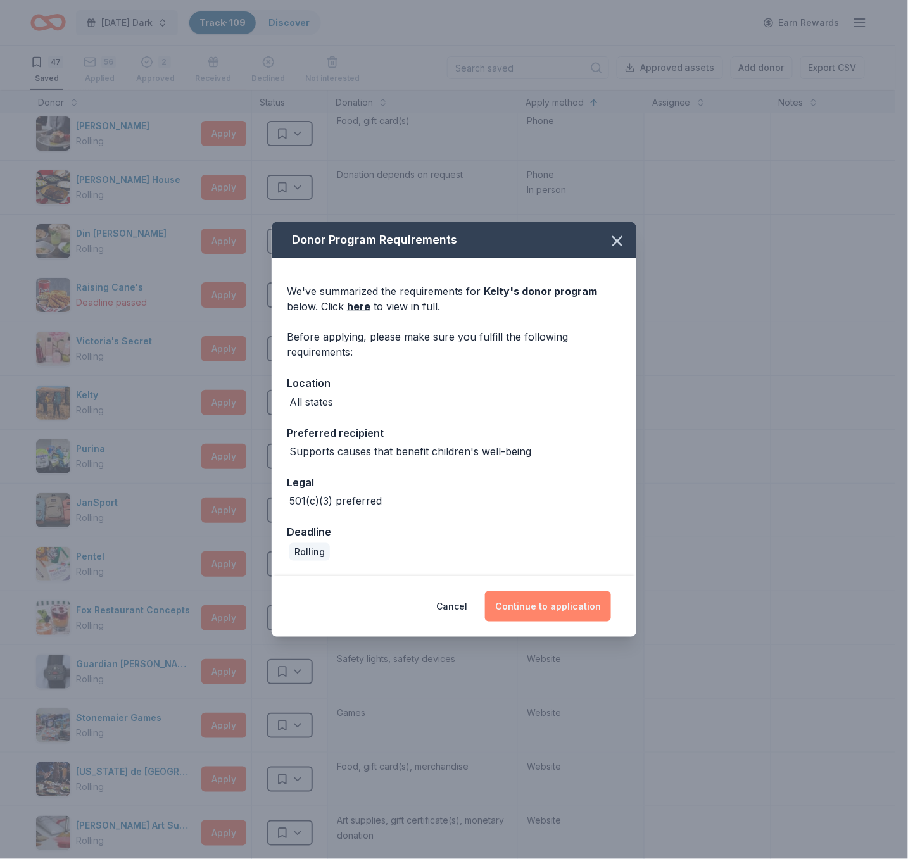
click at [547, 612] on button "Continue to application" at bounding box center [548, 606] width 126 height 30
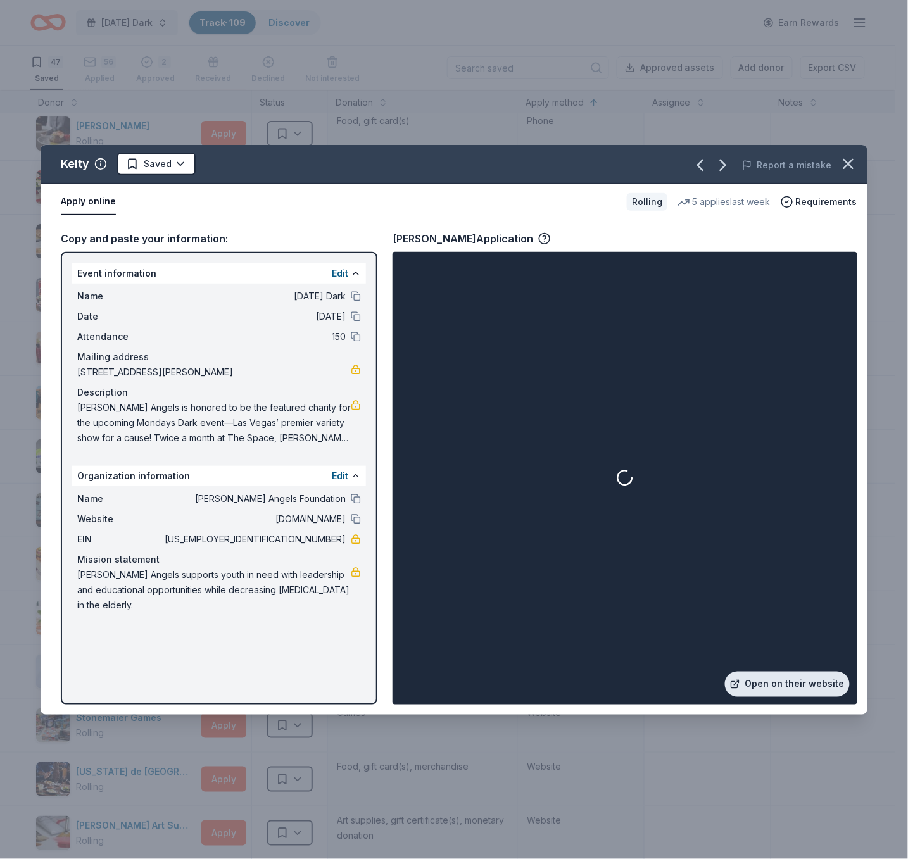
click at [772, 682] on link "Open on their website" at bounding box center [787, 684] width 125 height 25
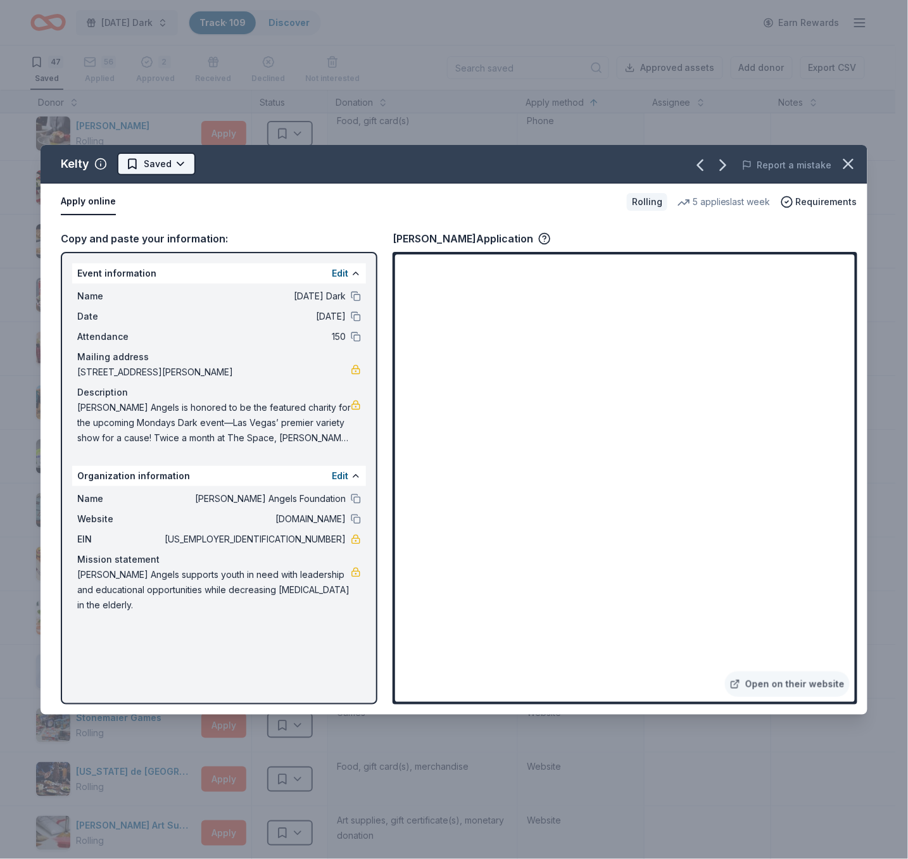
click at [180, 158] on html "Monday's Dark Track · 109 Discover Earn Rewards 47 Saved 56 Applied 2 Approved …" at bounding box center [454, 429] width 908 height 859
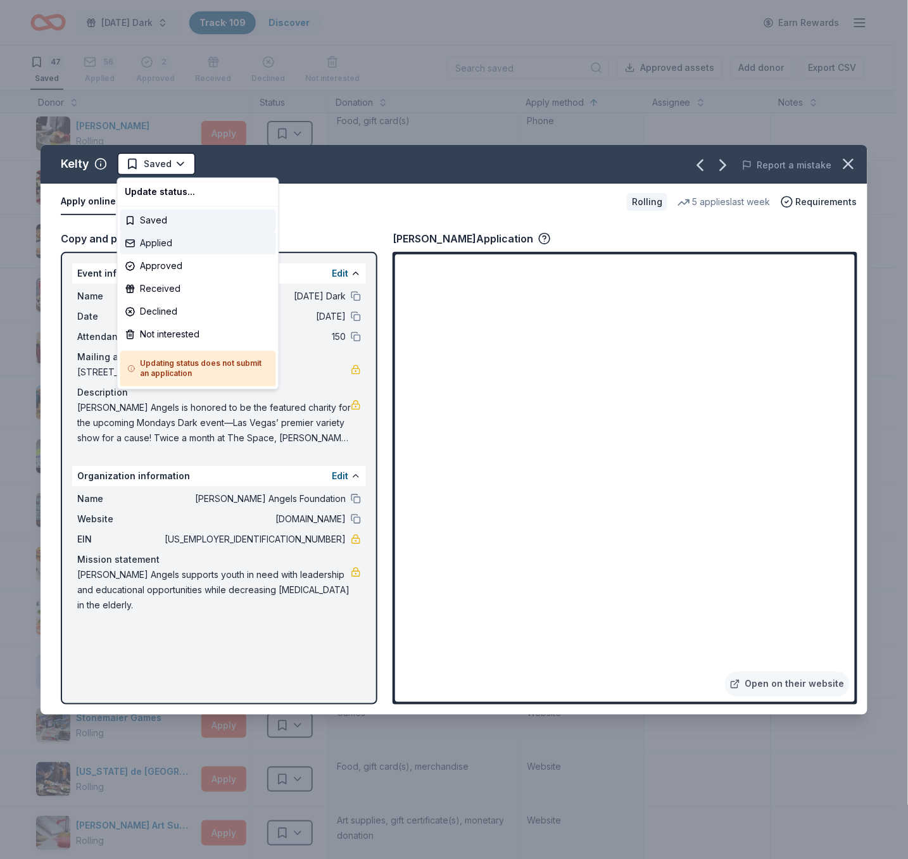
click at [172, 239] on div "Applied" at bounding box center [198, 243] width 156 height 23
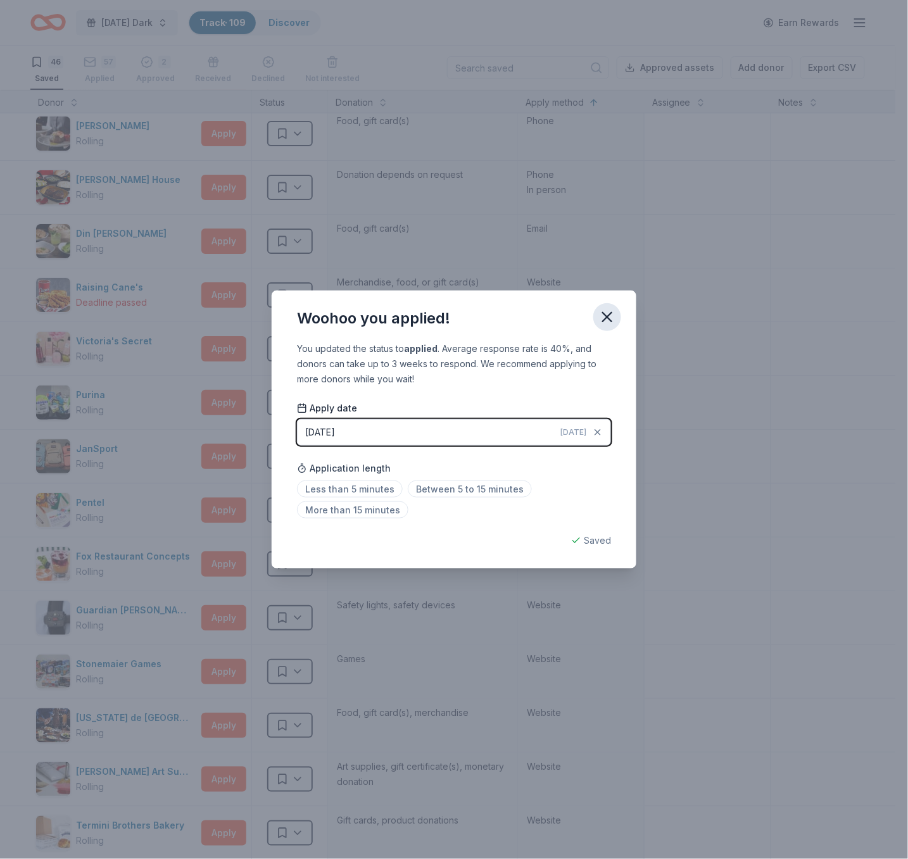
click at [603, 316] on icon "button" at bounding box center [607, 317] width 18 height 18
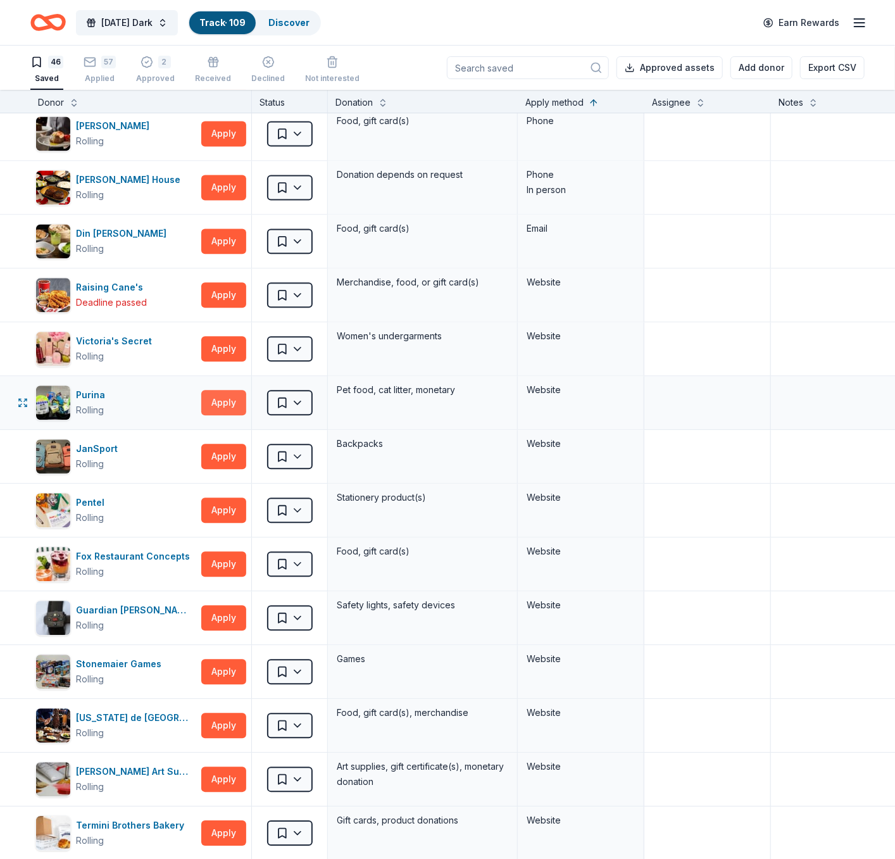
click at [222, 398] on button "Apply" at bounding box center [223, 402] width 45 height 25
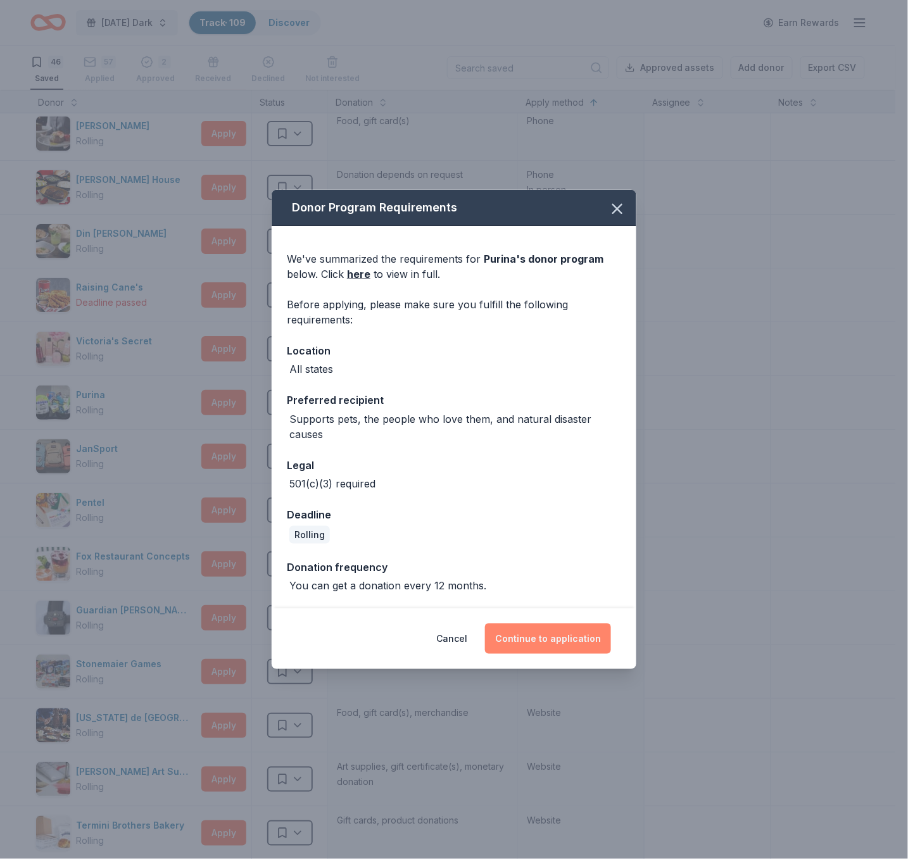
click at [556, 643] on button "Continue to application" at bounding box center [548, 639] width 126 height 30
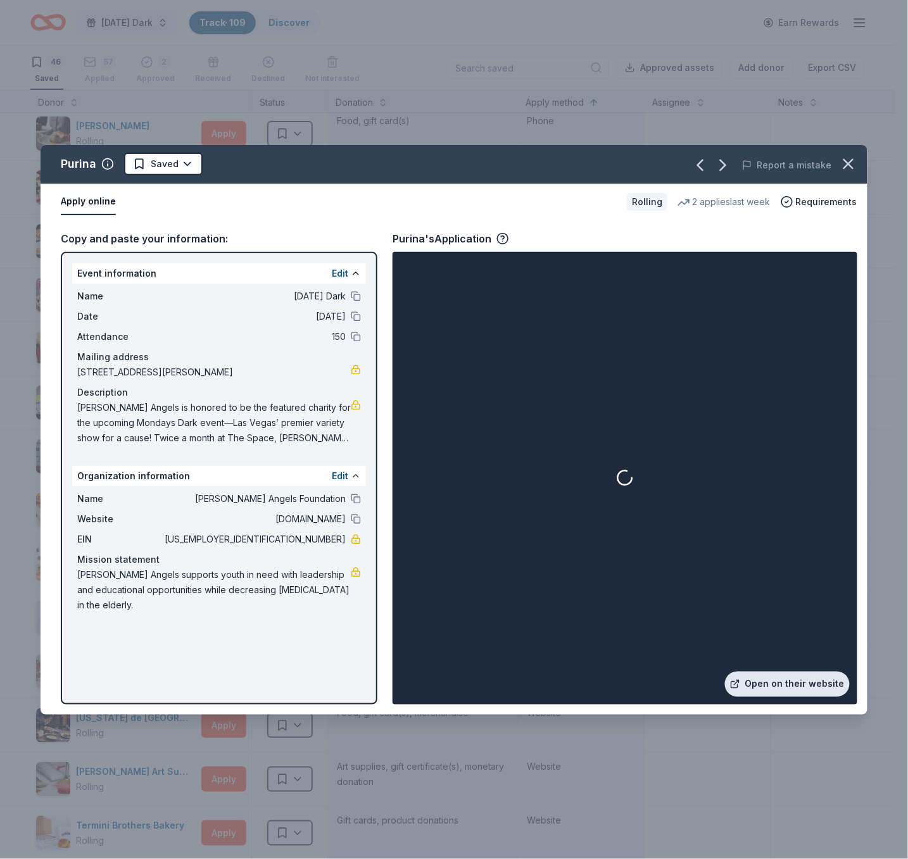
click at [788, 677] on link "Open on their website" at bounding box center [787, 684] width 125 height 25
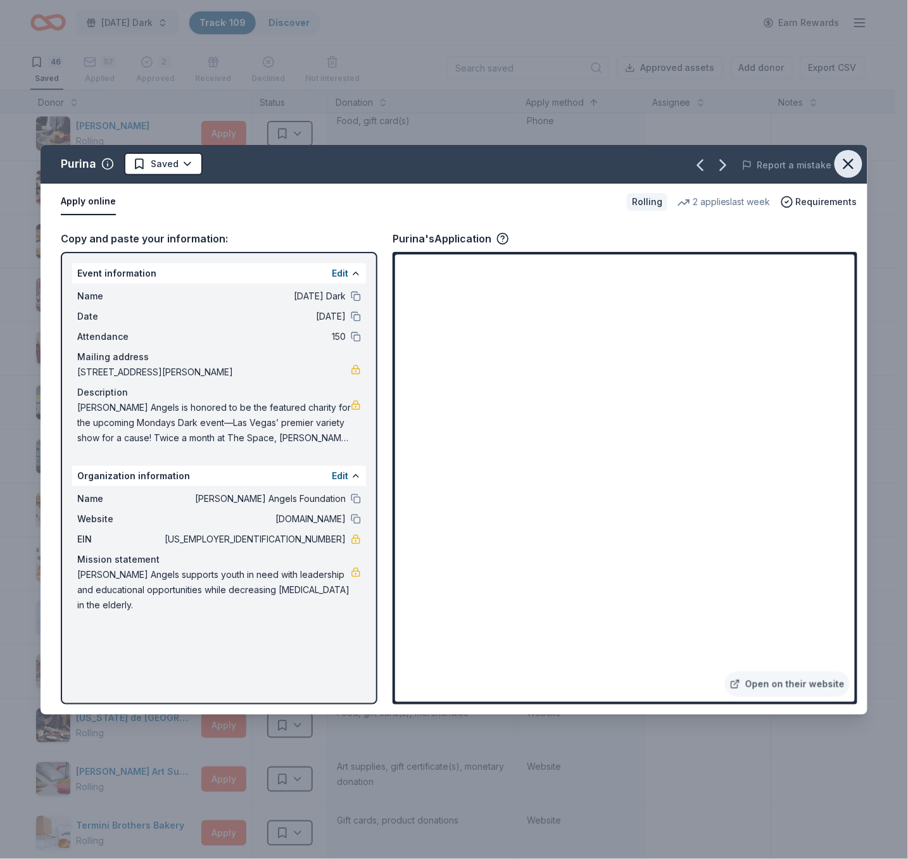
click at [816, 172] on icon "button" at bounding box center [848, 164] width 18 height 18
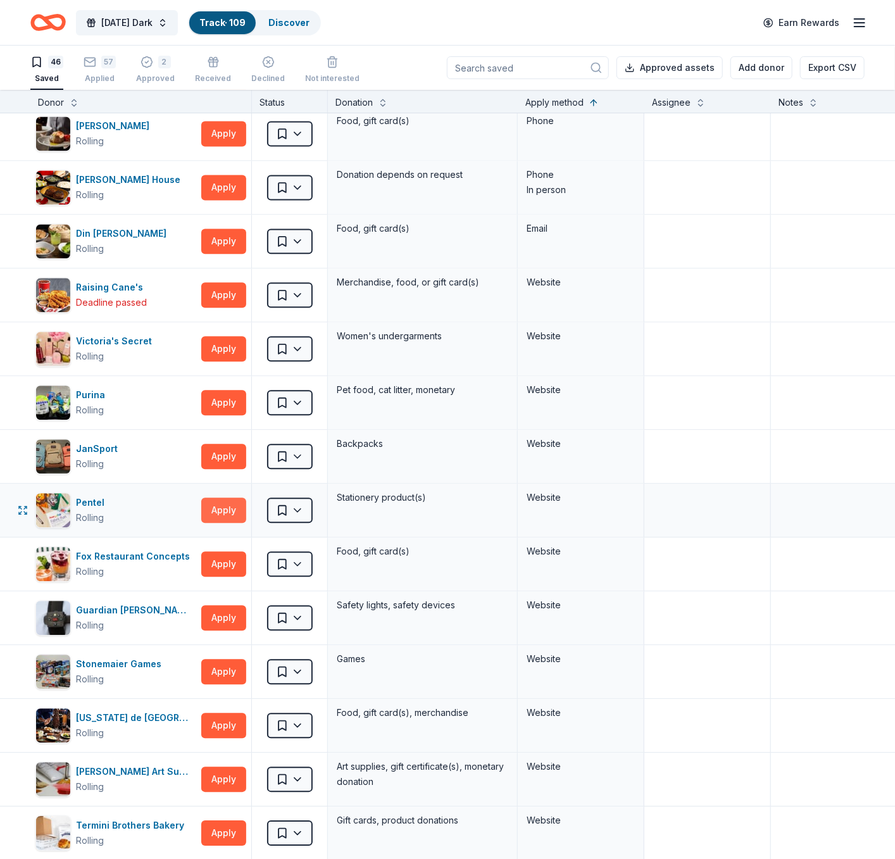
click at [221, 513] on button "Apply" at bounding box center [223, 510] width 45 height 25
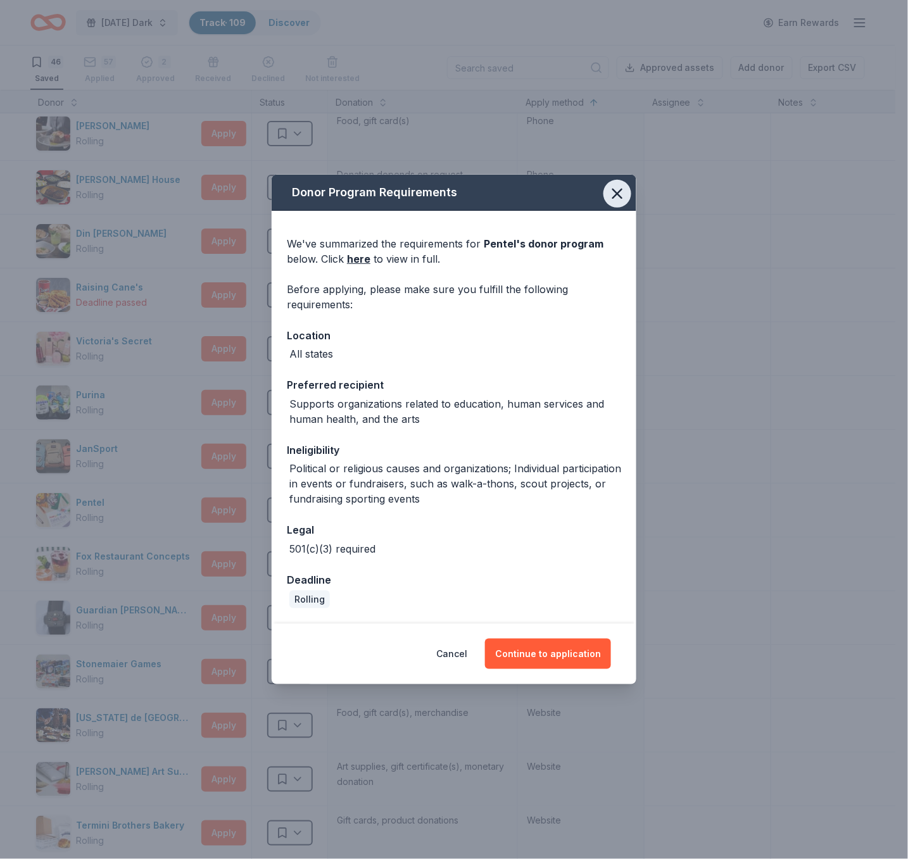
click at [613, 188] on icon "button" at bounding box center [617, 194] width 18 height 18
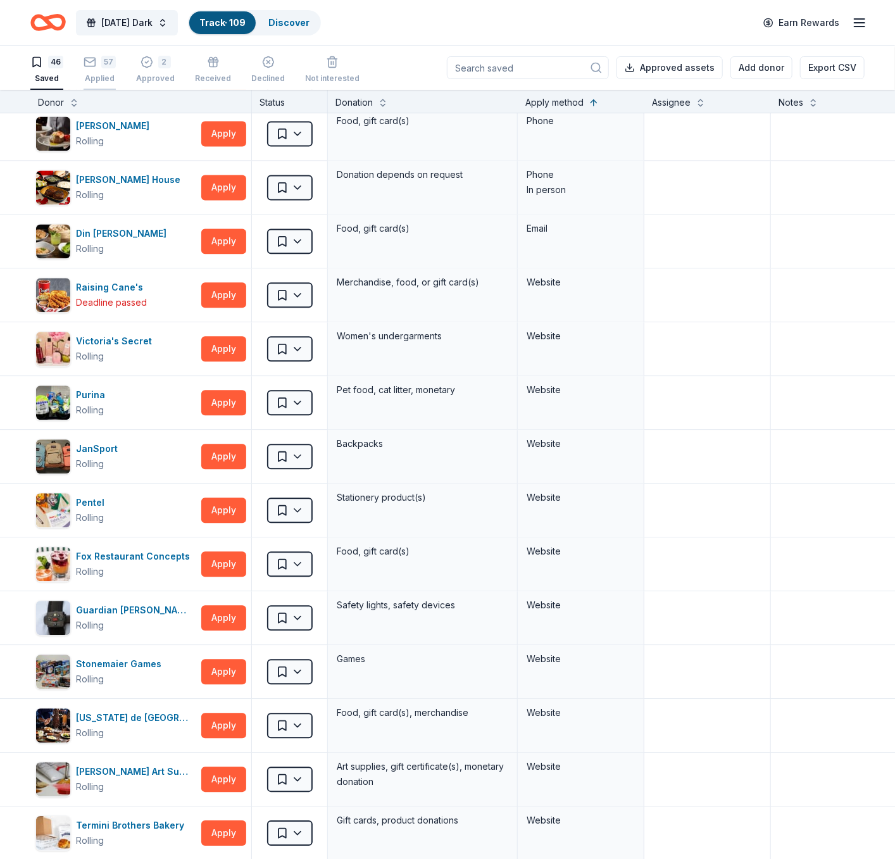
click at [95, 74] on div "Applied" at bounding box center [100, 71] width 32 height 10
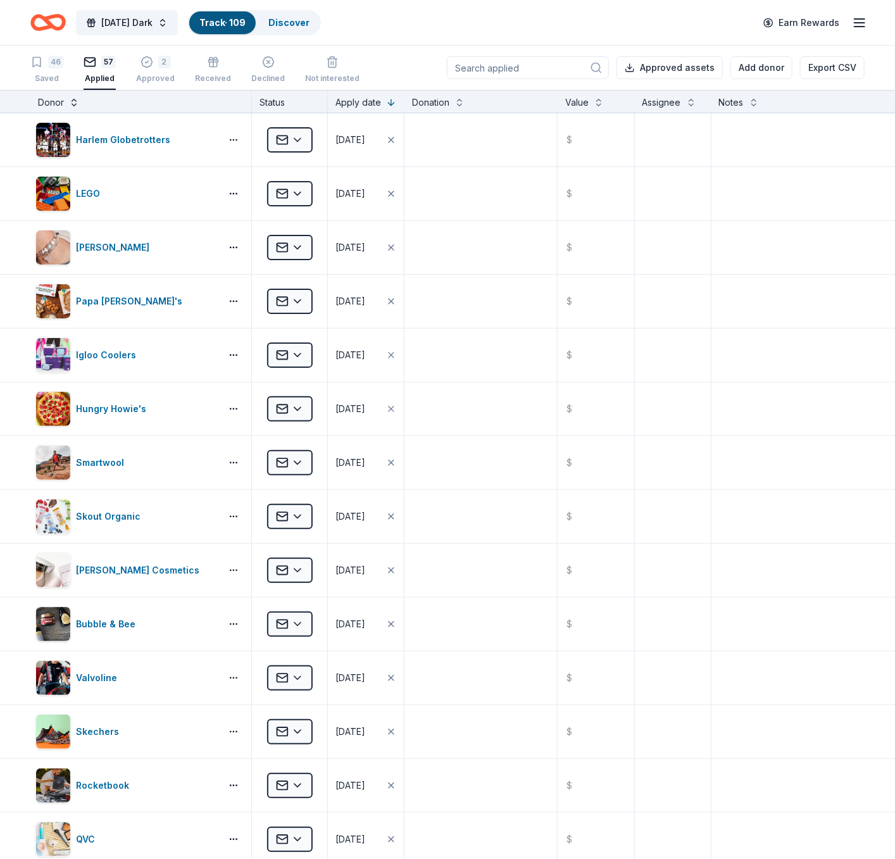
click at [73, 101] on button at bounding box center [74, 101] width 10 height 13
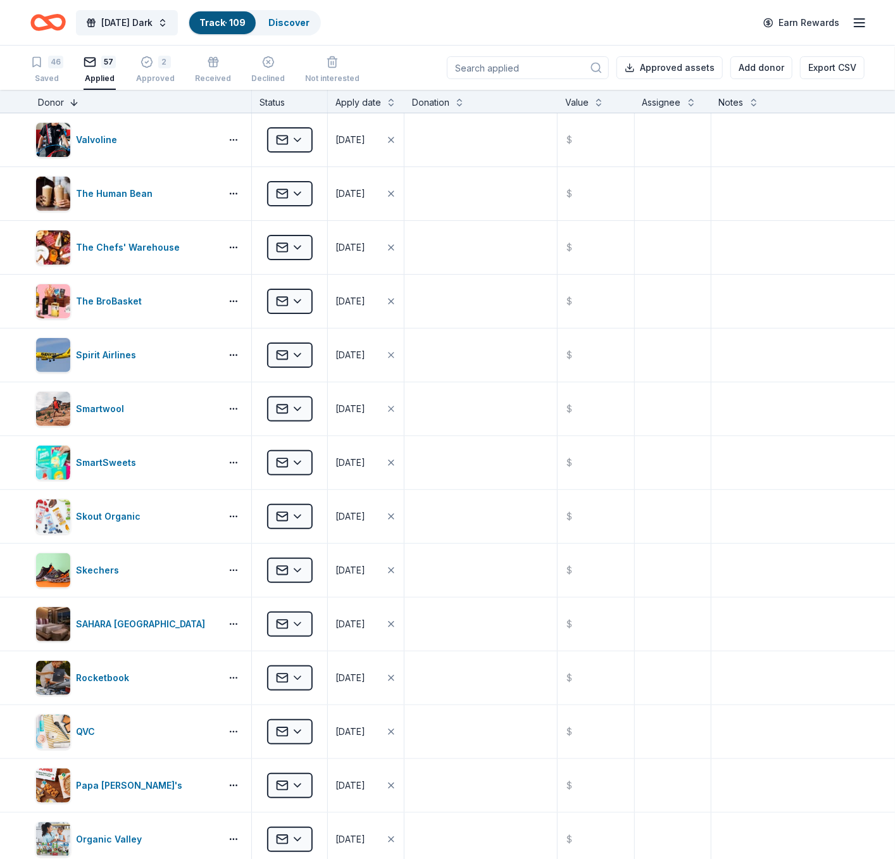
click at [72, 102] on button at bounding box center [74, 101] width 10 height 13
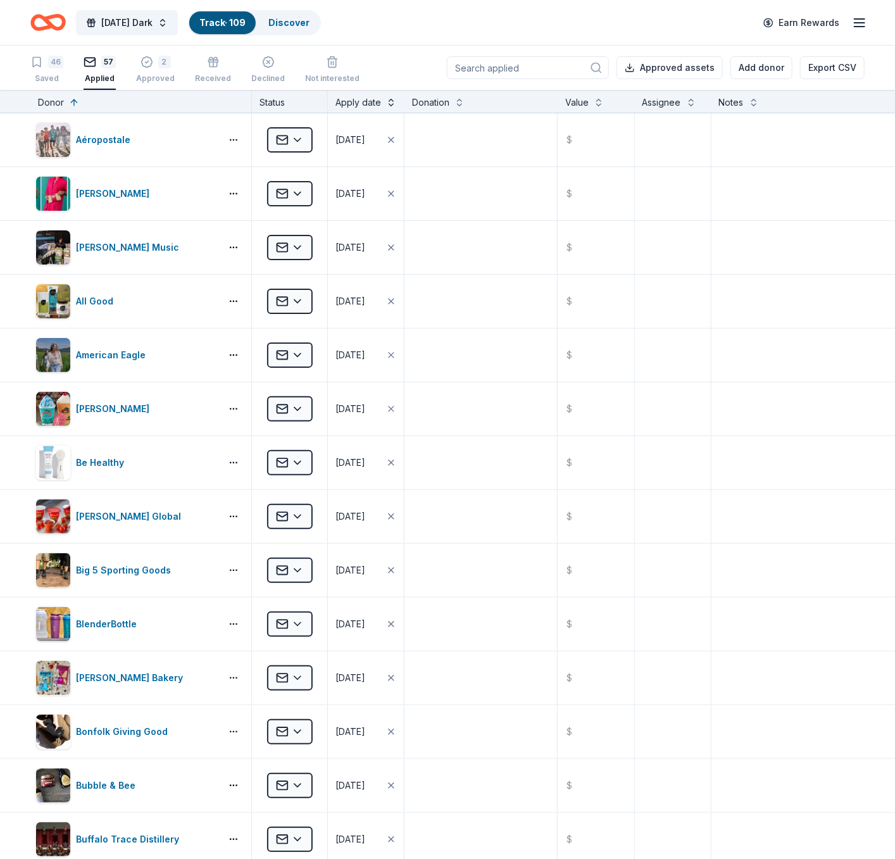
click at [392, 102] on button at bounding box center [391, 101] width 10 height 13
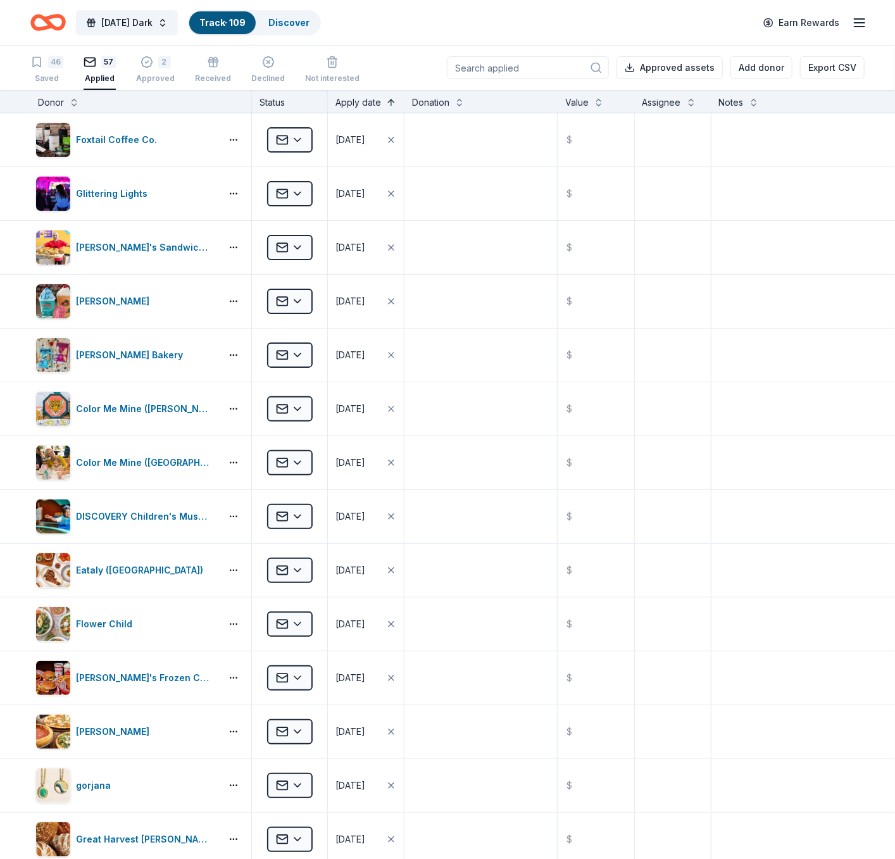
click at [391, 101] on button at bounding box center [391, 101] width 10 height 13
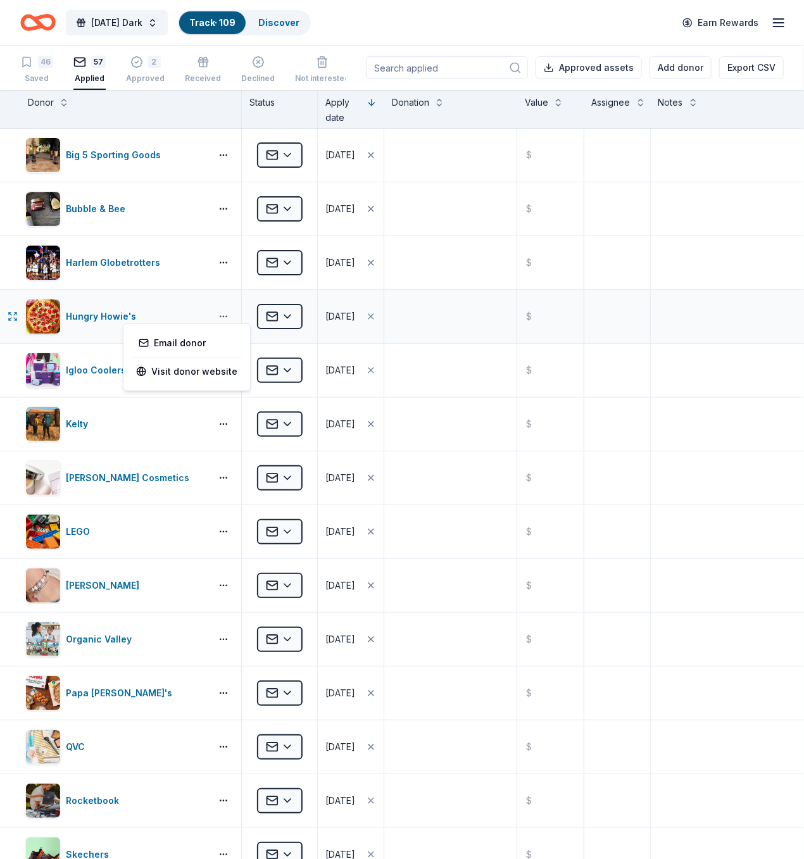
click at [235, 313] on button "button" at bounding box center [223, 316] width 25 height 10
click at [230, 421] on button "button" at bounding box center [223, 424] width 25 height 10
click at [199, 326] on div "Hungry Howie's" at bounding box center [115, 316] width 180 height 35
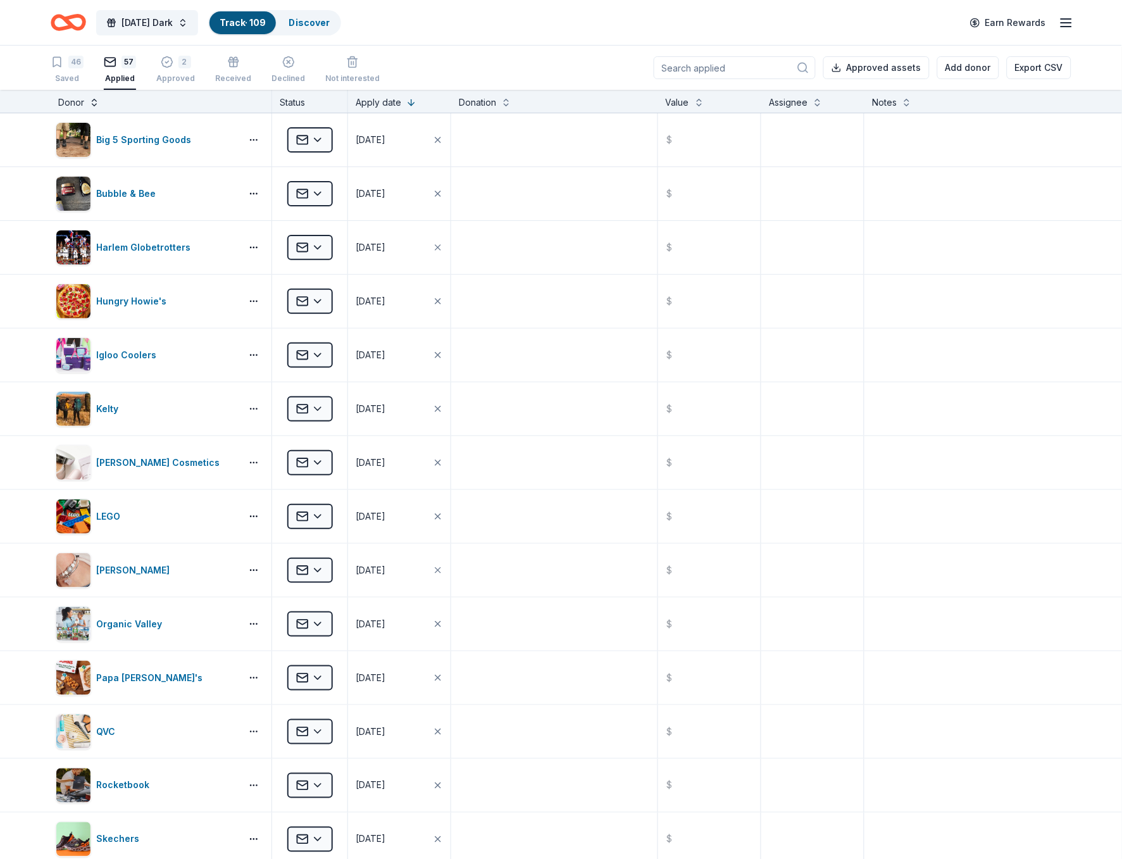
click at [93, 103] on button at bounding box center [94, 101] width 10 height 13
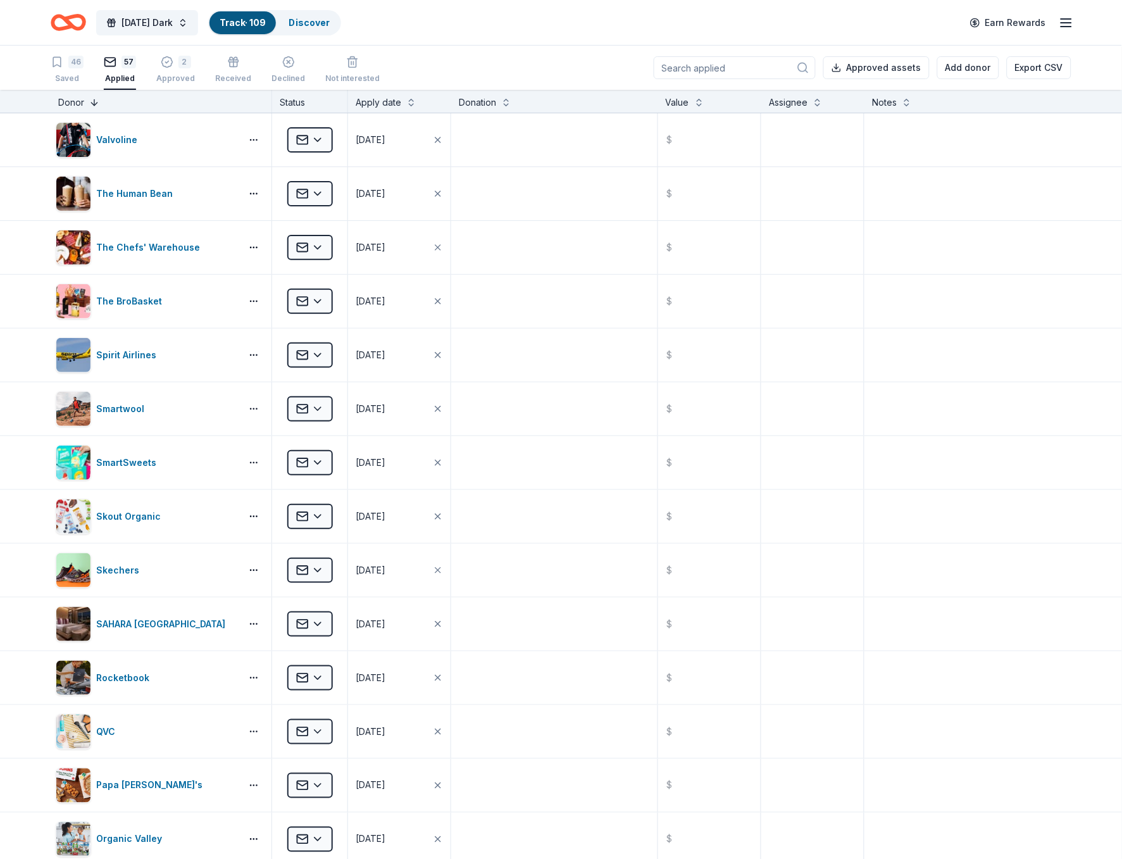
click at [89, 103] on button at bounding box center [94, 101] width 10 height 13
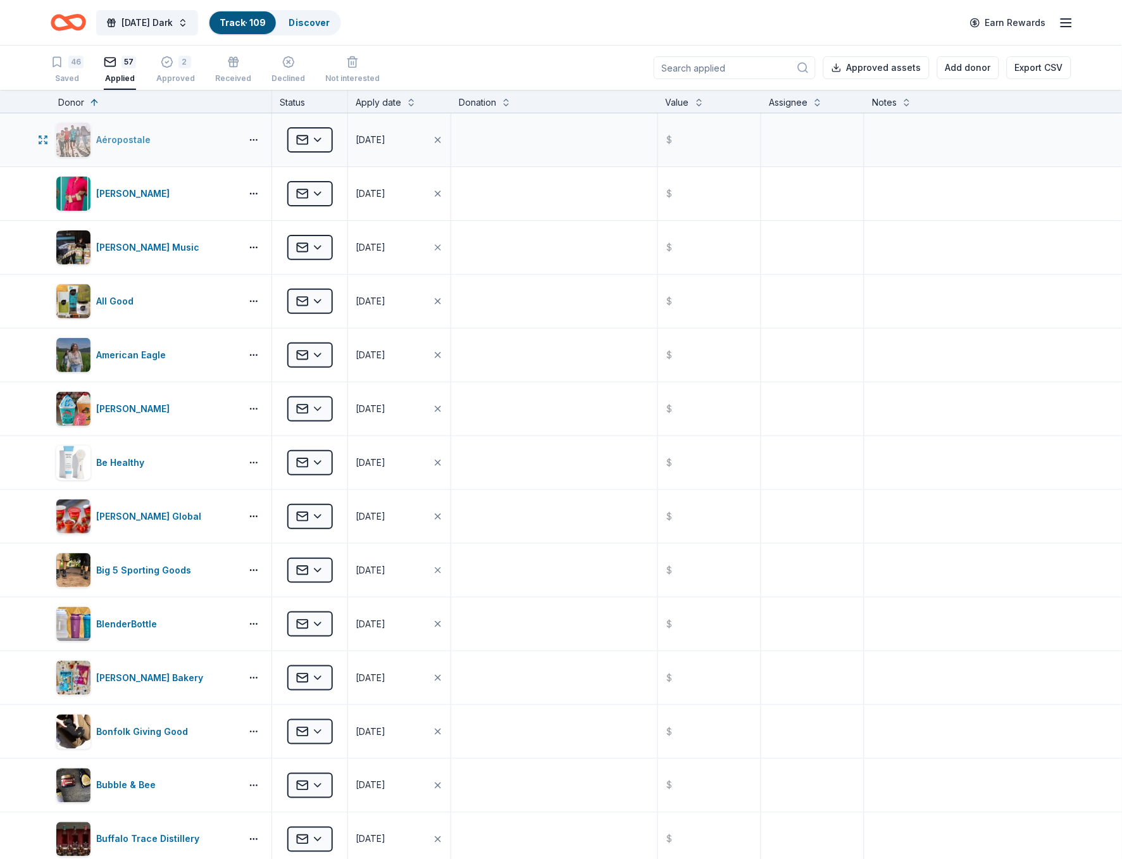
click at [223, 137] on div "Aéropostale" at bounding box center [146, 139] width 180 height 35
click at [203, 241] on div "Alfred Music" at bounding box center [146, 247] width 180 height 35
click at [208, 353] on div "American Eagle" at bounding box center [146, 354] width 180 height 35
click at [158, 413] on div "Bahama Buck's" at bounding box center [135, 408] width 78 height 15
click at [167, 465] on div "Be Healthy" at bounding box center [146, 462] width 180 height 35
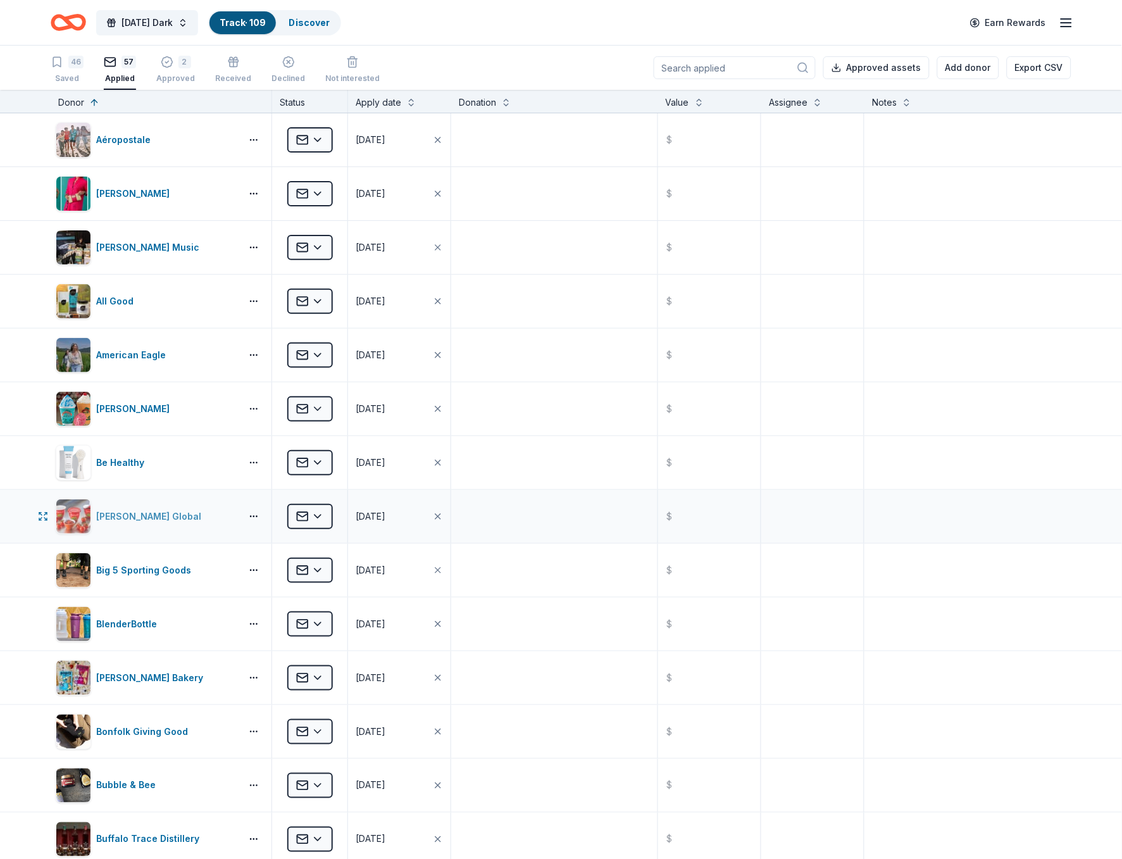
click at [168, 525] on div "Berry Global" at bounding box center [146, 516] width 180 height 35
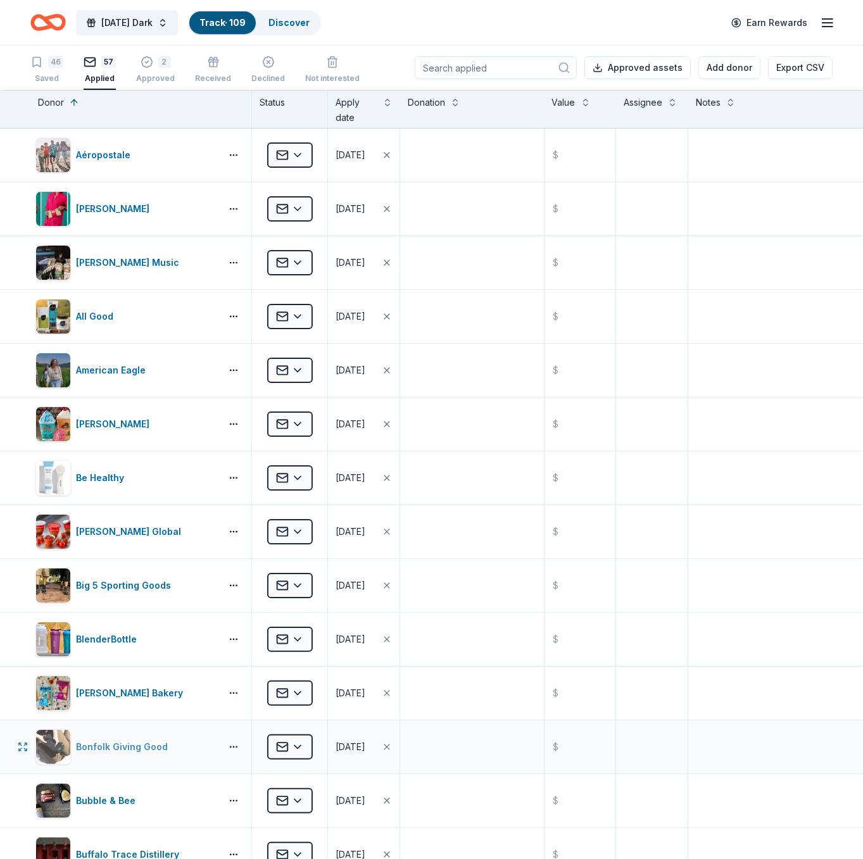
click at [155, 748] on div "Bonfolk Giving Good" at bounding box center [124, 746] width 97 height 15
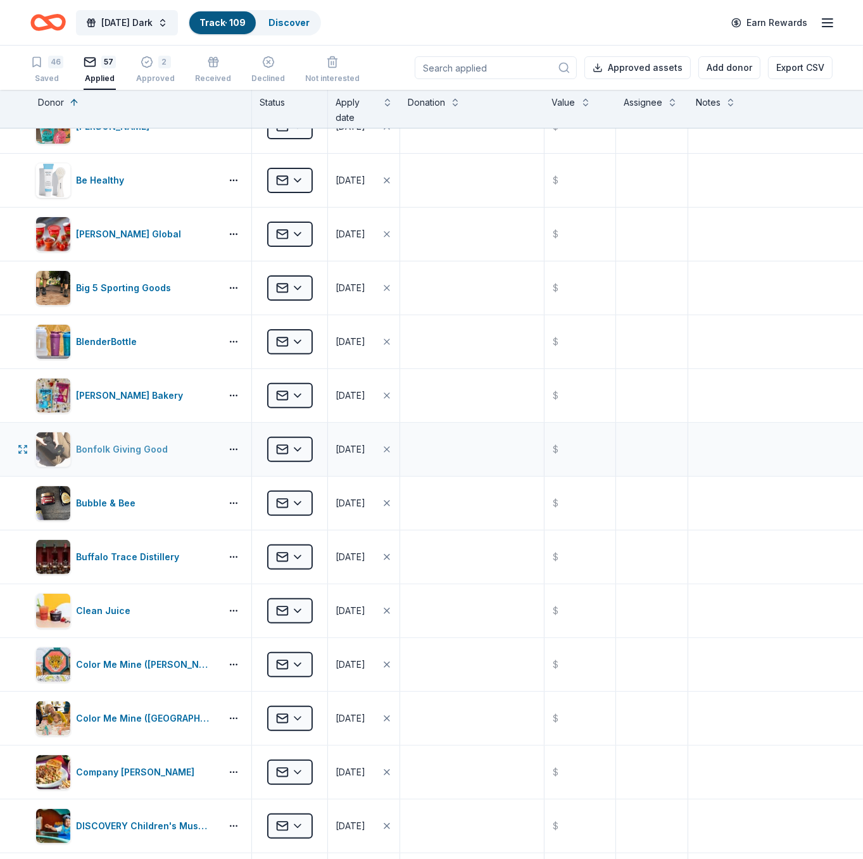
scroll to position [299, 0]
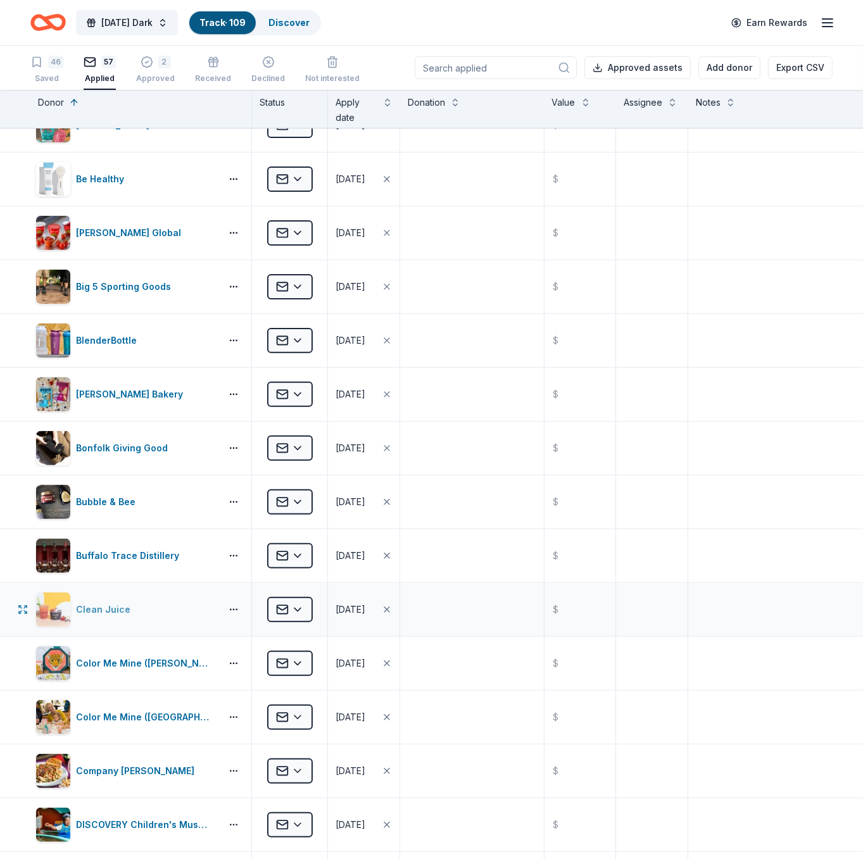
click at [158, 612] on div "Clean Juice" at bounding box center [125, 609] width 180 height 35
click at [155, 763] on div "Company Brinker" at bounding box center [125, 770] width 180 height 35
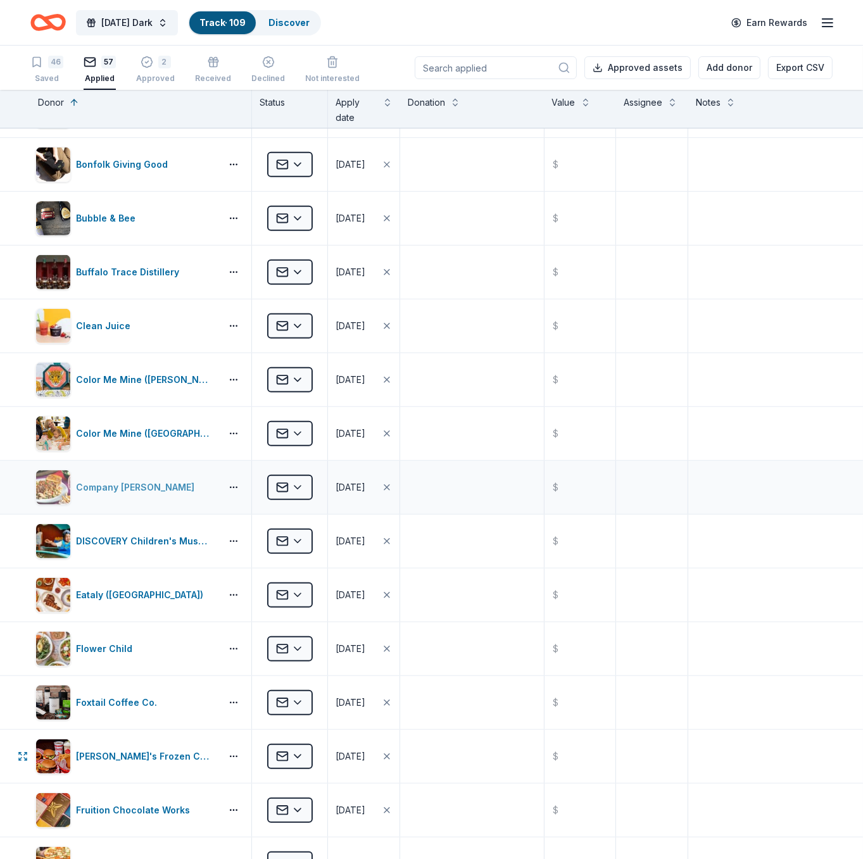
scroll to position [583, 0]
click at [147, 587] on div "Eataly (Las Vegas)" at bounding box center [142, 594] width 132 height 15
click at [145, 658] on div "Flower Child" at bounding box center [125, 647] width 180 height 35
click at [152, 684] on div "Foxtail Coffee Co." at bounding box center [125, 701] width 180 height 35
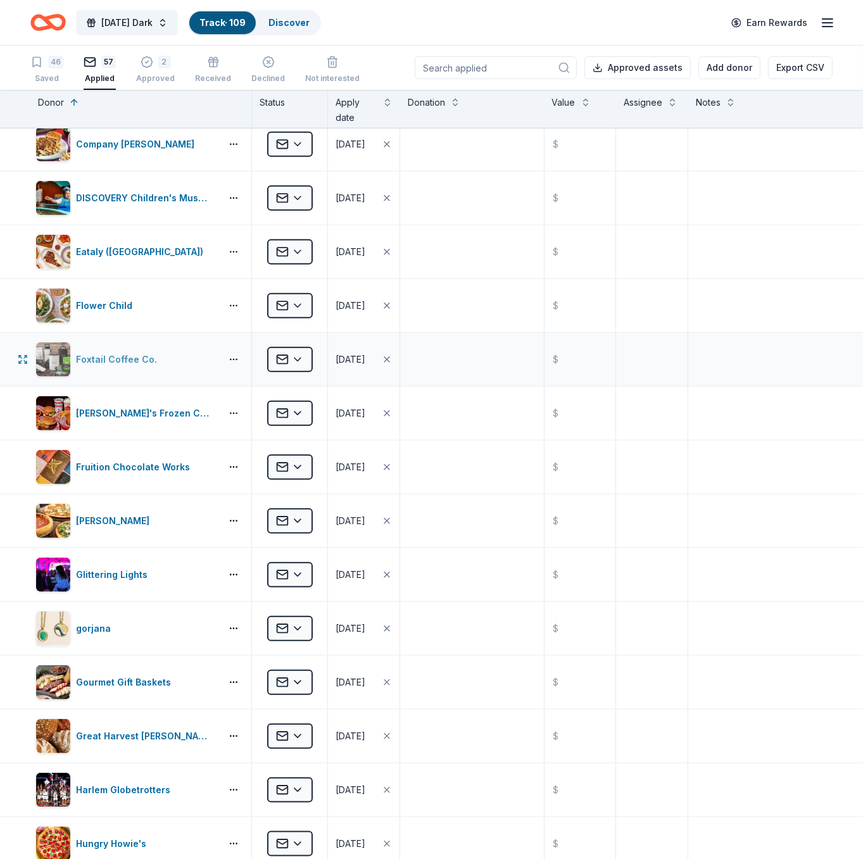
scroll to position [936, 0]
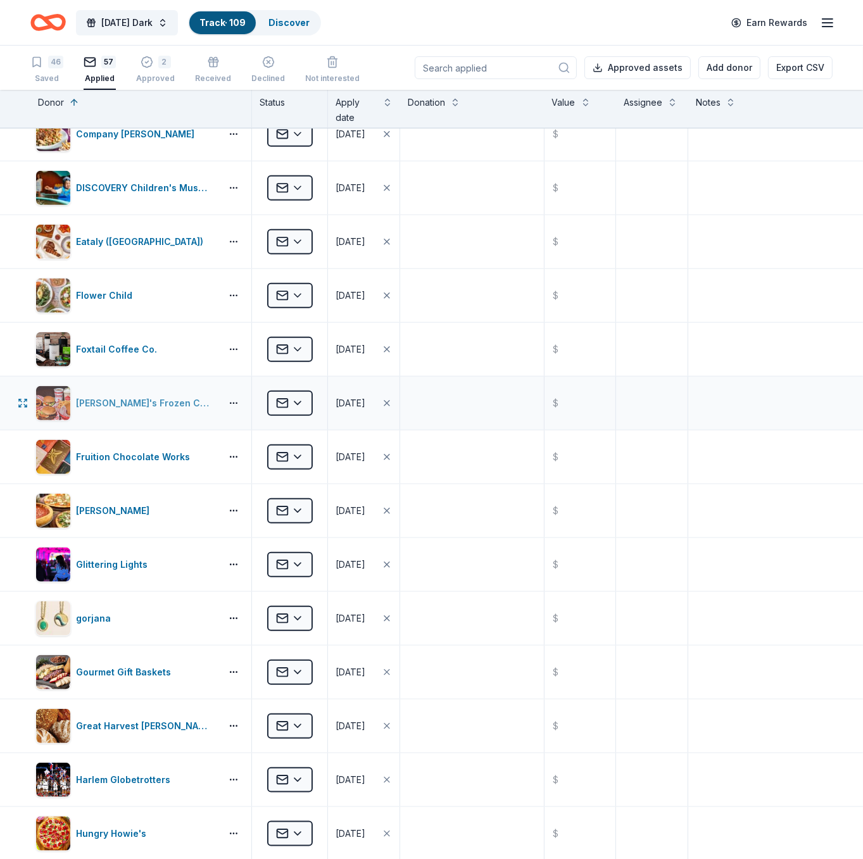
click at [177, 411] on div "Freddy's Frozen Custard & Steakburgers" at bounding box center [125, 403] width 180 height 35
click at [158, 470] on div "Fruition Chocolate Works" at bounding box center [125, 456] width 180 height 35
click at [160, 514] on div "Giordano's" at bounding box center [125, 510] width 180 height 35
click at [159, 568] on div "Glittering Lights" at bounding box center [125, 564] width 180 height 35
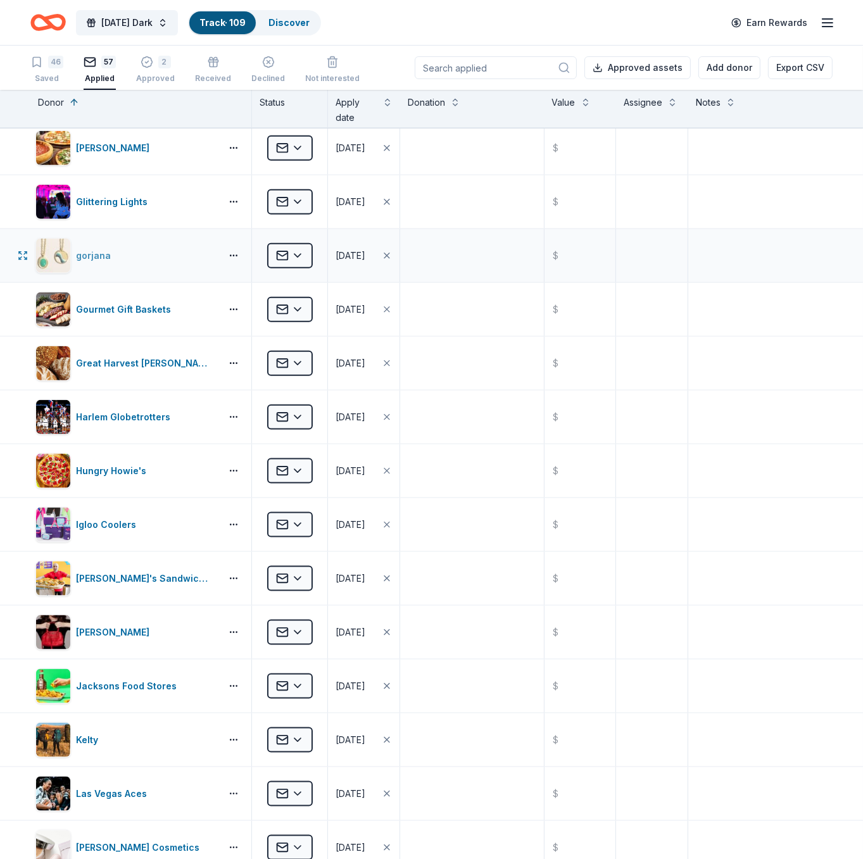
scroll to position [1300, 0]
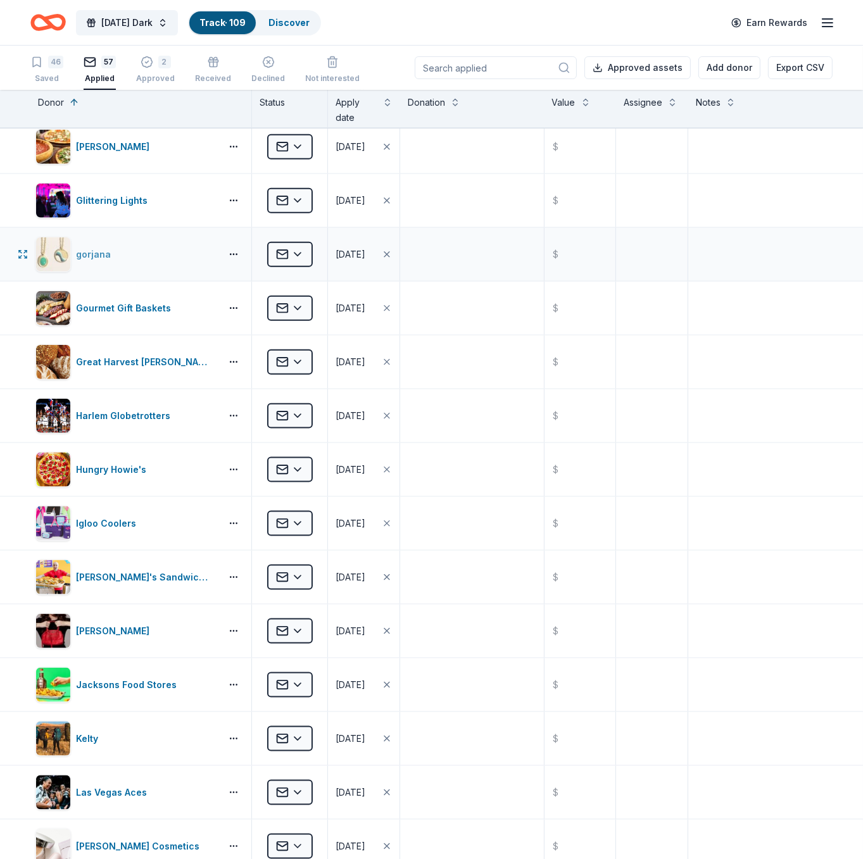
click at [154, 256] on div "gorjana" at bounding box center [125, 254] width 180 height 35
click at [150, 308] on div "Gourmet Gift Baskets" at bounding box center [126, 308] width 100 height 15
click at [149, 362] on div "Great Harvest Henderson" at bounding box center [146, 361] width 140 height 15
click at [149, 686] on div "Jacksons Food Stores" at bounding box center [129, 684] width 106 height 15
click at [135, 794] on div "Las Vegas Aces" at bounding box center [114, 792] width 76 height 15
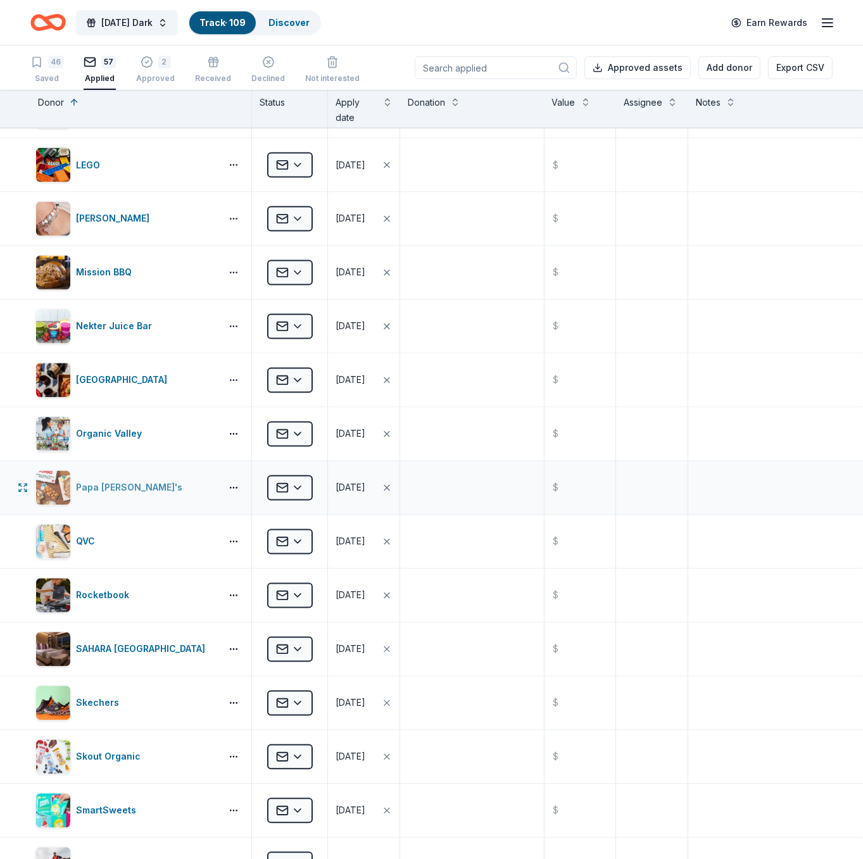
scroll to position [2080, 0]
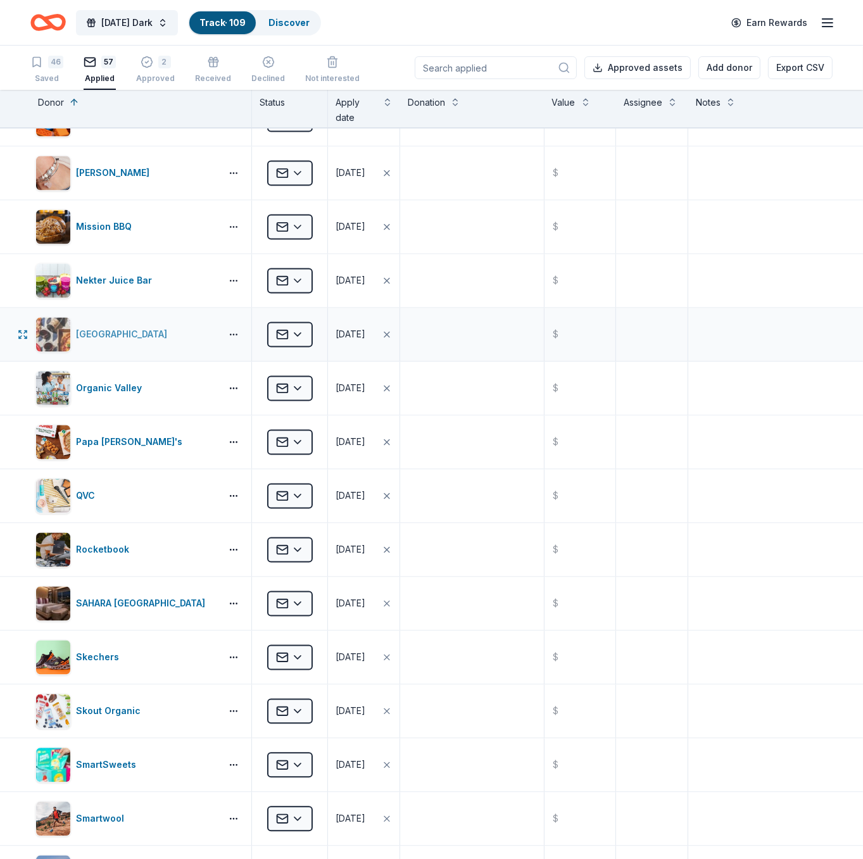
click at [122, 342] on div "North Italia" at bounding box center [124, 334] width 96 height 15
click at [140, 767] on div "SmartSweets" at bounding box center [125, 765] width 180 height 35
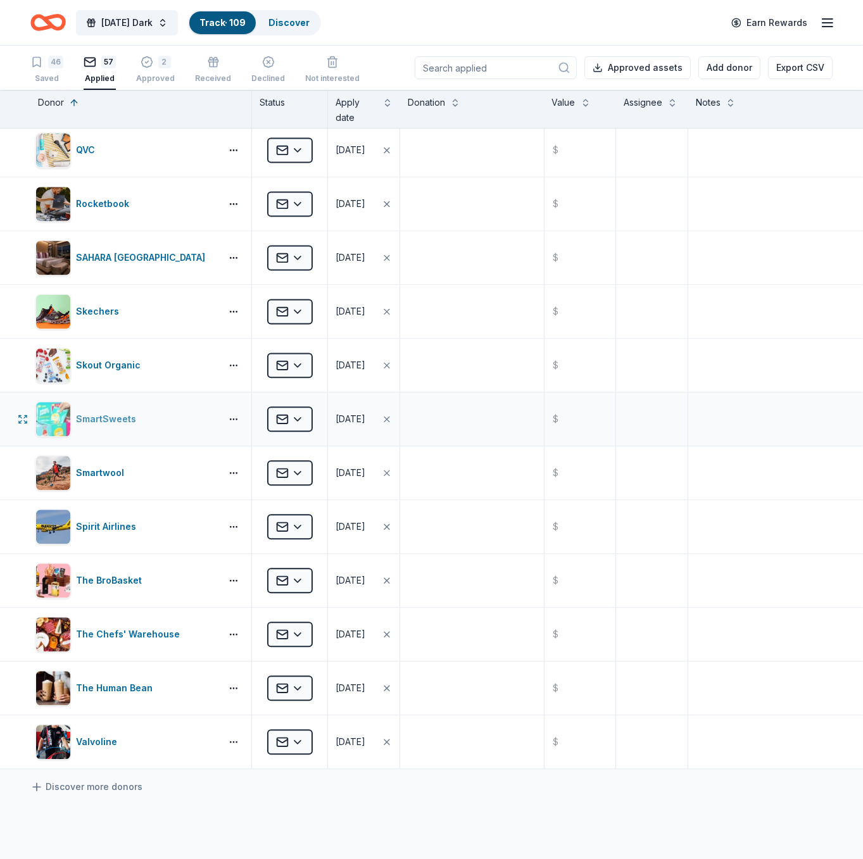
scroll to position [2428, 0]
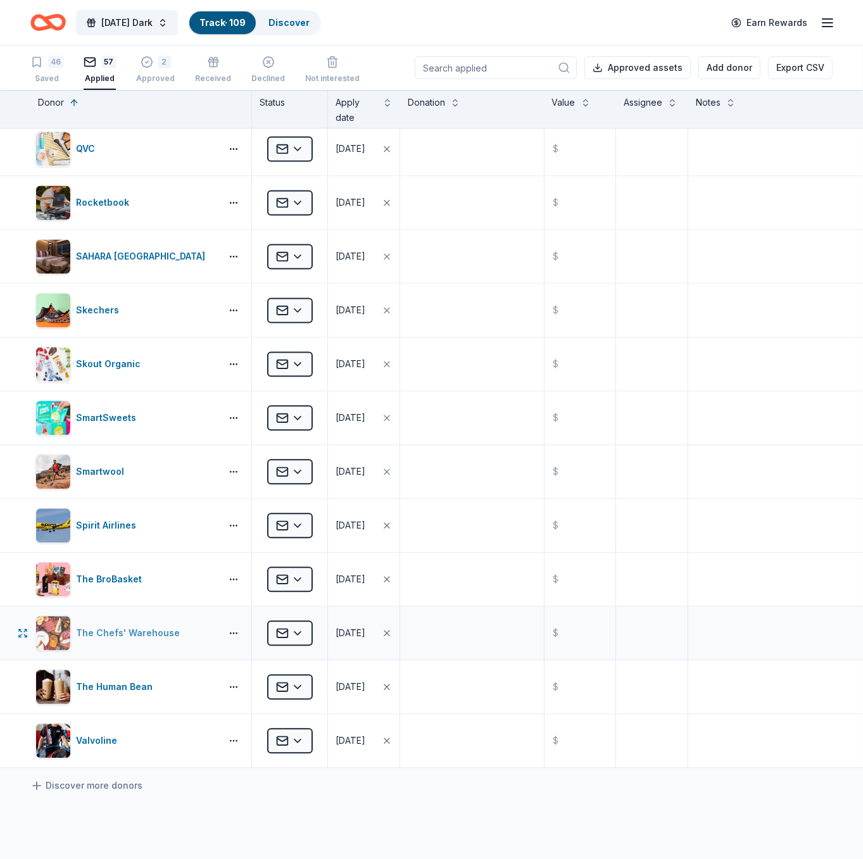
click at [112, 636] on div "The Chefs' Warehouse" at bounding box center [130, 632] width 109 height 15
click at [124, 688] on div "The Human Bean" at bounding box center [117, 686] width 82 height 15
click at [189, 594] on div "The BroBasket" at bounding box center [125, 578] width 180 height 35
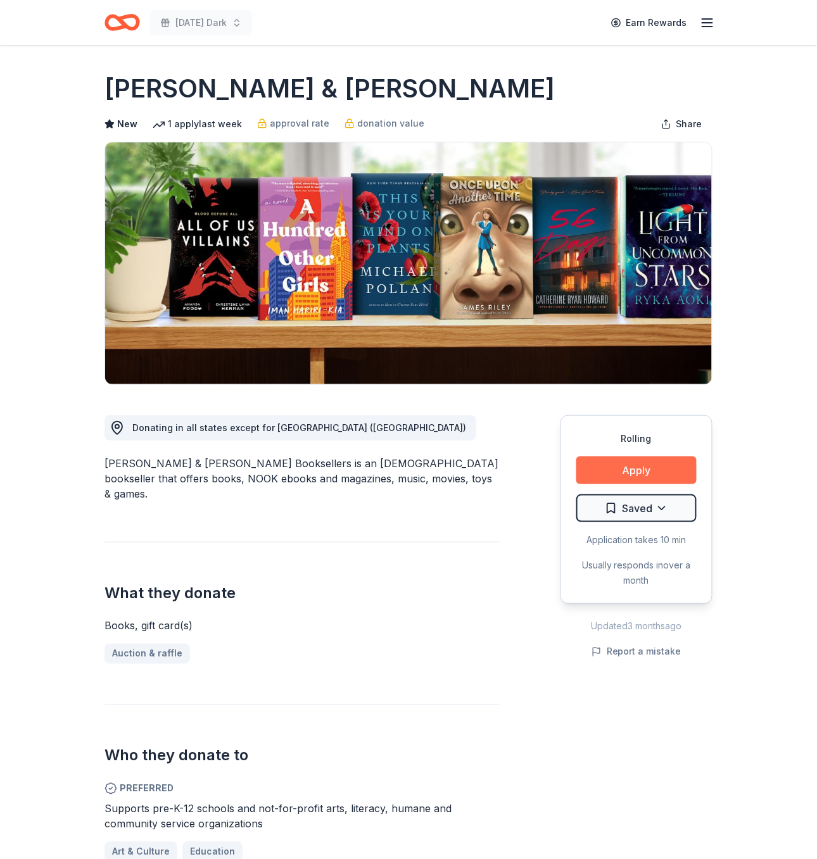
click at [666, 473] on button "Apply" at bounding box center [636, 470] width 120 height 28
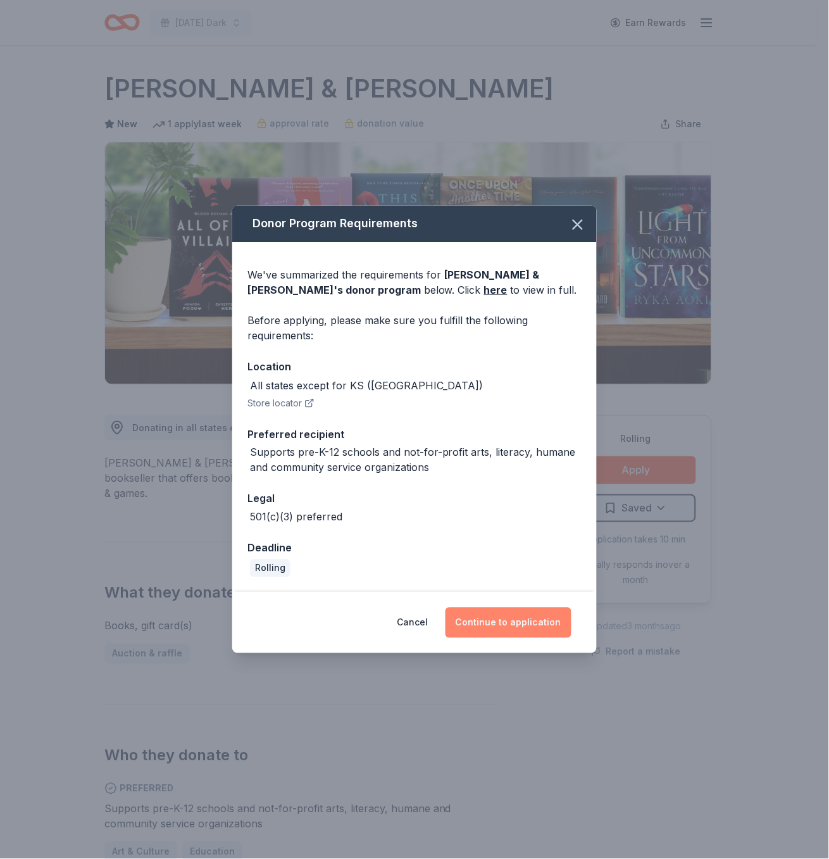
click at [542, 626] on button "Continue to application" at bounding box center [509, 623] width 126 height 30
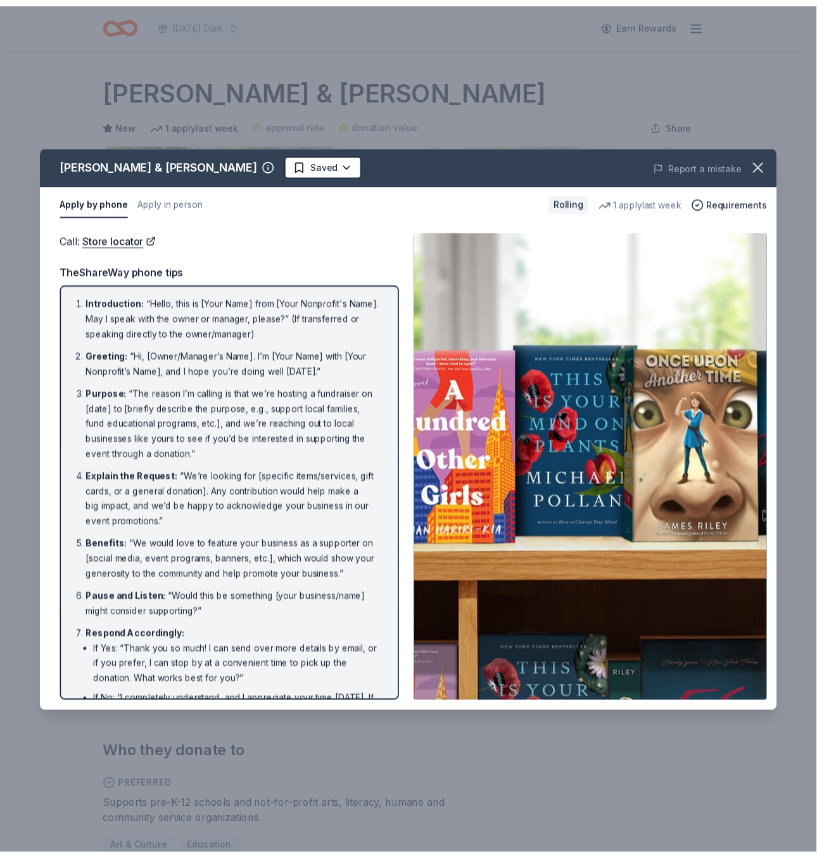
scroll to position [99, 0]
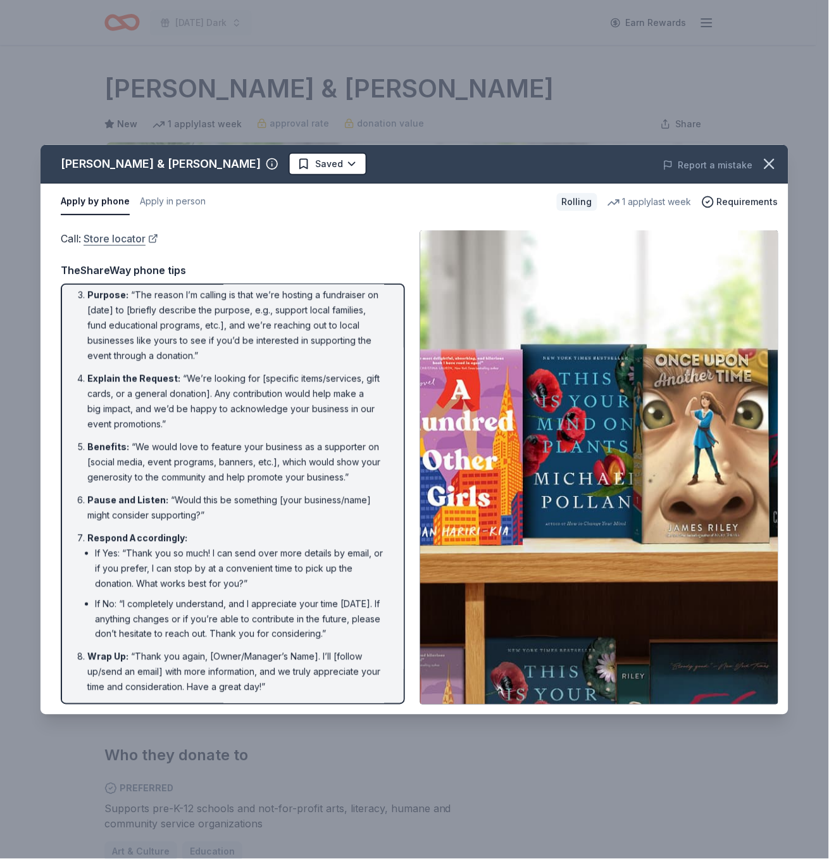
click at [130, 235] on link "Store locator" at bounding box center [121, 238] width 75 height 16
click at [763, 162] on icon "button" at bounding box center [770, 164] width 18 height 18
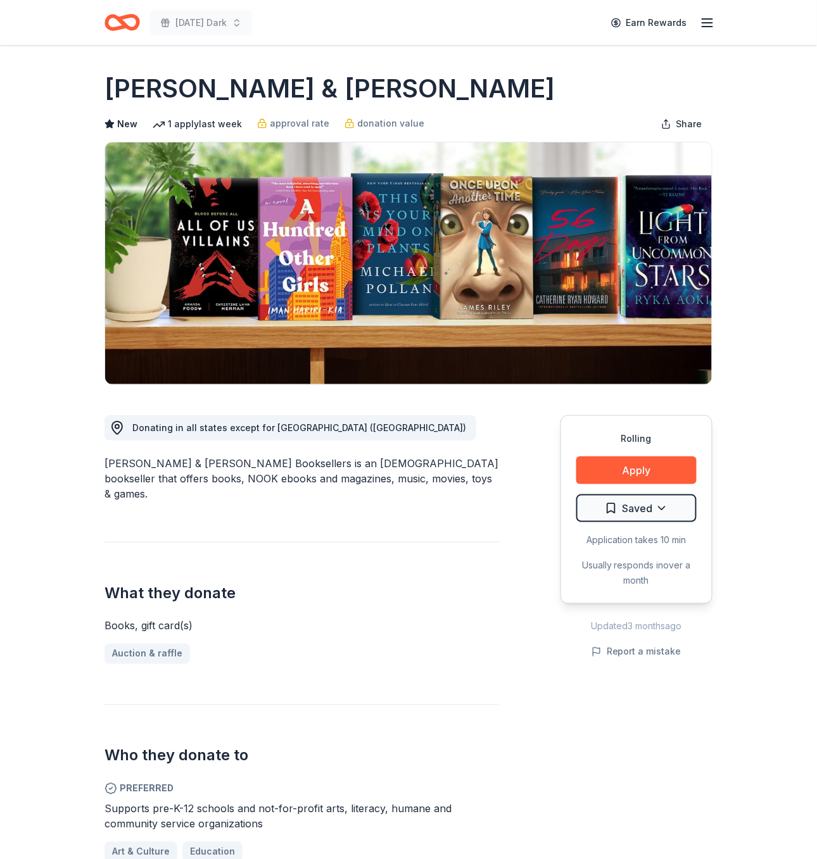
click at [122, 15] on icon "Home" at bounding box center [121, 23] width 35 height 30
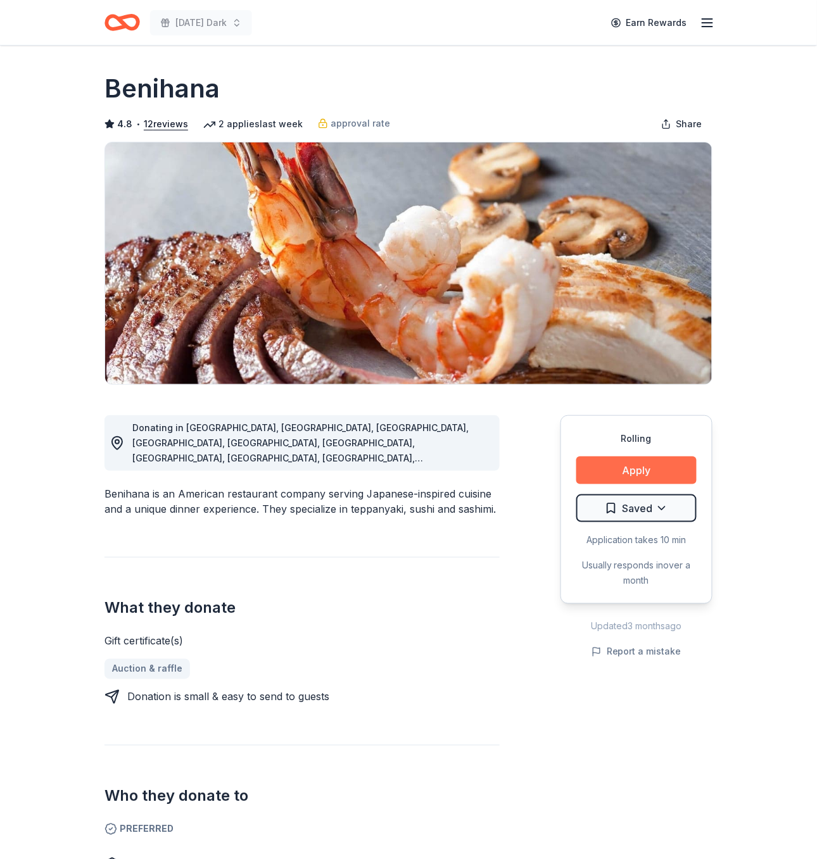
click at [671, 468] on button "Apply" at bounding box center [636, 470] width 120 height 28
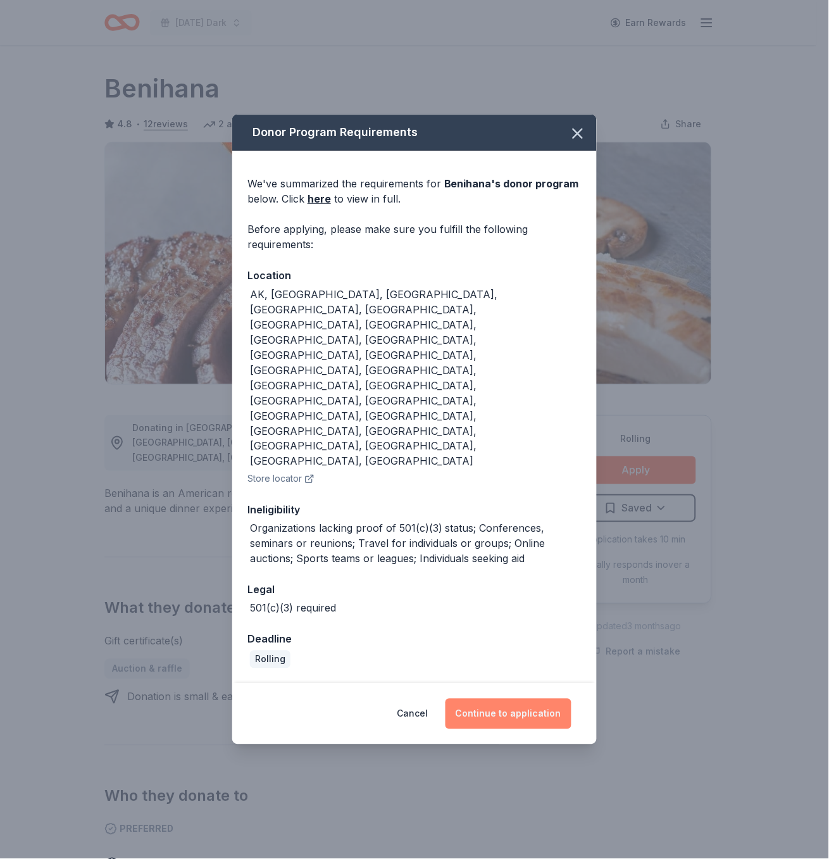
click at [529, 699] on button "Continue to application" at bounding box center [509, 714] width 126 height 30
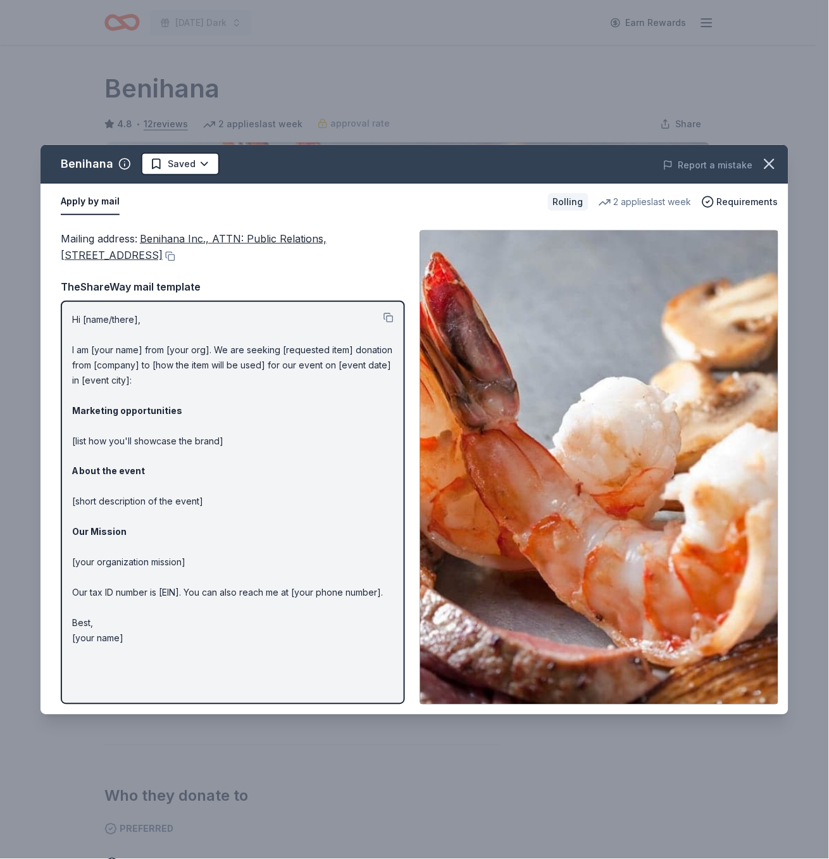
drag, startPoint x: 56, startPoint y: 234, endPoint x: 230, endPoint y: 248, distance: 174.6
click at [230, 248] on div "Mailing address : Benihana Inc., ATTN: Public Relations, 21500 Biscayne Blvd., …" at bounding box center [415, 467] width 748 height 494
click at [175, 257] on button at bounding box center [169, 256] width 13 height 10
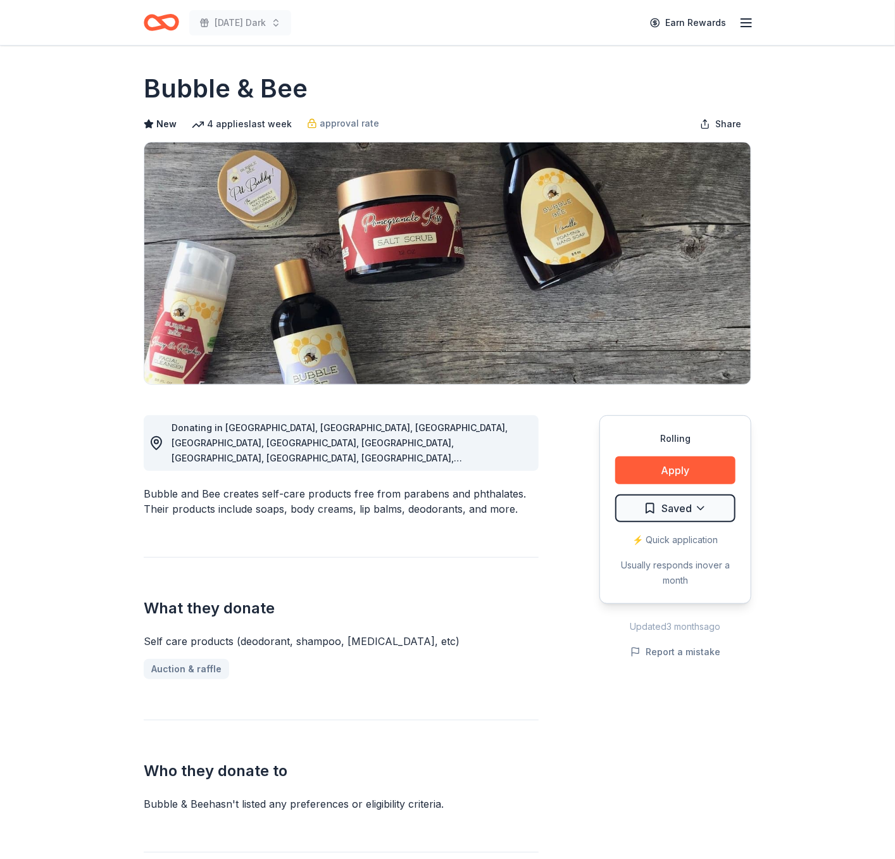
click at [461, 500] on div "Bubble and Bee creates self-care products free from parabens and phthalates. Th…" at bounding box center [341, 501] width 395 height 30
drag, startPoint x: 461, startPoint y: 500, endPoint x: 227, endPoint y: 489, distance: 235.1
click at [227, 489] on div "Bubble and Bee creates self-care products free from parabens and phthalates. Th…" at bounding box center [341, 501] width 395 height 30
drag, startPoint x: 147, startPoint y: 492, endPoint x: 168, endPoint y: 488, distance: 22.0
click at [168, 488] on div "Bubble and Bee creates self-care products free from parabens and phthalates. Th…" at bounding box center [341, 501] width 395 height 30
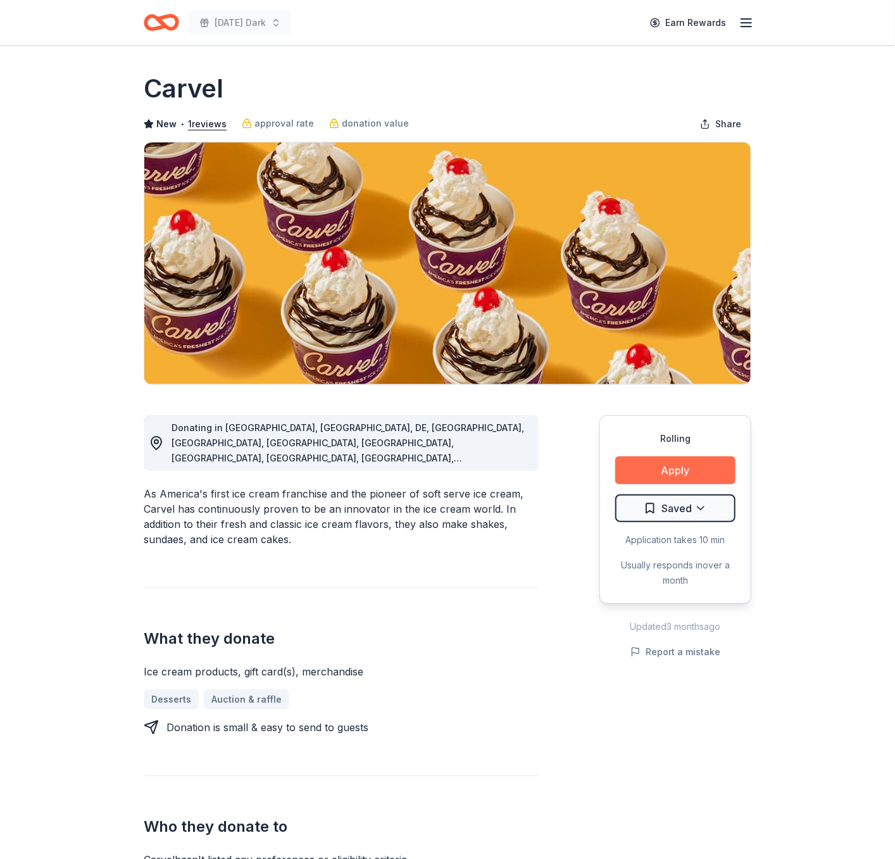
click at [661, 470] on button "Apply" at bounding box center [675, 470] width 120 height 28
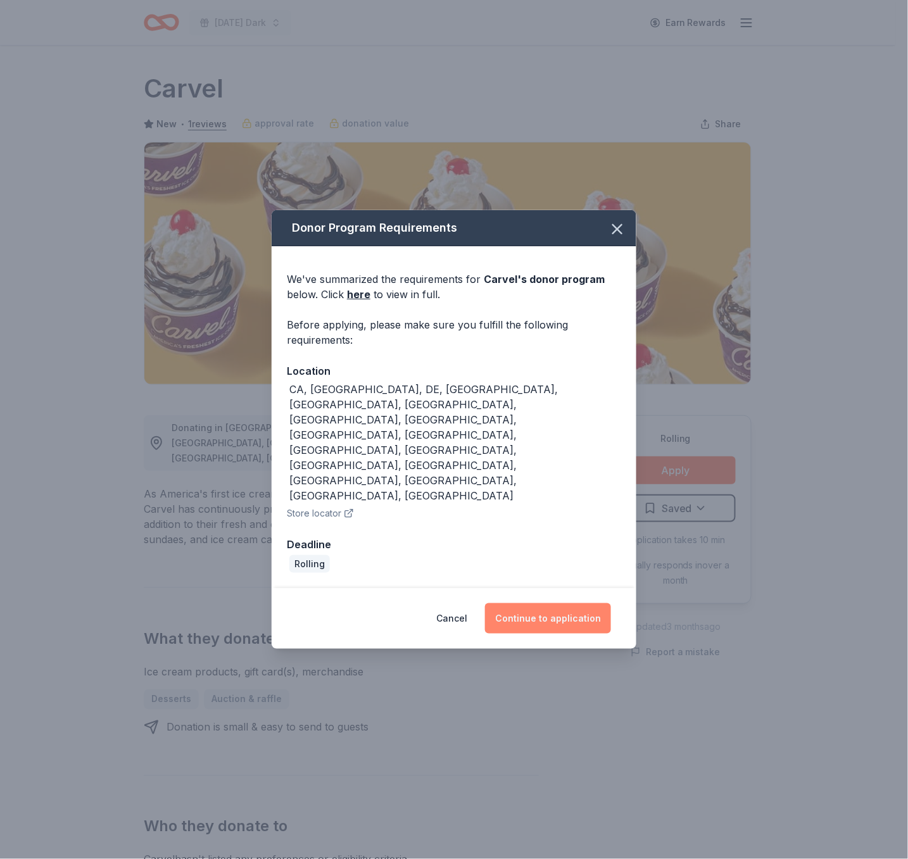
click at [531, 603] on button "Continue to application" at bounding box center [548, 618] width 126 height 30
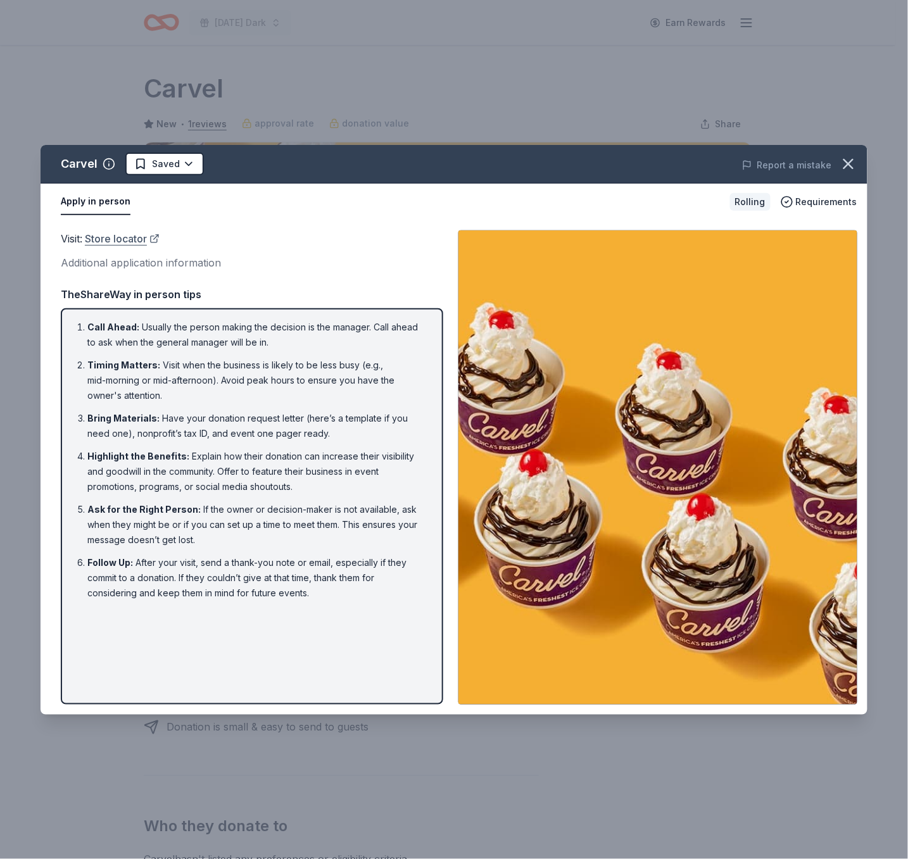
click at [132, 236] on link "Store locator" at bounding box center [122, 238] width 75 height 16
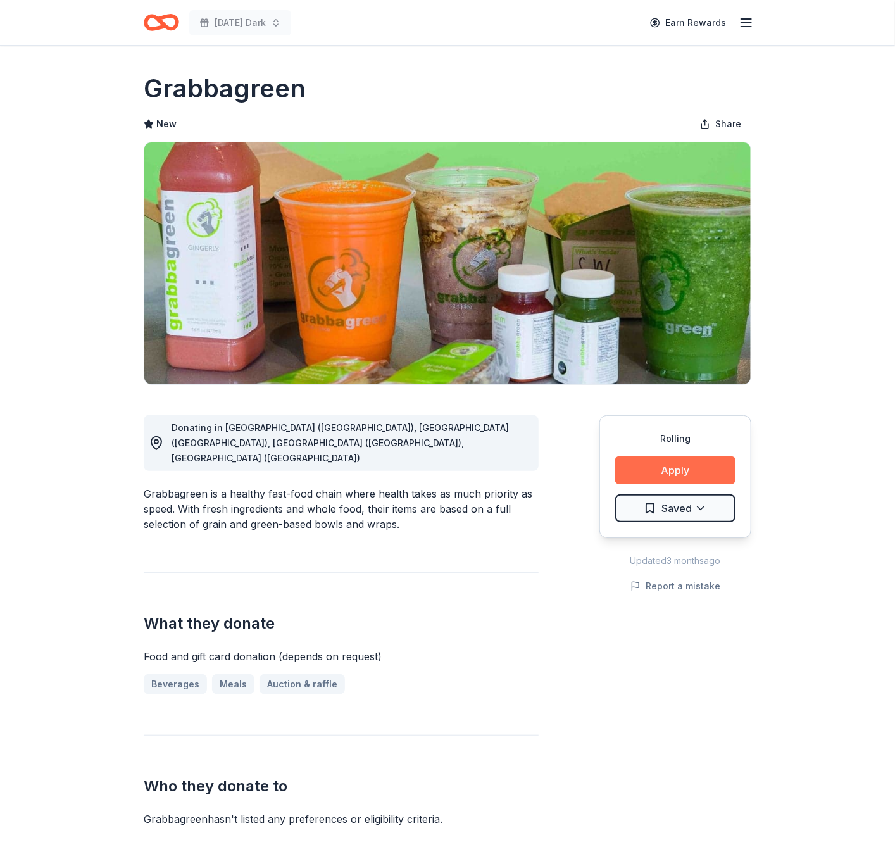
click at [682, 474] on button "Apply" at bounding box center [675, 470] width 120 height 28
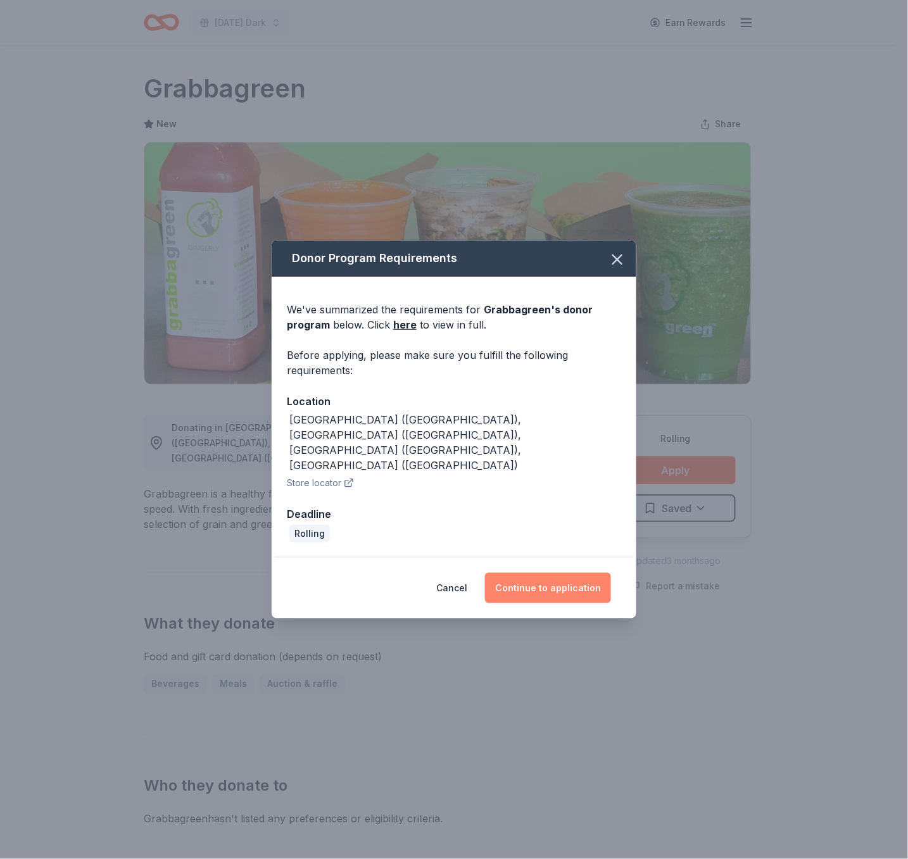
click at [558, 573] on button "Continue to application" at bounding box center [548, 588] width 126 height 30
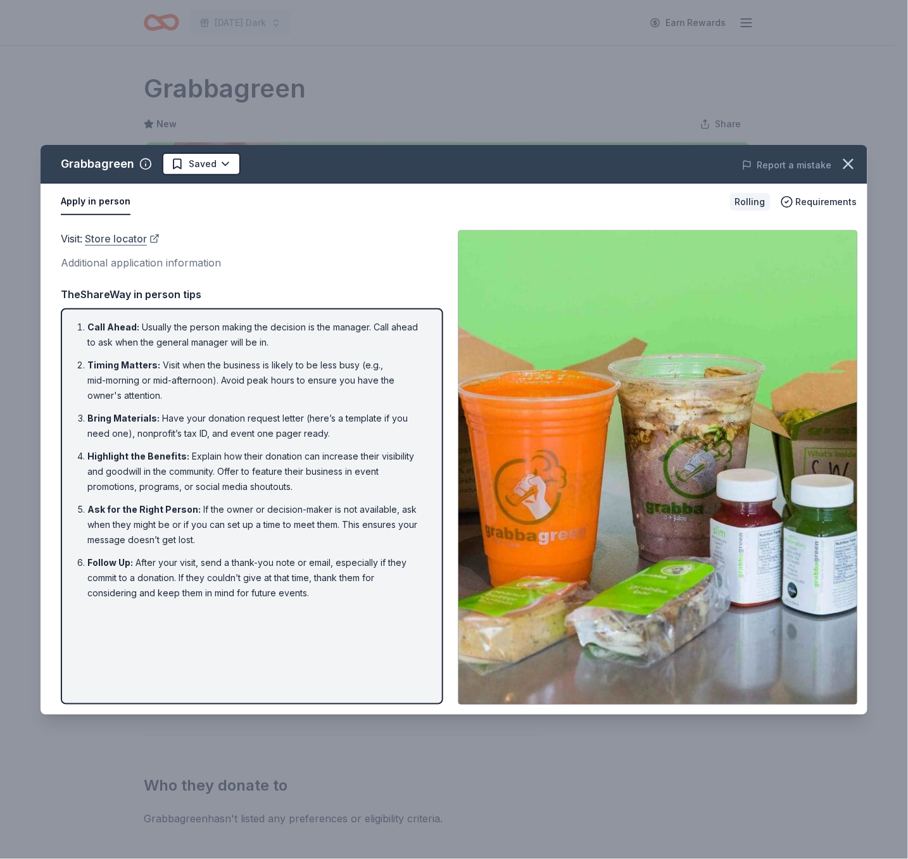
click at [104, 236] on link "Store locator" at bounding box center [122, 238] width 75 height 16
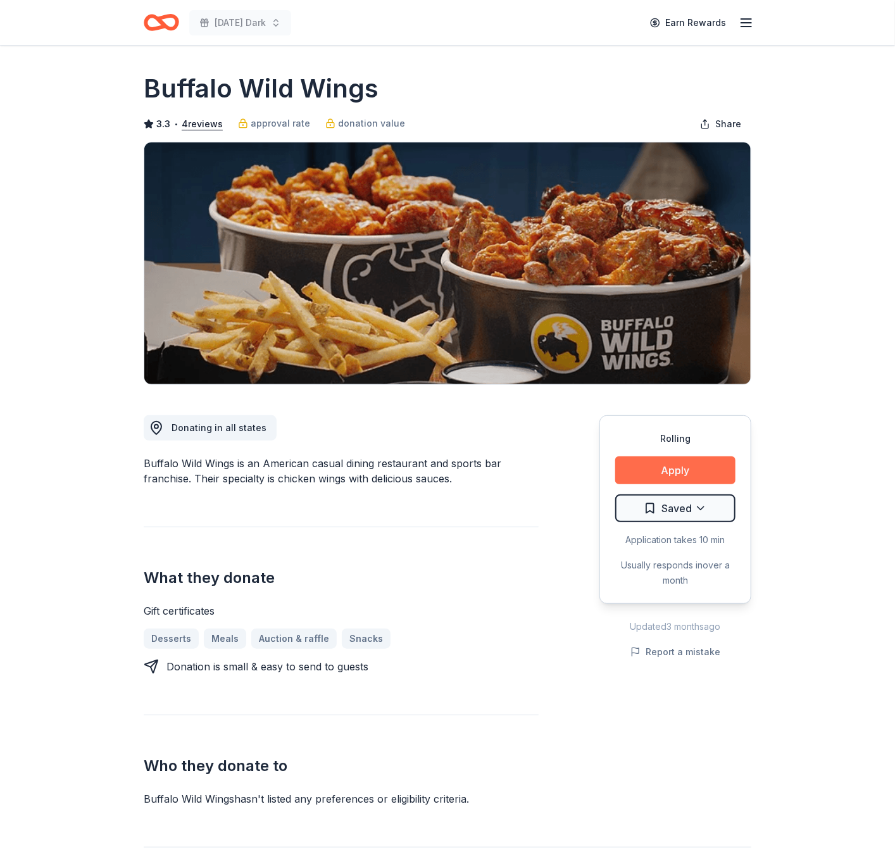
click at [649, 475] on button "Apply" at bounding box center [675, 470] width 120 height 28
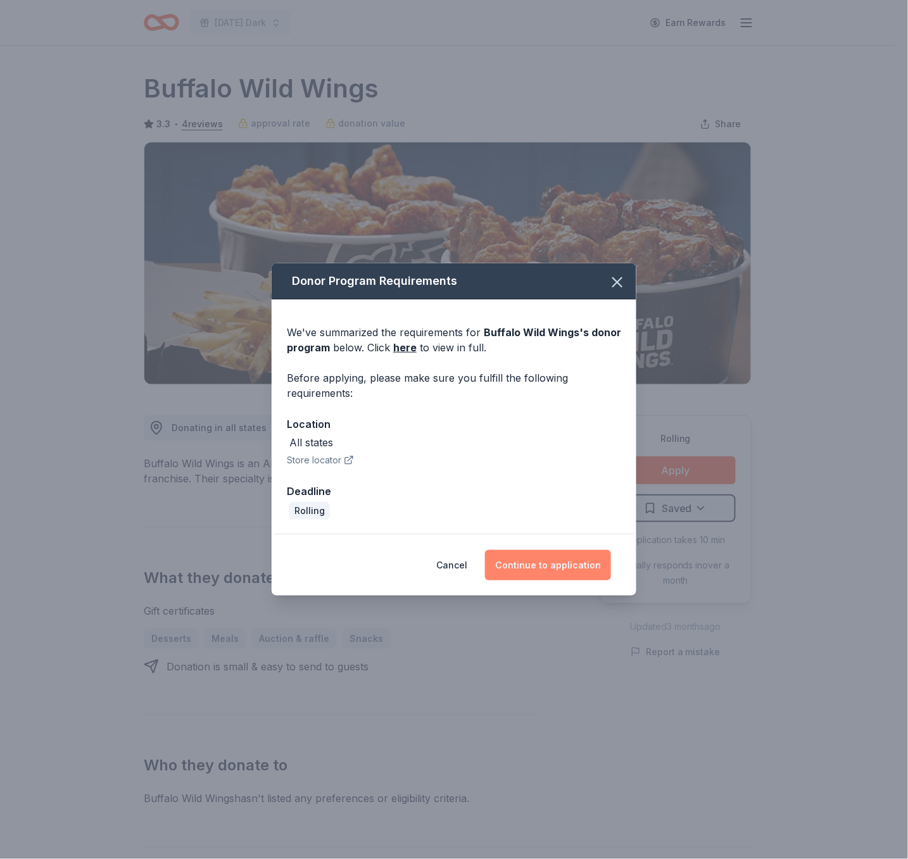
click at [539, 568] on button "Continue to application" at bounding box center [548, 565] width 126 height 30
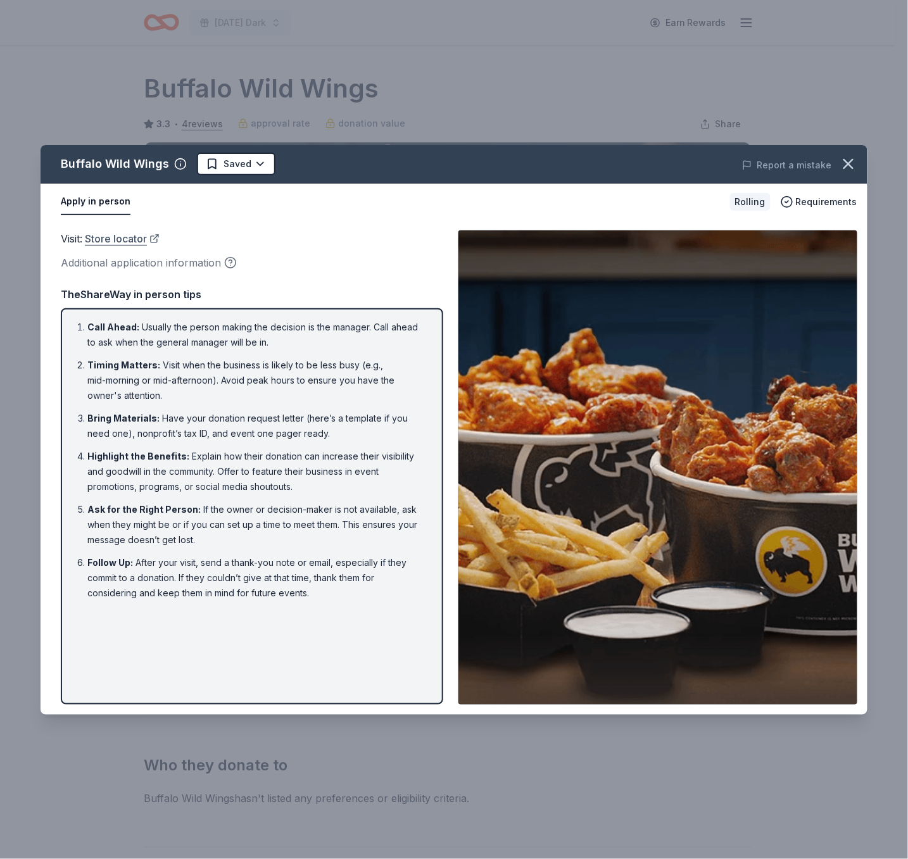
click at [120, 236] on link "Store locator" at bounding box center [122, 238] width 75 height 16
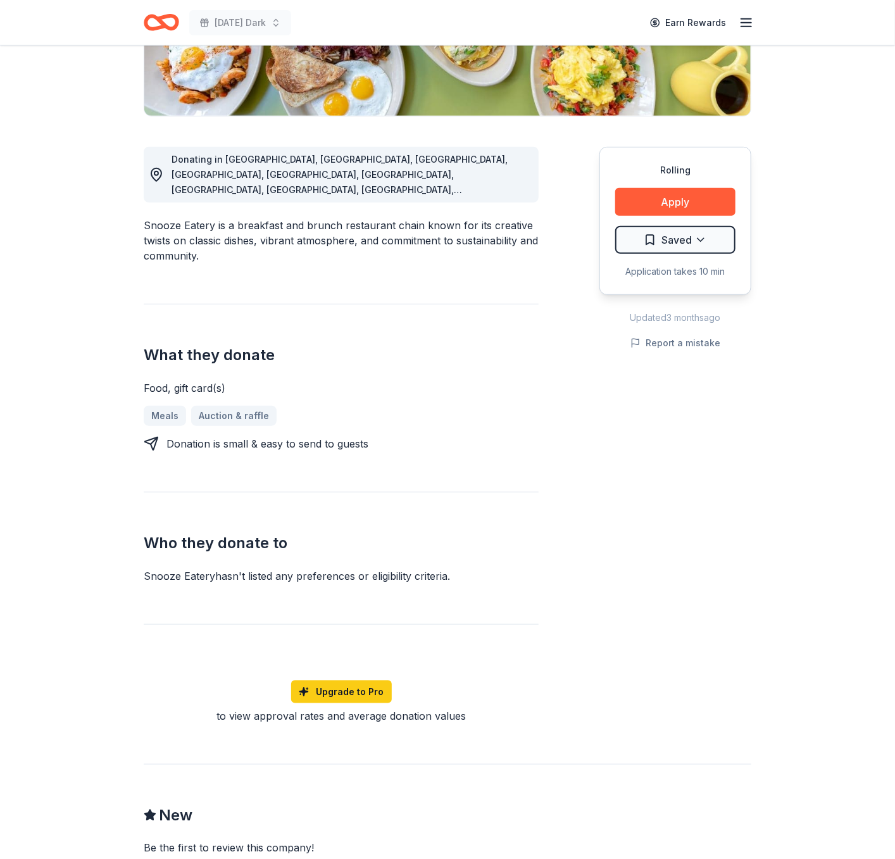
scroll to position [267, 0]
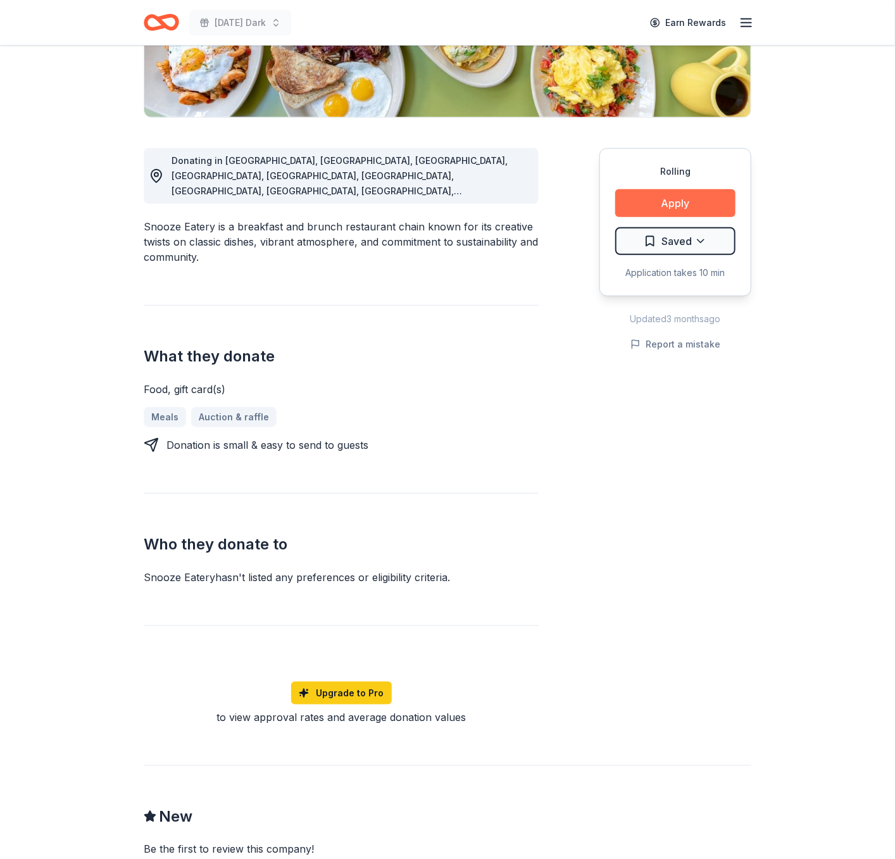
click at [645, 203] on button "Apply" at bounding box center [675, 203] width 120 height 28
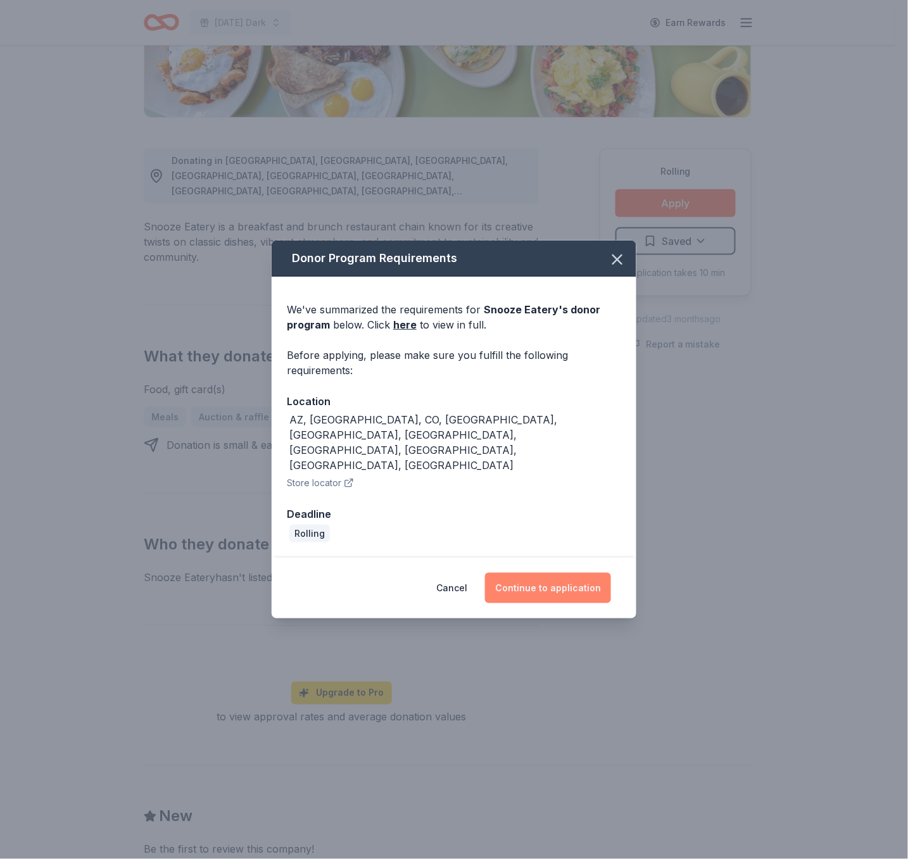
click at [556, 573] on button "Continue to application" at bounding box center [548, 588] width 126 height 30
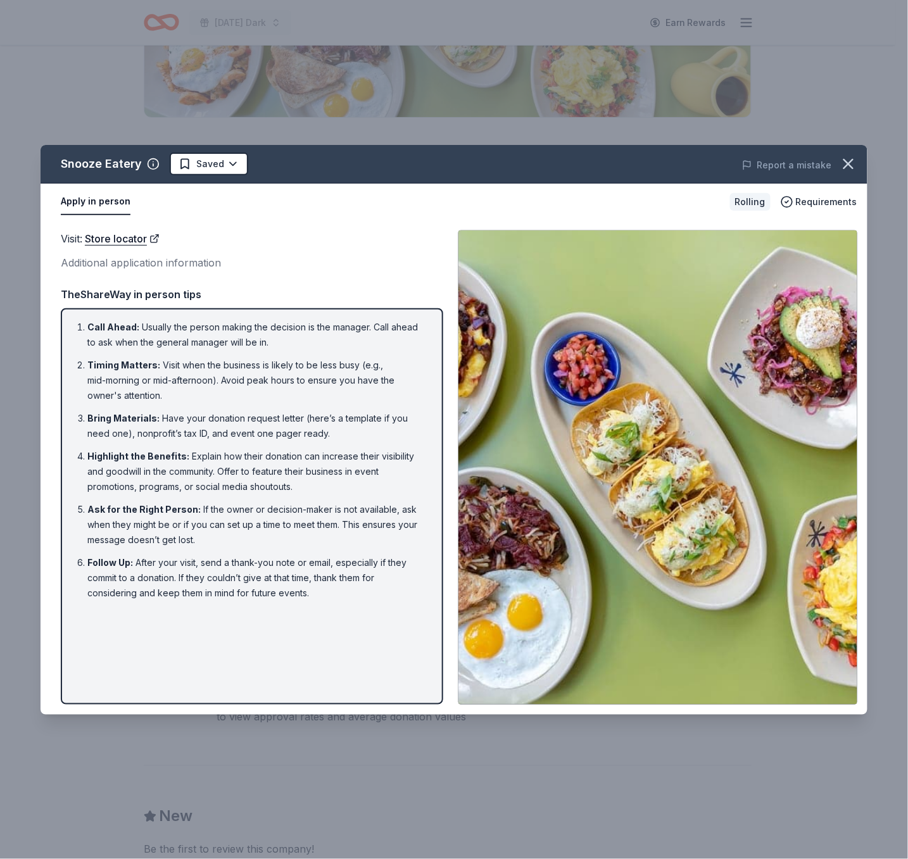
drag, startPoint x: 318, startPoint y: 599, endPoint x: 67, endPoint y: 326, distance: 370.5
click at [67, 326] on div "Call Ahead : Usually the person making the decision is the manager. Call ahead …" at bounding box center [252, 506] width 382 height 396
drag, startPoint x: 71, startPoint y: 320, endPoint x: 210, endPoint y: 478, distance: 210.8
click at [210, 478] on div "Call Ahead : Usually the person making the decision is the manager. Call ahead …" at bounding box center [252, 506] width 382 height 396
click at [618, 158] on div "Report a mistake" at bounding box center [707, 164] width 320 height 35
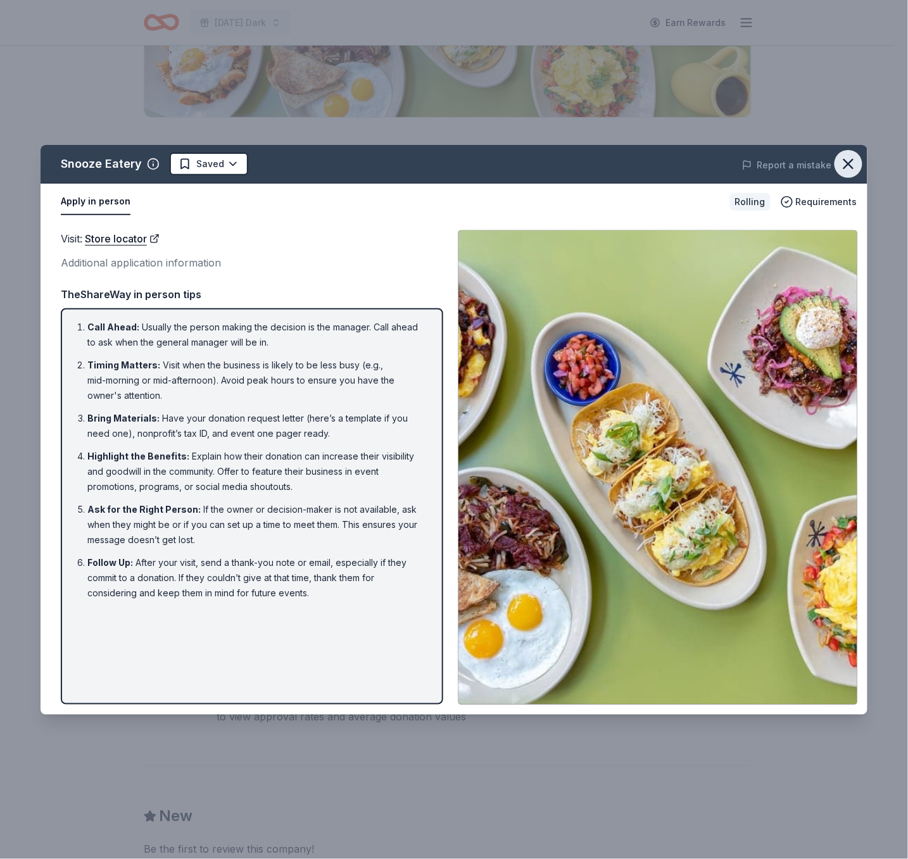
click at [848, 163] on icon "button" at bounding box center [848, 164] width 9 height 9
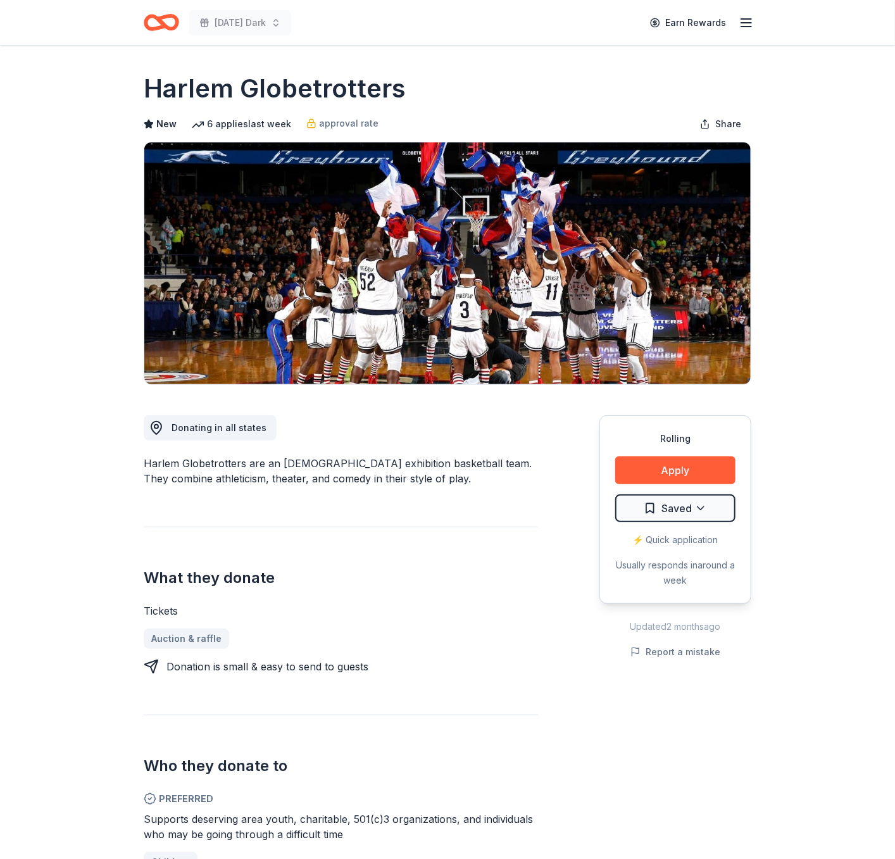
click at [367, 487] on div "Donating in all states Harlem Globetrotters are an American exhibition basketba…" at bounding box center [341, 784] width 395 height 798
click at [641, 467] on button "Apply" at bounding box center [675, 470] width 120 height 28
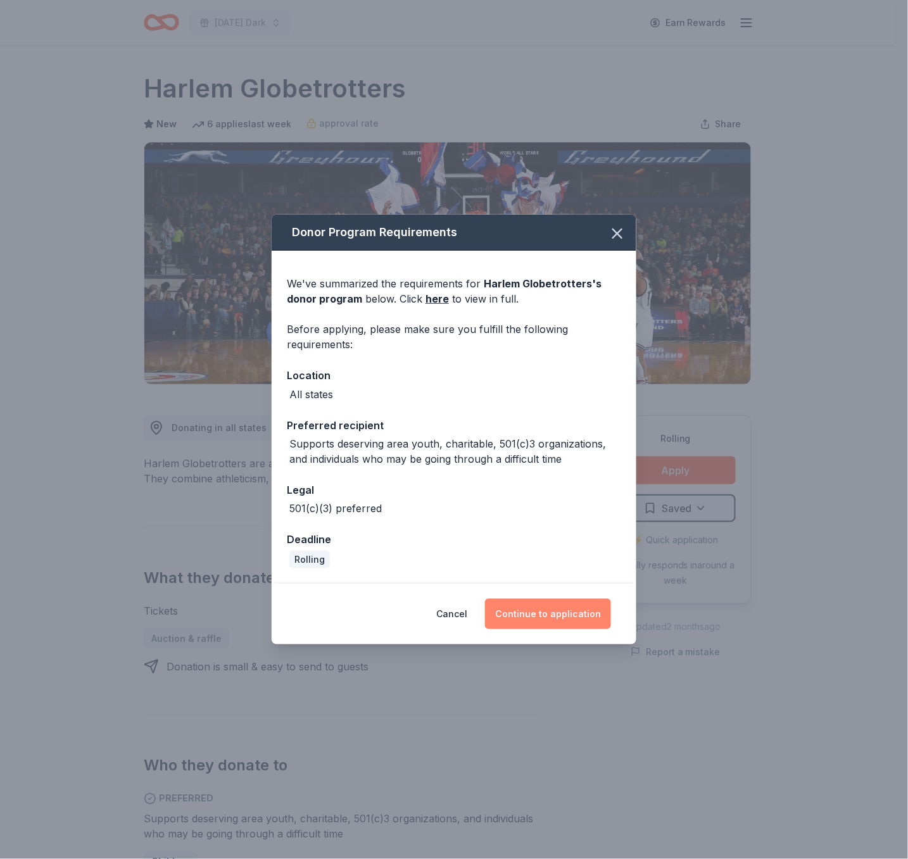
click at [548, 613] on button "Continue to application" at bounding box center [548, 614] width 126 height 30
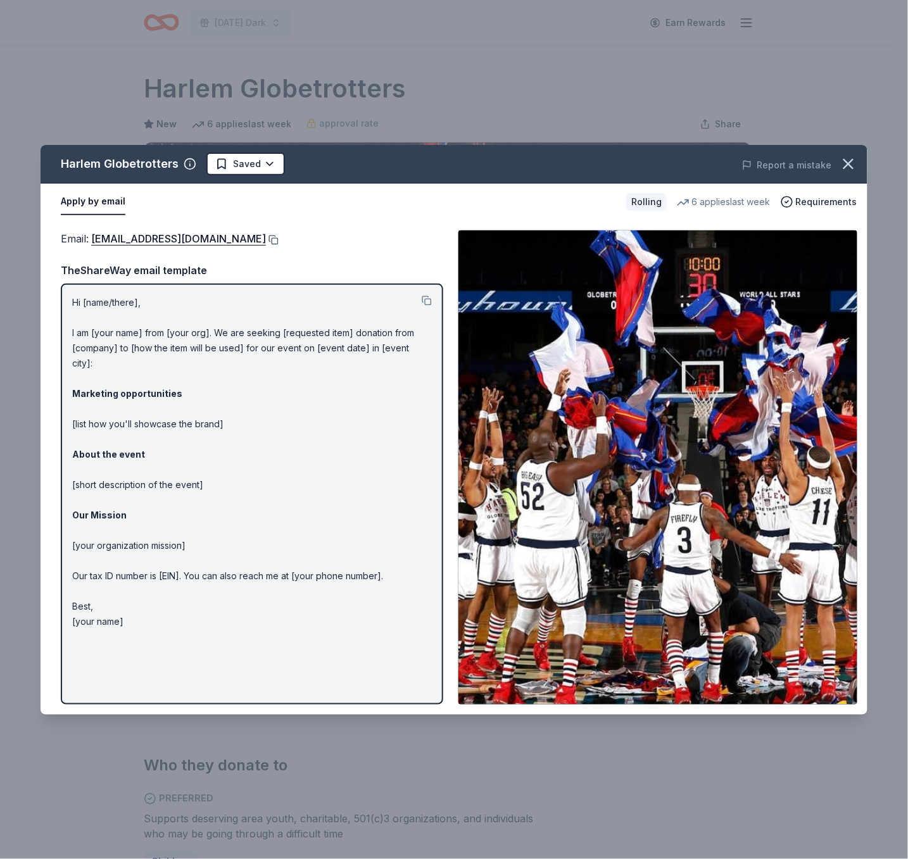
click at [266, 237] on button at bounding box center [272, 240] width 13 height 10
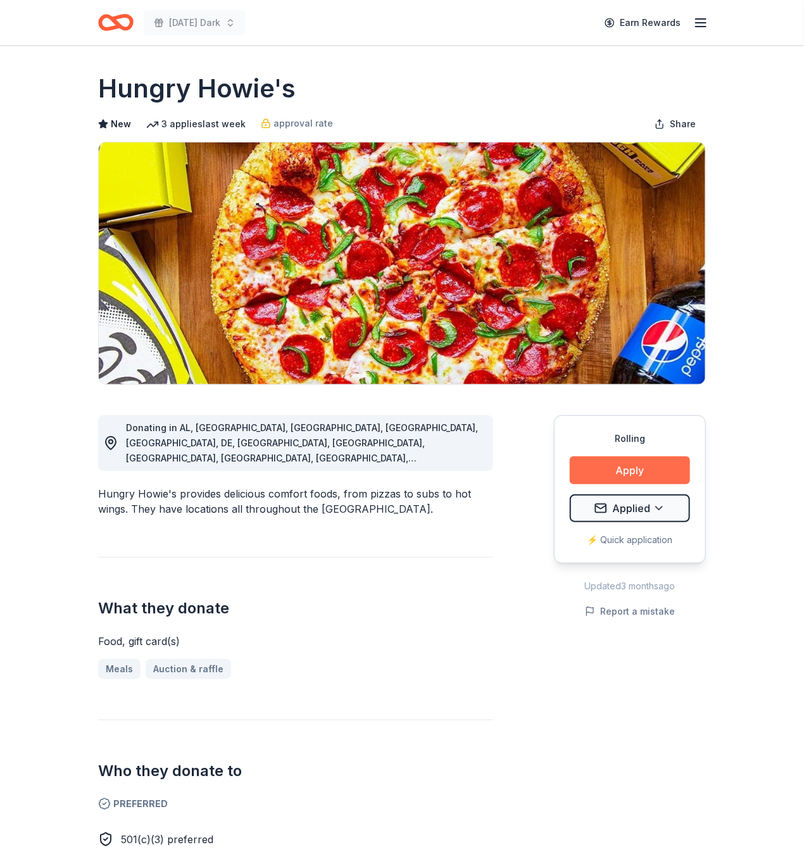
click at [653, 463] on button "Apply" at bounding box center [630, 470] width 120 height 28
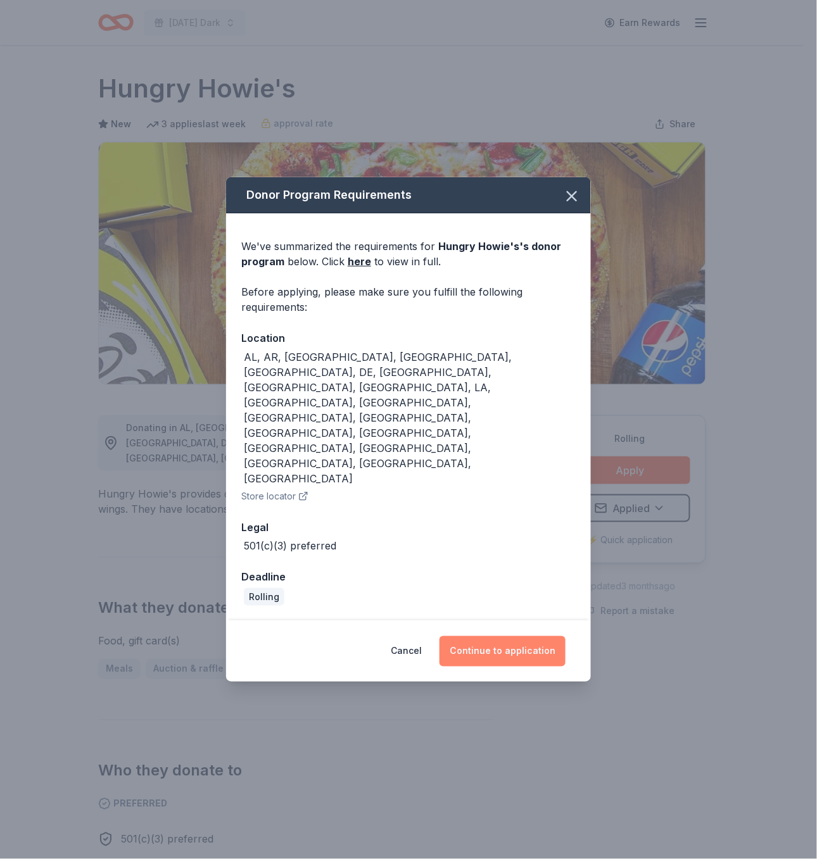
click at [501, 636] on button "Continue to application" at bounding box center [502, 651] width 126 height 30
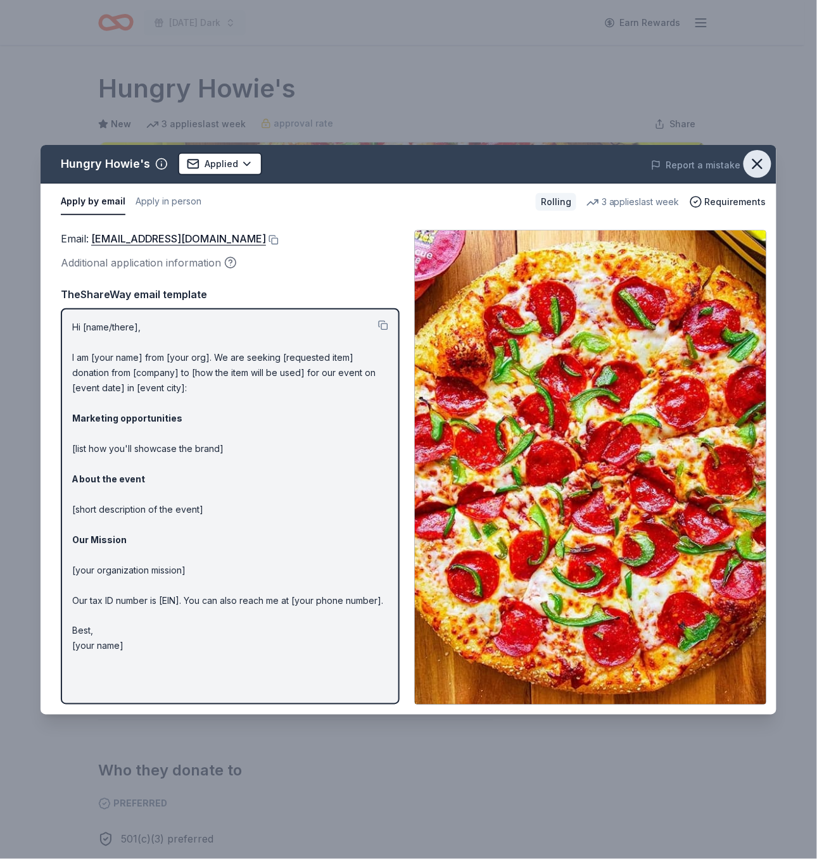
click at [744, 165] on button "button" at bounding box center [757, 164] width 28 height 28
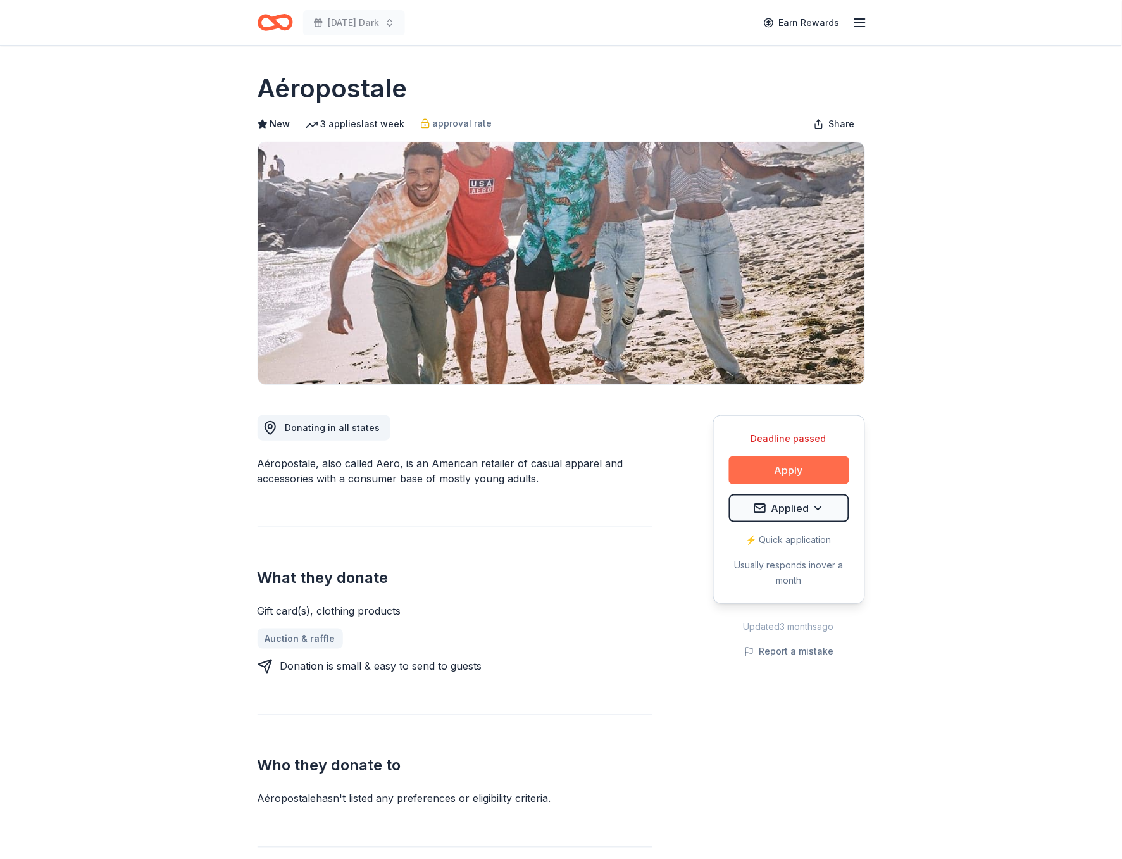
click at [829, 456] on button "Apply" at bounding box center [789, 470] width 120 height 28
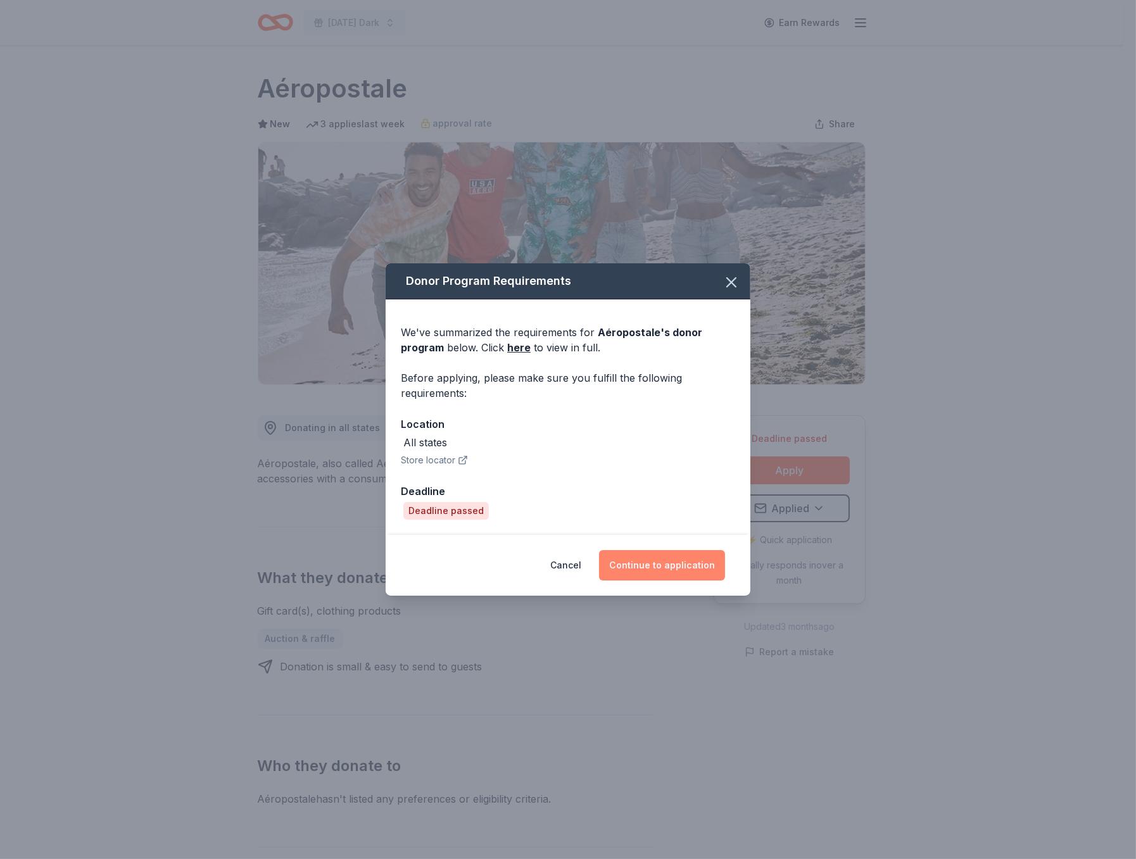
click at [681, 568] on button "Continue to application" at bounding box center [662, 565] width 126 height 30
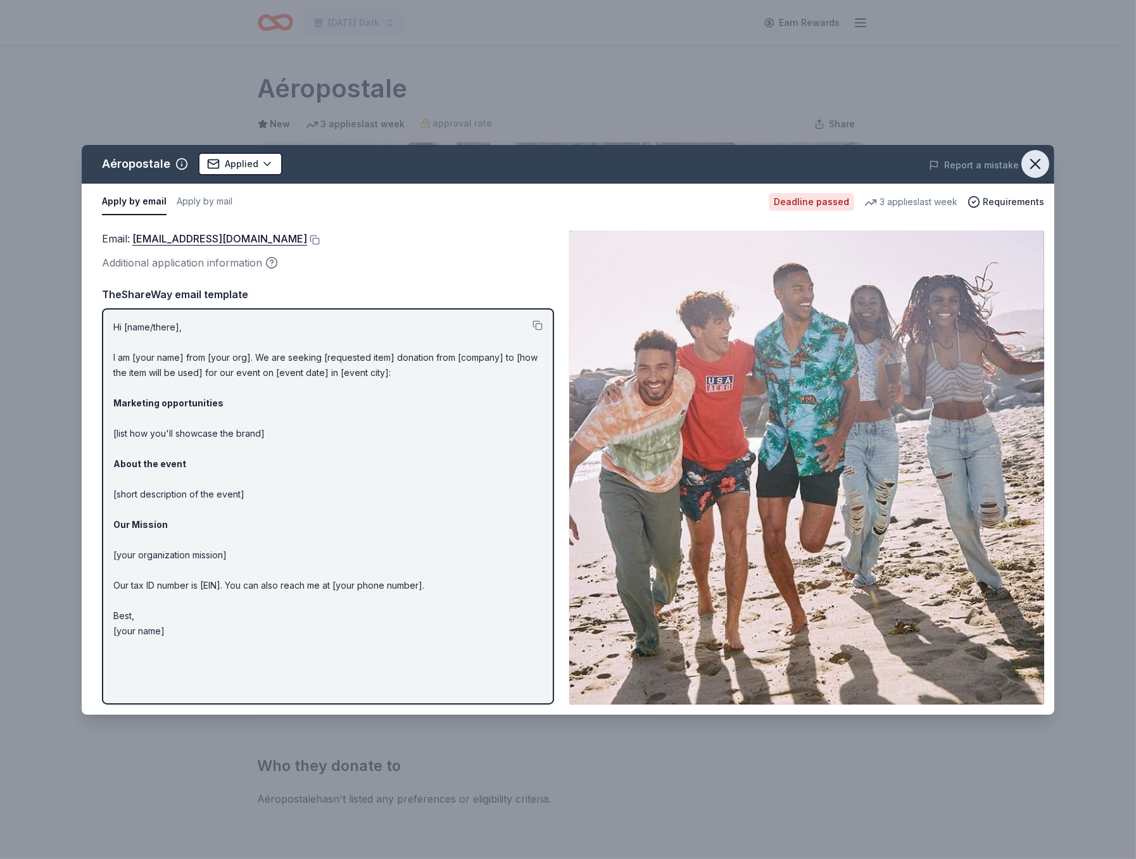
click at [1038, 161] on icon "button" at bounding box center [1035, 164] width 9 height 9
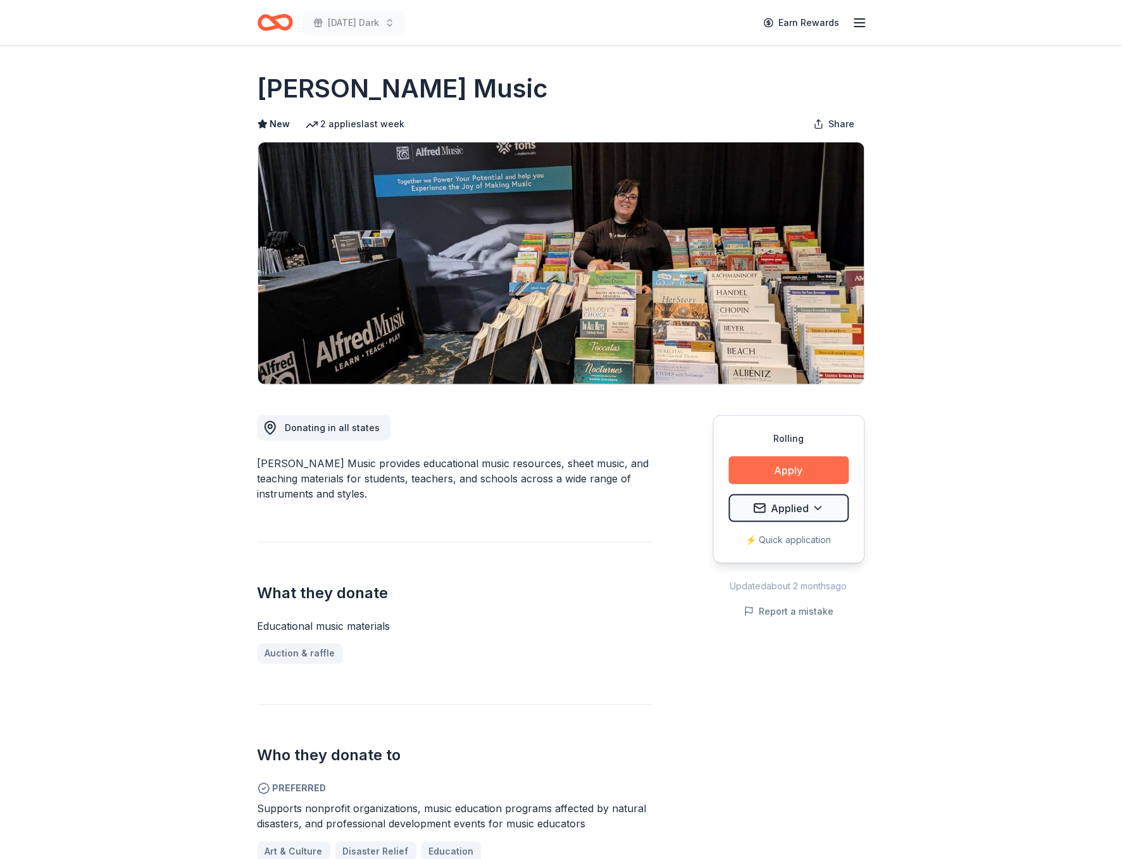
click at [806, 462] on button "Apply" at bounding box center [789, 470] width 120 height 28
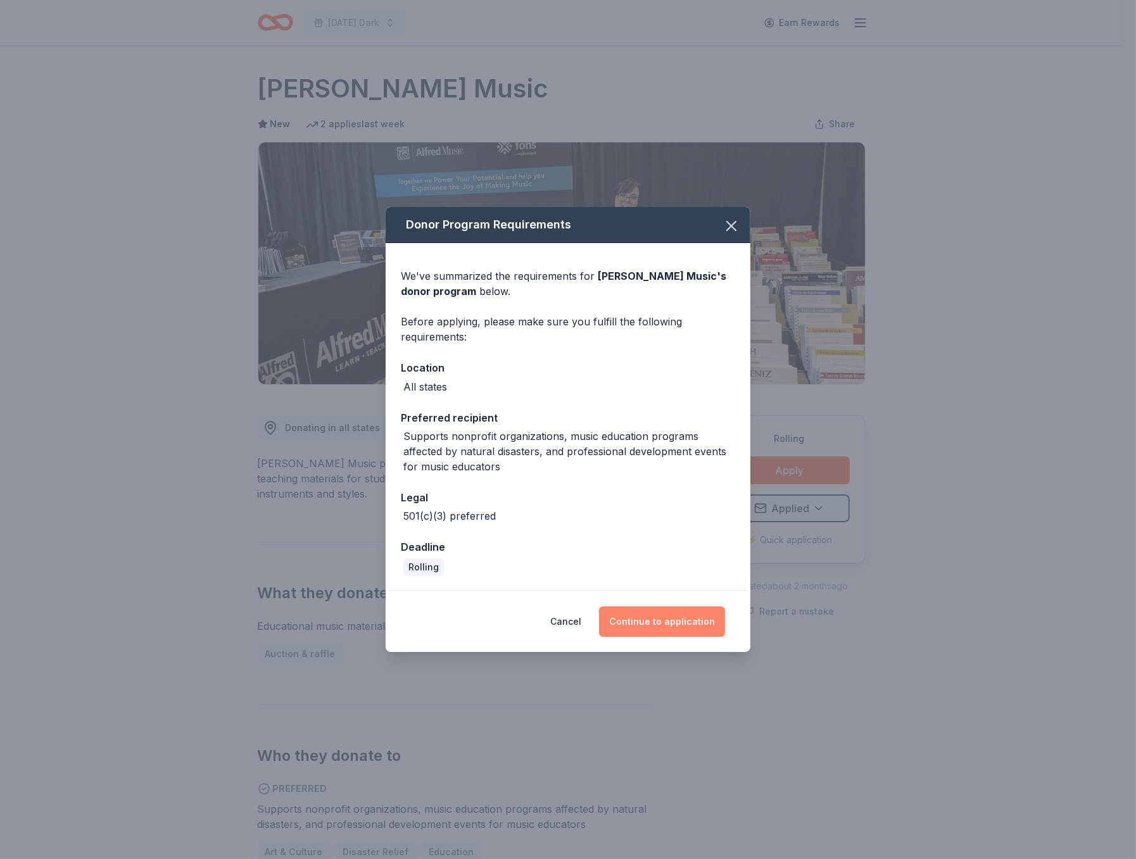
click at [653, 617] on button "Continue to application" at bounding box center [662, 621] width 126 height 30
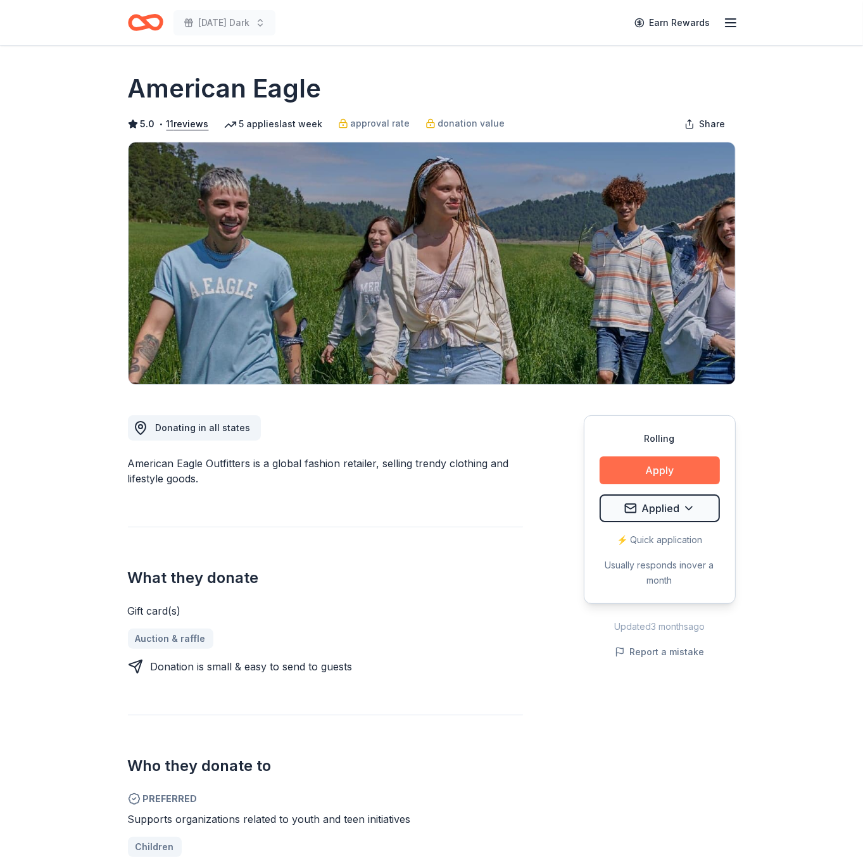
click at [661, 461] on button "Apply" at bounding box center [659, 470] width 120 height 28
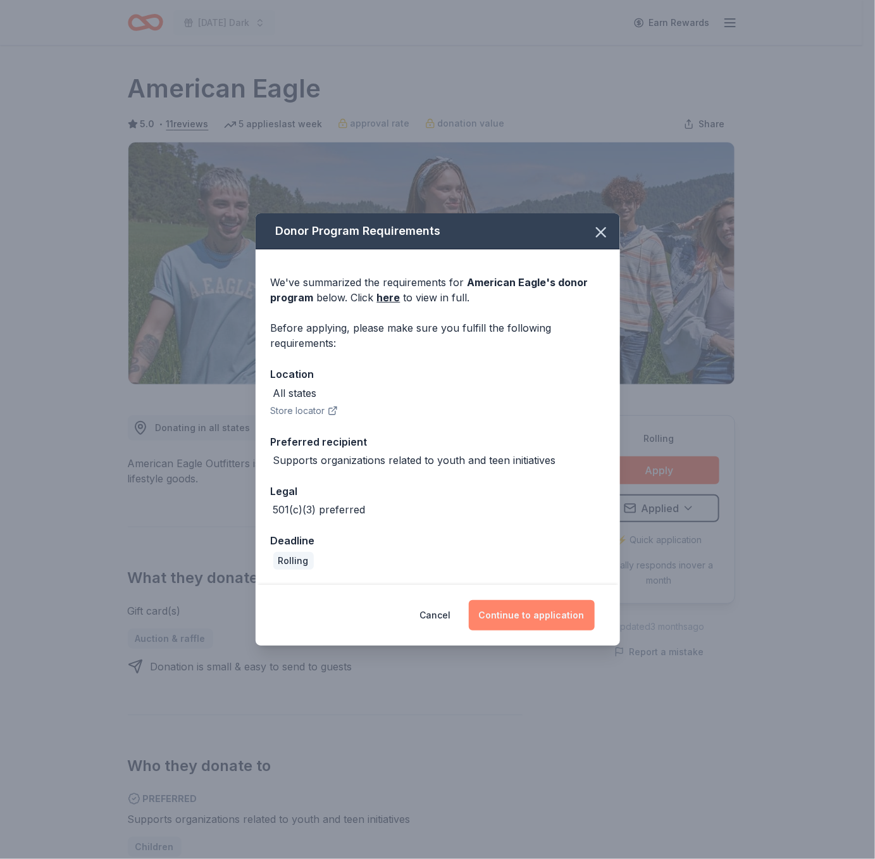
click at [535, 608] on button "Continue to application" at bounding box center [532, 615] width 126 height 30
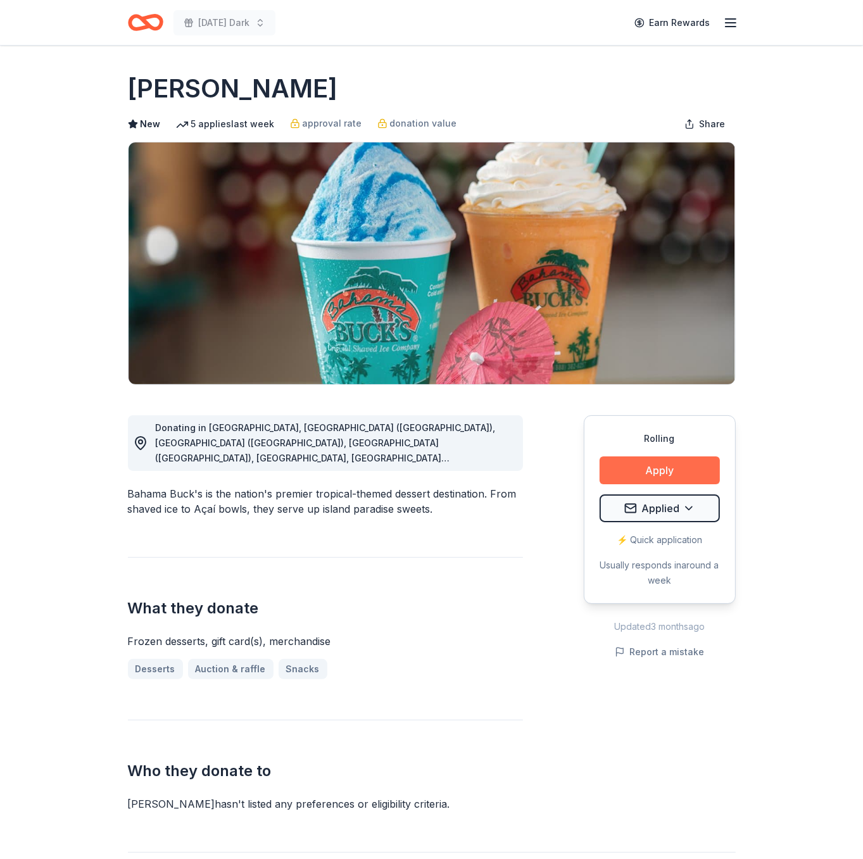
click at [670, 472] on button "Apply" at bounding box center [659, 470] width 120 height 28
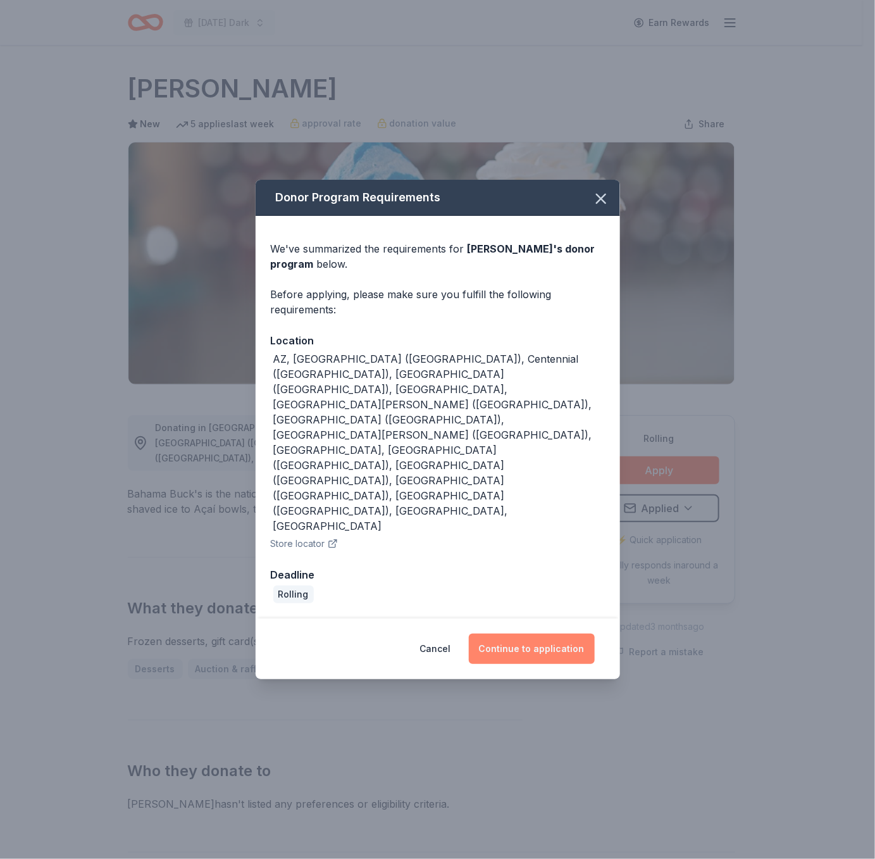
click at [579, 634] on button "Continue to application" at bounding box center [532, 649] width 126 height 30
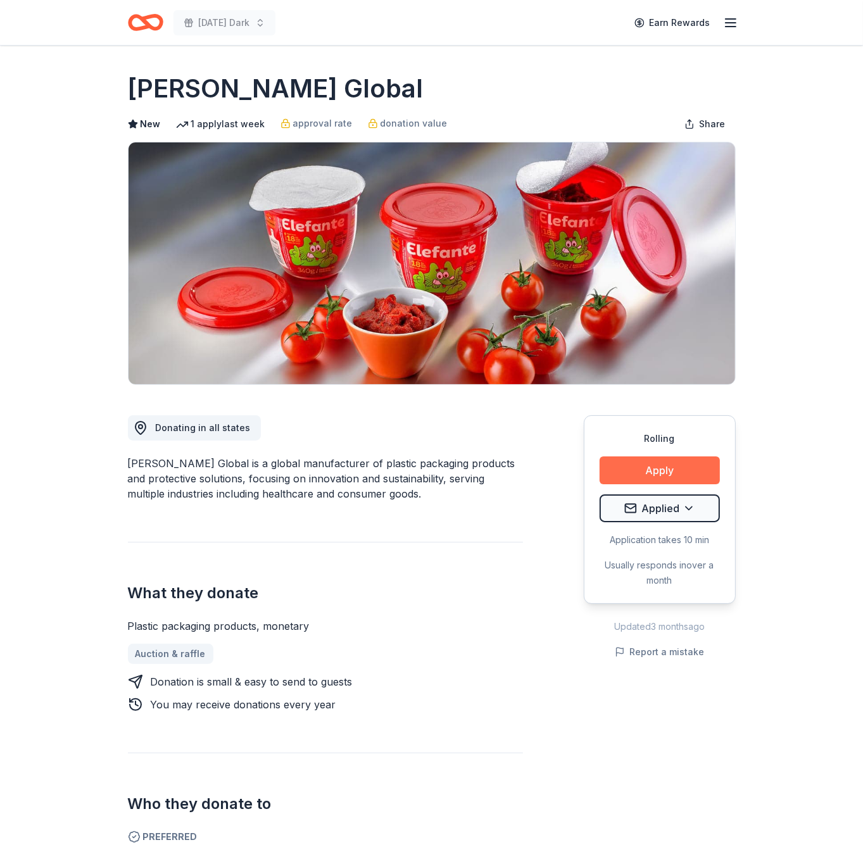
click at [662, 462] on button "Apply" at bounding box center [659, 470] width 120 height 28
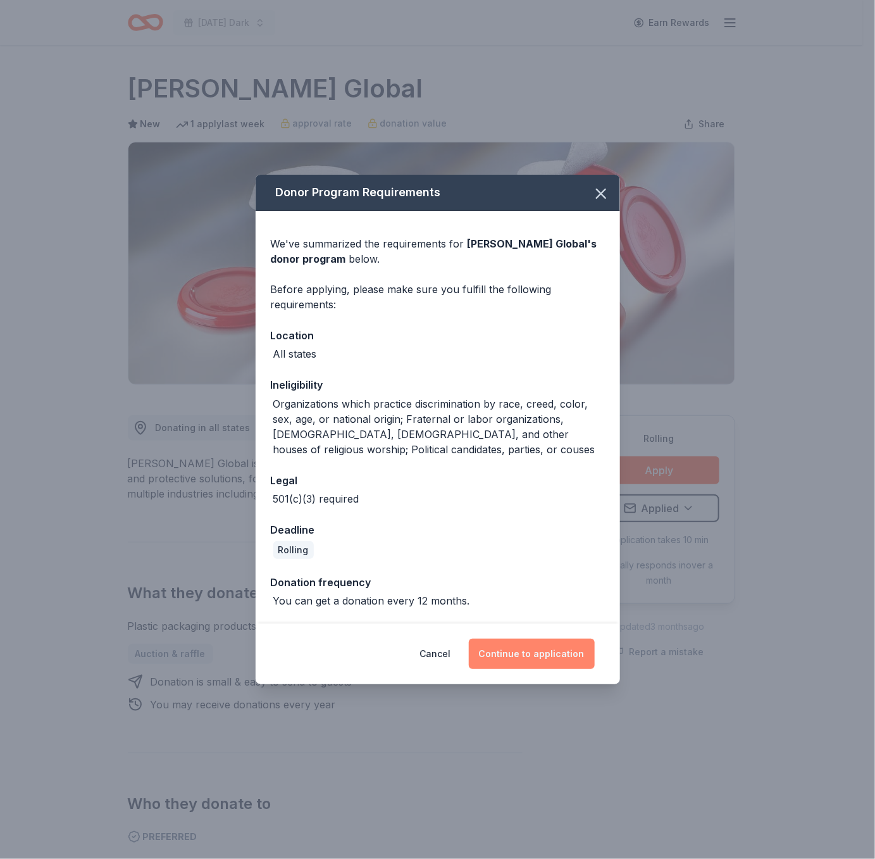
click at [568, 653] on button "Continue to application" at bounding box center [532, 654] width 126 height 30
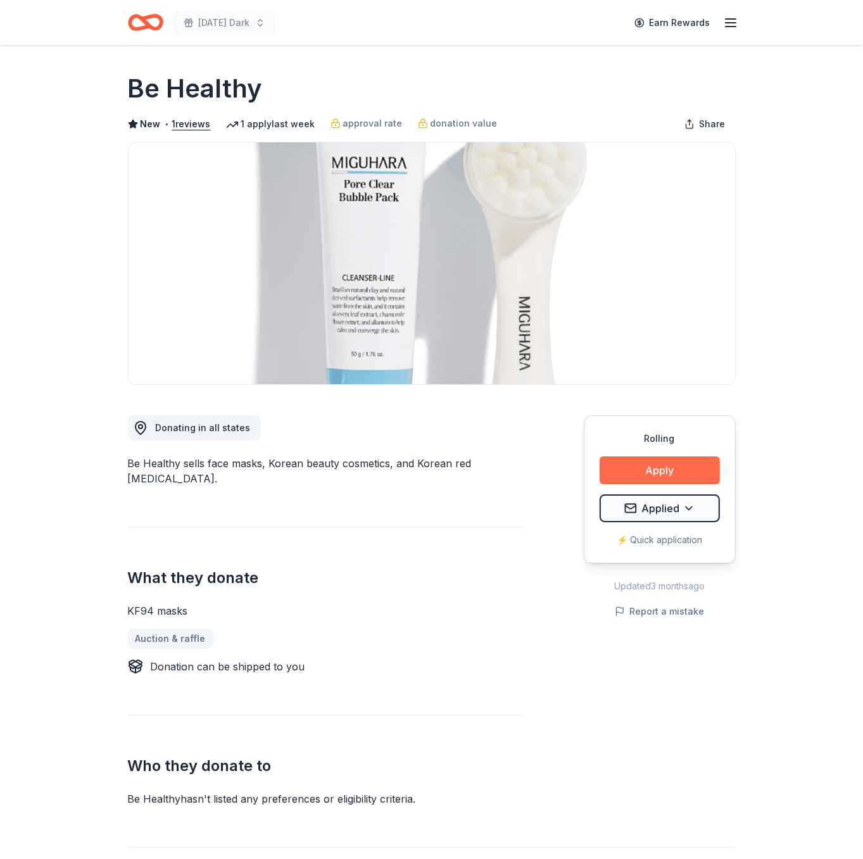
click at [693, 463] on button "Apply" at bounding box center [659, 470] width 120 height 28
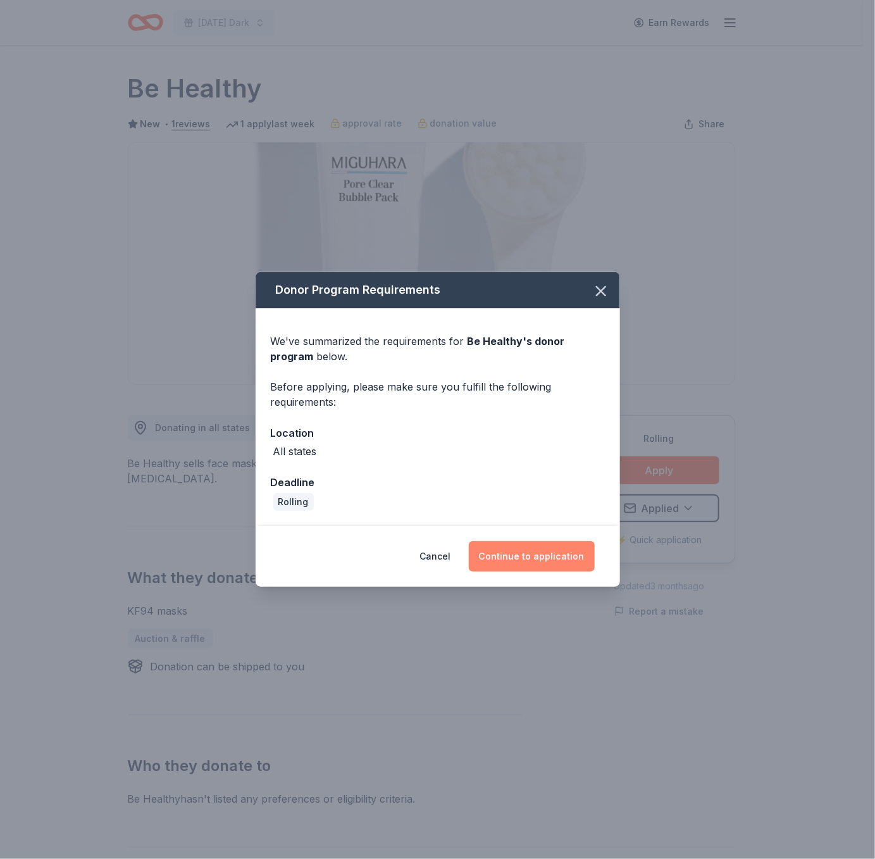
click at [555, 558] on button "Continue to application" at bounding box center [532, 556] width 126 height 30
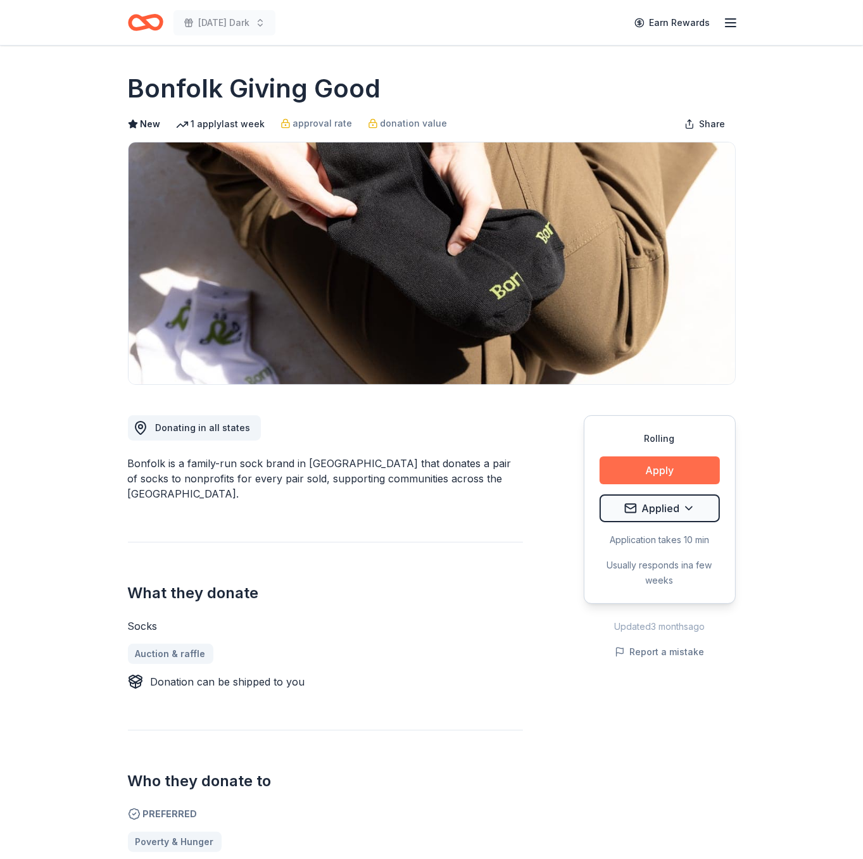
click at [694, 471] on button "Apply" at bounding box center [659, 470] width 120 height 28
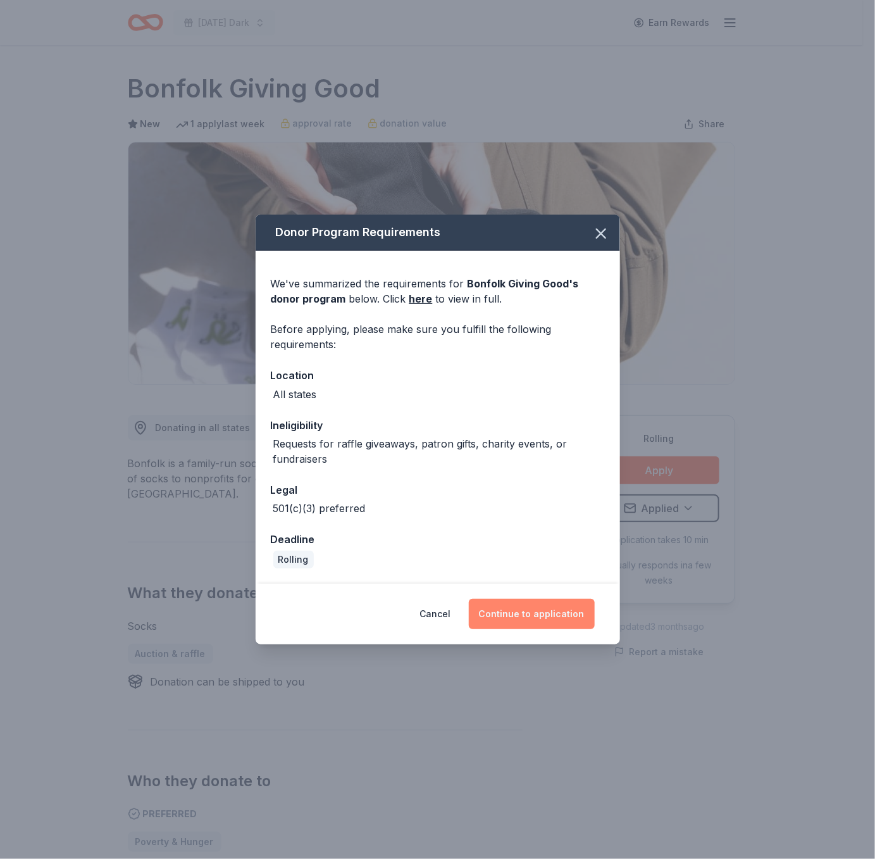
click at [534, 616] on button "Continue to application" at bounding box center [532, 614] width 126 height 30
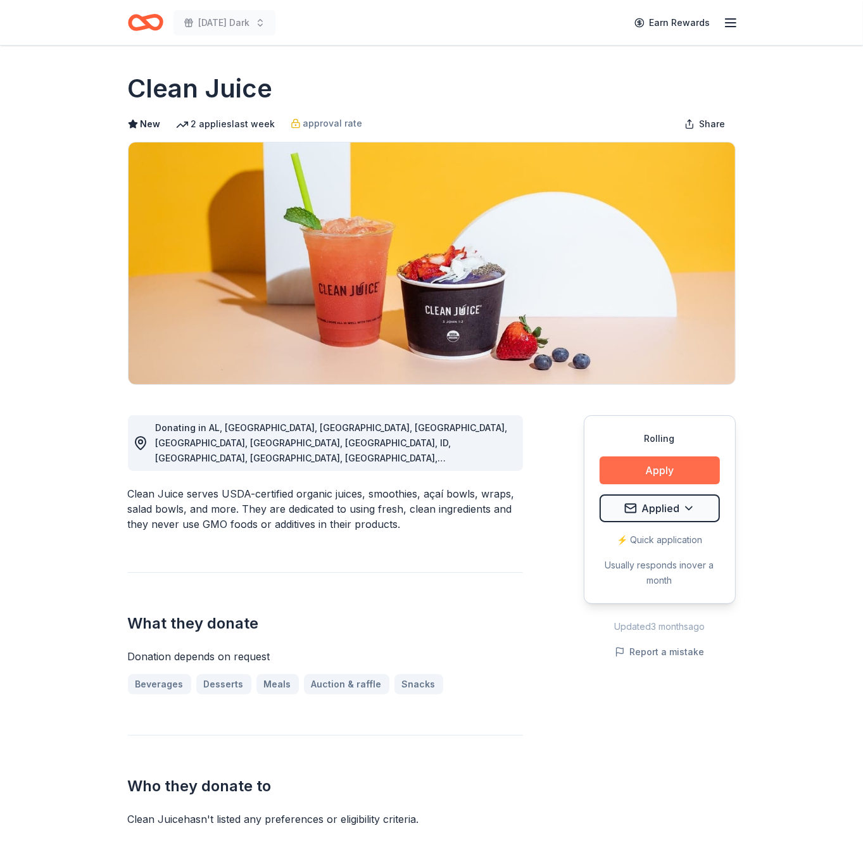
click at [633, 465] on button "Apply" at bounding box center [659, 470] width 120 height 28
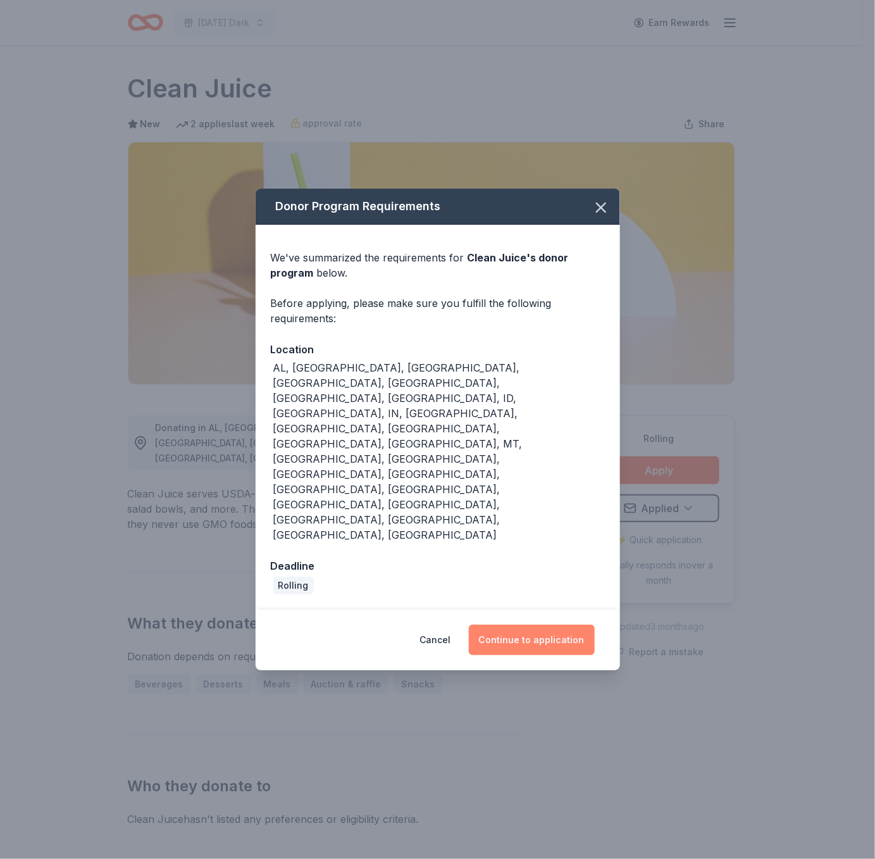
click at [544, 625] on button "Continue to application" at bounding box center [532, 640] width 126 height 30
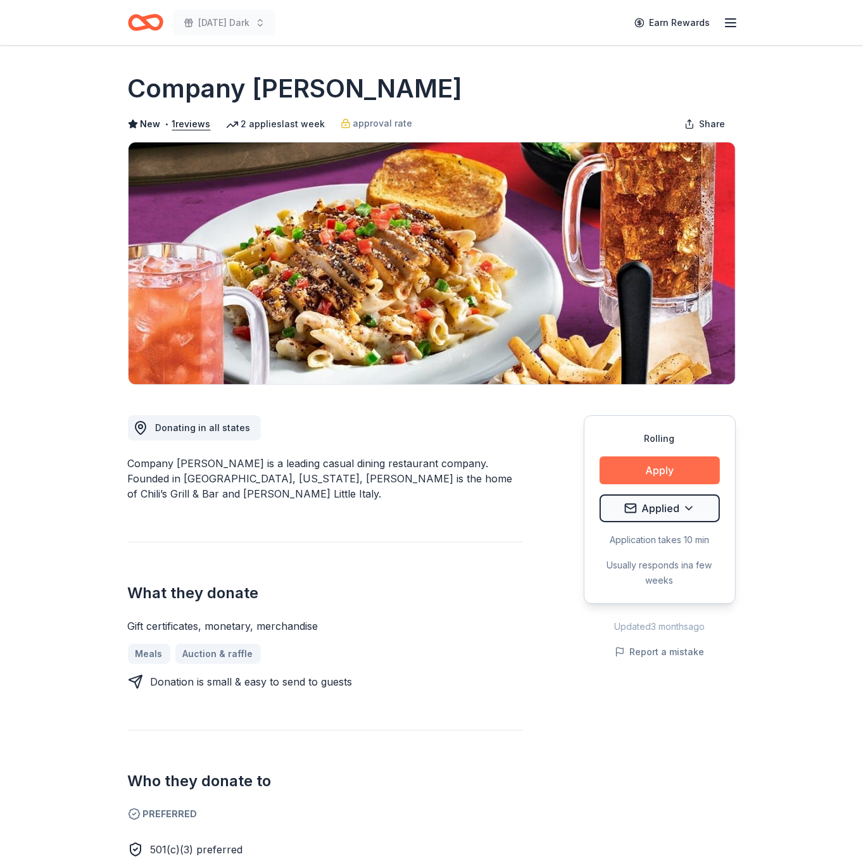
click at [640, 469] on button "Apply" at bounding box center [659, 470] width 120 height 28
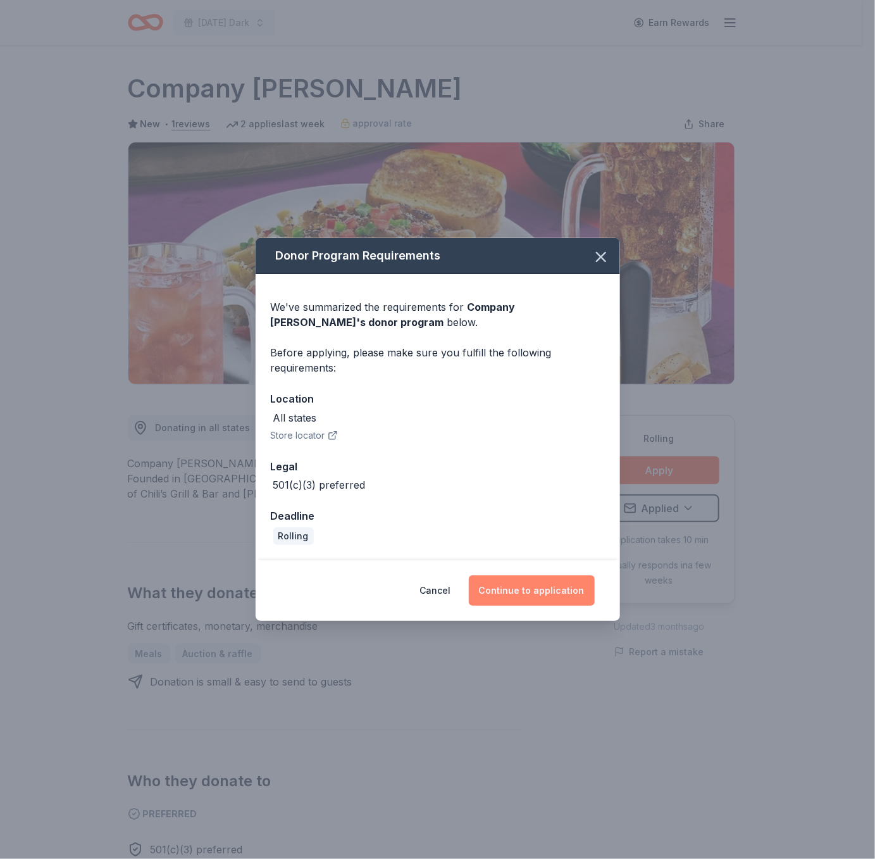
click at [568, 591] on button "Continue to application" at bounding box center [532, 590] width 126 height 30
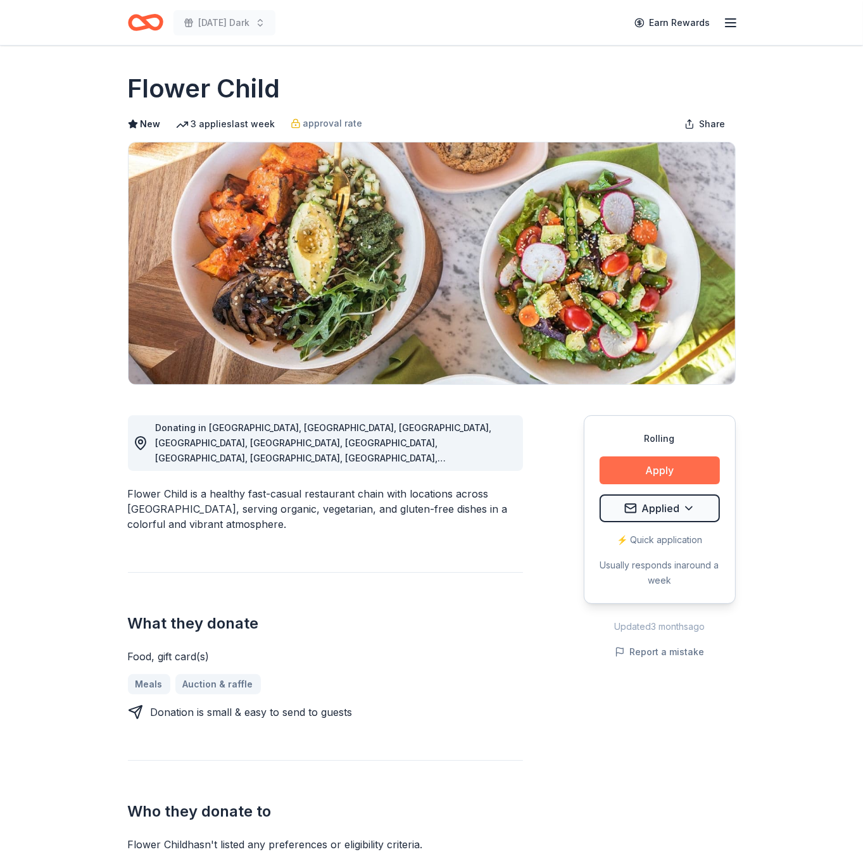
click at [667, 473] on button "Apply" at bounding box center [659, 470] width 120 height 28
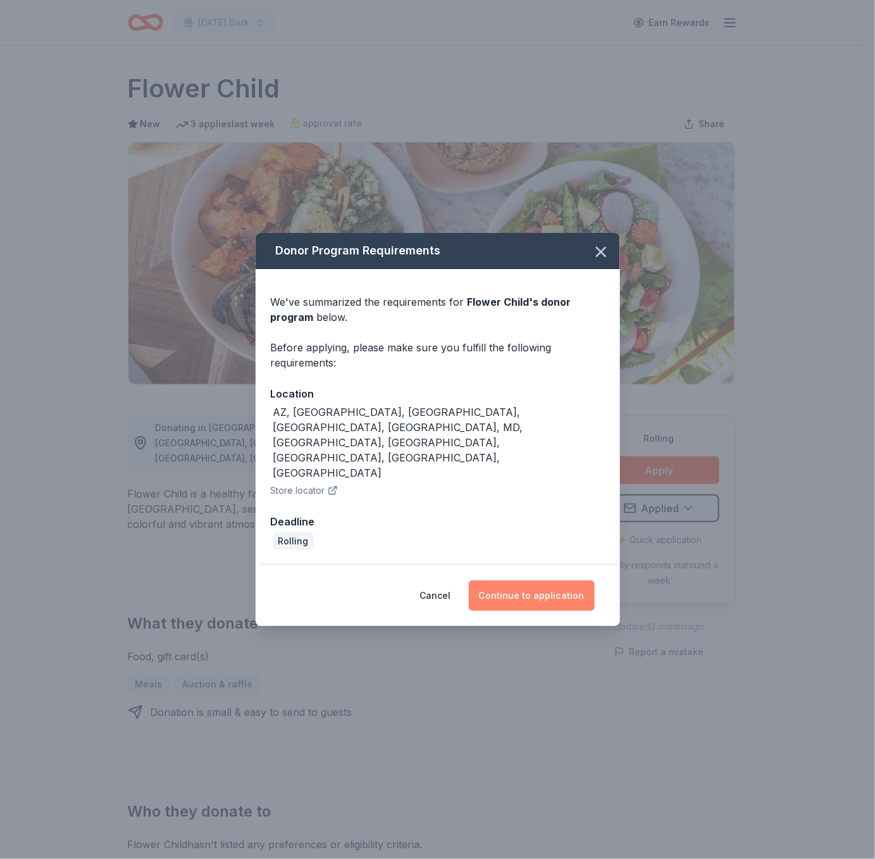
click at [548, 580] on button "Continue to application" at bounding box center [532, 595] width 126 height 30
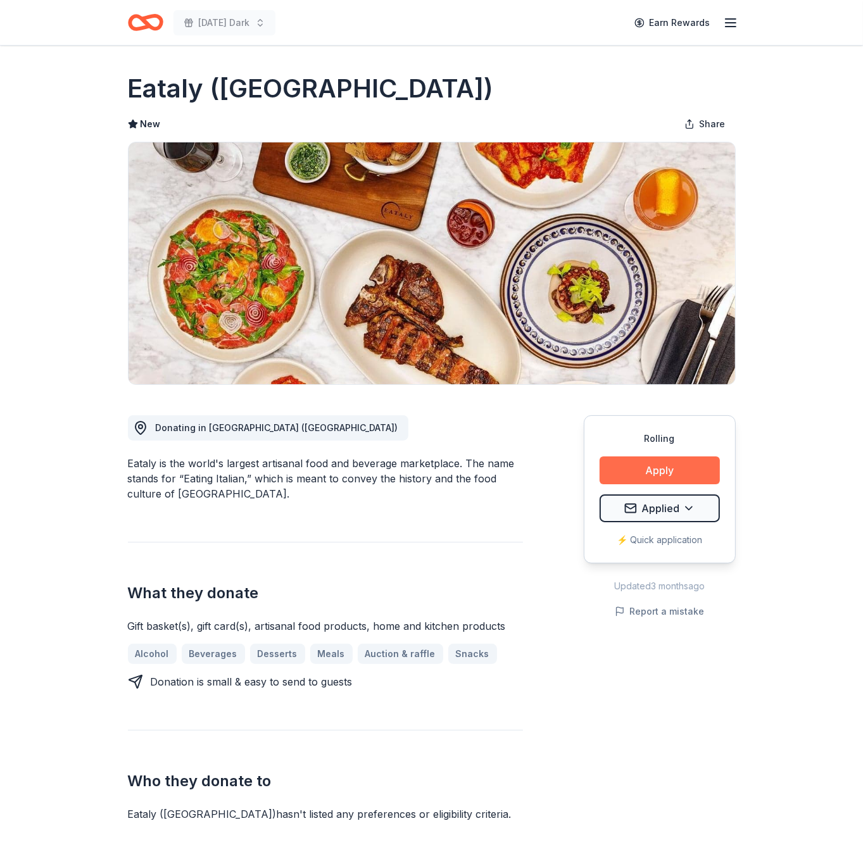
click at [665, 470] on button "Apply" at bounding box center [659, 470] width 120 height 28
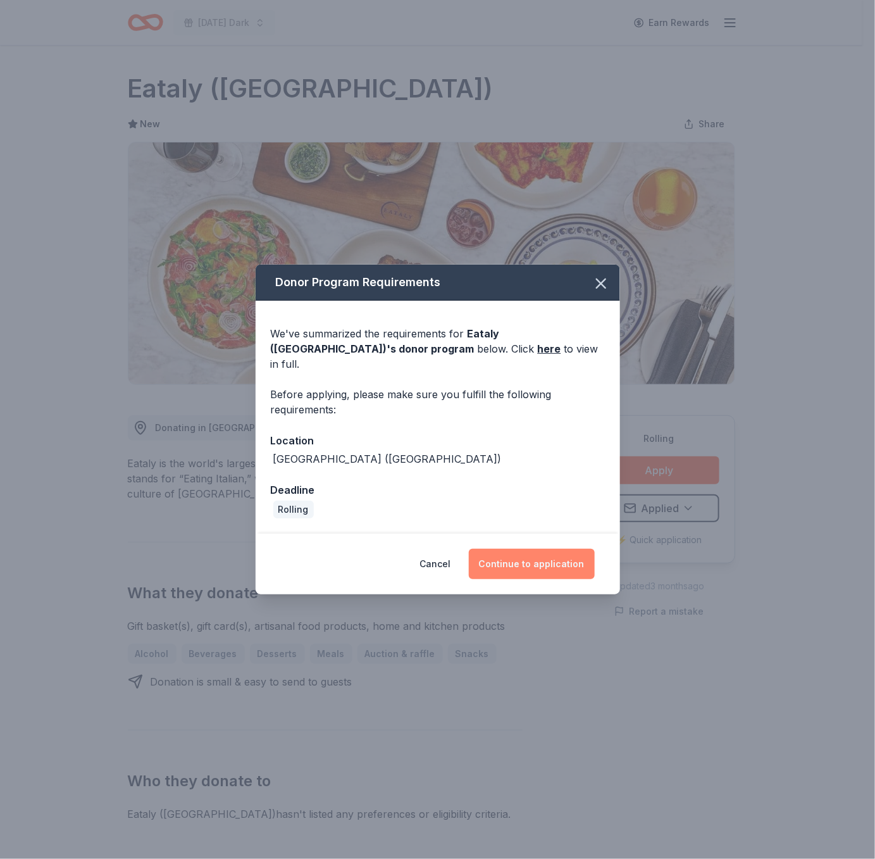
click at [573, 558] on button "Continue to application" at bounding box center [532, 564] width 126 height 30
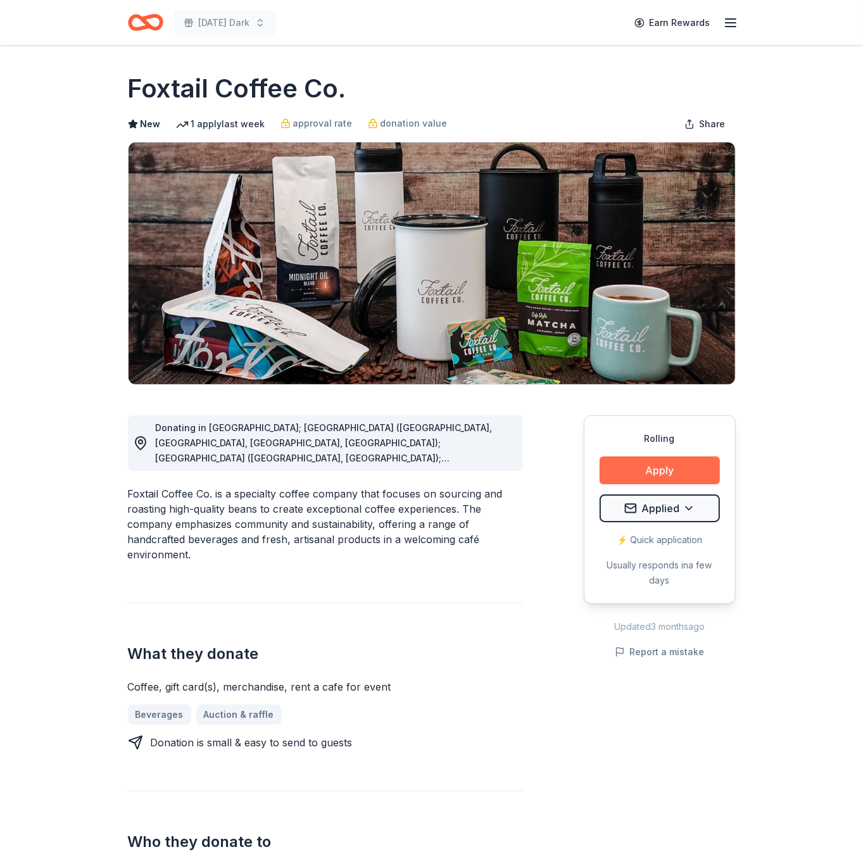
click at [683, 475] on button "Apply" at bounding box center [659, 470] width 120 height 28
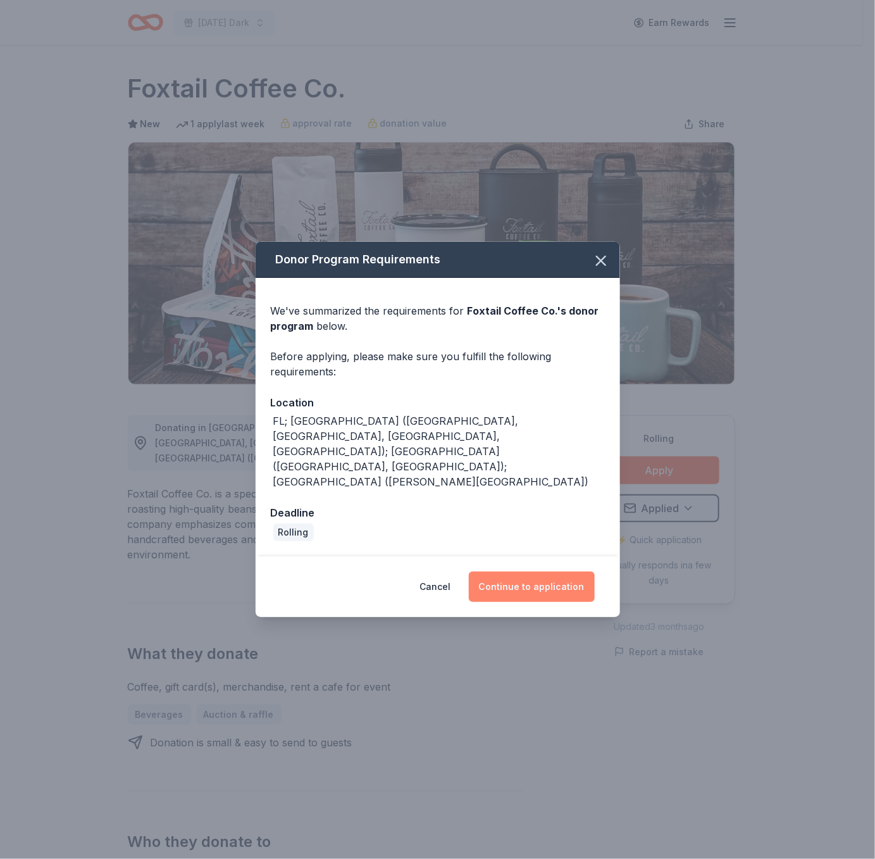
click at [543, 572] on button "Continue to application" at bounding box center [532, 587] width 126 height 30
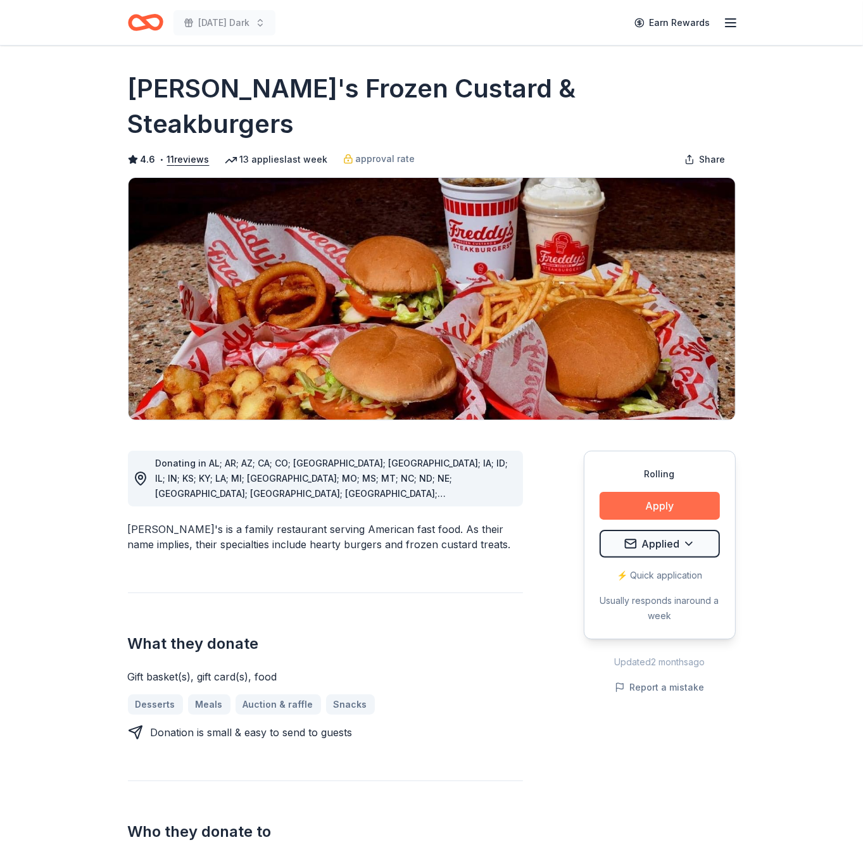
click at [682, 492] on button "Apply" at bounding box center [659, 506] width 120 height 28
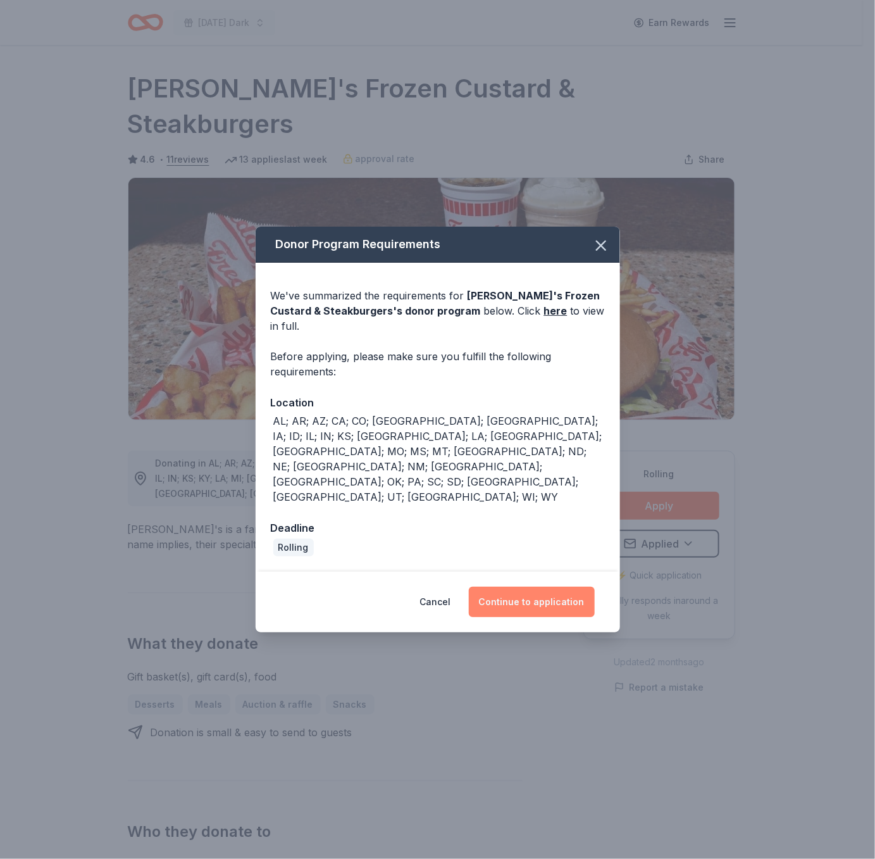
click at [564, 587] on button "Continue to application" at bounding box center [532, 602] width 126 height 30
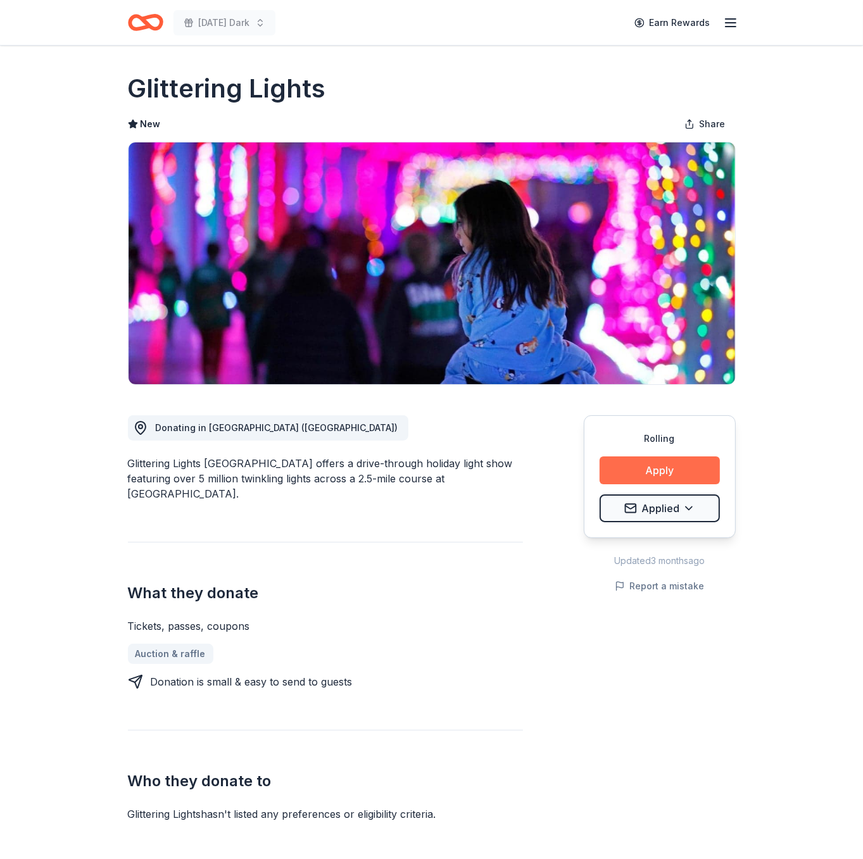
click at [684, 467] on button "Apply" at bounding box center [659, 470] width 120 height 28
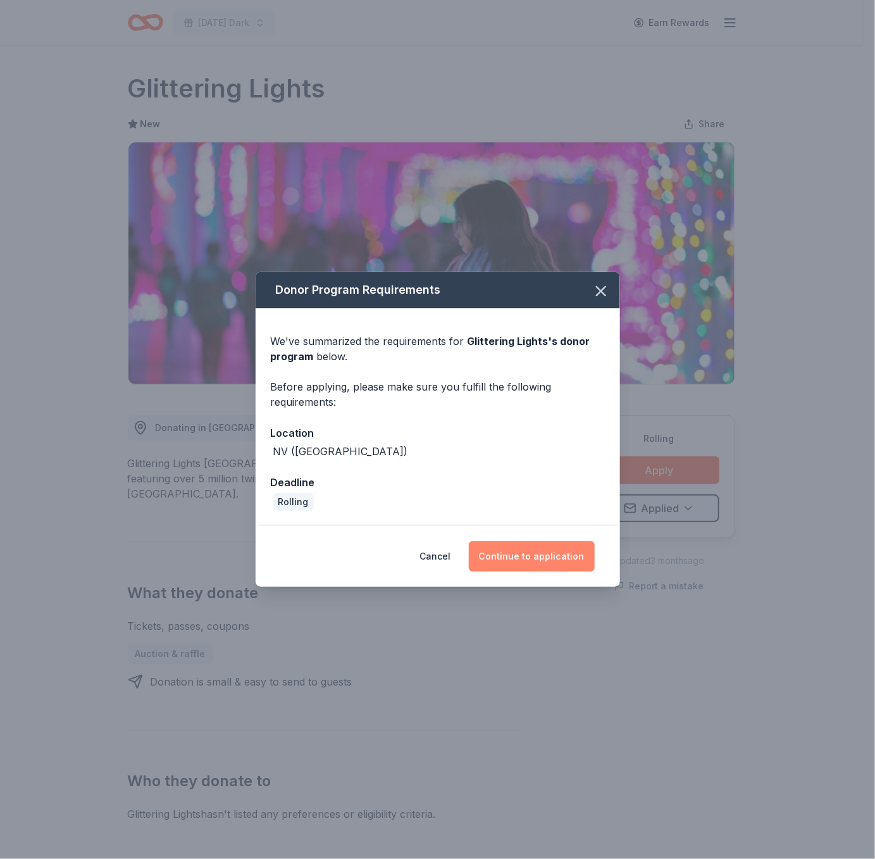
click at [571, 551] on button "Continue to application" at bounding box center [532, 556] width 126 height 30
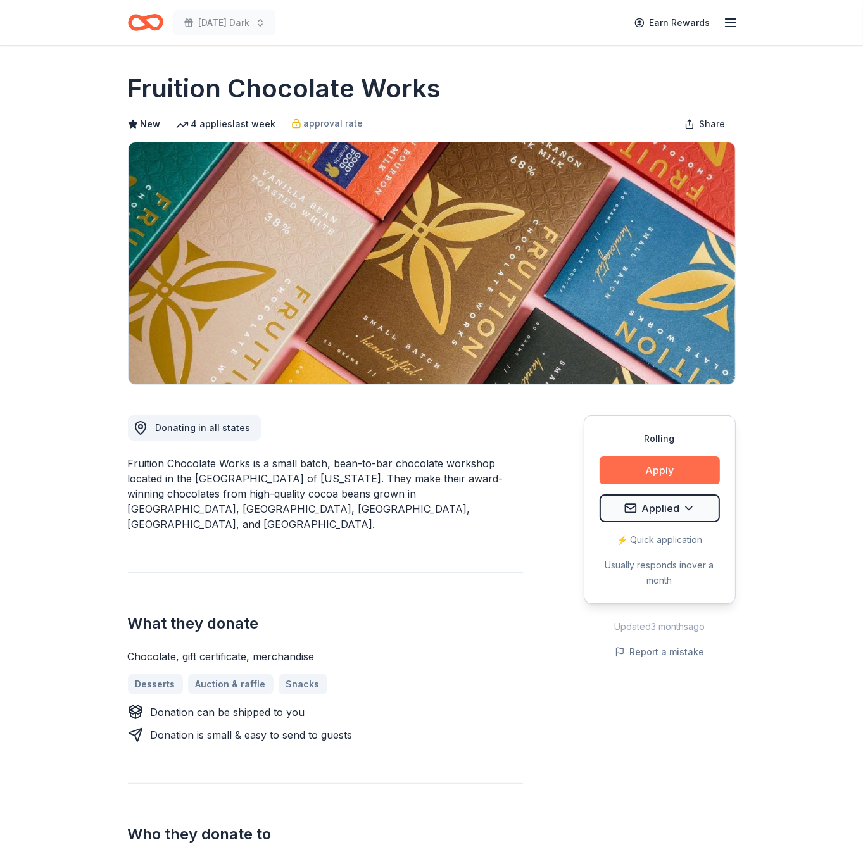
click at [649, 467] on button "Apply" at bounding box center [659, 470] width 120 height 28
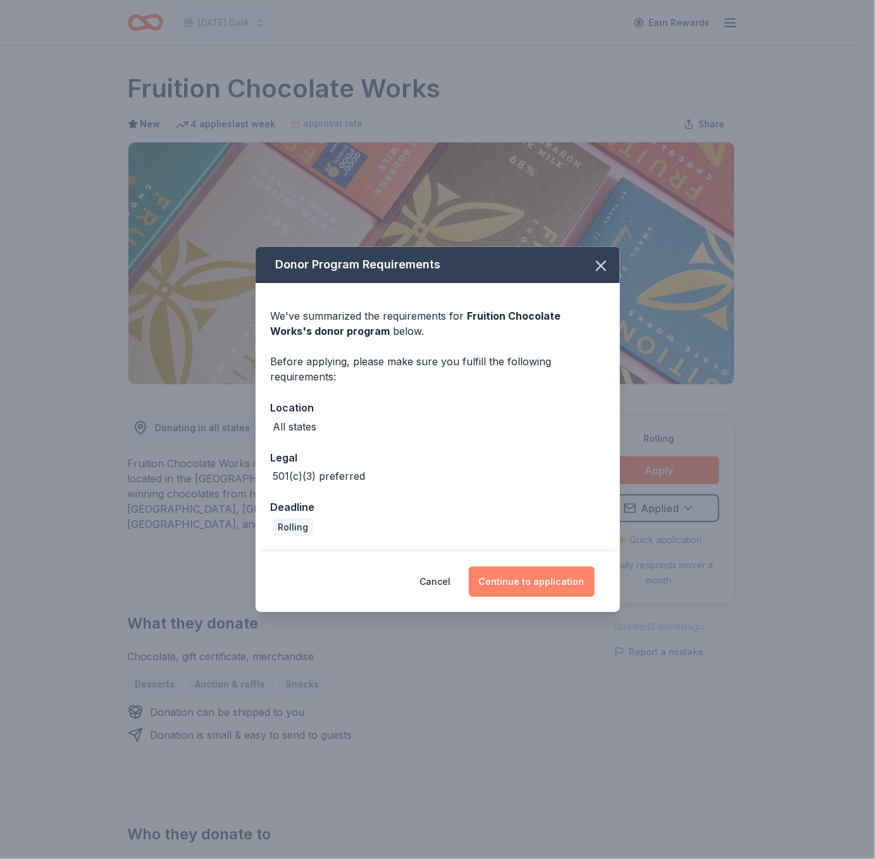
click at [574, 581] on button "Continue to application" at bounding box center [532, 582] width 126 height 30
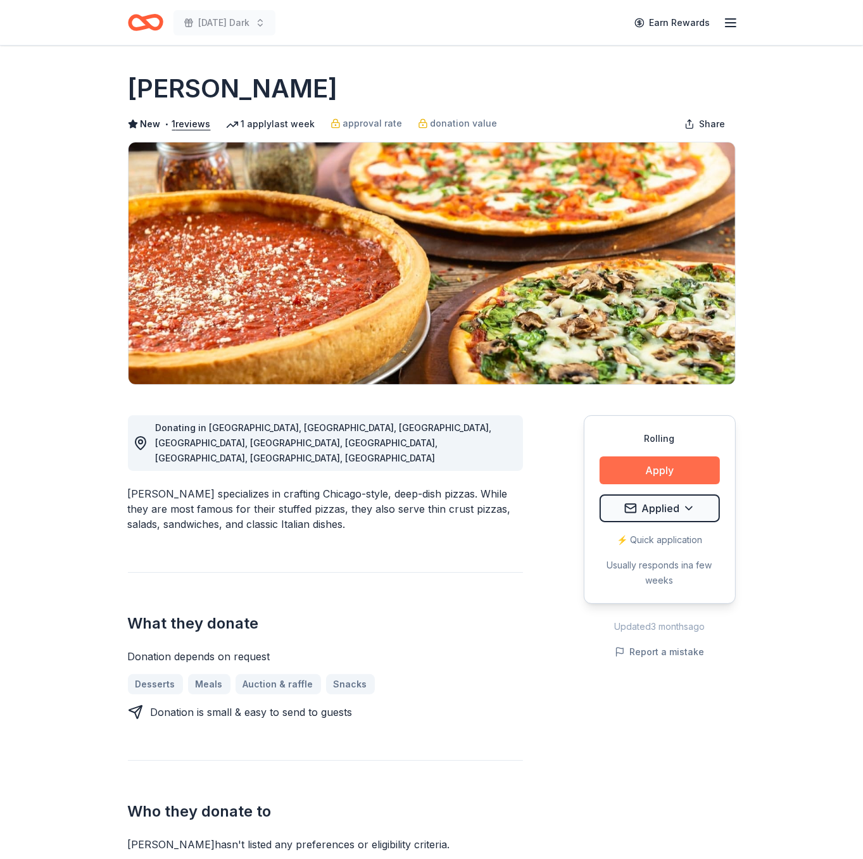
click at [694, 473] on button "Apply" at bounding box center [659, 470] width 120 height 28
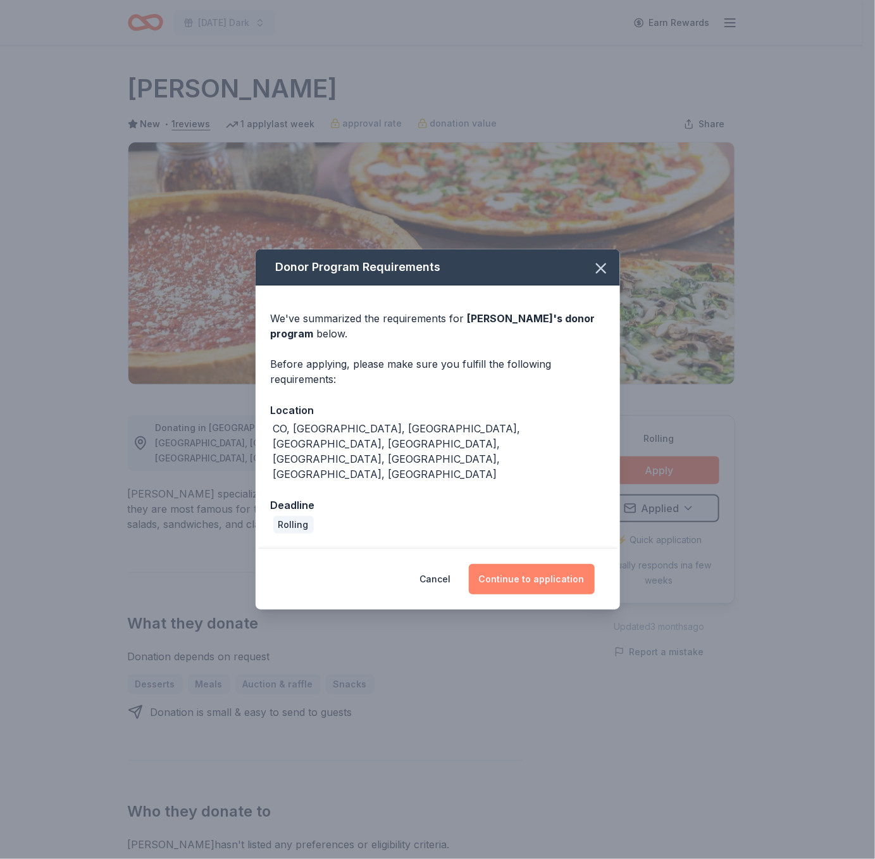
click at [515, 564] on button "Continue to application" at bounding box center [532, 579] width 126 height 30
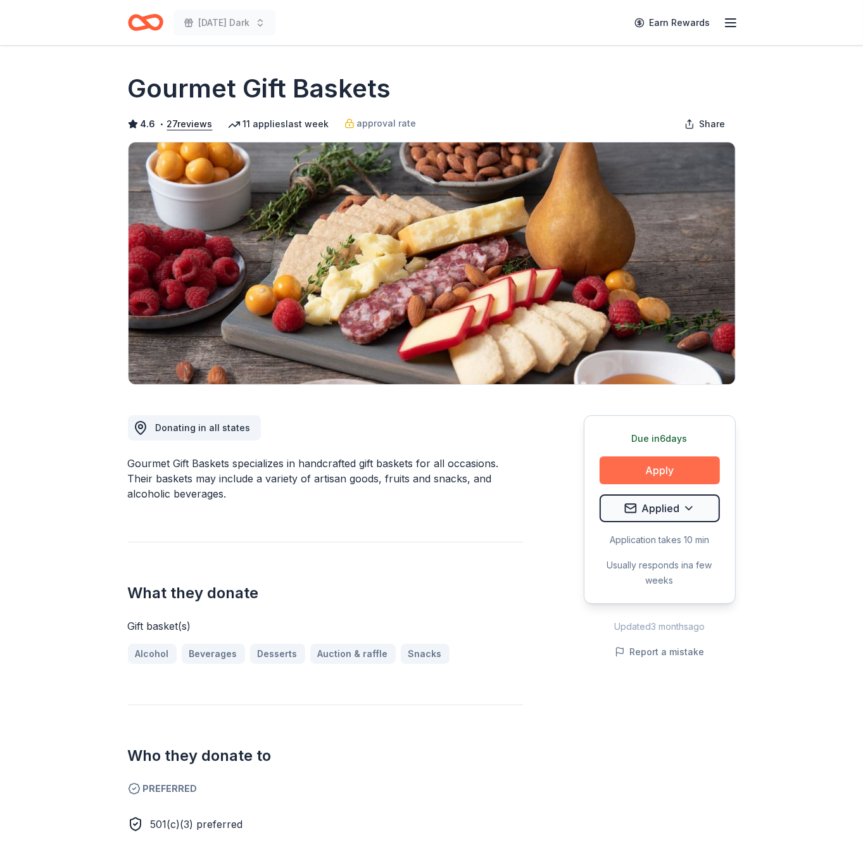
click at [661, 468] on button "Apply" at bounding box center [659, 470] width 120 height 28
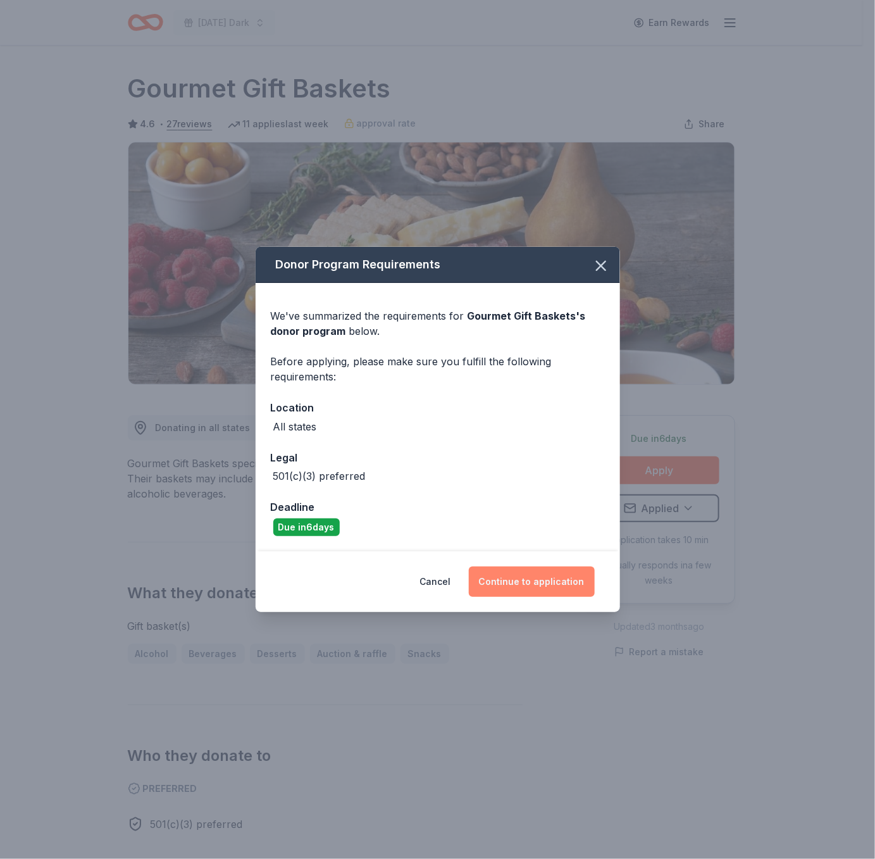
click at [539, 580] on button "Continue to application" at bounding box center [532, 582] width 126 height 30
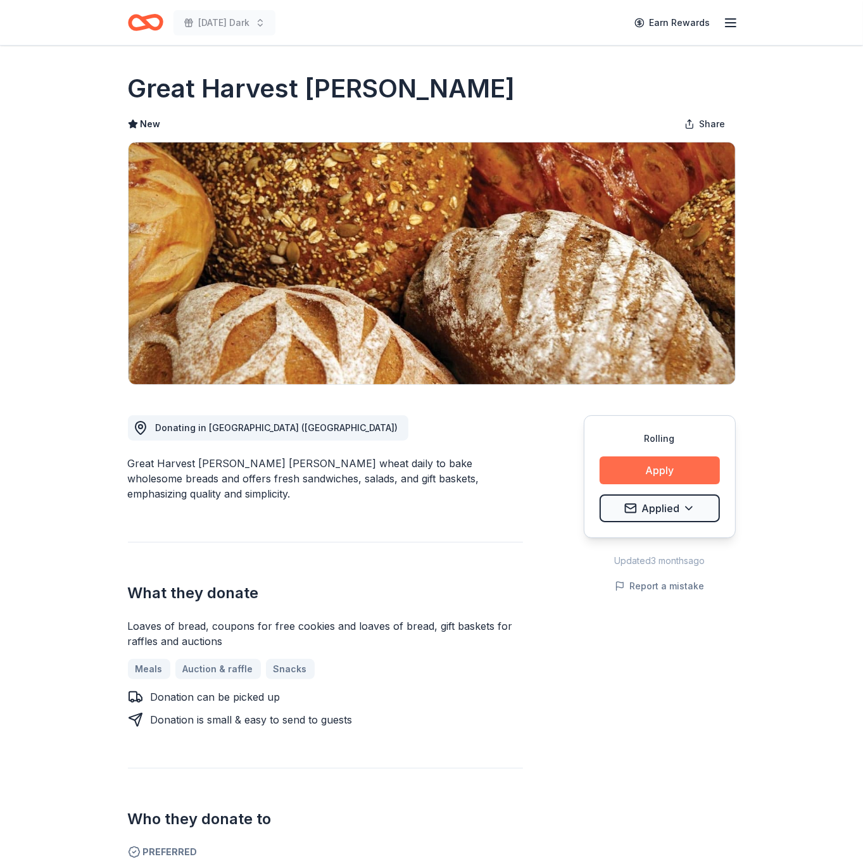
click at [650, 463] on button "Apply" at bounding box center [659, 470] width 120 height 28
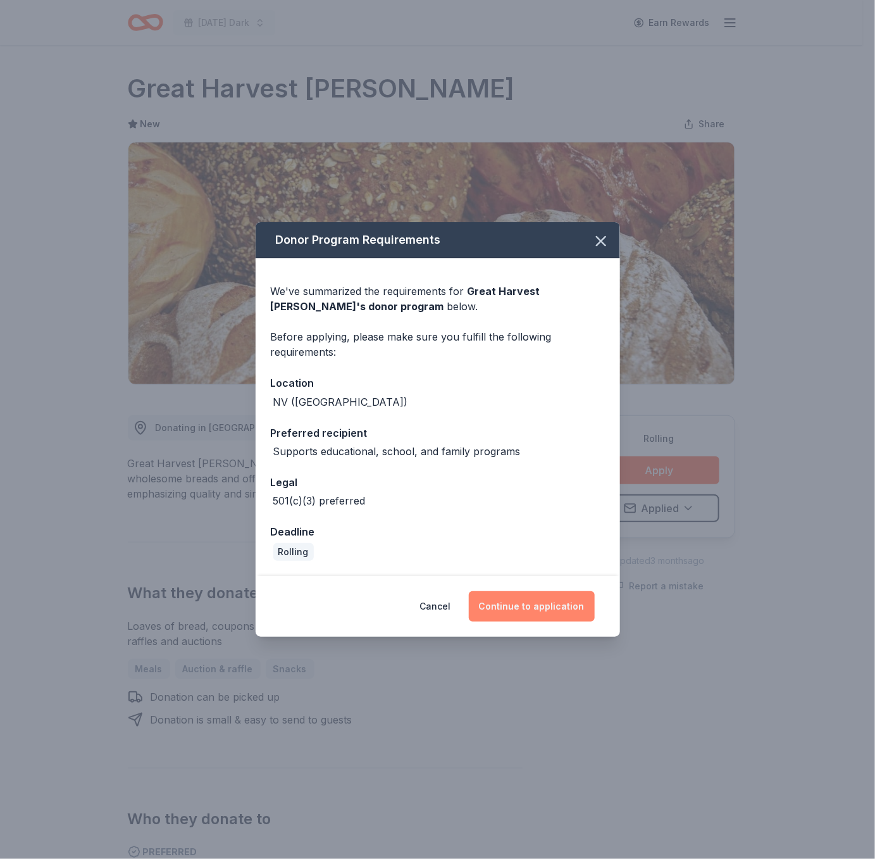
click at [561, 611] on button "Continue to application" at bounding box center [532, 606] width 126 height 30
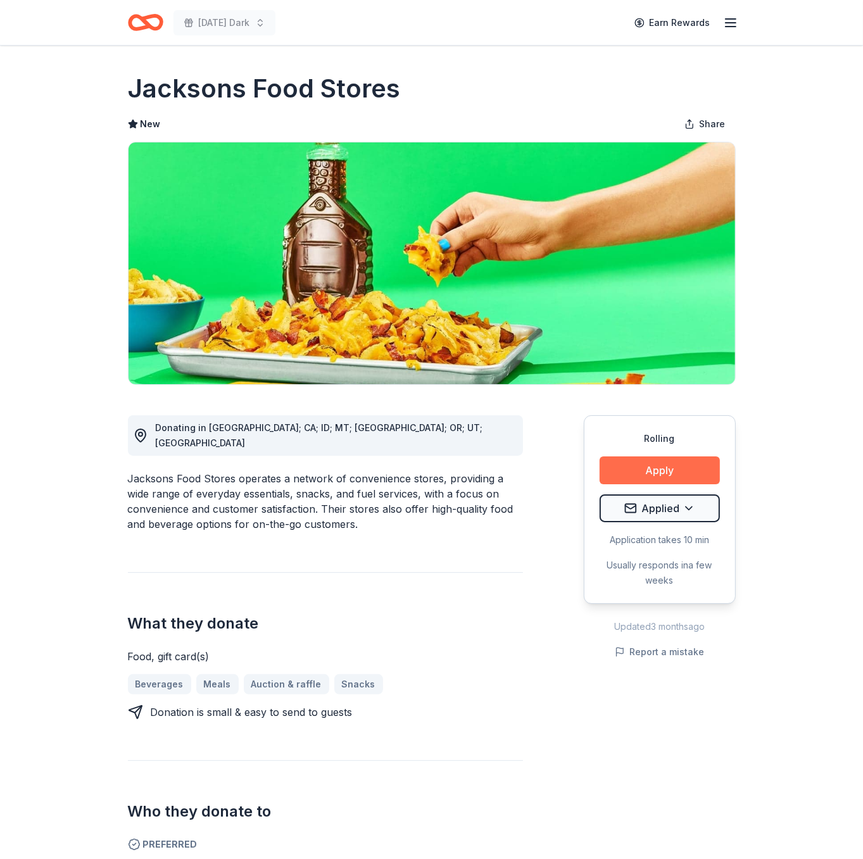
click at [646, 470] on button "Apply" at bounding box center [659, 470] width 120 height 28
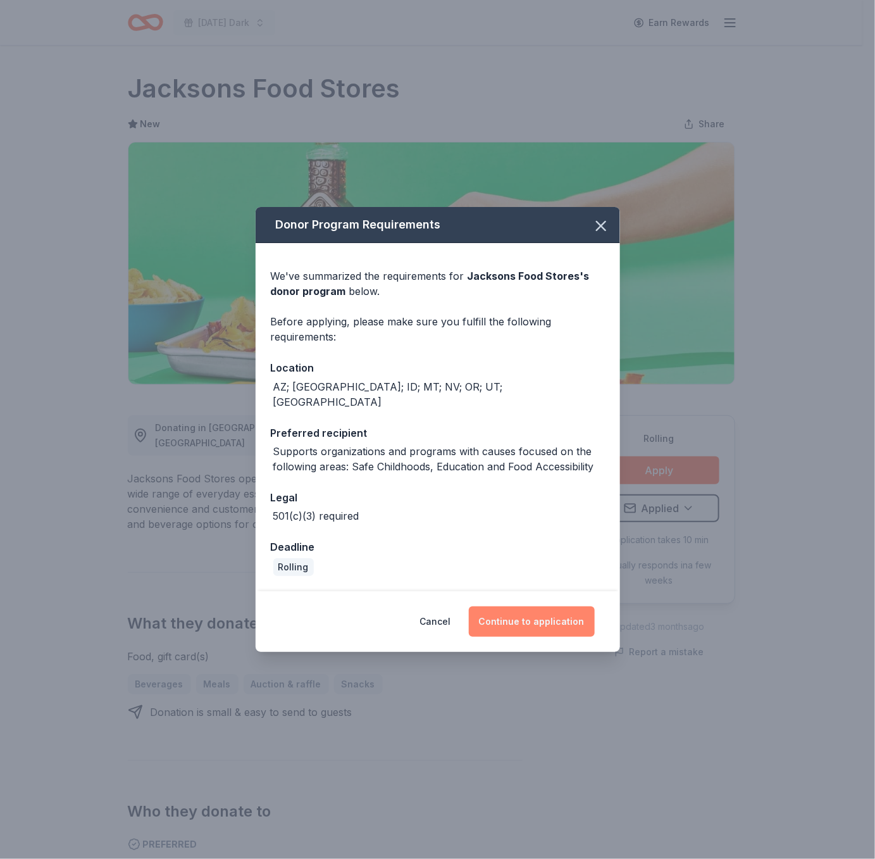
click at [515, 618] on button "Continue to application" at bounding box center [532, 621] width 126 height 30
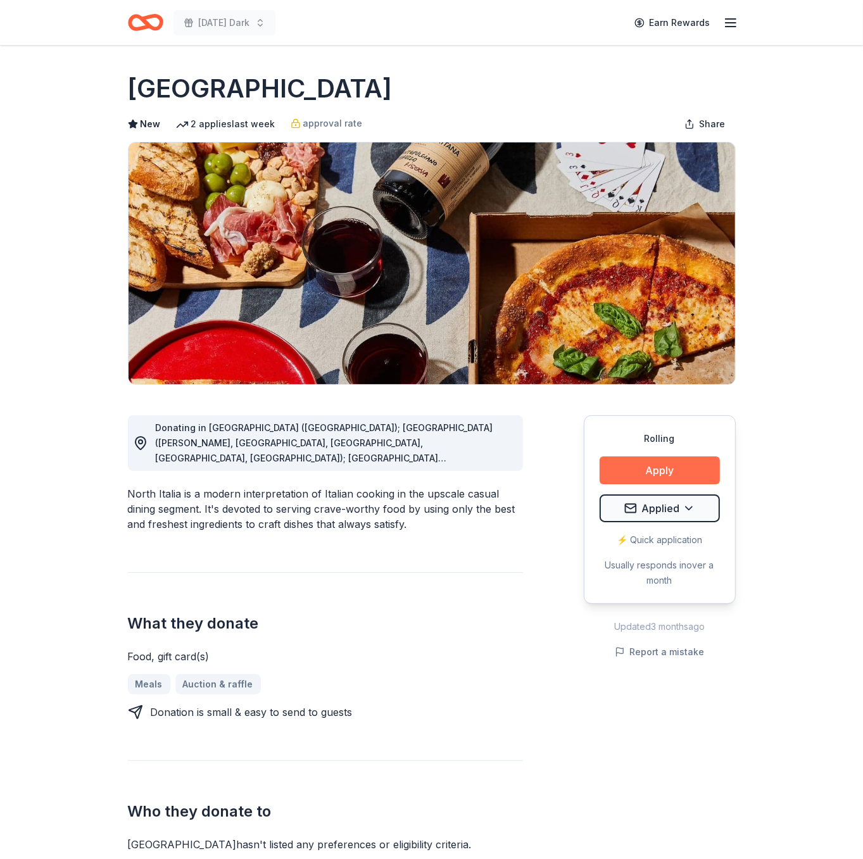
click at [637, 477] on button "Apply" at bounding box center [659, 470] width 120 height 28
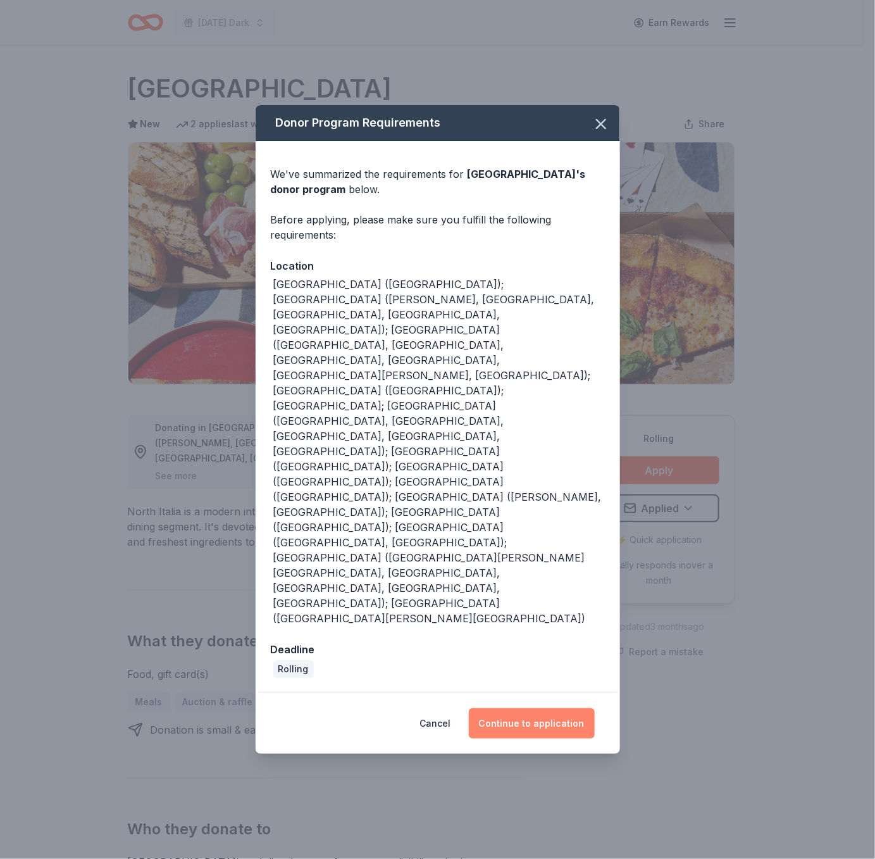
click at [547, 708] on button "Continue to application" at bounding box center [532, 723] width 126 height 30
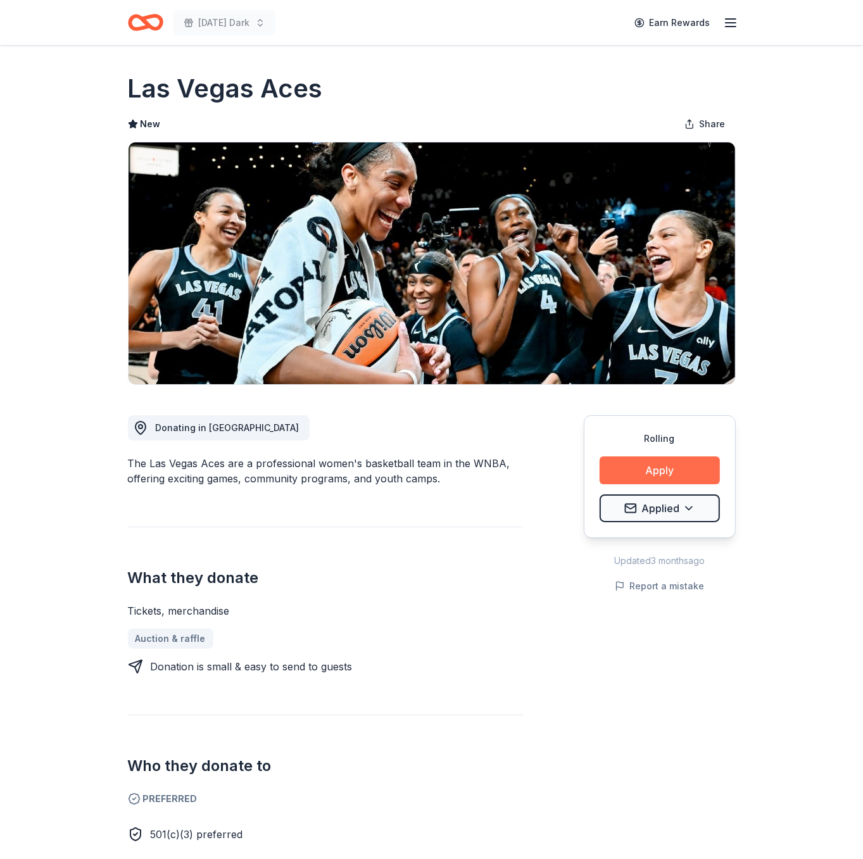
click at [630, 463] on button "Apply" at bounding box center [659, 470] width 120 height 28
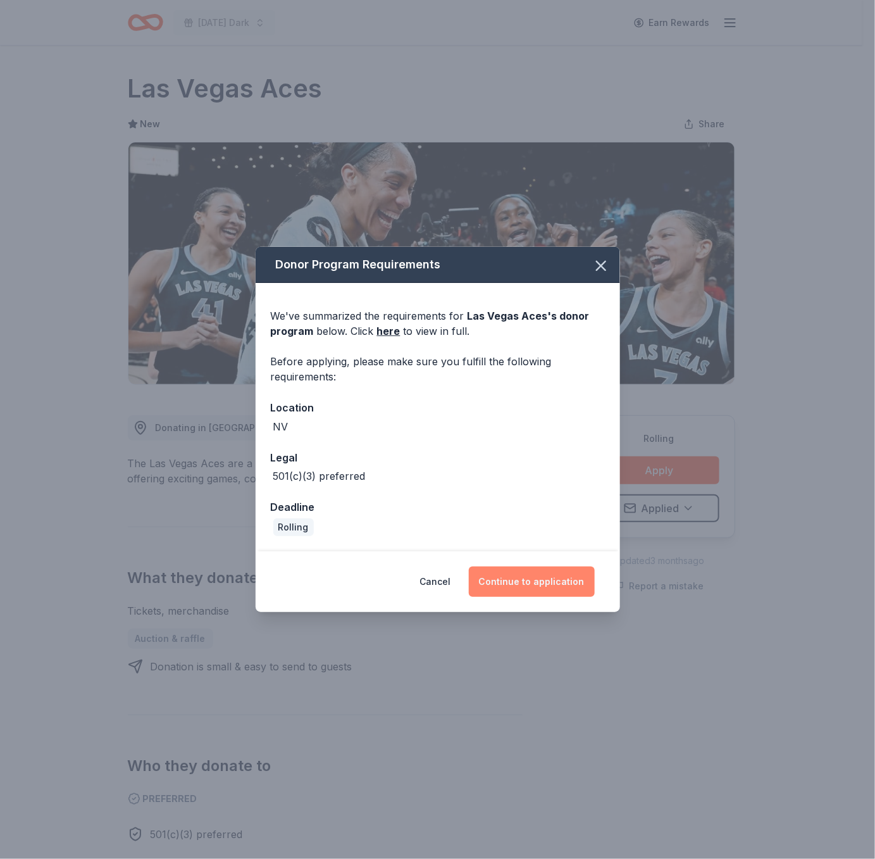
click at [539, 568] on button "Continue to application" at bounding box center [532, 582] width 126 height 30
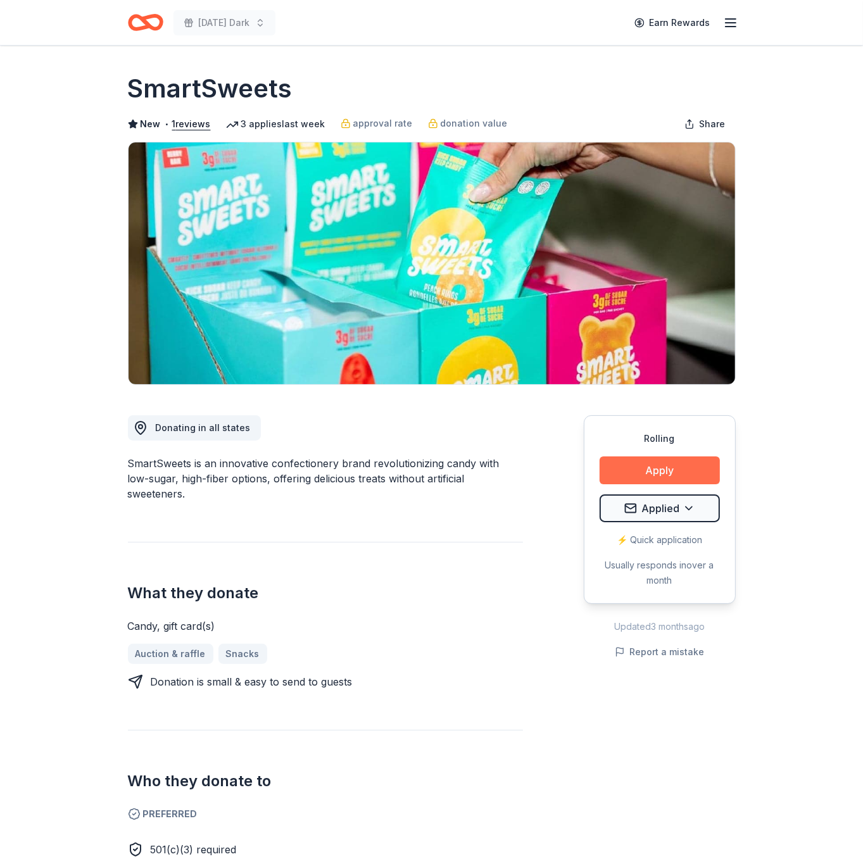
click at [660, 461] on button "Apply" at bounding box center [659, 470] width 120 height 28
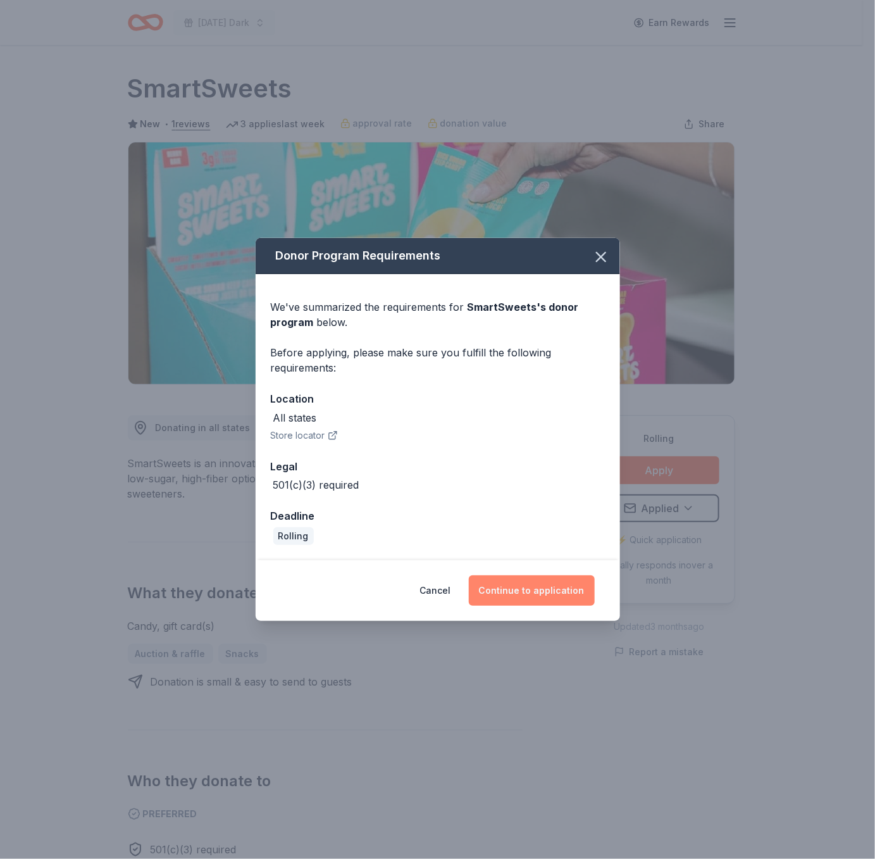
click at [571, 586] on button "Continue to application" at bounding box center [532, 590] width 126 height 30
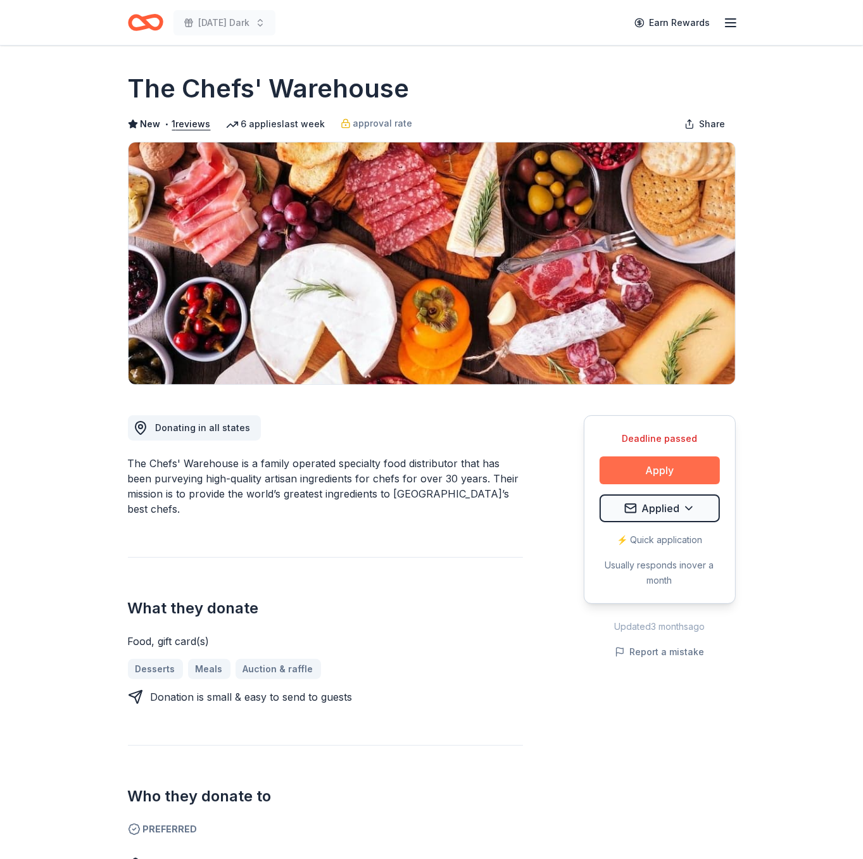
click at [644, 465] on button "Apply" at bounding box center [659, 470] width 120 height 28
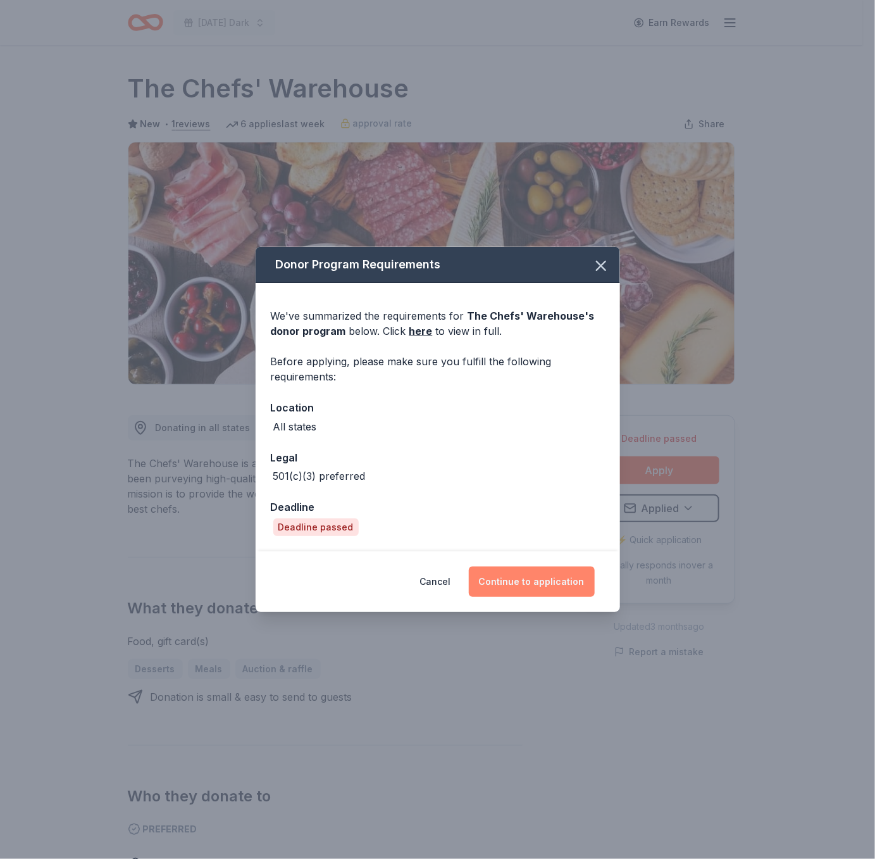
click at [571, 587] on button "Continue to application" at bounding box center [532, 582] width 126 height 30
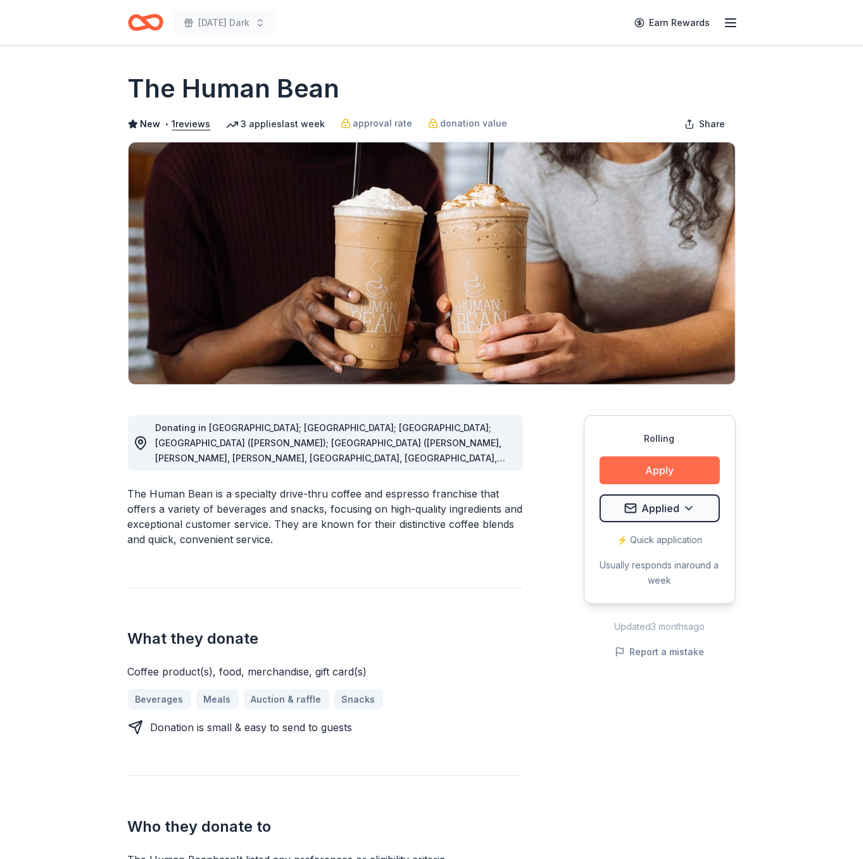
click at [622, 459] on button "Apply" at bounding box center [659, 470] width 120 height 28
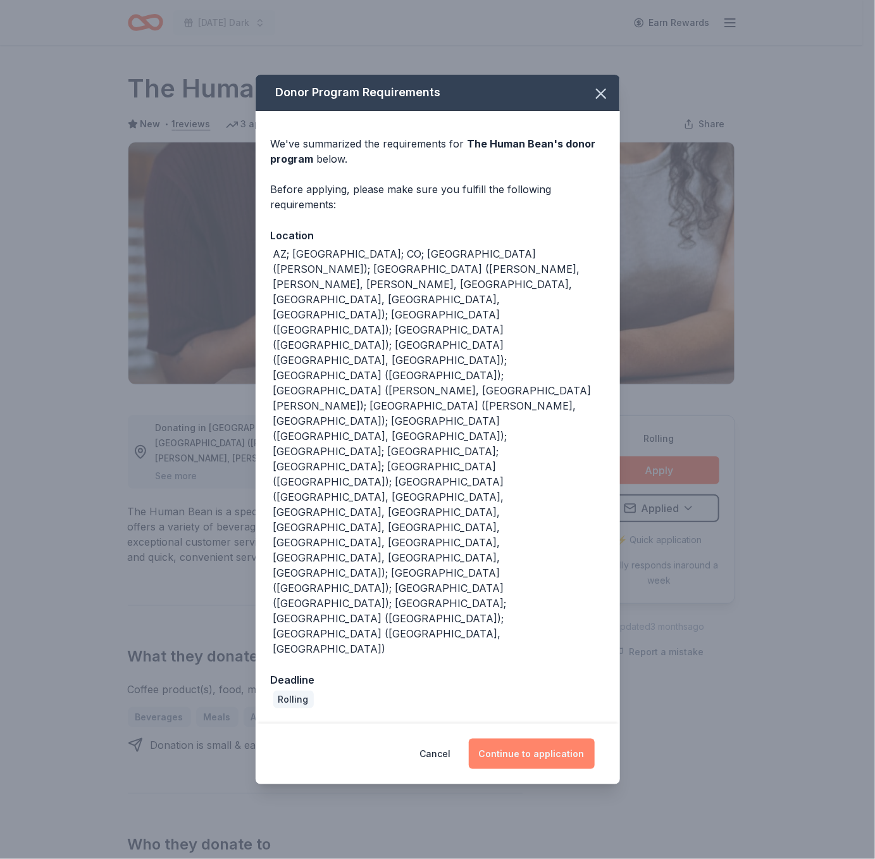
click at [558, 739] on button "Continue to application" at bounding box center [532, 754] width 126 height 30
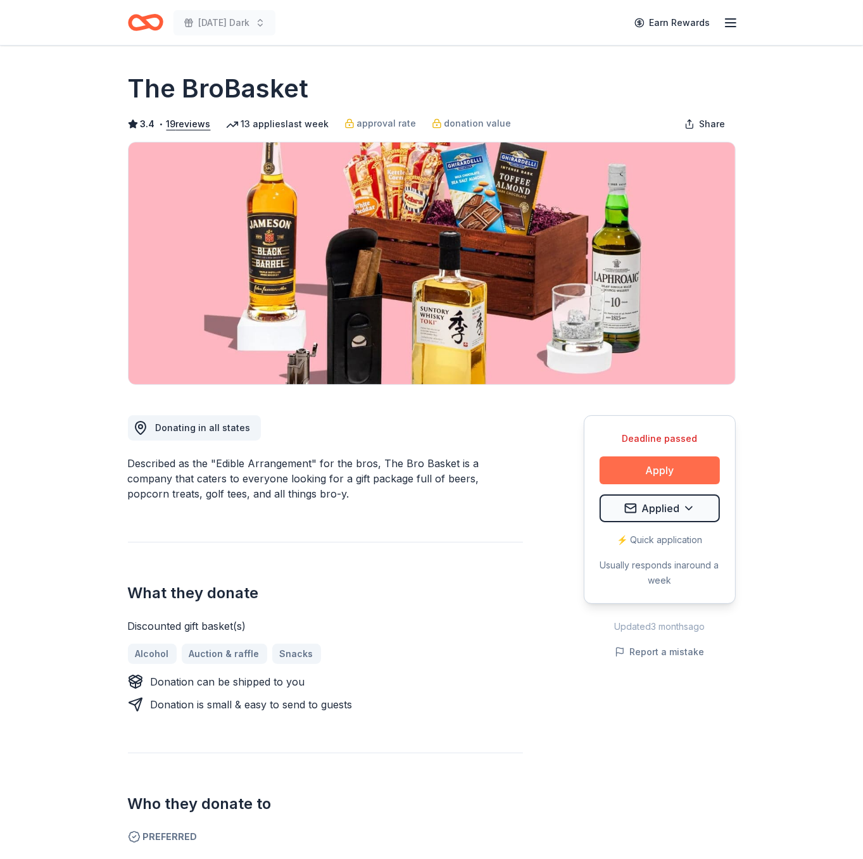
click at [656, 468] on button "Apply" at bounding box center [659, 470] width 120 height 28
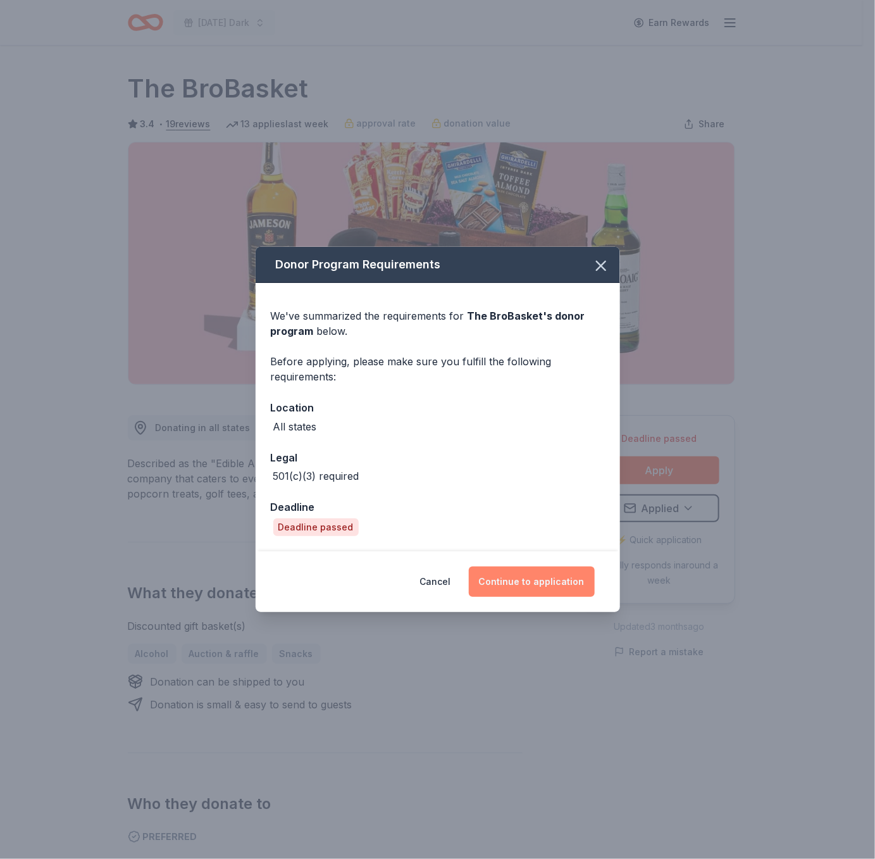
click at [572, 576] on button "Continue to application" at bounding box center [532, 582] width 126 height 30
